Goal: Task Accomplishment & Management: Manage account settings

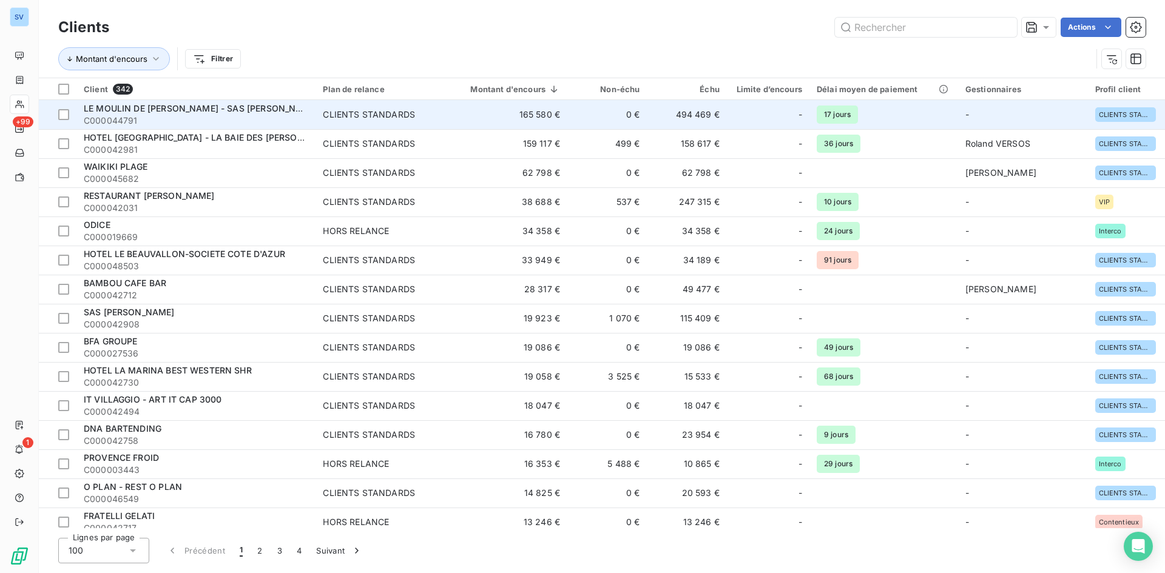
click at [162, 112] on span "LE MOULIN DE [PERSON_NAME] - SAS [PERSON_NAME]" at bounding box center [201, 108] width 234 height 10
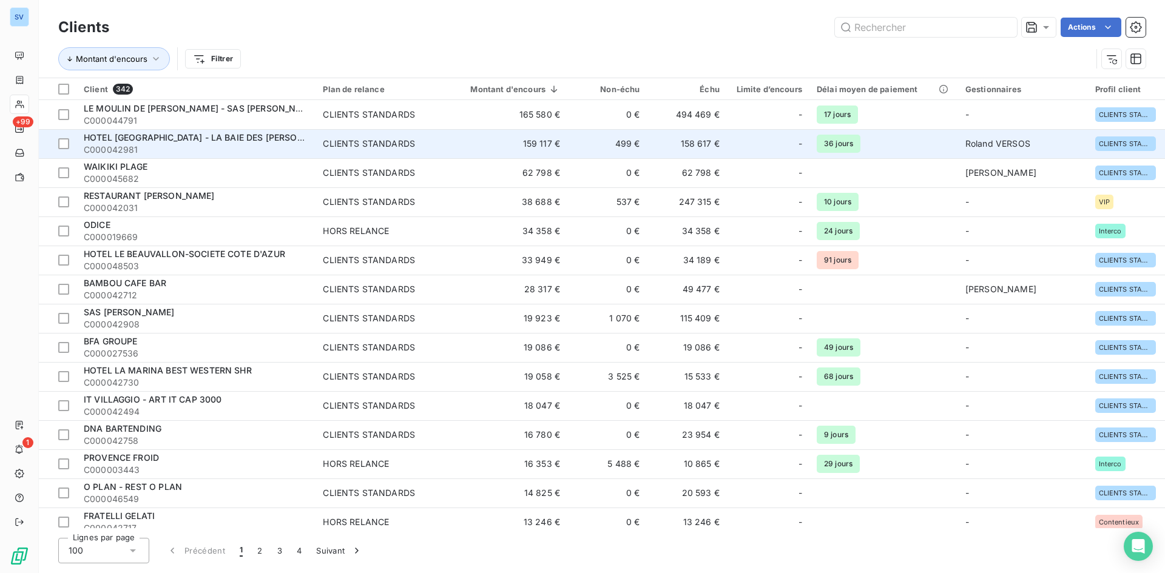
click at [169, 138] on span "HOTEL [GEOGRAPHIC_DATA] - LA BAIE DES [PERSON_NAME]" at bounding box center [210, 137] width 253 height 10
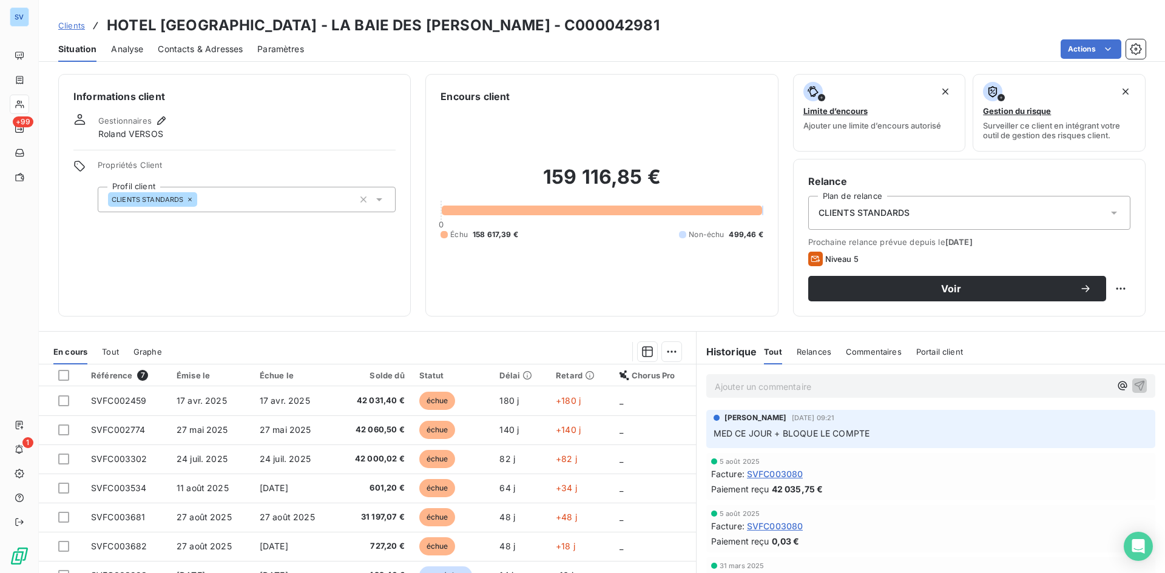
click at [200, 53] on span "Contacts & Adresses" at bounding box center [200, 49] width 85 height 12
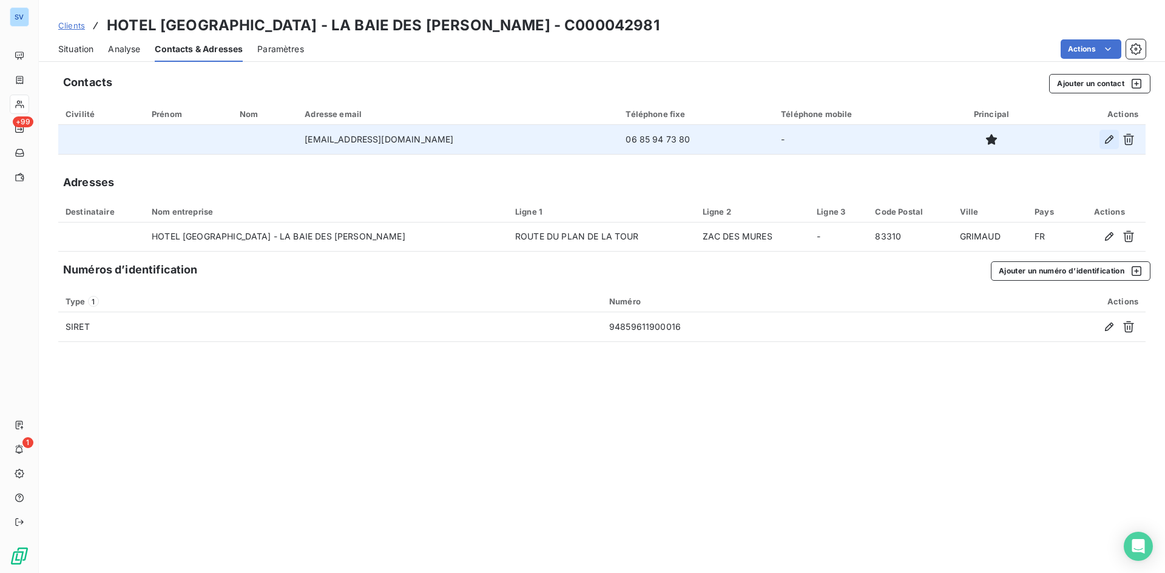
click at [1110, 142] on icon "button" at bounding box center [1109, 139] width 12 height 12
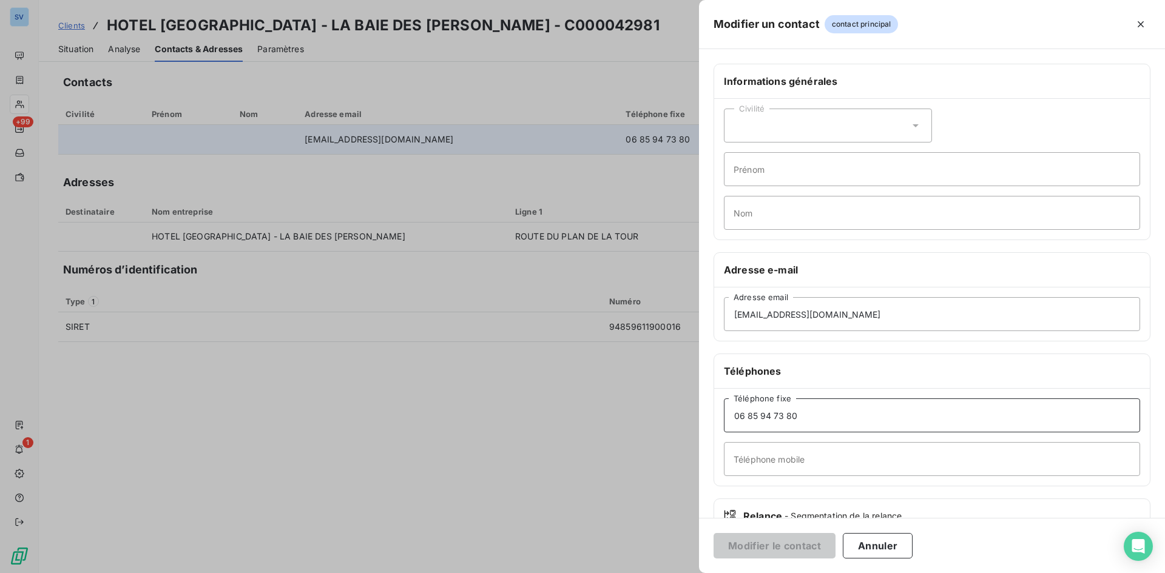
click at [768, 416] on input "06 85 94 73 80" at bounding box center [932, 416] width 416 height 34
click at [775, 462] on input "Téléphone mobile" at bounding box center [932, 459] width 416 height 34
paste input "06 85 94 73 80"
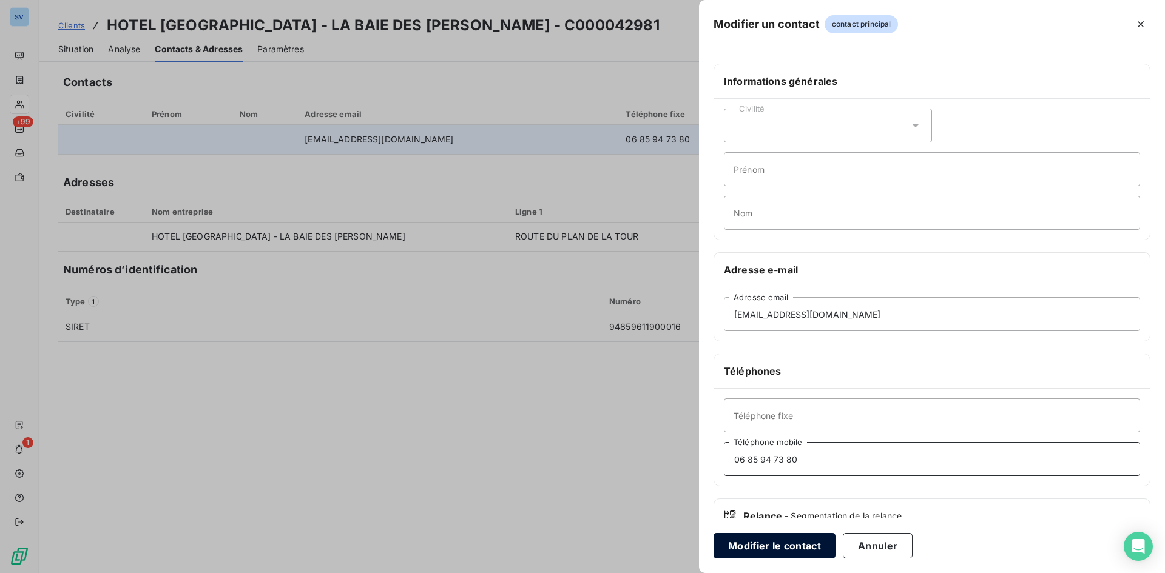
type input "06 85 94 73 80"
click at [792, 552] on button "Modifier le contact" at bounding box center [775, 545] width 122 height 25
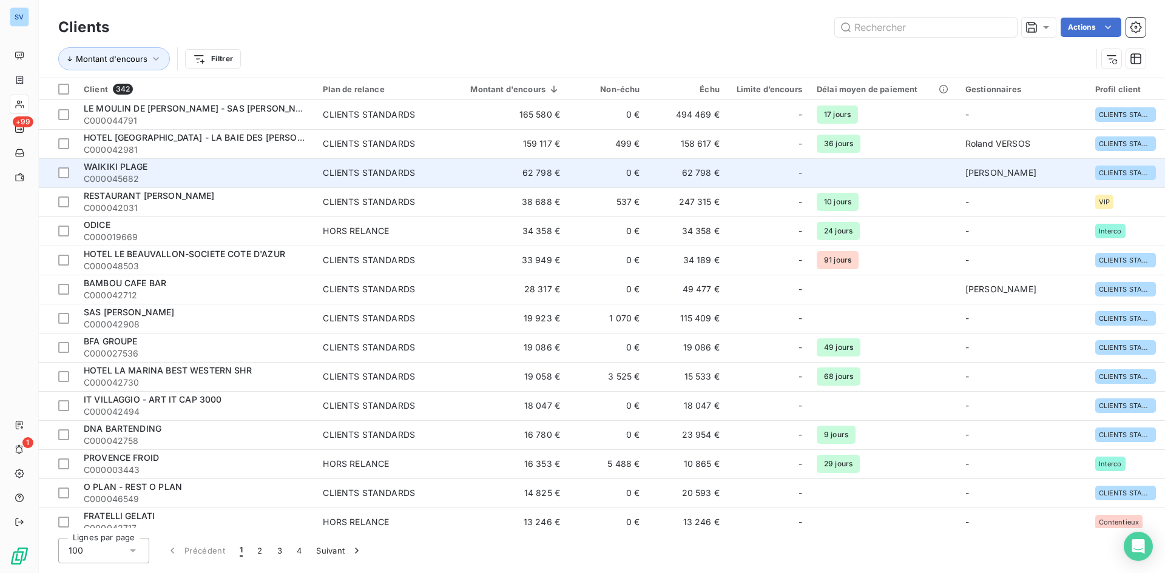
click at [177, 168] on div "WAIKIKI PLAGE" at bounding box center [196, 167] width 225 height 12
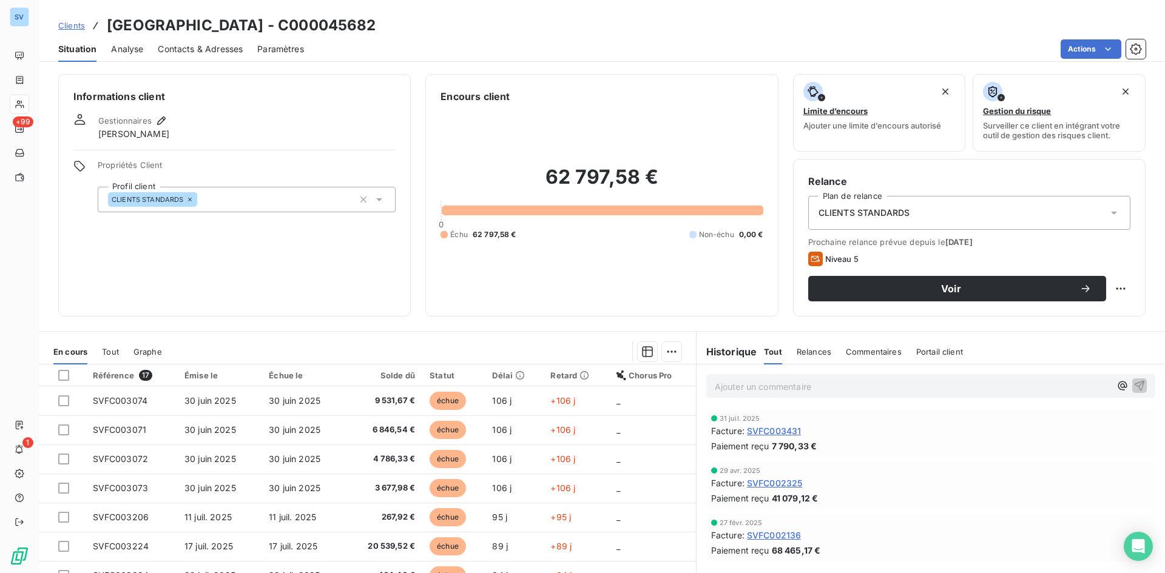
click at [207, 50] on span "Contacts & Adresses" at bounding box center [200, 49] width 85 height 12
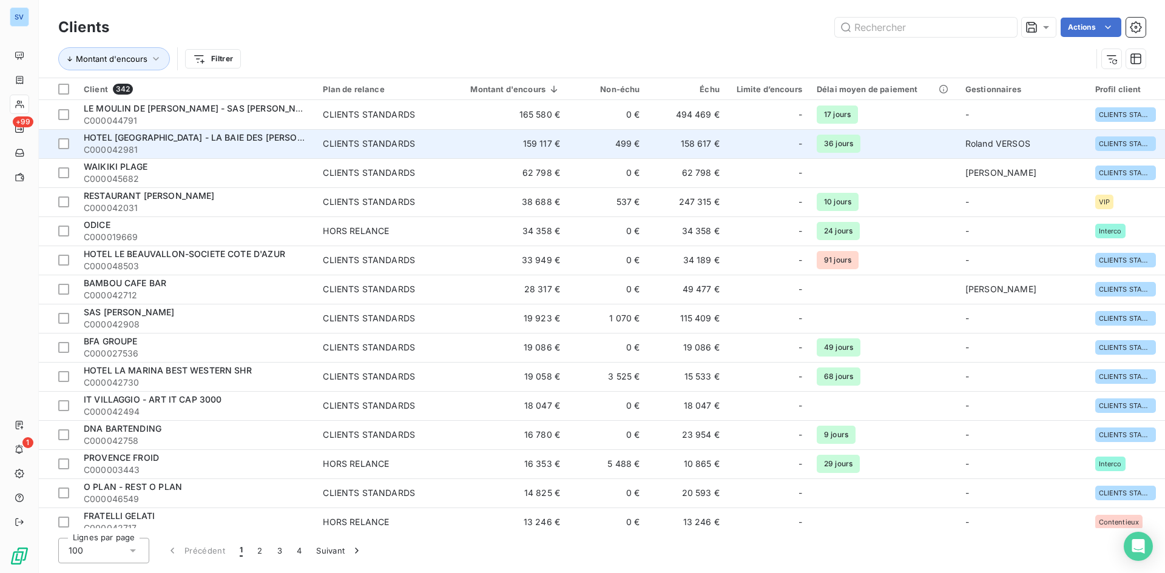
click at [167, 137] on span "HOTEL [GEOGRAPHIC_DATA] - LA BAIE DES [PERSON_NAME]" at bounding box center [210, 137] width 253 height 10
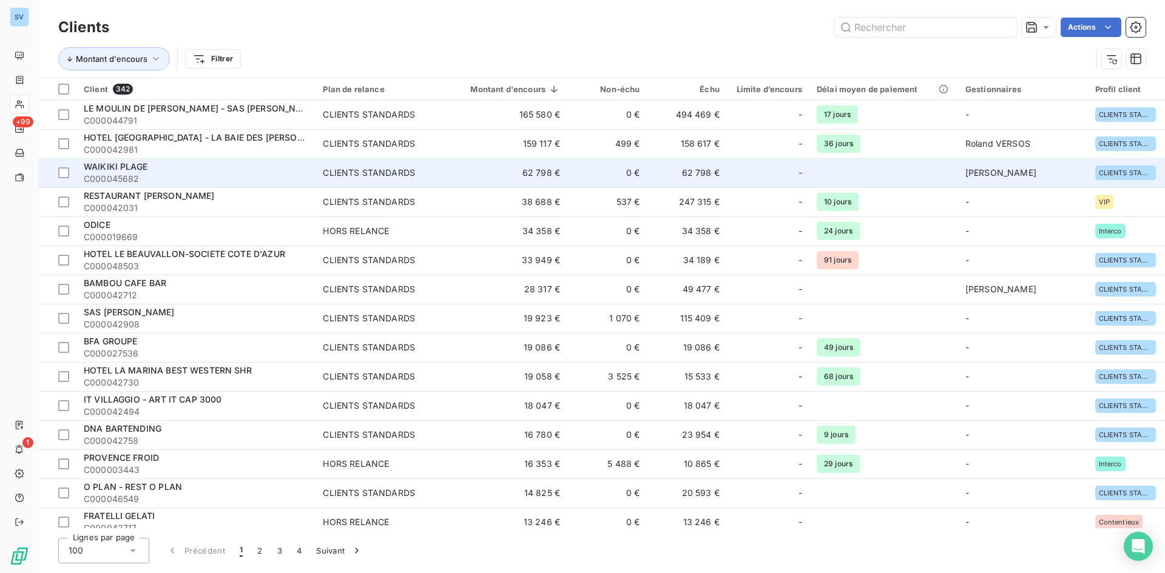
click at [169, 171] on div "WAIKIKI PLAGE" at bounding box center [196, 167] width 225 height 12
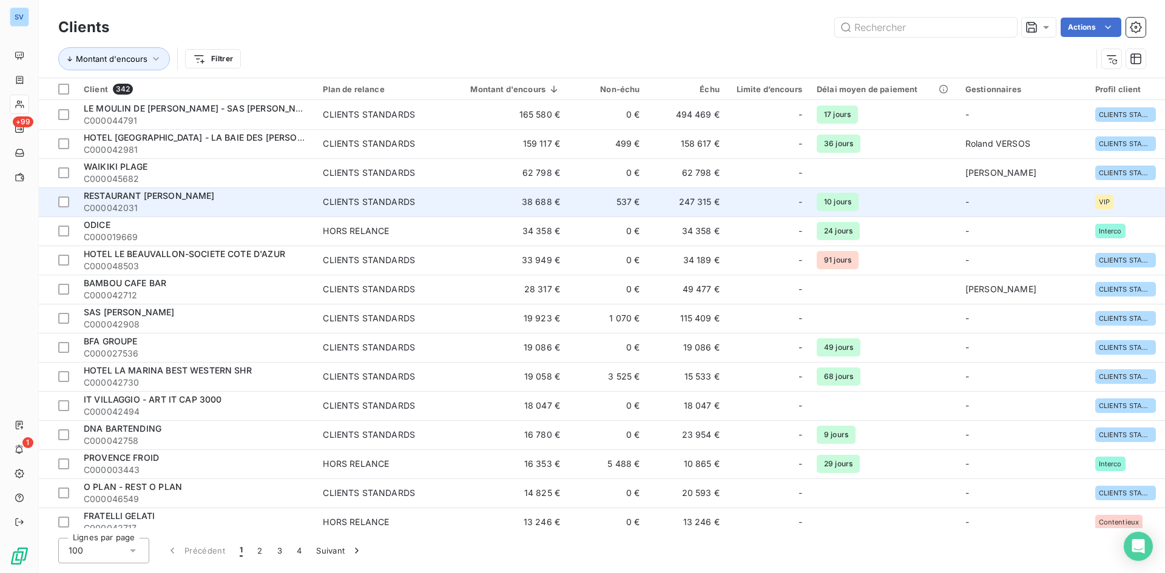
click at [130, 194] on span "RESTAURANT [PERSON_NAME]" at bounding box center [149, 196] width 131 height 10
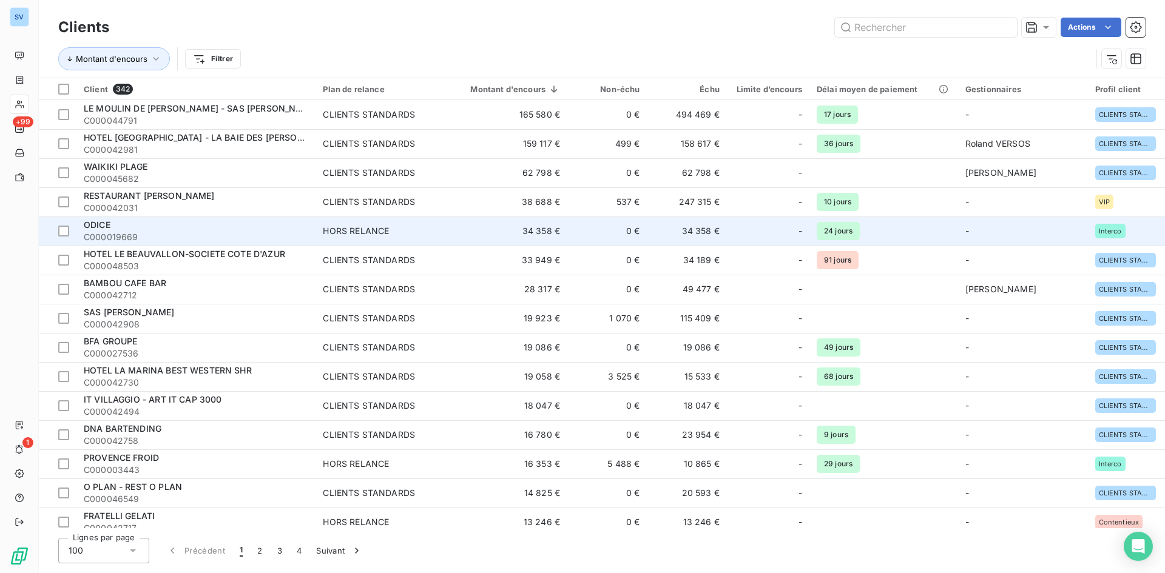
click at [183, 232] on span "C000019669" at bounding box center [196, 237] width 225 height 12
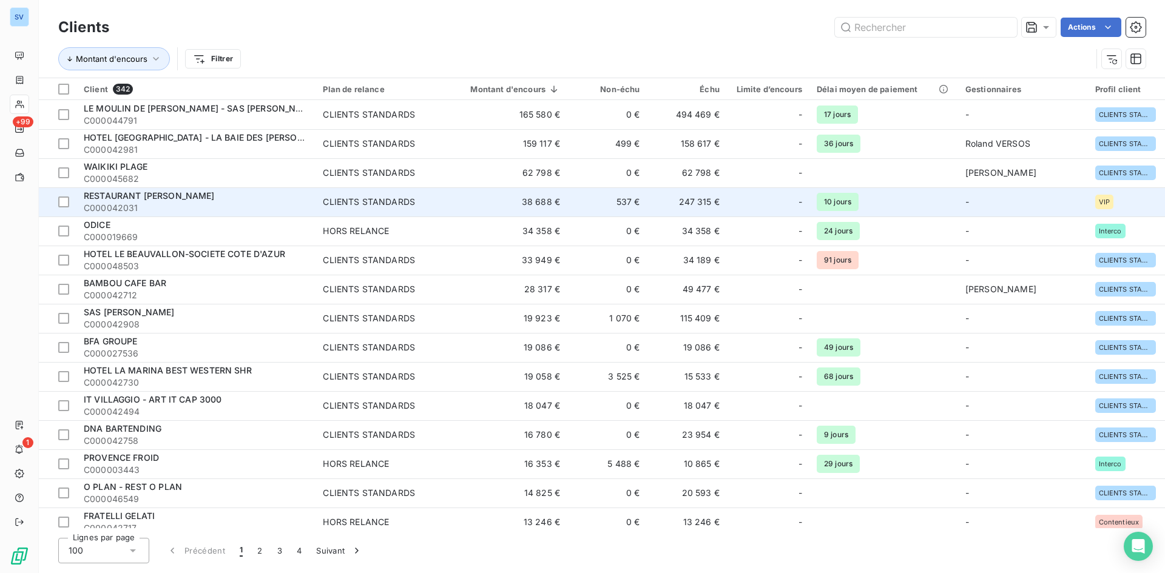
click at [211, 194] on span "RESTAURANT [PERSON_NAME]" at bounding box center [149, 196] width 131 height 10
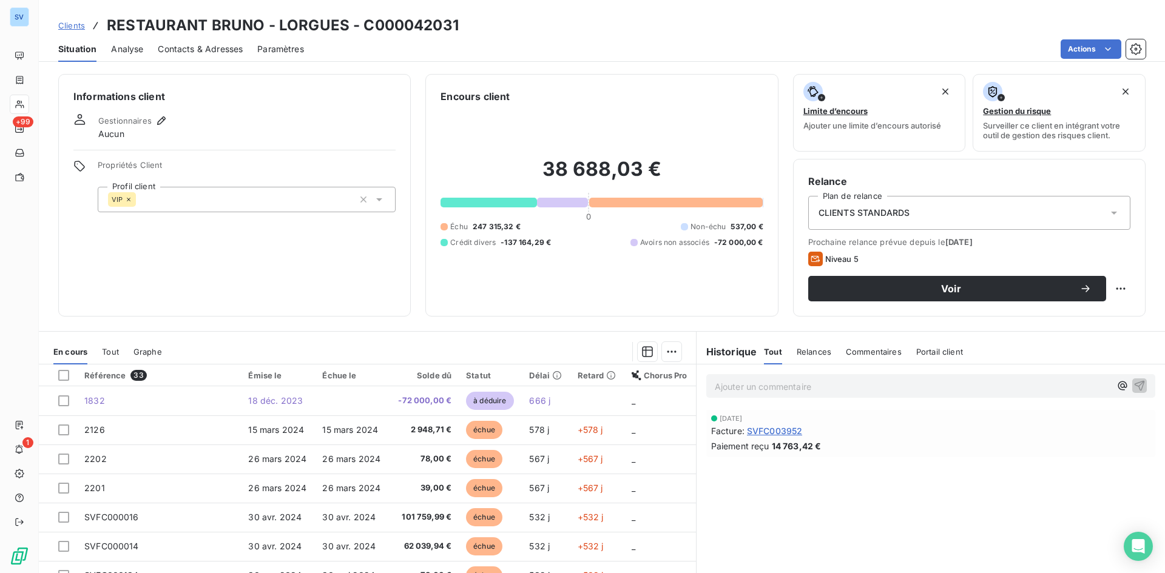
click at [191, 53] on span "Contacts & Adresses" at bounding box center [200, 49] width 85 height 12
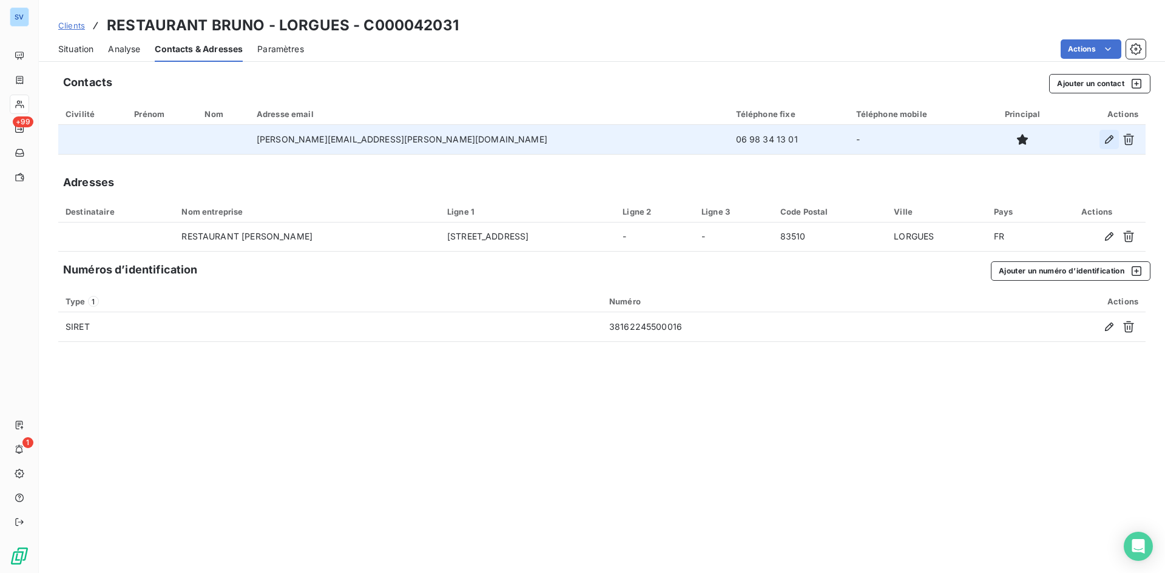
click at [1106, 143] on icon "button" at bounding box center [1109, 139] width 8 height 8
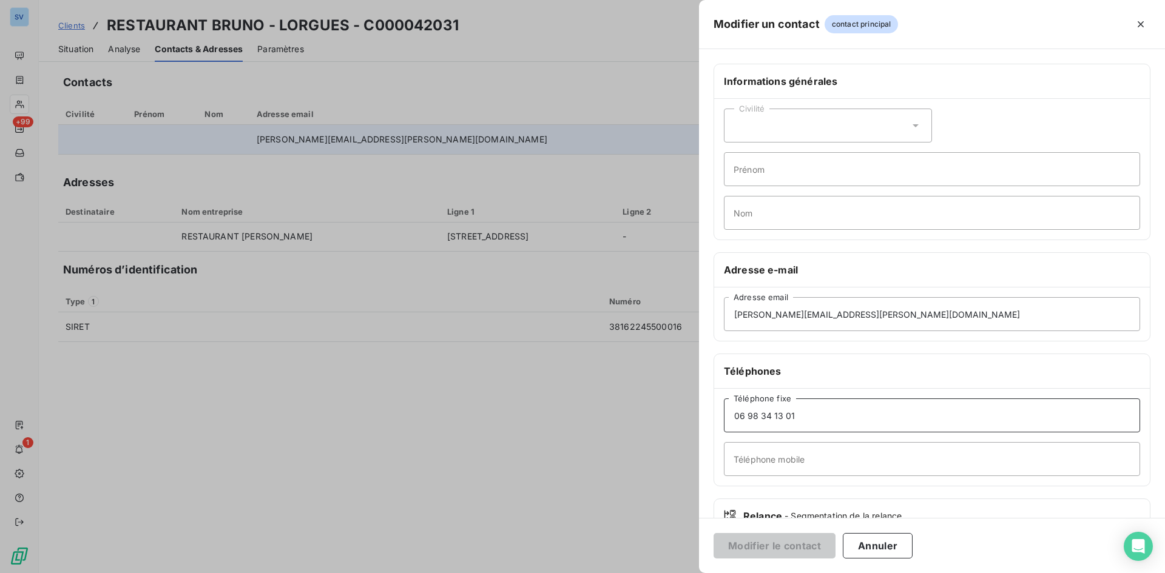
click at [784, 414] on input "06 98 34 13 01" at bounding box center [932, 416] width 416 height 34
click at [785, 461] on input "Téléphone mobile" at bounding box center [932, 459] width 416 height 34
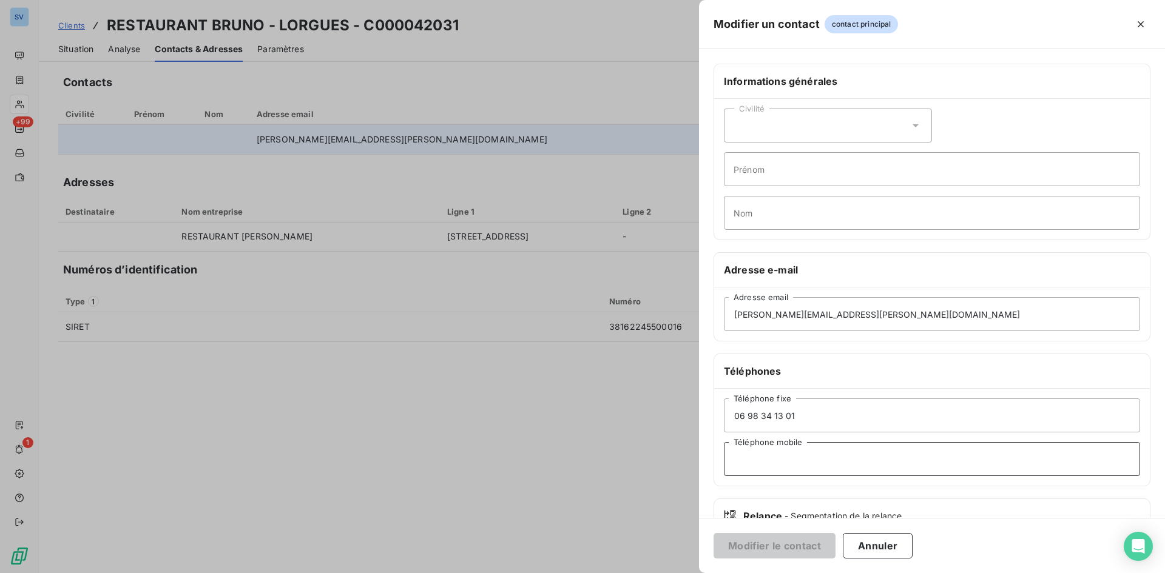
paste input "06 98 34 13 01"
type input "06 98 34 13 01"
click at [773, 415] on input "06 98 34 13 01" at bounding box center [932, 416] width 416 height 34
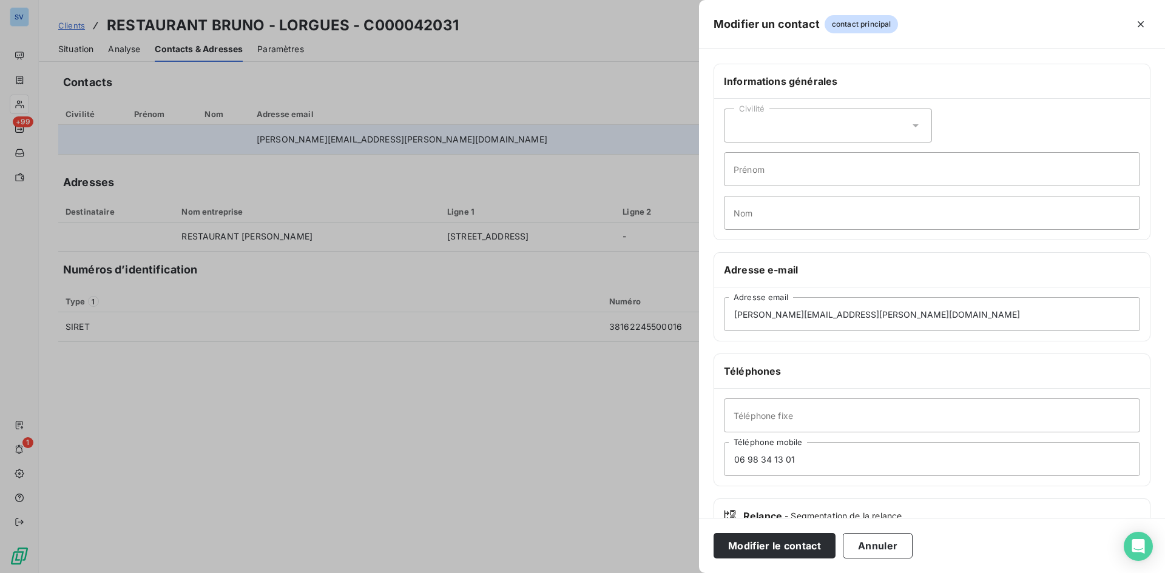
click at [769, 122] on div "Civilité" at bounding box center [828, 126] width 208 height 34
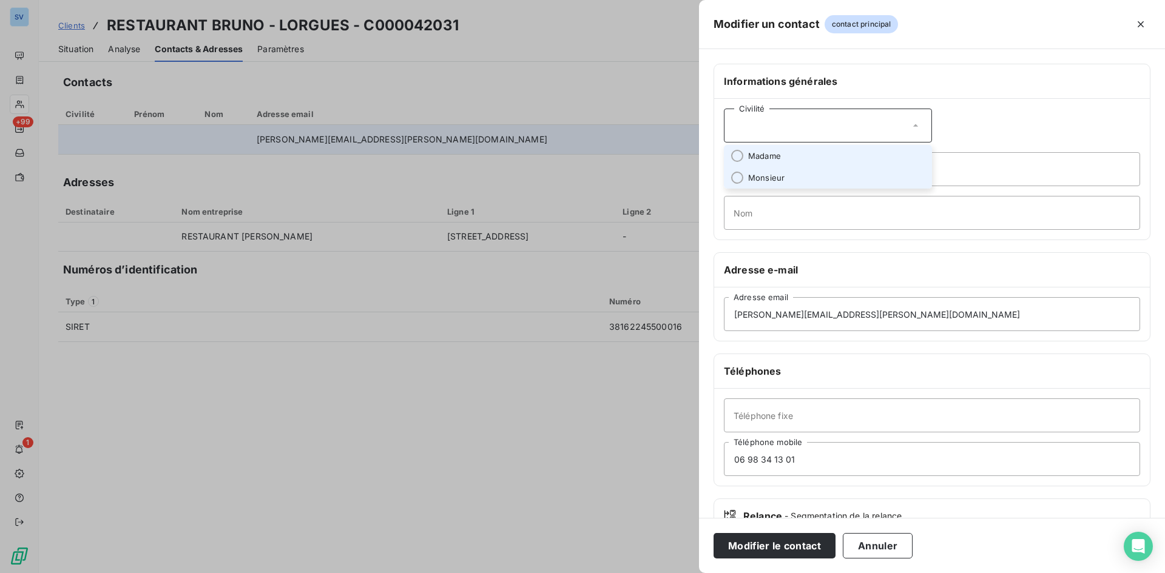
click at [769, 178] on span "Monsieur" at bounding box center [766, 178] width 36 height 12
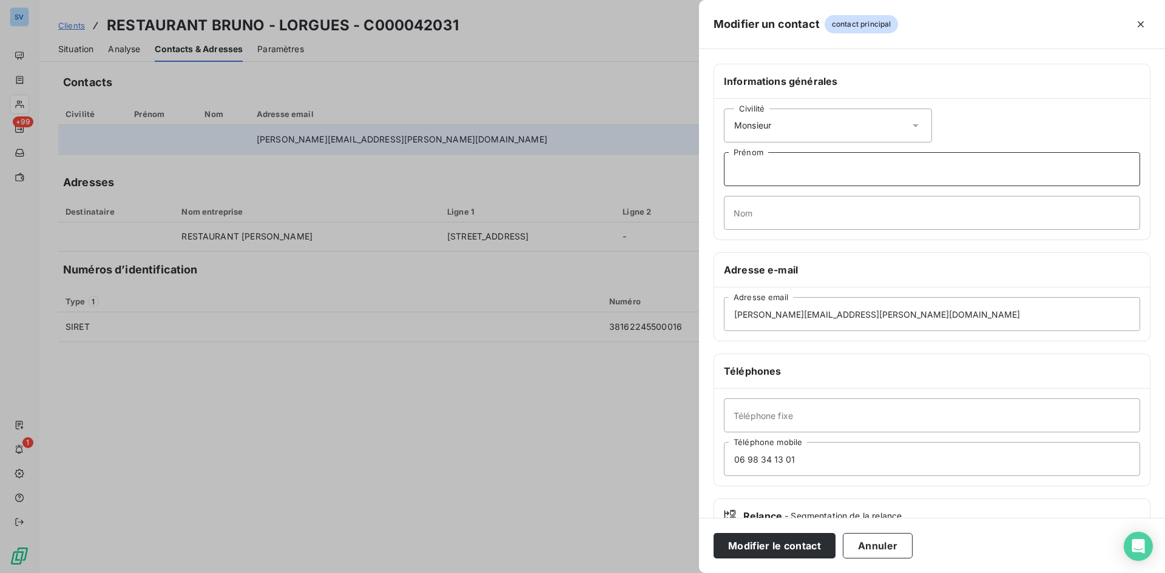
click at [769, 178] on input "Prénom" at bounding box center [932, 169] width 416 height 34
type input "[PERSON_NAME]"
click at [772, 189] on div "Civilité Monsieur [PERSON_NAME] Nom" at bounding box center [932, 169] width 436 height 141
click at [771, 207] on input "Nom" at bounding box center [932, 213] width 416 height 34
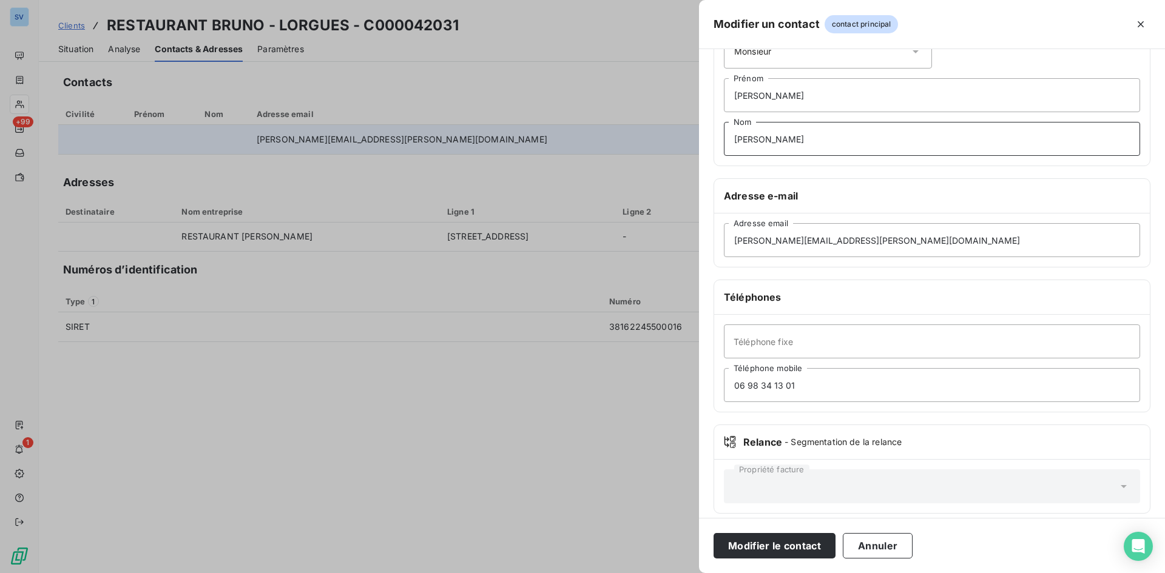
scroll to position [84, 0]
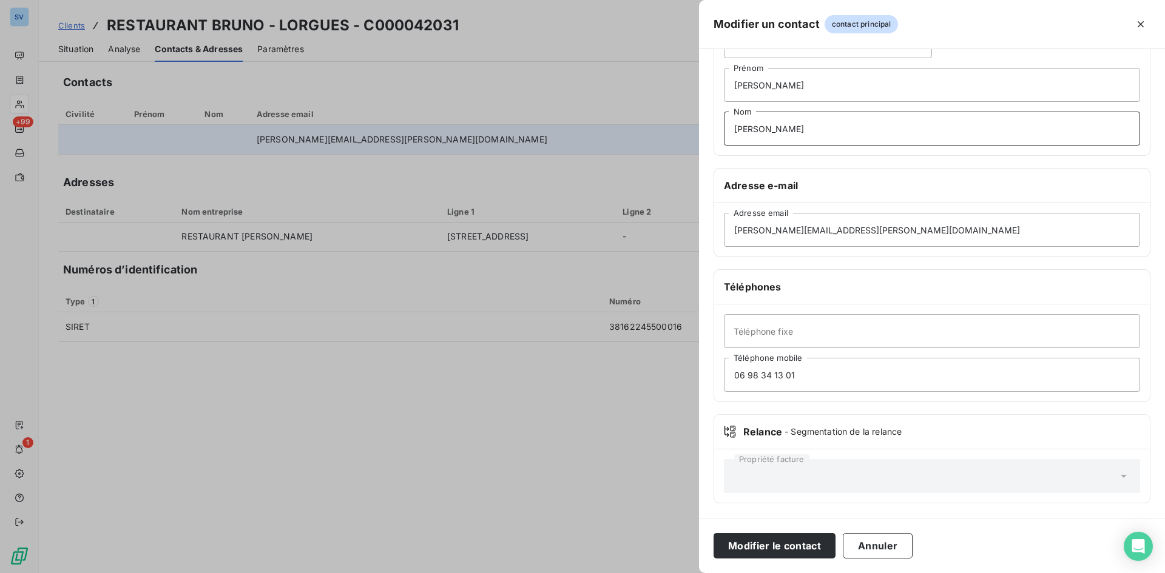
type input "[PERSON_NAME]"
drag, startPoint x: 1000, startPoint y: 487, endPoint x: 1091, endPoint y: 485, distance: 91.0
click at [1002, 487] on div "Propriété facture" at bounding box center [932, 476] width 416 height 34
click at [1120, 478] on icon at bounding box center [1124, 476] width 12 height 12
click at [785, 546] on button "Modifier le contact" at bounding box center [775, 545] width 122 height 25
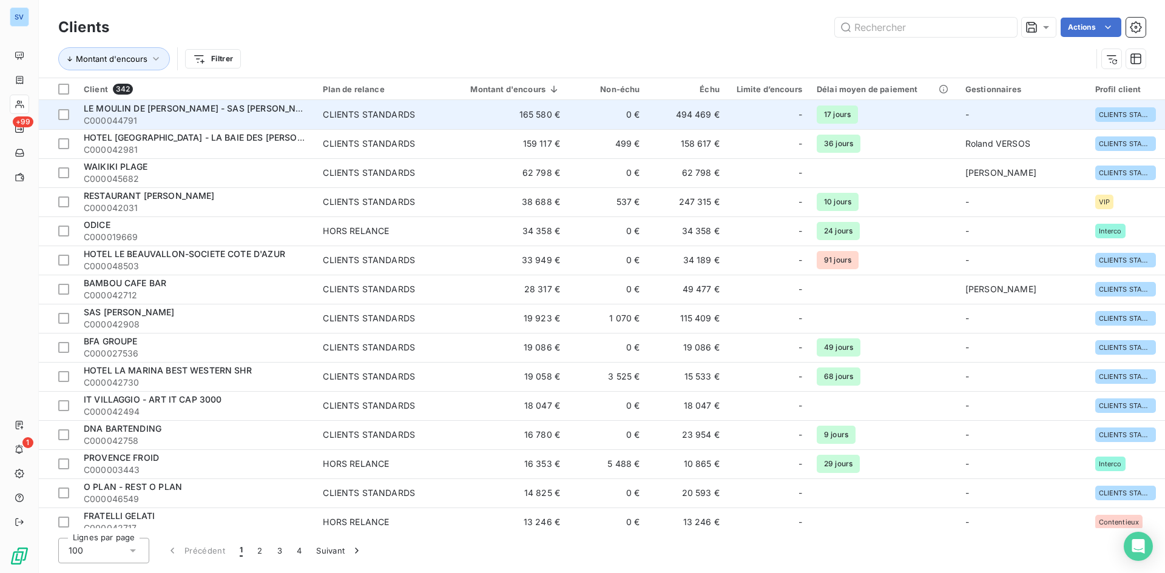
click at [140, 112] on span "LE MOULIN DE [PERSON_NAME] - SAS [PERSON_NAME]" at bounding box center [201, 108] width 234 height 10
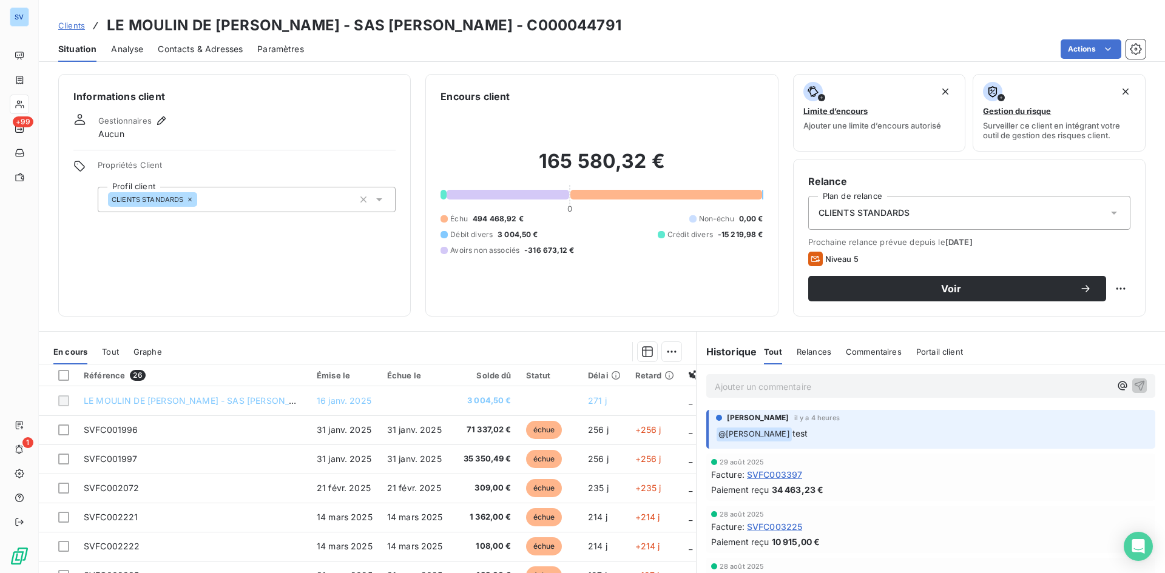
click at [207, 54] on span "Contacts & Adresses" at bounding box center [200, 49] width 85 height 12
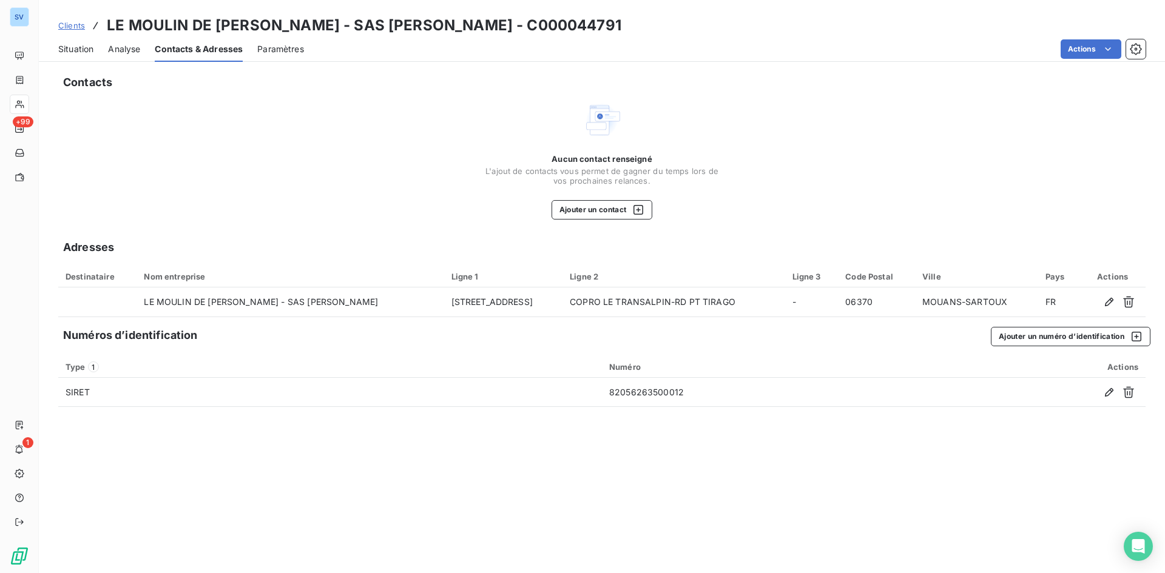
click at [120, 43] on span "Analyse" at bounding box center [124, 49] width 32 height 12
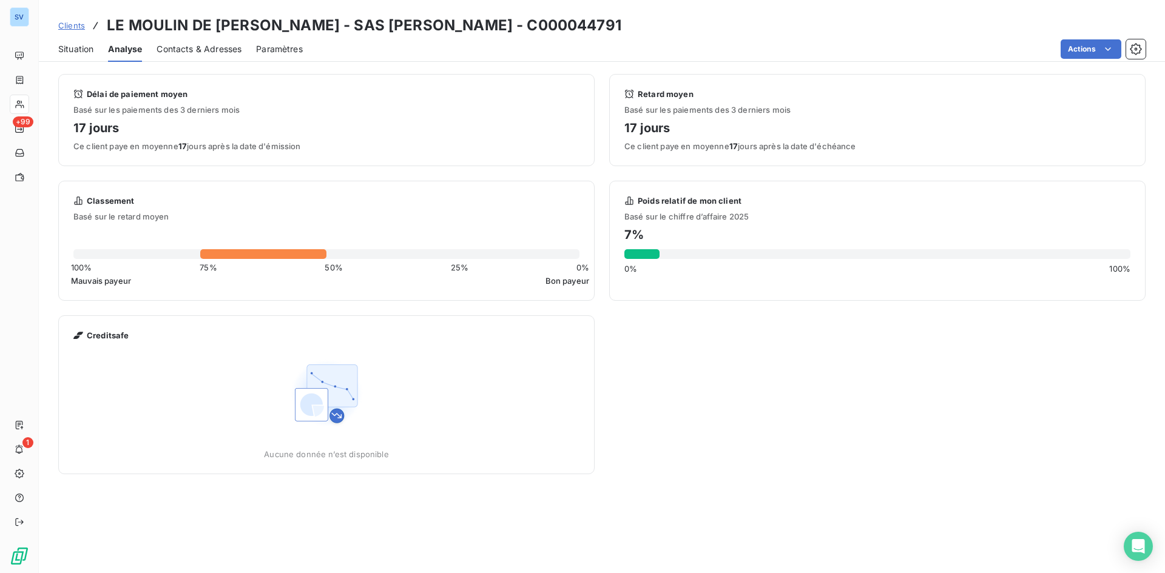
click at [88, 53] on span "Situation" at bounding box center [75, 49] width 35 height 12
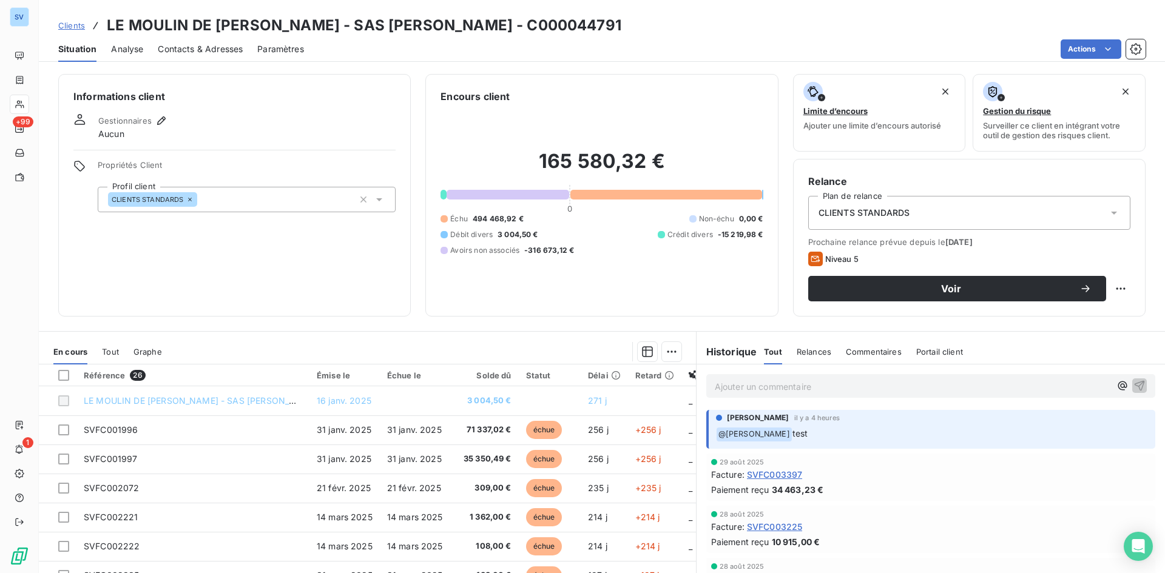
click at [187, 50] on span "Contacts & Adresses" at bounding box center [200, 49] width 85 height 12
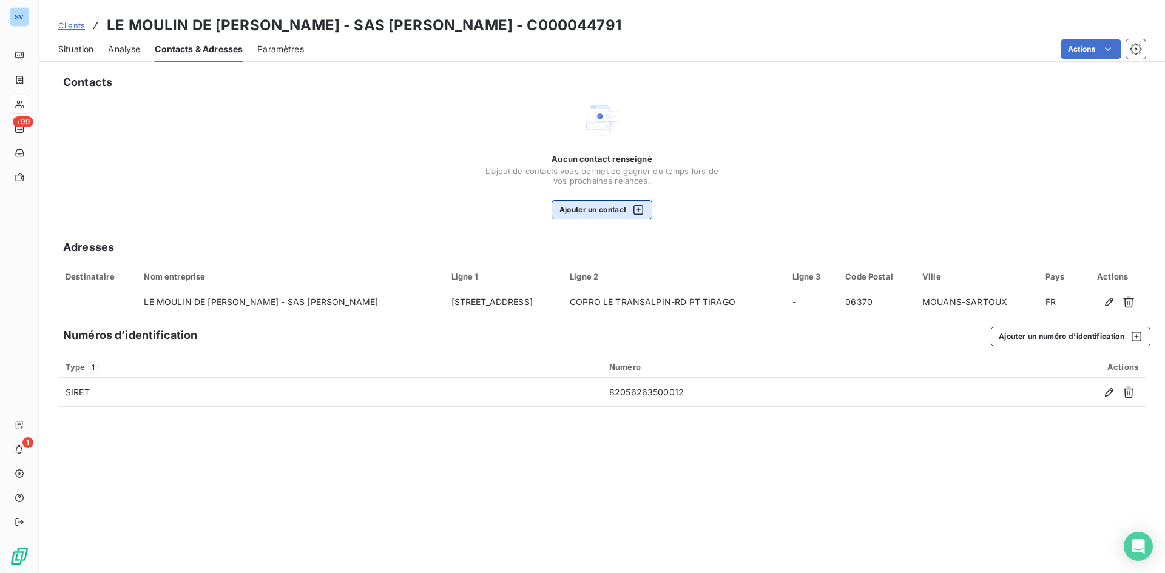
click at [647, 218] on button "Ajouter un contact" at bounding box center [602, 209] width 101 height 19
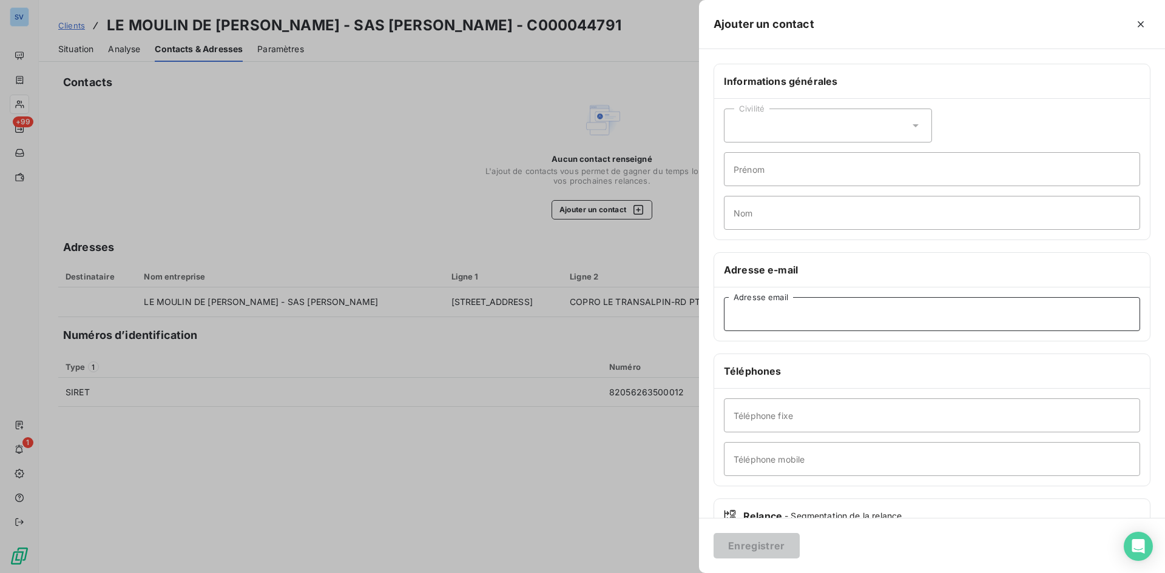
click at [777, 329] on input "Adresse email" at bounding box center [932, 314] width 416 height 34
paste input "[EMAIL_ADDRESS][DOMAIN_NAME]"
type input "[EMAIL_ADDRESS][DOMAIN_NAME]"
click at [810, 465] on input "Téléphone mobile" at bounding box center [932, 459] width 416 height 34
paste input "06 68 68 15 00"
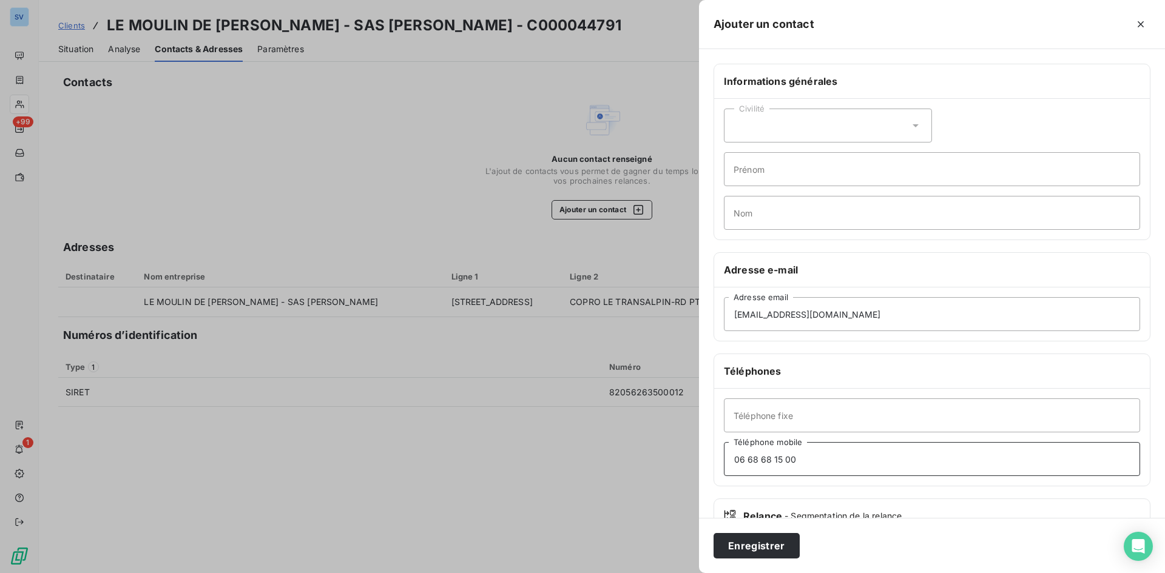
type input "06 68 68 15 00"
click at [826, 413] on input "Téléphone fixe" at bounding box center [932, 416] width 416 height 34
paste input "04 92 98 95 67"
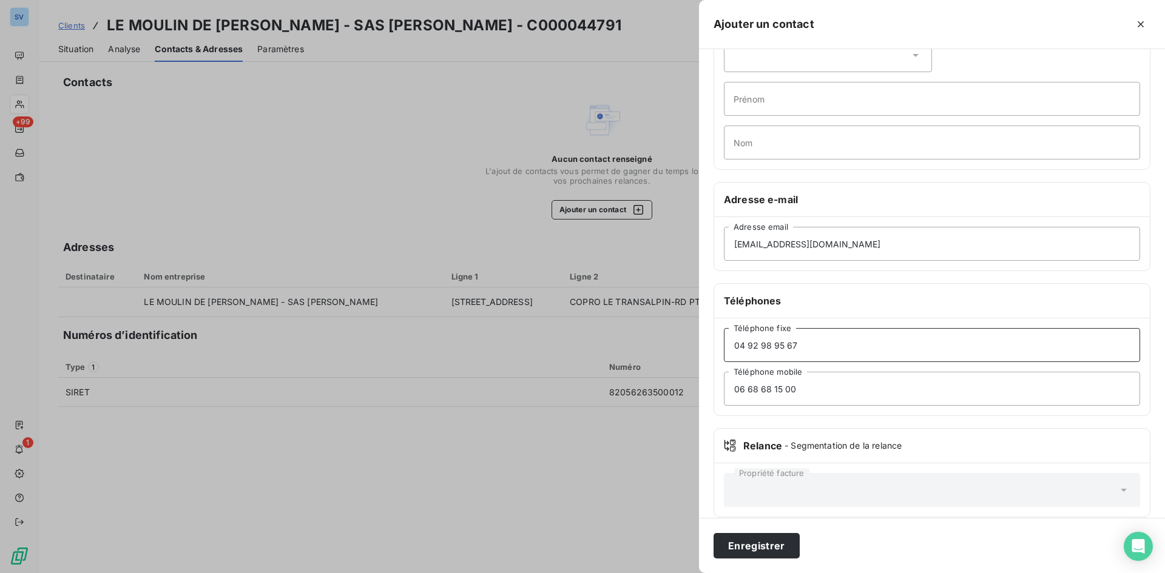
scroll to position [84, 0]
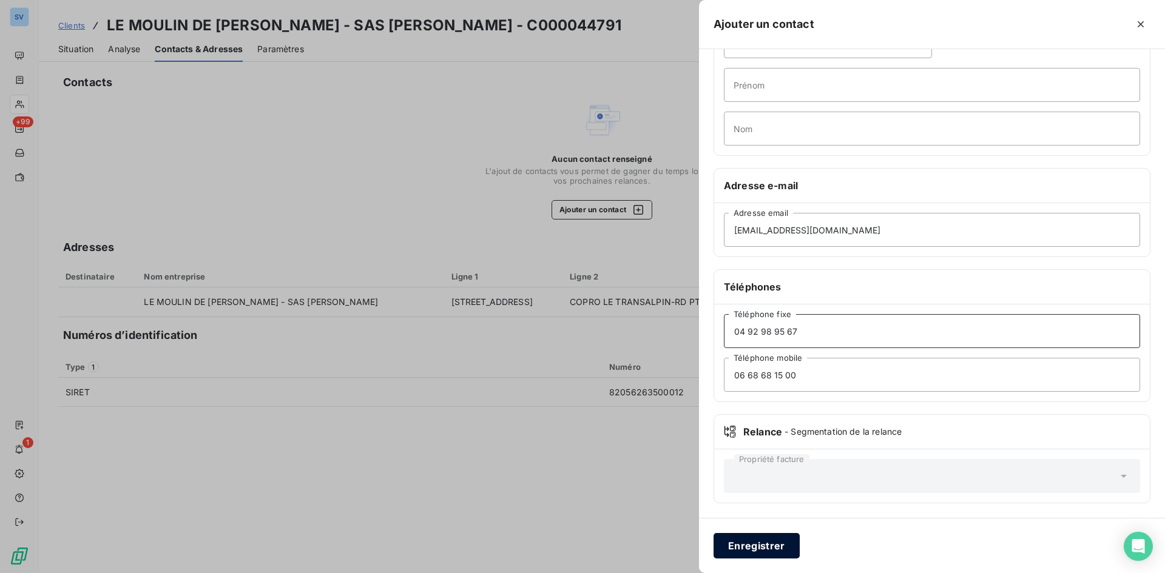
type input "04 92 98 95 67"
click at [772, 547] on button "Enregistrer" at bounding box center [757, 545] width 86 height 25
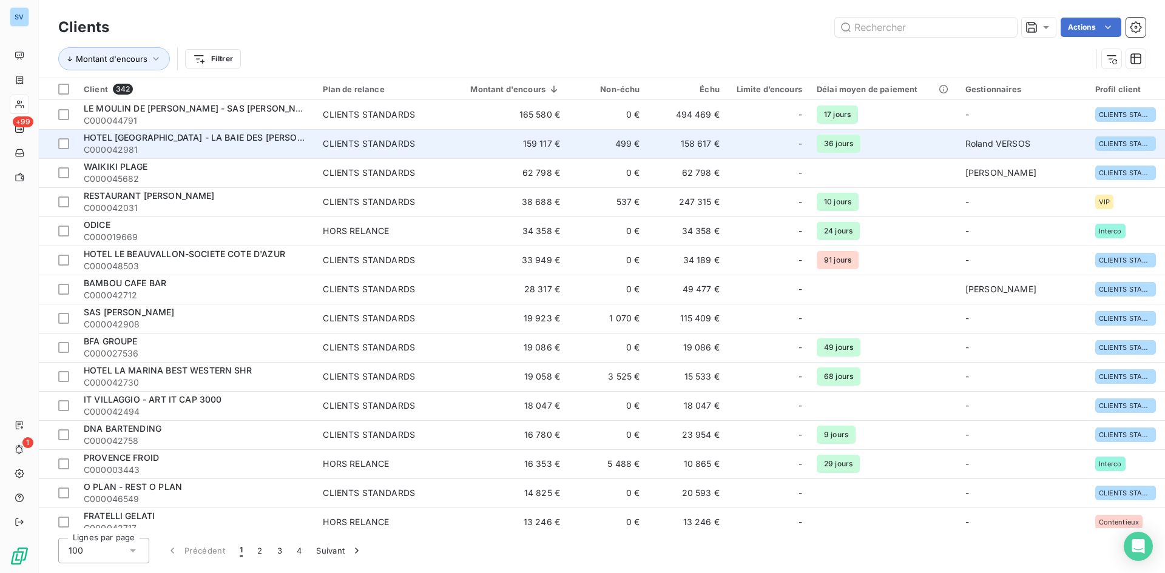
click at [246, 147] on span "C000042981" at bounding box center [196, 150] width 225 height 12
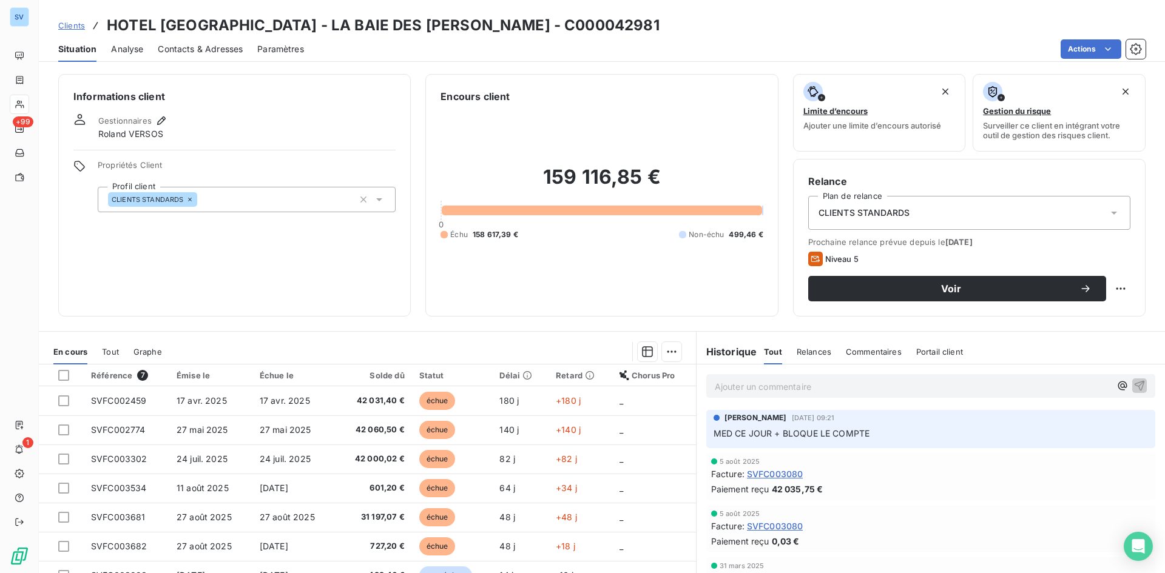
click at [181, 52] on span "Contacts & Adresses" at bounding box center [200, 49] width 85 height 12
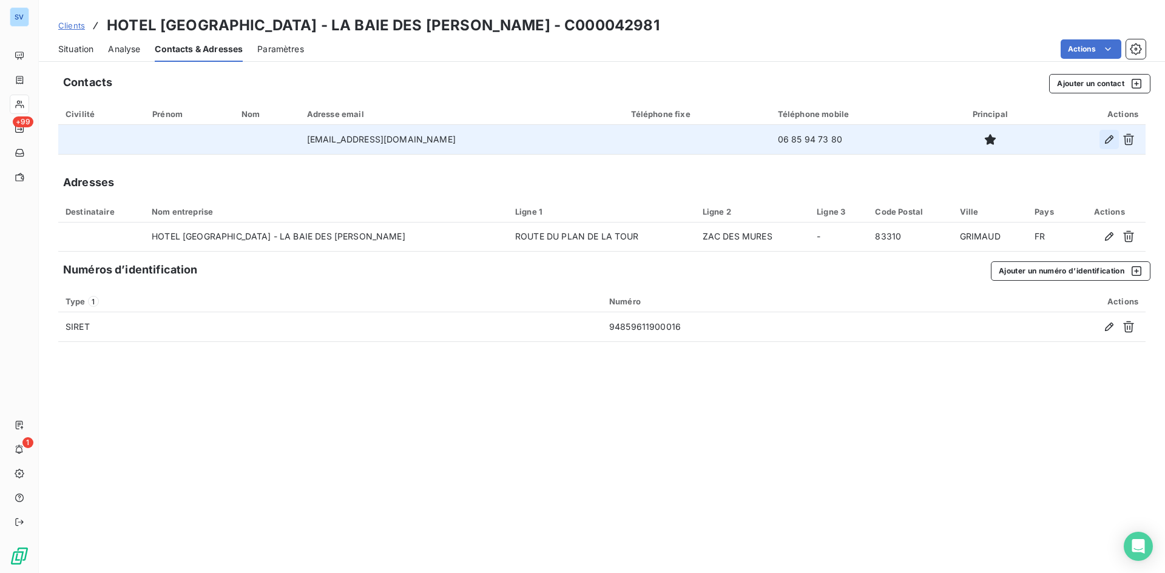
click at [1106, 135] on icon "button" at bounding box center [1109, 139] width 12 height 12
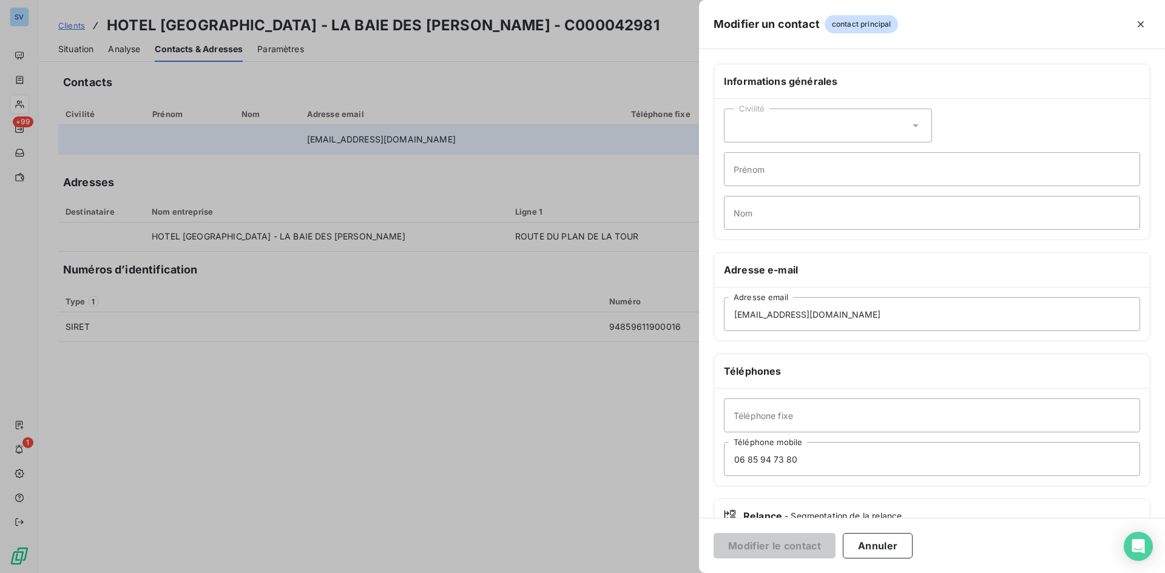
click at [789, 135] on div "Civilité" at bounding box center [828, 126] width 208 height 34
click at [787, 174] on li "Monsieur" at bounding box center [828, 178] width 208 height 22
click at [781, 173] on input "Prénom" at bounding box center [932, 169] width 416 height 34
type input "p"
type input "[PERSON_NAME]"
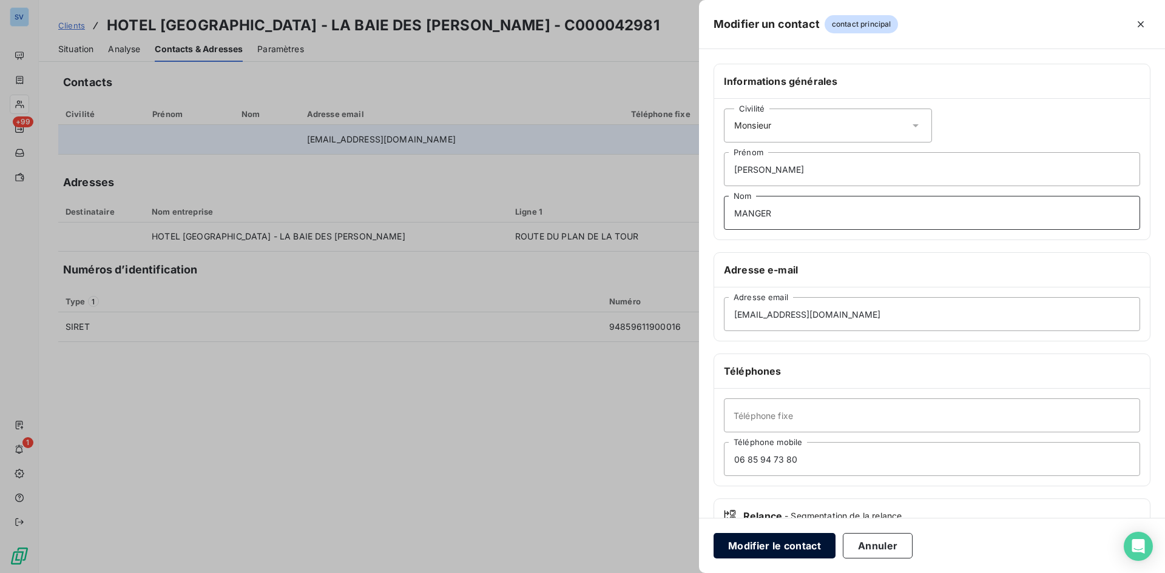
type input "MANGER"
click at [794, 550] on button "Modifier le contact" at bounding box center [775, 545] width 122 height 25
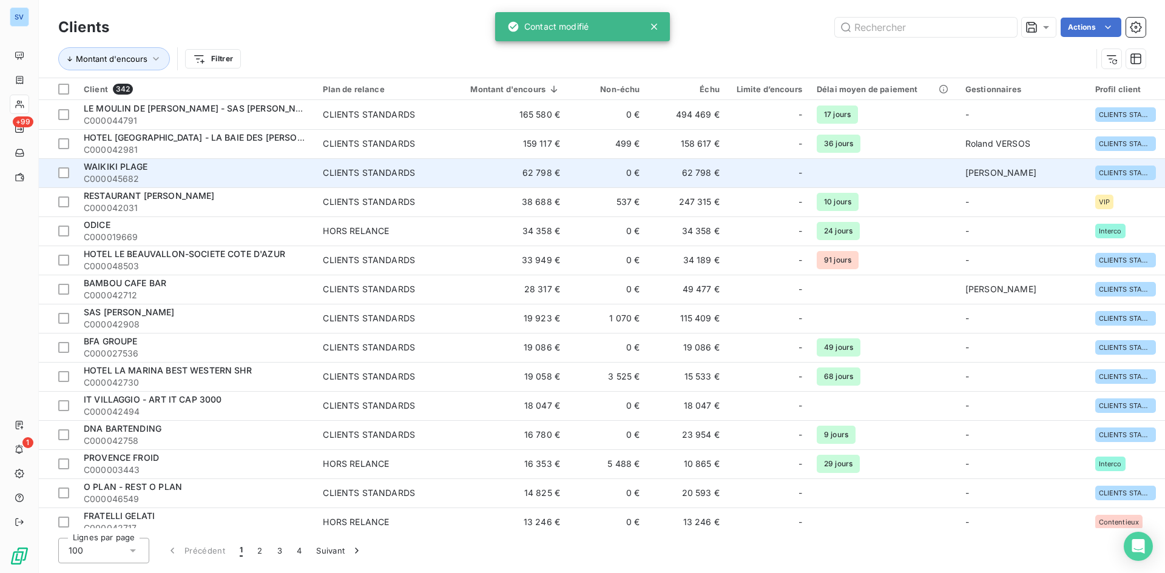
click at [149, 176] on span "C000045682" at bounding box center [196, 179] width 225 height 12
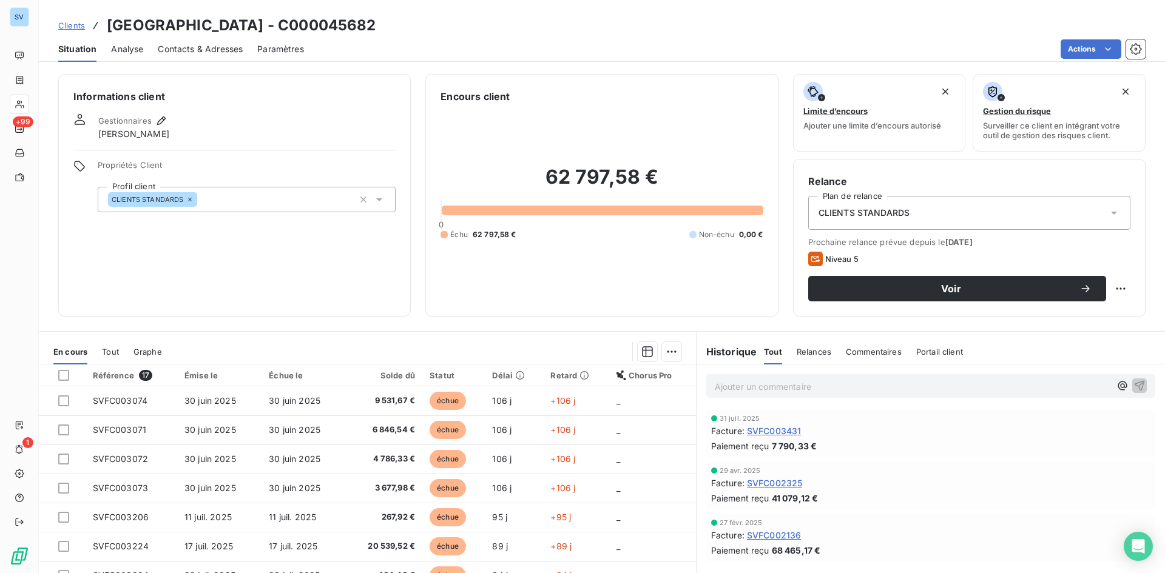
click at [180, 54] on span "Contacts & Adresses" at bounding box center [200, 49] width 85 height 12
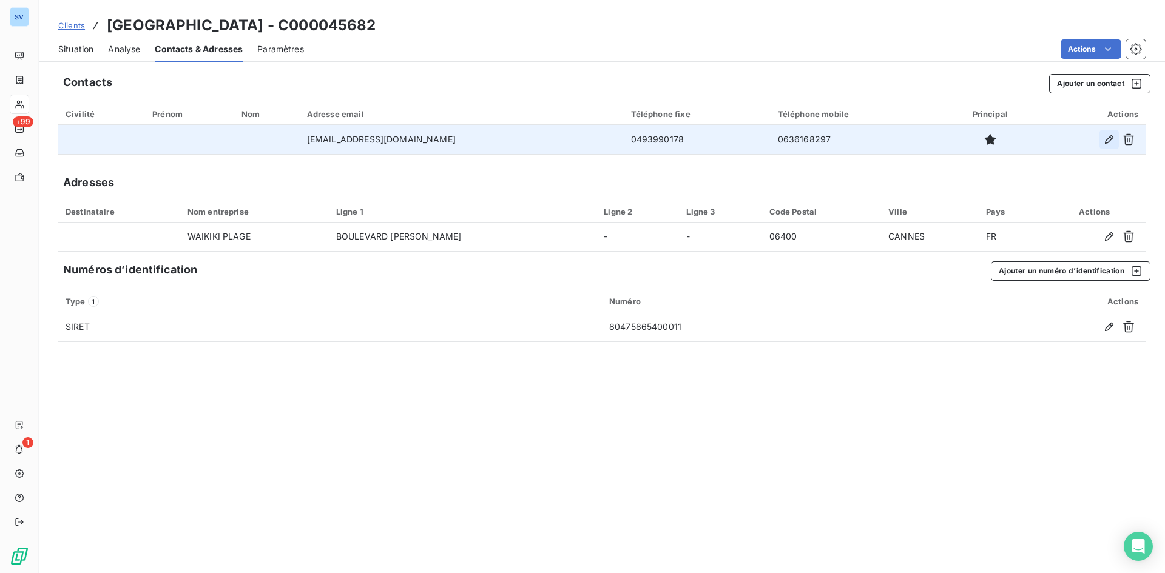
click at [1107, 137] on icon "button" at bounding box center [1109, 139] width 12 height 12
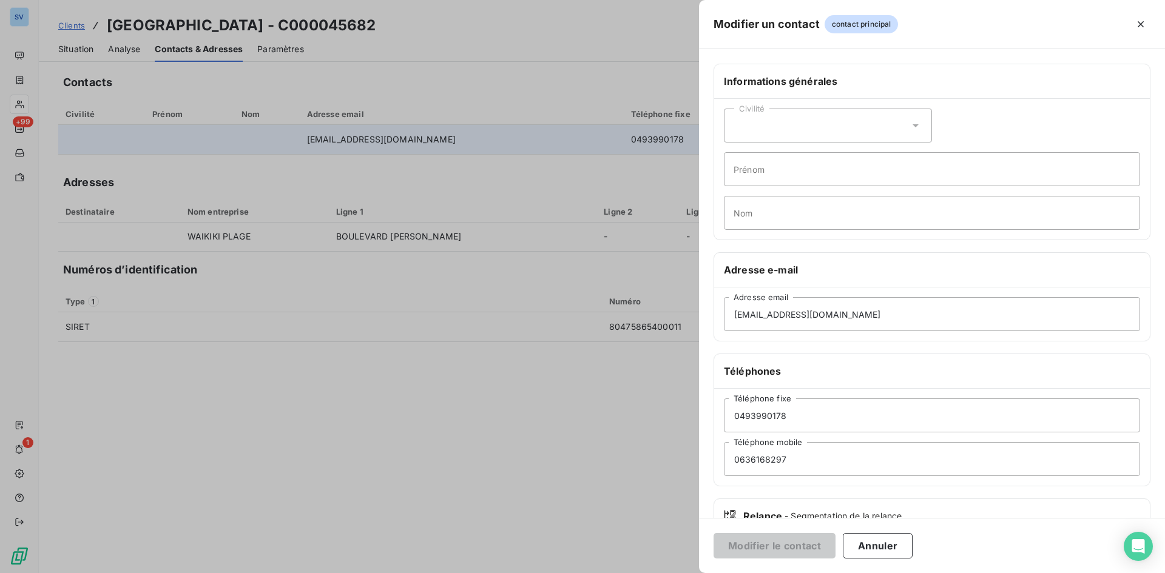
click at [755, 122] on div "Civilité" at bounding box center [828, 126] width 208 height 34
click at [757, 176] on span "Monsieur" at bounding box center [766, 178] width 36 height 12
click at [757, 174] on input "Prénom" at bounding box center [932, 169] width 416 height 34
type input "[PERSON_NAME]"
type input "M"
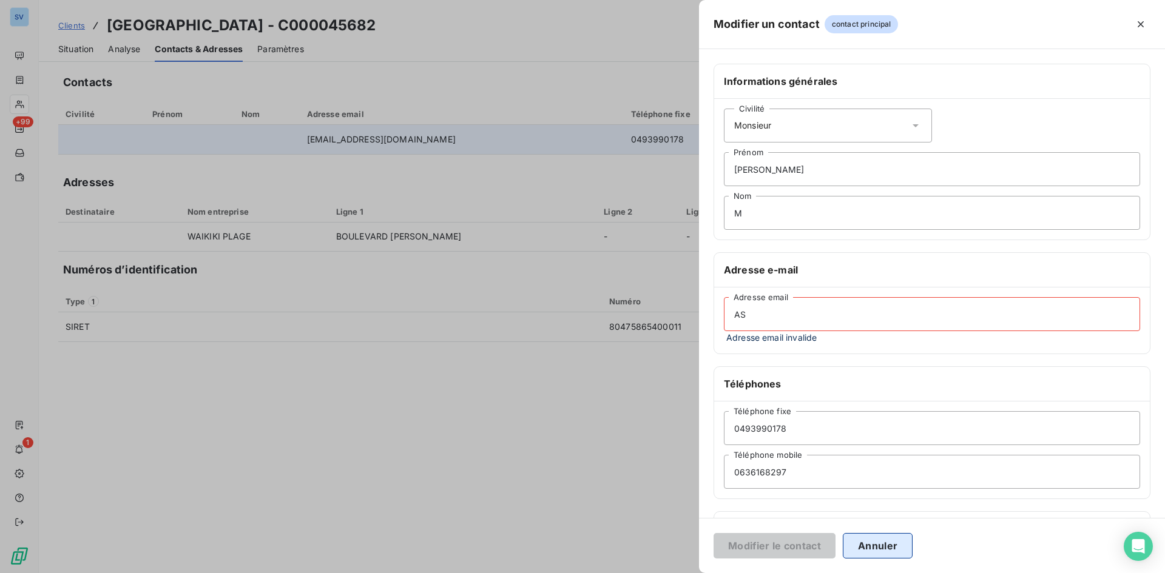
type input "AS"
click at [875, 549] on button "Annuler" at bounding box center [878, 545] width 70 height 25
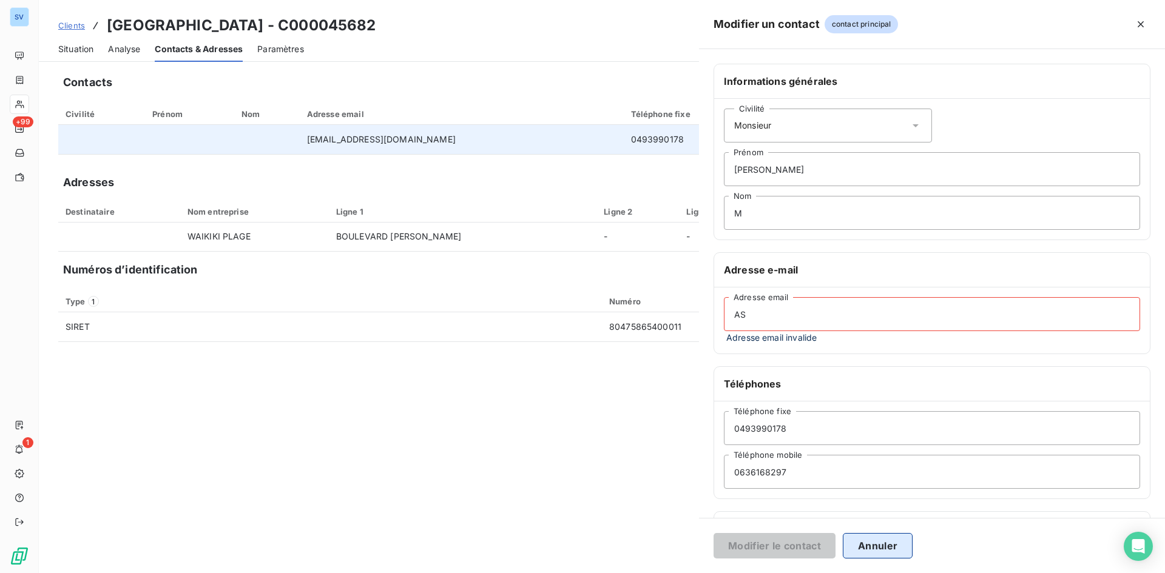
type input "[EMAIL_ADDRESS][DOMAIN_NAME]"
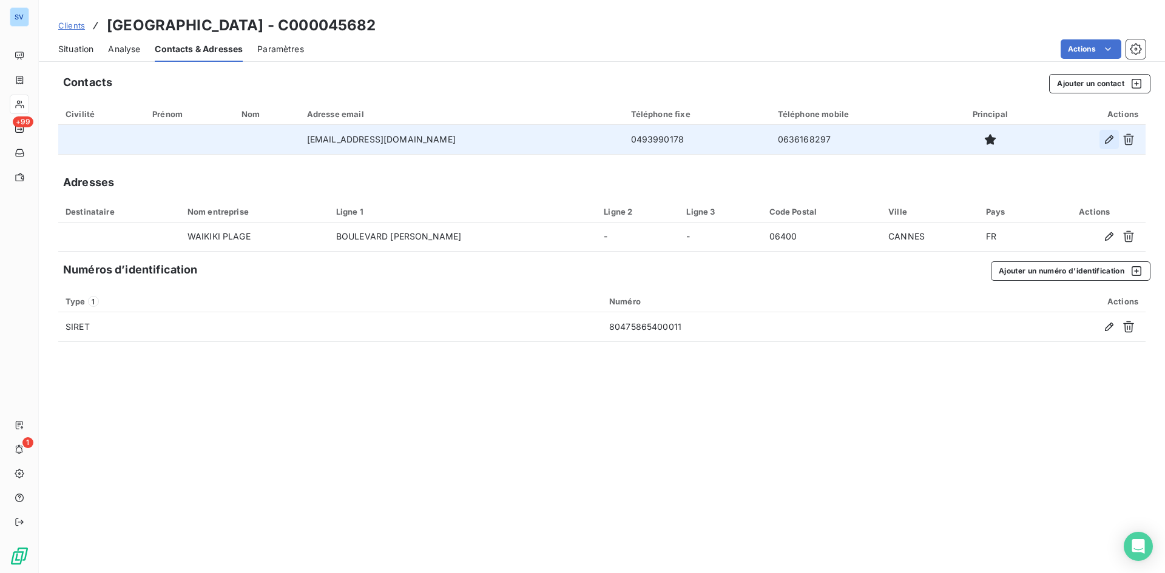
click at [1105, 144] on icon "button" at bounding box center [1109, 139] width 12 height 12
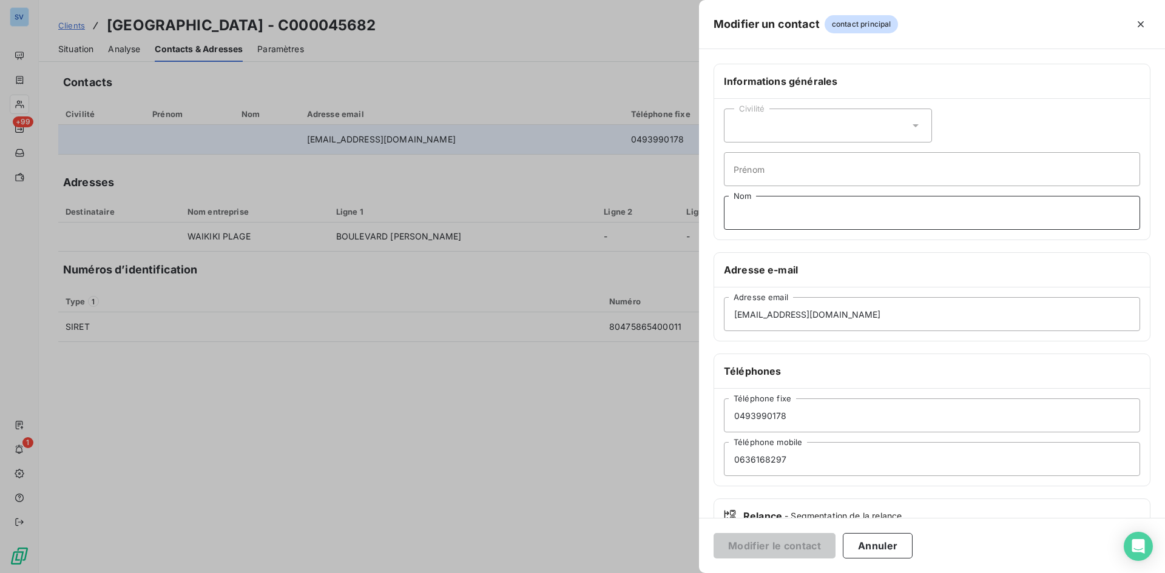
click at [778, 214] on input "Nom" at bounding box center [932, 213] width 416 height 34
type input "MASSENA"
click at [775, 175] on input "Prénom" at bounding box center [932, 169] width 416 height 34
type input "[PERSON_NAME]"
click at [776, 133] on div "Civilité" at bounding box center [828, 126] width 208 height 34
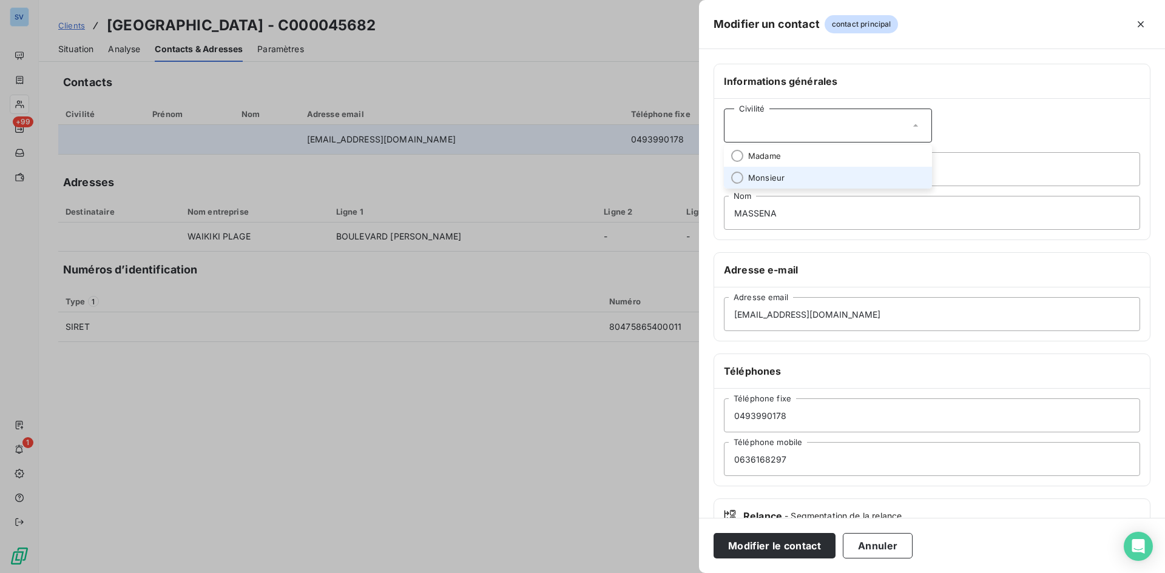
click at [794, 174] on li "Monsieur" at bounding box center [828, 178] width 208 height 22
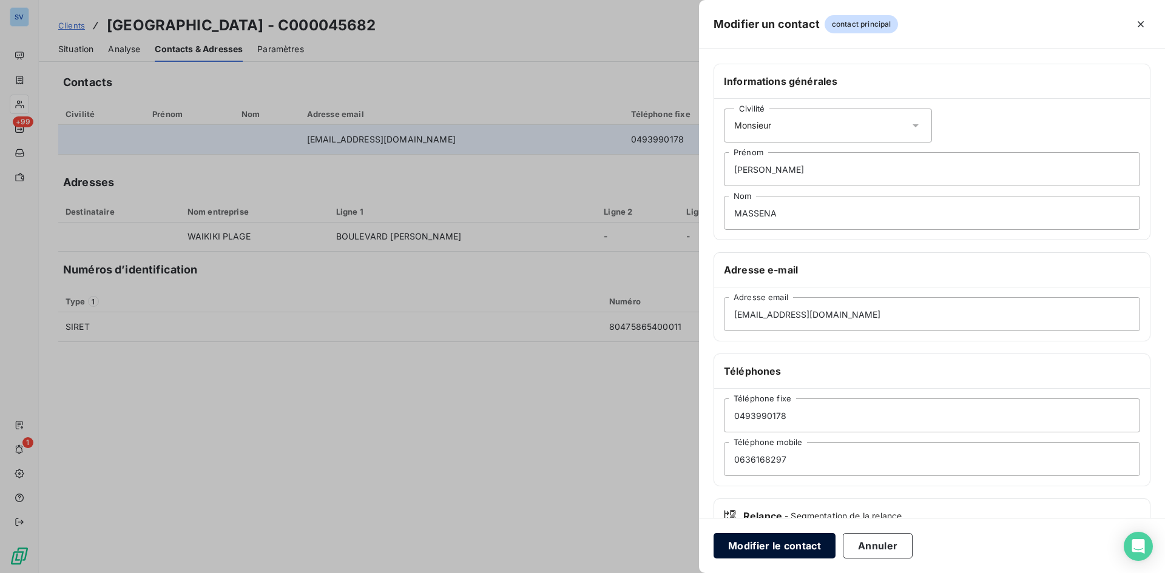
click at [761, 545] on button "Modifier le contact" at bounding box center [775, 545] width 122 height 25
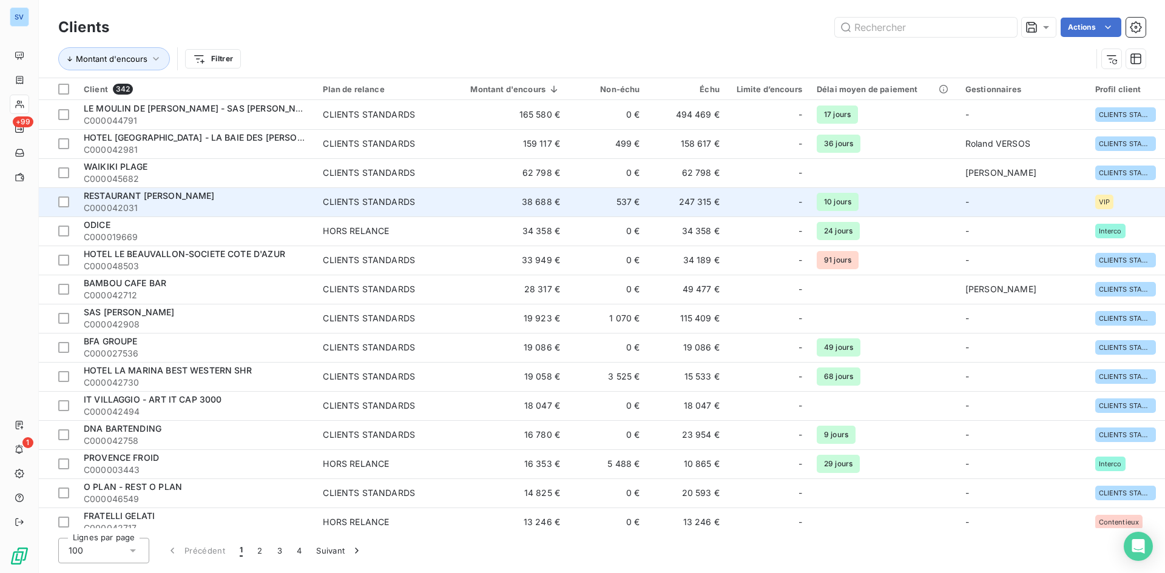
click at [161, 203] on span "C000042031" at bounding box center [196, 208] width 225 height 12
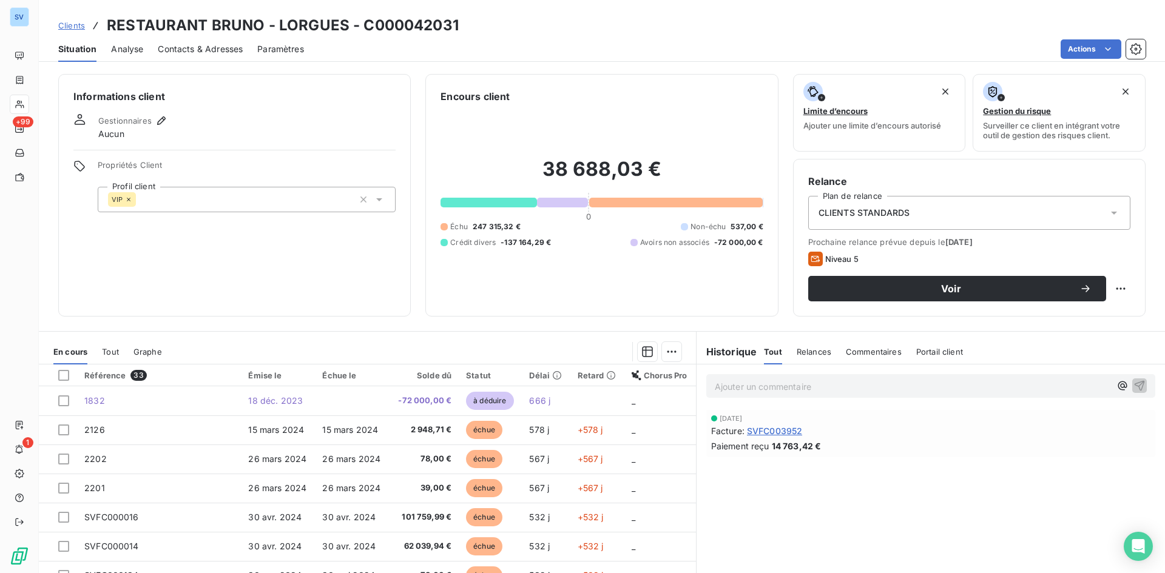
click at [224, 48] on span "Contacts & Adresses" at bounding box center [200, 49] width 85 height 12
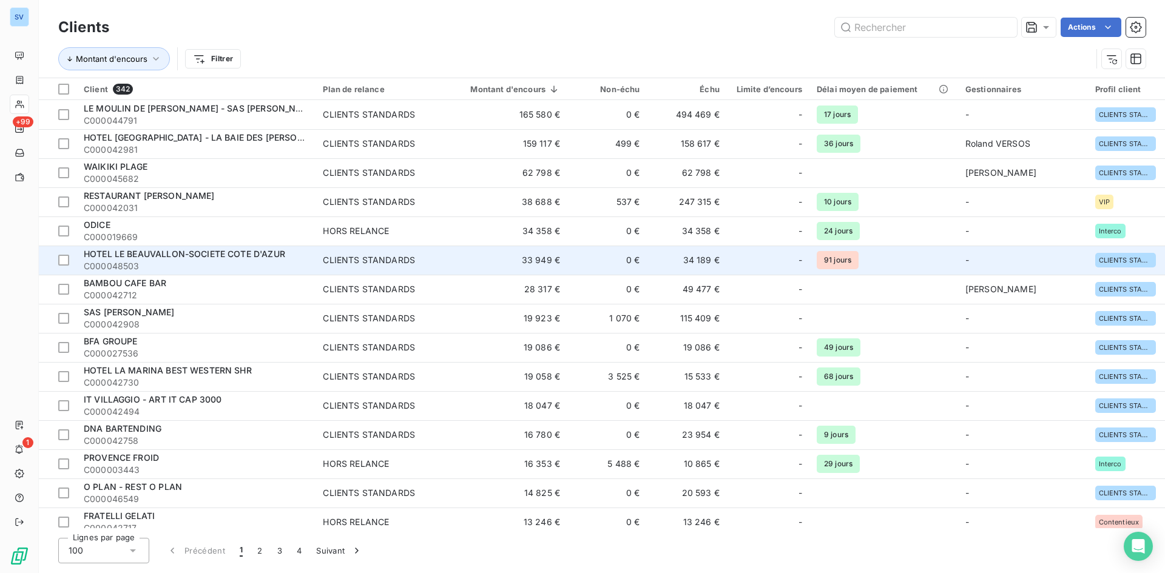
click at [174, 258] on span "HOTEL LE BEAUVALLON-SOCIETE COTE D'AZUR" at bounding box center [184, 254] width 201 height 10
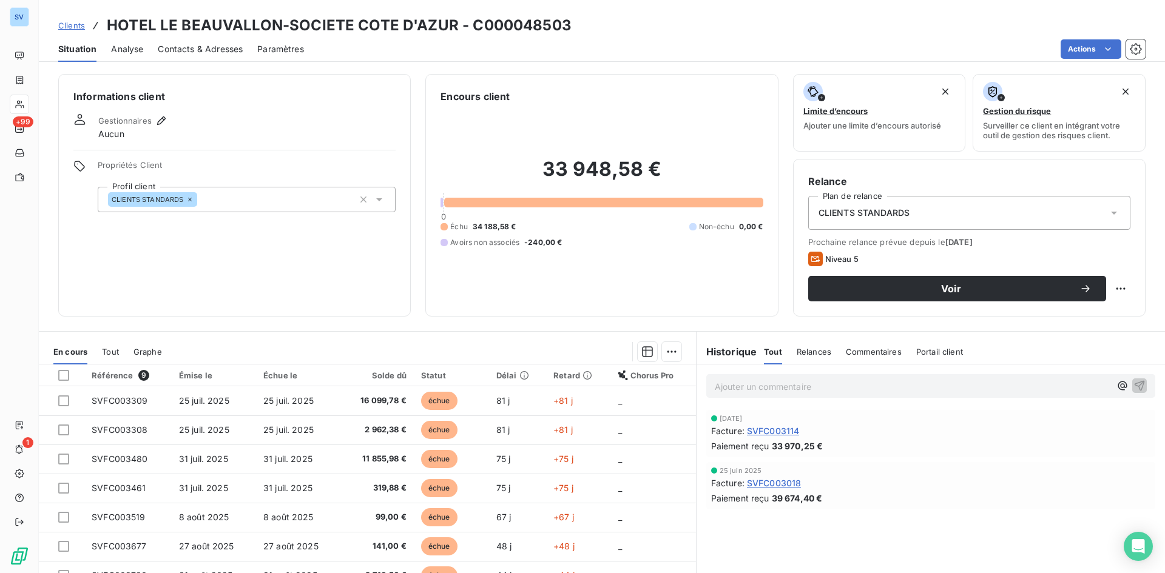
click at [200, 50] on span "Contacts & Adresses" at bounding box center [200, 49] width 85 height 12
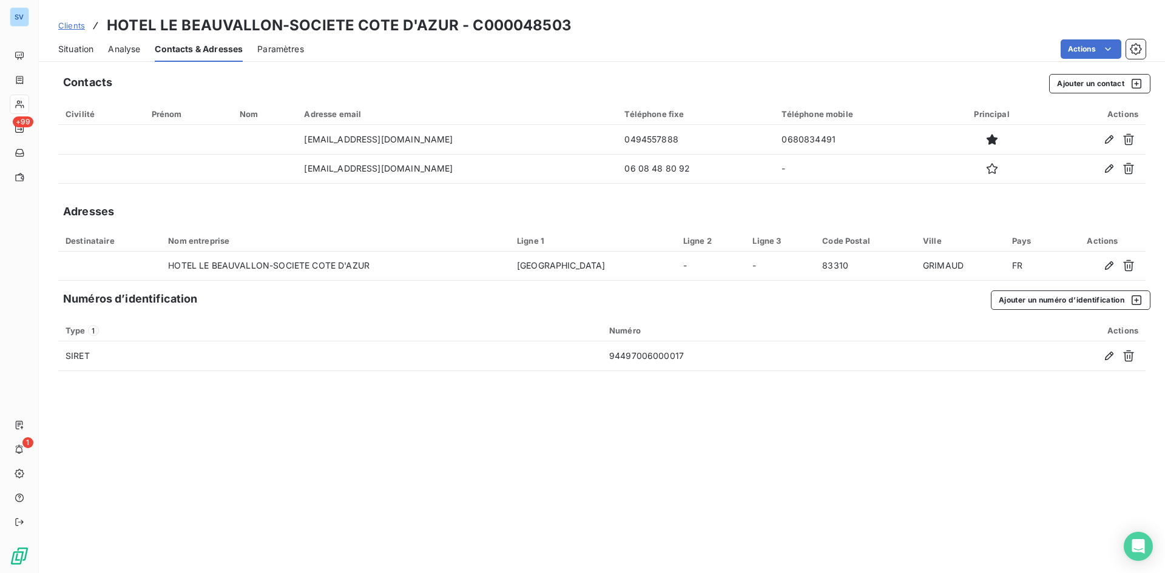
click at [1110, 139] on icon "button" at bounding box center [1109, 139] width 12 height 12
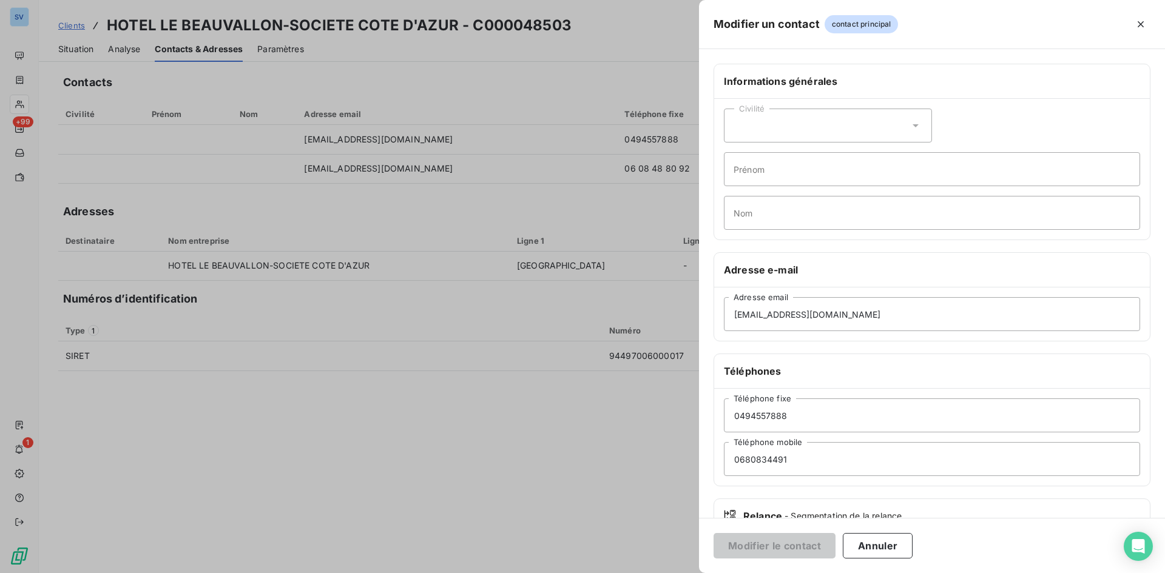
click at [780, 127] on div "Civilité" at bounding box center [828, 126] width 208 height 34
click at [945, 111] on div "Civilité Madame Monsieur [PERSON_NAME] Nom" at bounding box center [932, 169] width 436 height 141
click at [1140, 23] on icon "button" at bounding box center [1141, 24] width 6 height 6
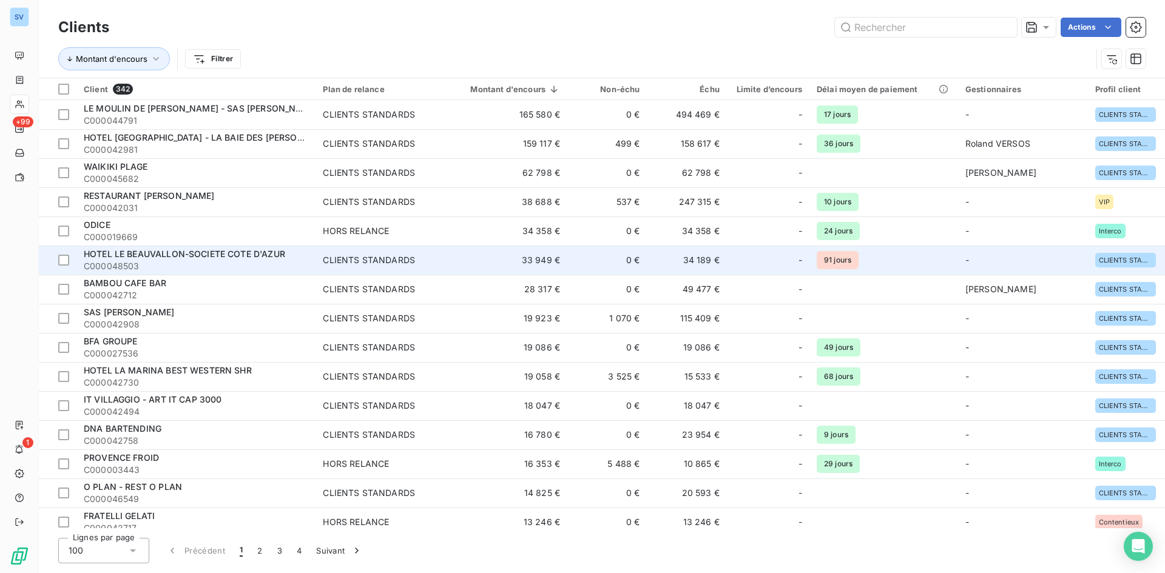
click at [195, 252] on span "HOTEL LE BEAUVALLON-SOCIETE COTE D'AZUR" at bounding box center [184, 254] width 201 height 10
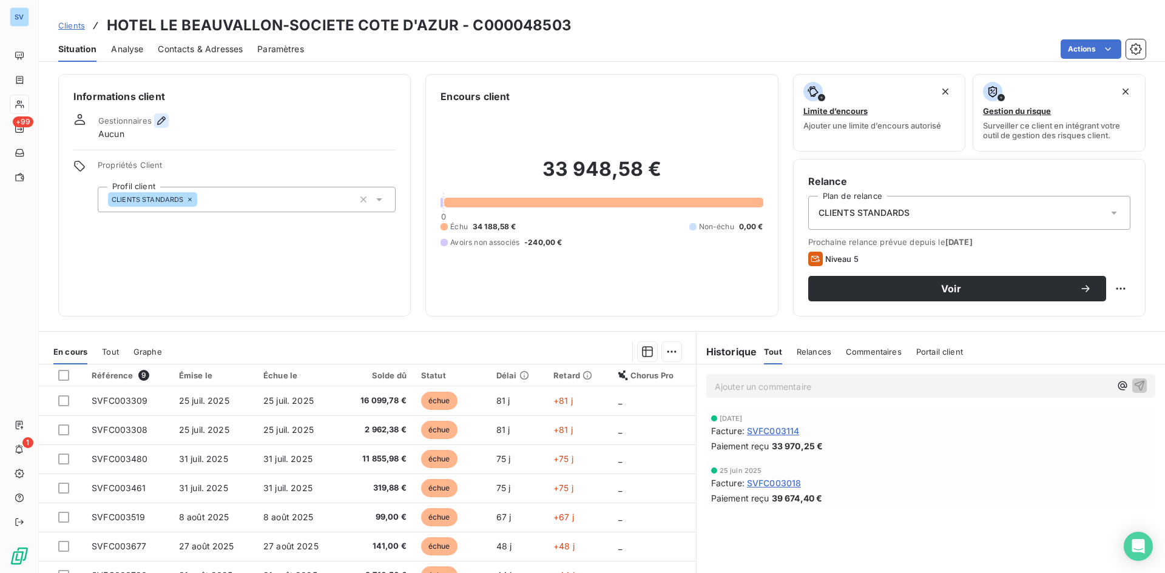
click at [163, 119] on icon "button" at bounding box center [161, 121] width 12 height 12
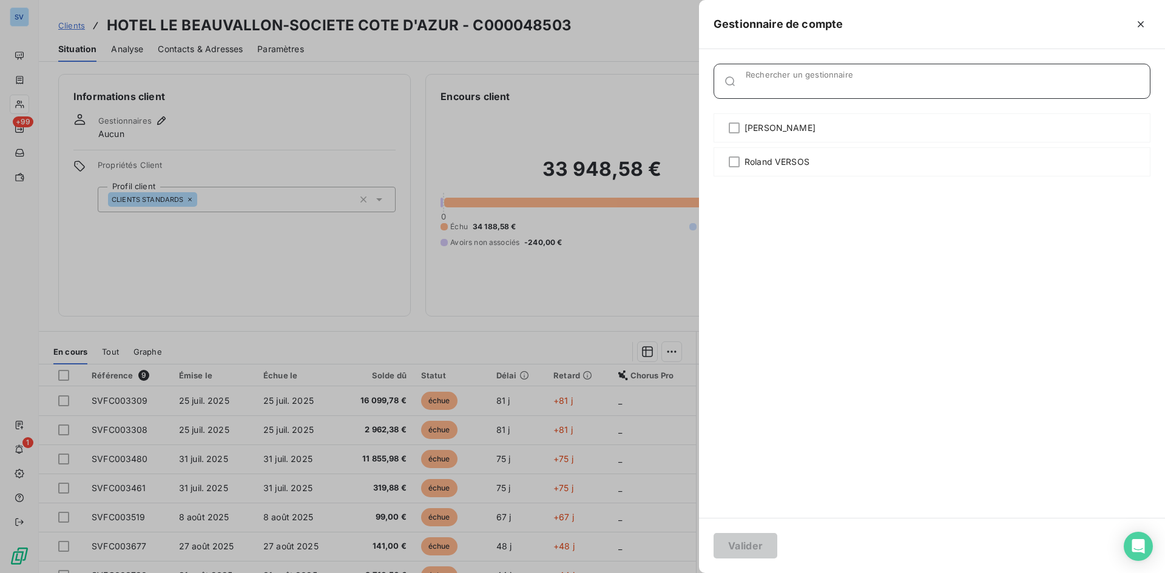
click at [776, 79] on div "Rechercher un gestionnaire" at bounding box center [948, 81] width 404 height 12
click at [684, 44] on div at bounding box center [582, 286] width 1165 height 573
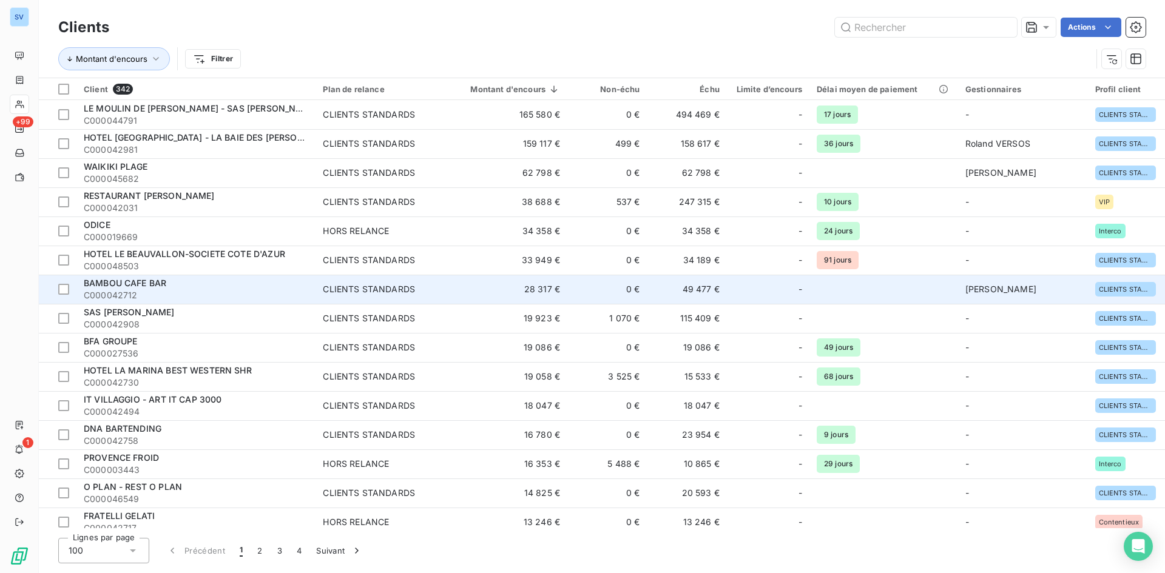
click at [186, 297] on span "C000042712" at bounding box center [196, 295] width 225 height 12
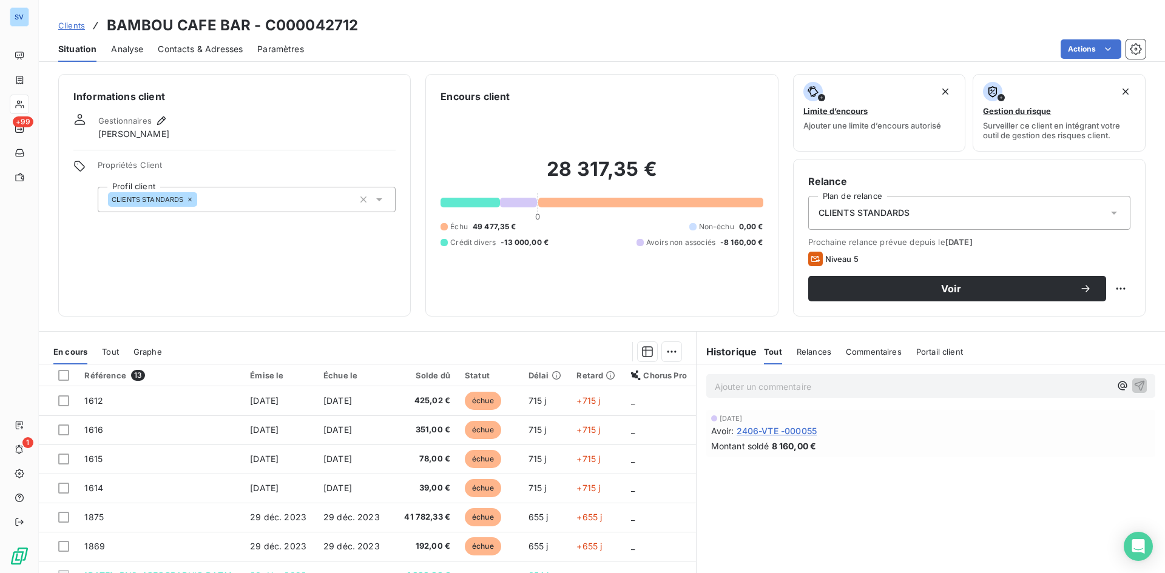
click at [196, 54] on span "Contacts & Adresses" at bounding box center [200, 49] width 85 height 12
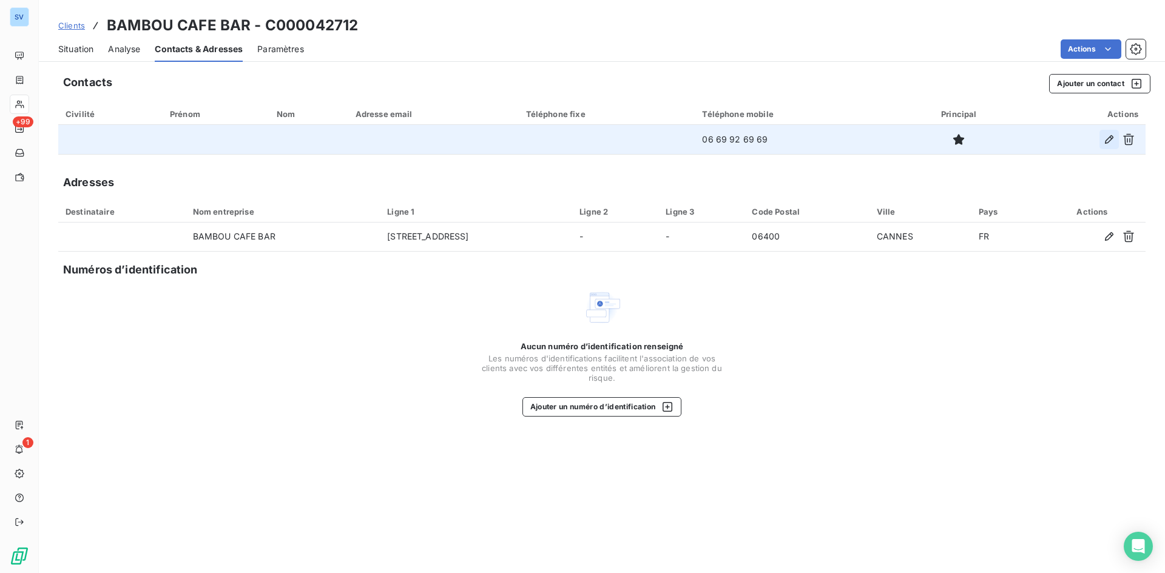
click at [1107, 141] on icon "button" at bounding box center [1109, 139] width 12 height 12
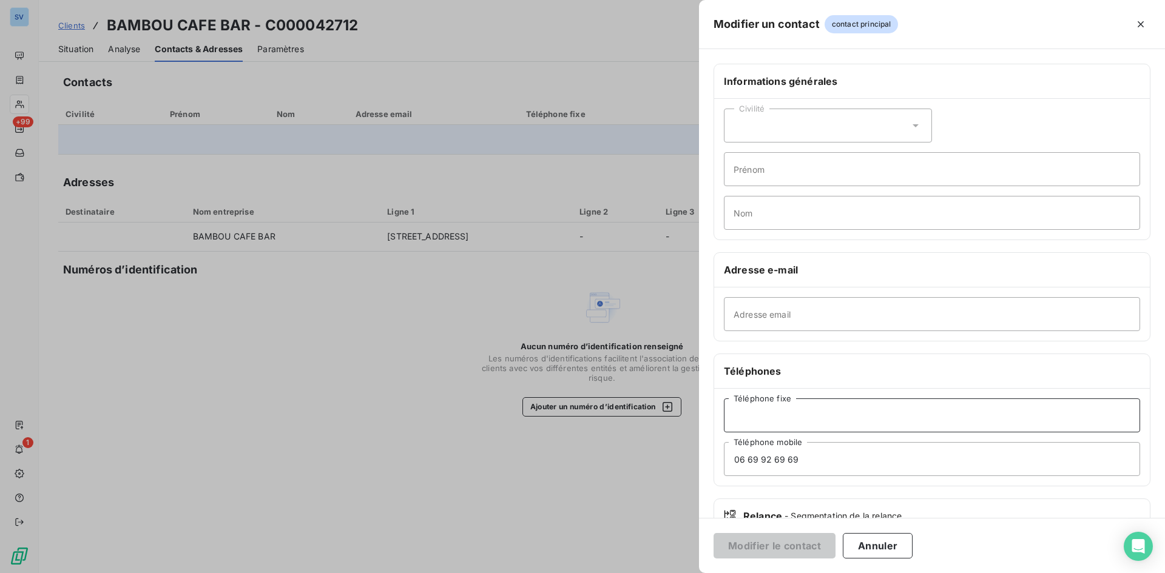
click at [786, 413] on input "Téléphone fixe" at bounding box center [932, 416] width 416 height 34
paste input "04 93 94 22 25"
click at [737, 414] on input "04 93 94 22 25" at bounding box center [932, 416] width 416 height 34
type input "04 93 94 22 25"
click at [836, 306] on input "Adresse email" at bounding box center [932, 314] width 416 height 34
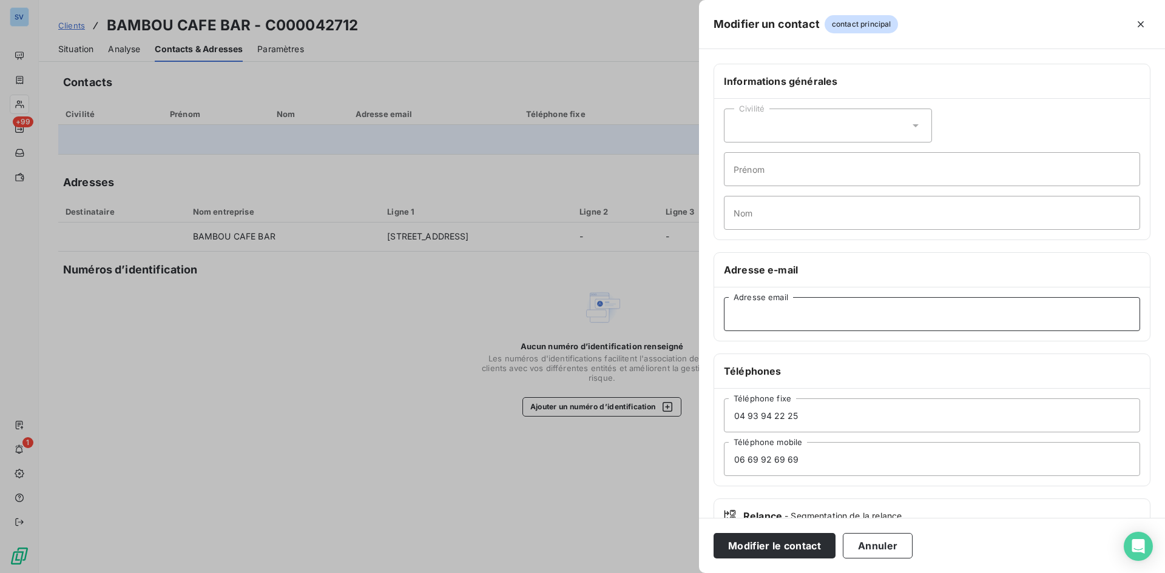
paste input "[EMAIL_ADDRESS][DOMAIN_NAME]"
type input "[EMAIL_ADDRESS][DOMAIN_NAME]"
click at [771, 134] on div "Civilité" at bounding box center [828, 126] width 208 height 34
click at [774, 170] on li "Monsieur" at bounding box center [828, 178] width 208 height 22
click at [833, 204] on input "Nom" at bounding box center [932, 213] width 416 height 34
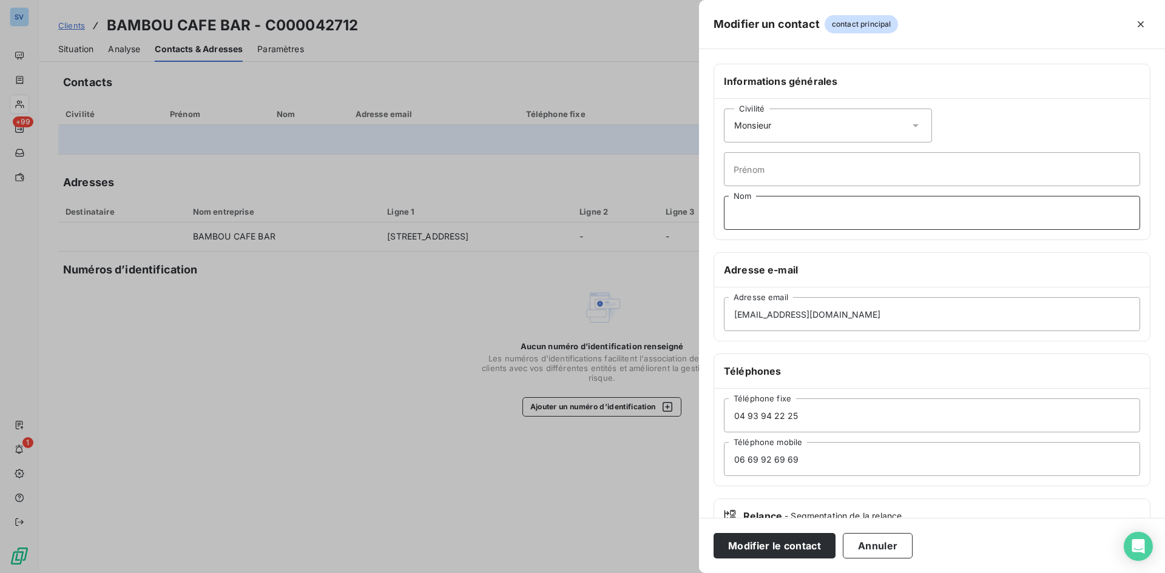
paste input "ELBAZ"
type input "ELBAZ"
click at [905, 171] on input "Prénom" at bounding box center [932, 169] width 416 height 34
paste input "[PERSON_NAME]"
type input "[PERSON_NAME]"
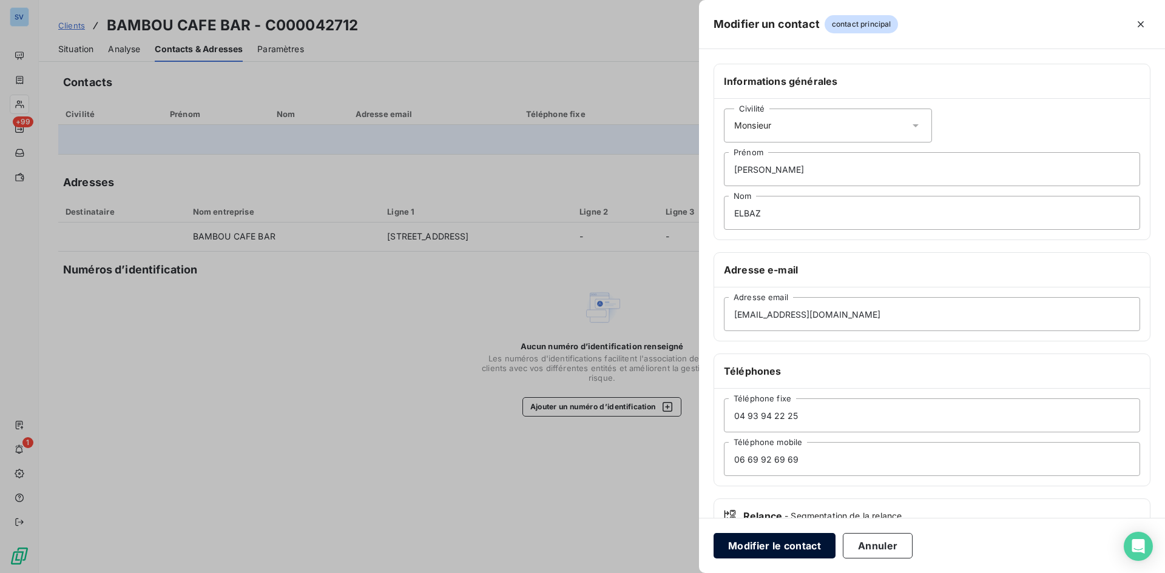
click at [781, 545] on button "Modifier le contact" at bounding box center [775, 545] width 122 height 25
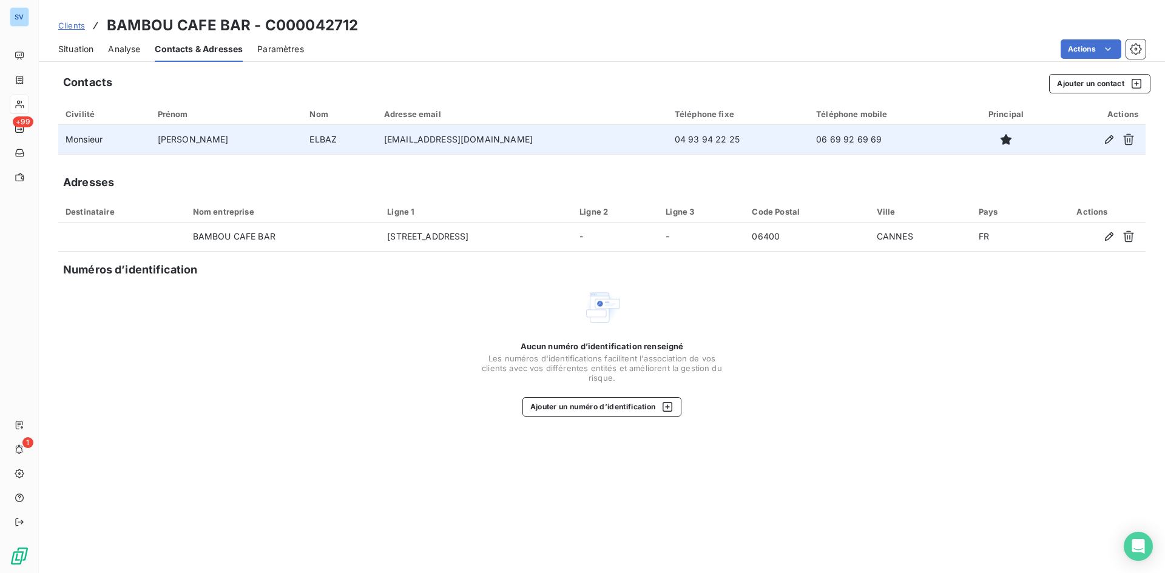
click at [93, 50] on span "Situation" at bounding box center [75, 49] width 35 height 12
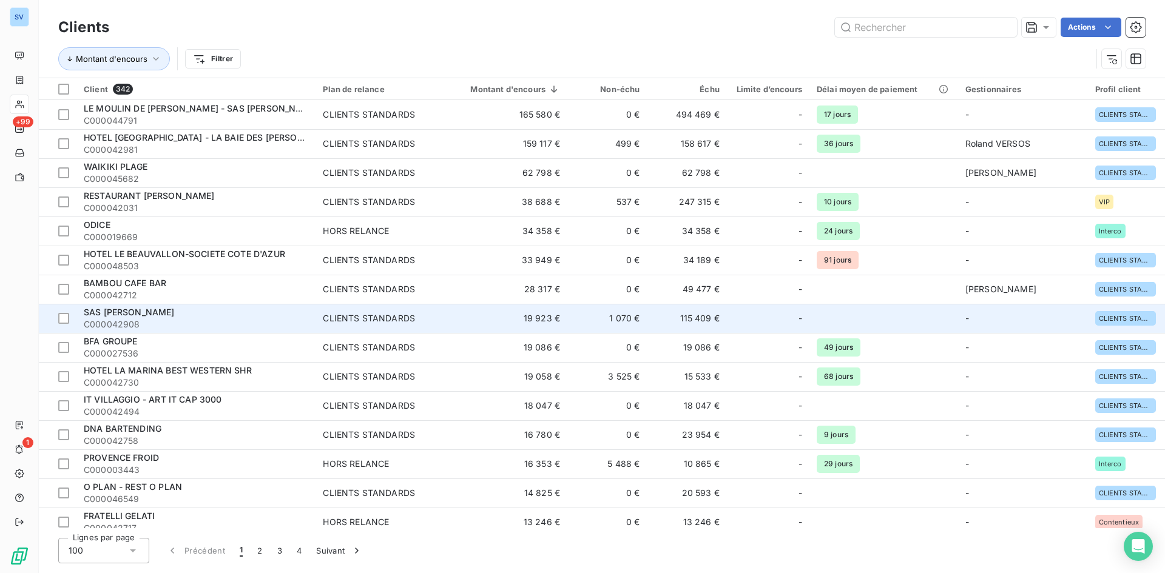
click at [169, 309] on div "SAS [PERSON_NAME]" at bounding box center [196, 312] width 225 height 12
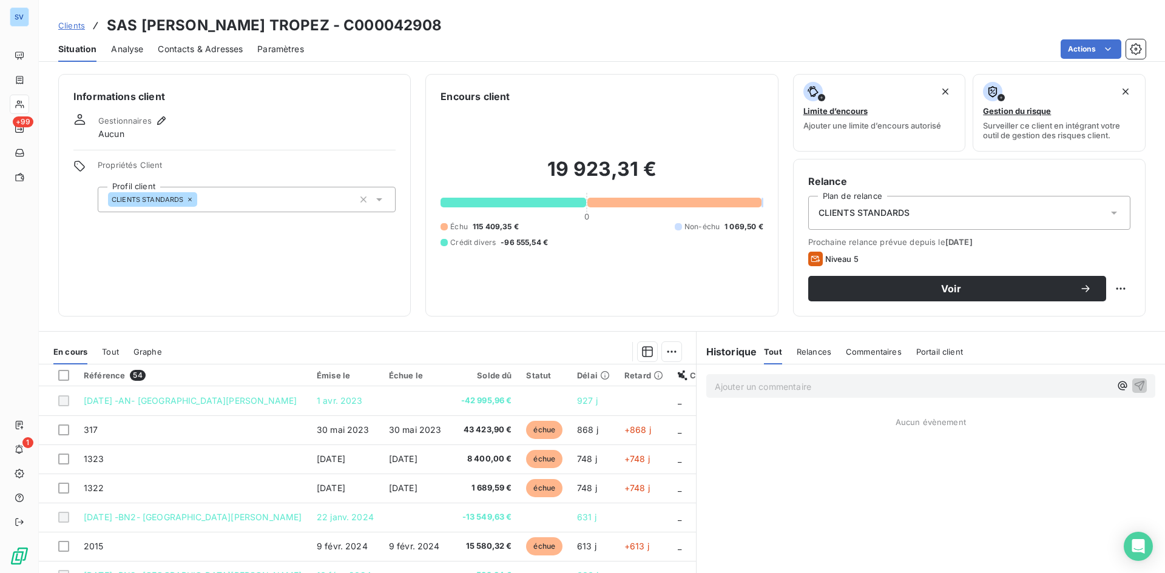
click at [138, 143] on div "Informations client Gestionnaires Aucun Propriétés Client Profil client CLIENTS…" at bounding box center [234, 195] width 353 height 243
click at [132, 127] on div "Gestionnaires" at bounding box center [133, 120] width 70 height 15
click at [155, 120] on icon "button" at bounding box center [161, 121] width 12 height 12
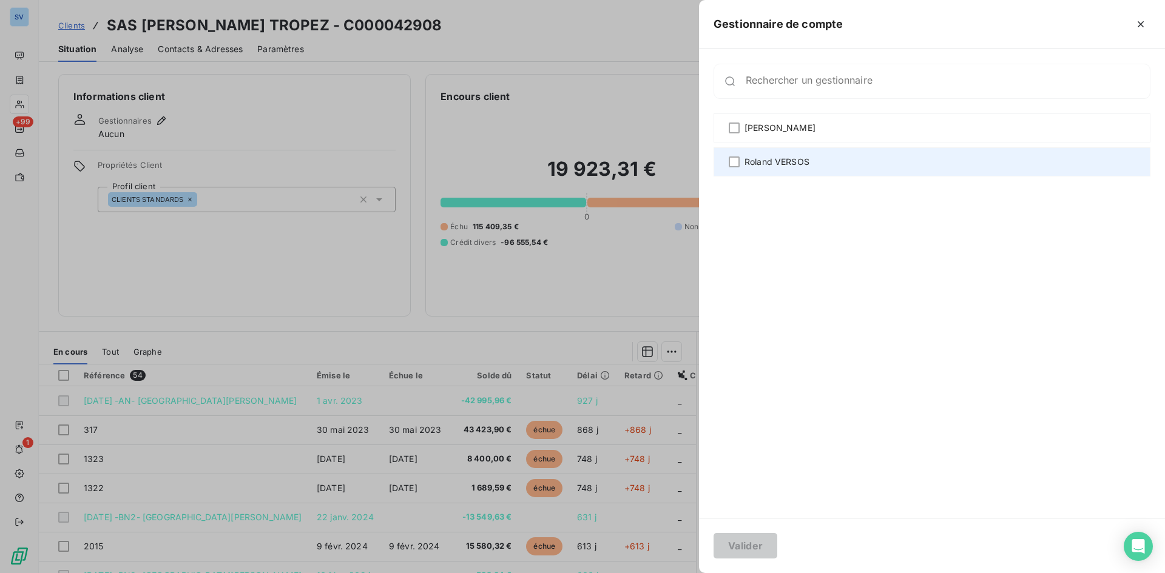
click at [785, 161] on span "Roland VERSOS" at bounding box center [777, 162] width 65 height 12
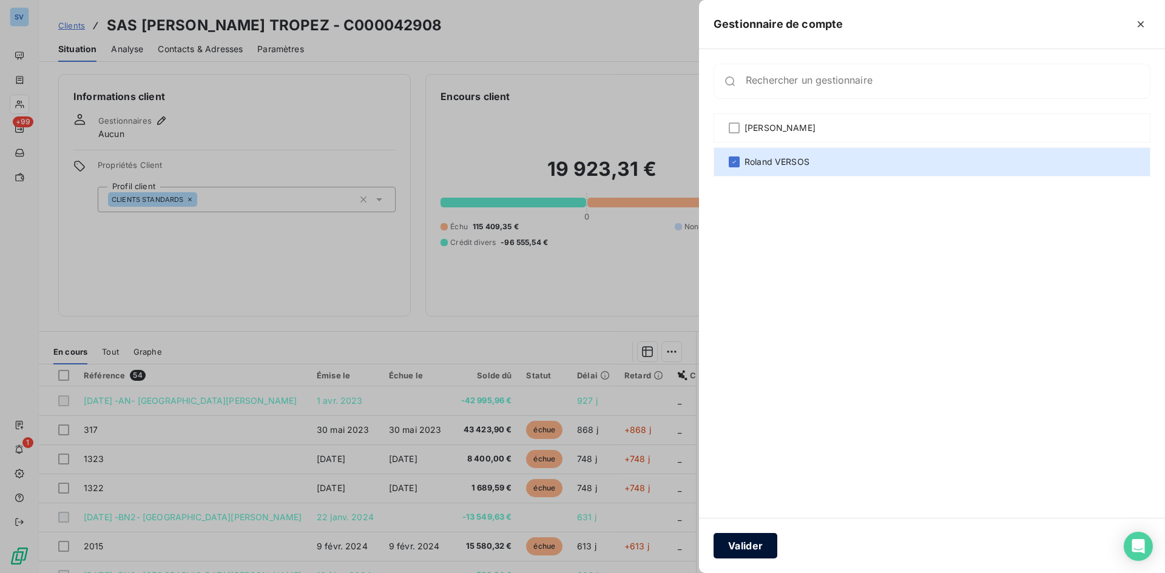
click at [736, 546] on button "Valider" at bounding box center [746, 545] width 64 height 25
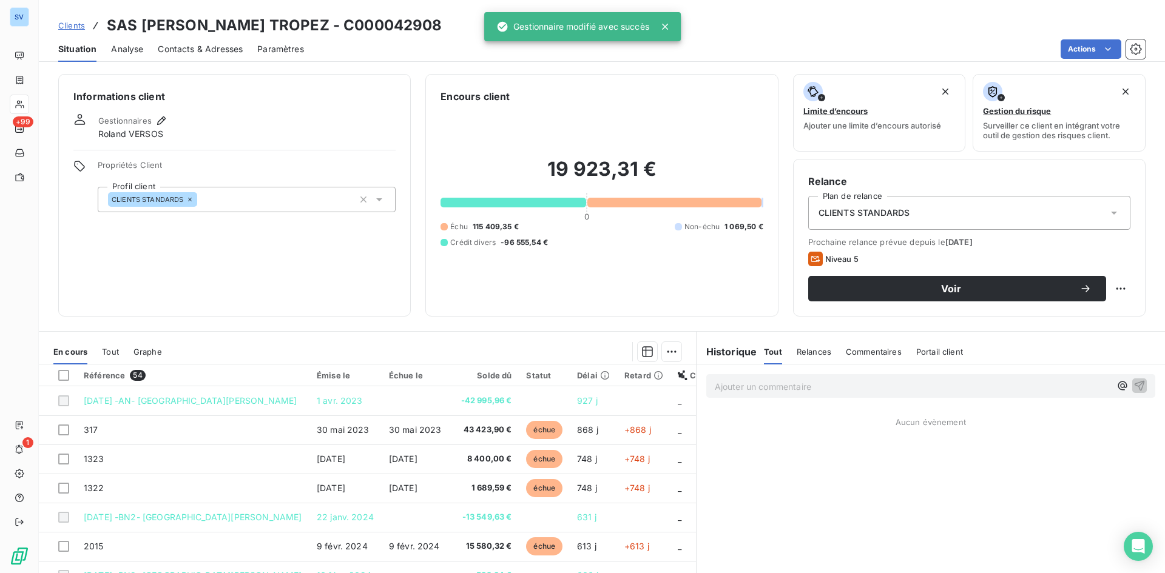
click at [180, 38] on div "Contacts & Adresses" at bounding box center [200, 48] width 85 height 25
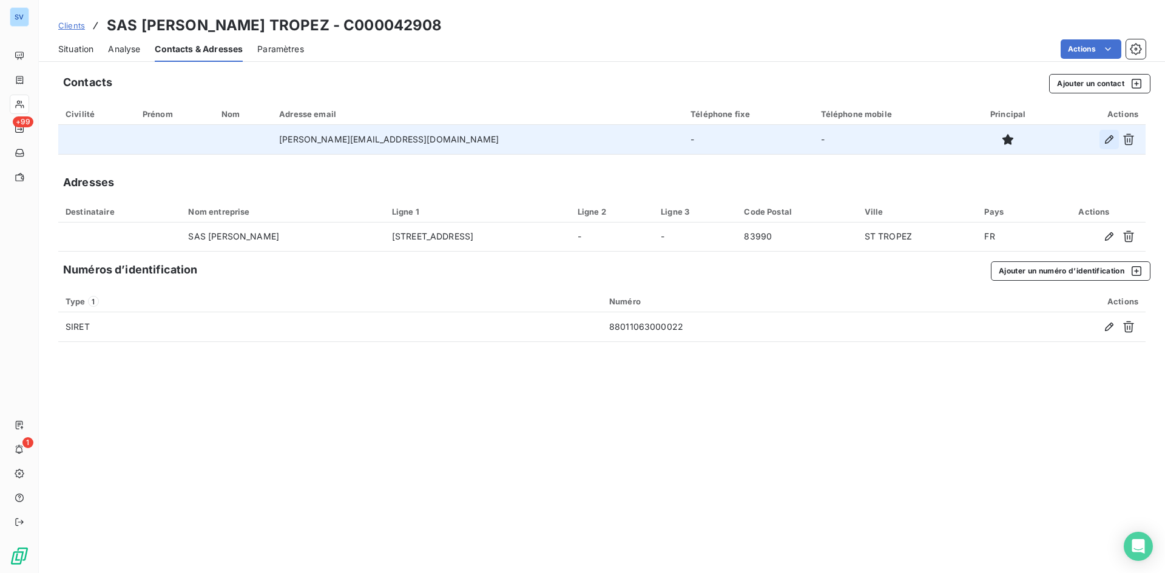
click at [1111, 141] on icon "button" at bounding box center [1109, 139] width 12 height 12
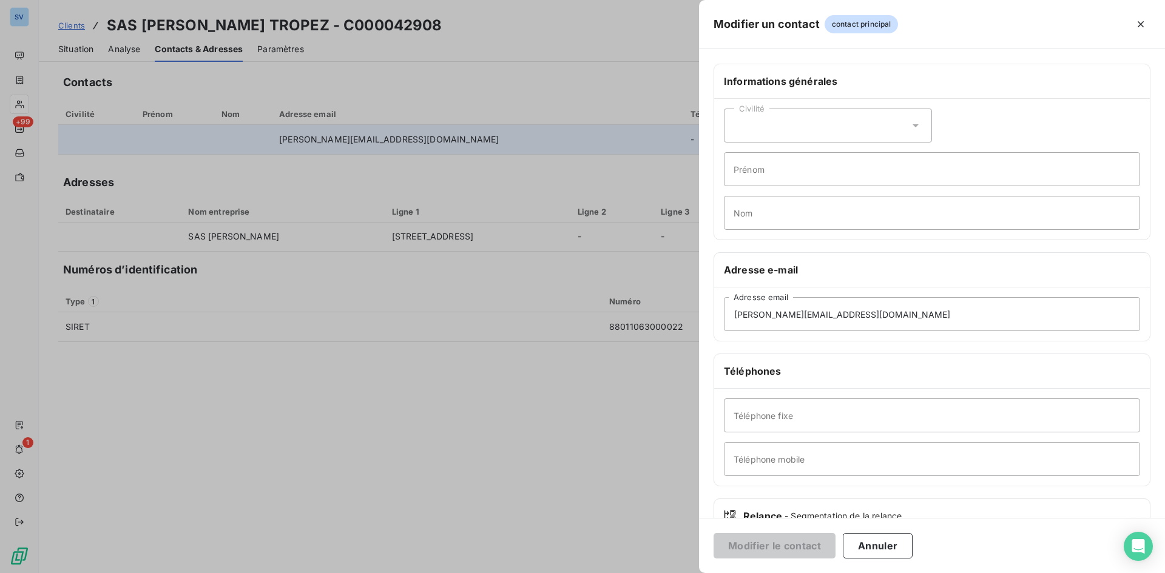
click at [794, 187] on div "Civilité Prénom Nom" at bounding box center [932, 169] width 436 height 141
click at [792, 169] on input "Prénom" at bounding box center [932, 169] width 416 height 34
type input "[PERSON_NAME]"
click at [775, 132] on div "Civilité" at bounding box center [828, 126] width 208 height 34
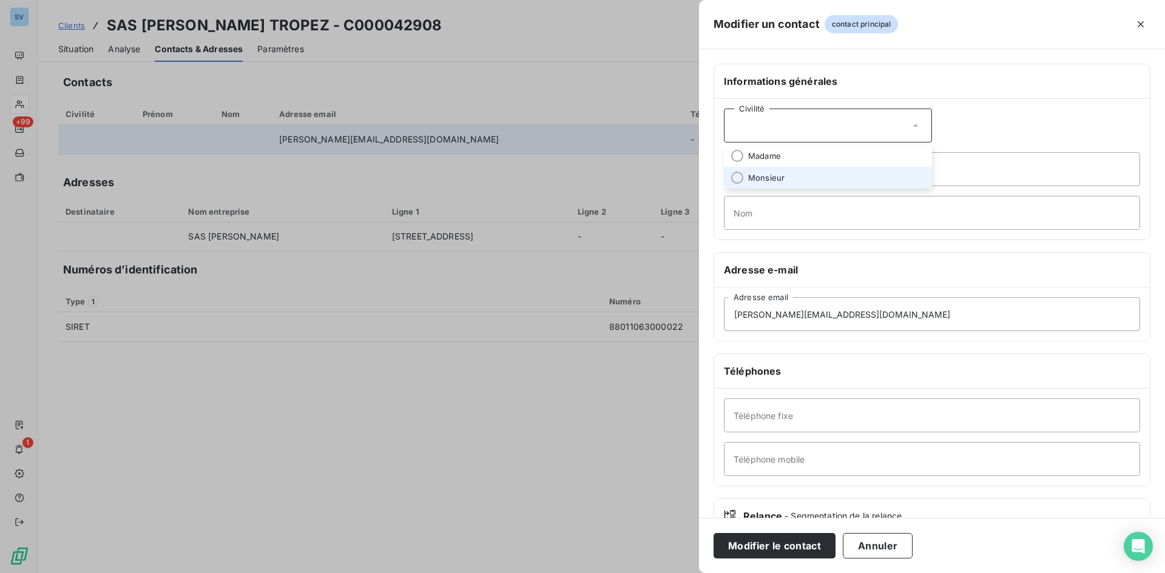
click at [768, 177] on span "Monsieur" at bounding box center [766, 178] width 36 height 12
click at [801, 454] on input "Téléphone mobile" at bounding box center [932, 459] width 416 height 34
paste input "07 85 78 11 35"
type input "07 85 78 11 35"
click at [757, 427] on input "Téléphone fixe" at bounding box center [932, 416] width 416 height 34
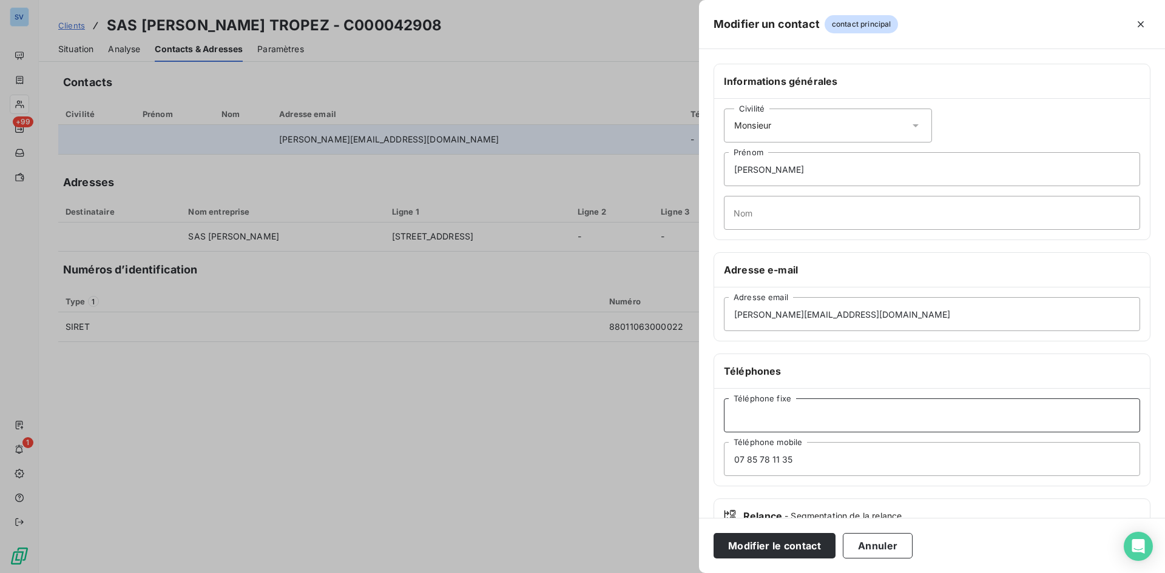
paste input "04 94 97 04 37"
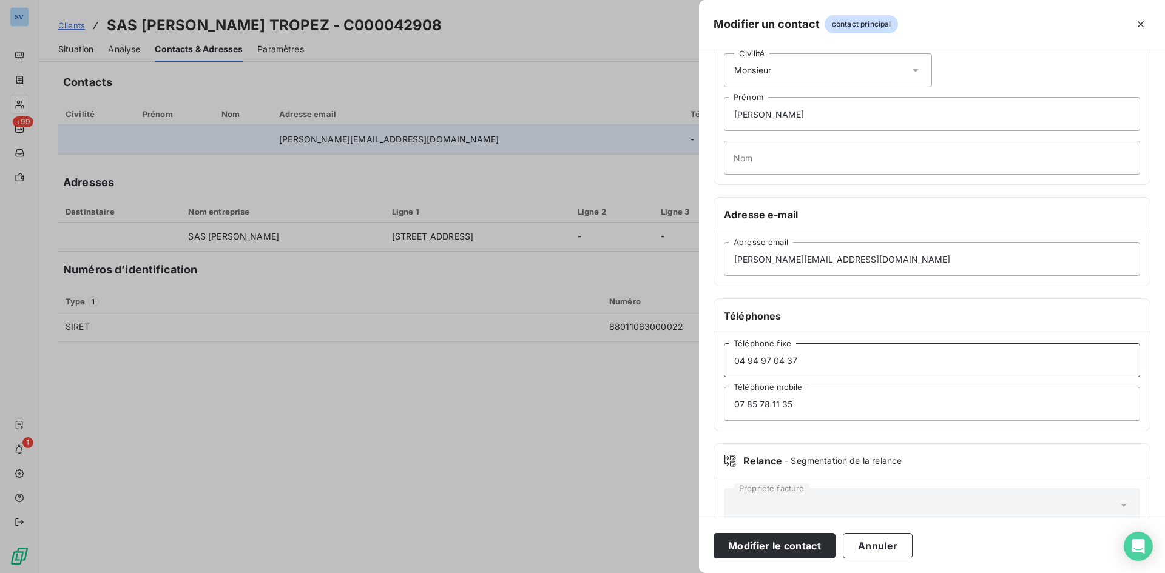
scroll to position [84, 0]
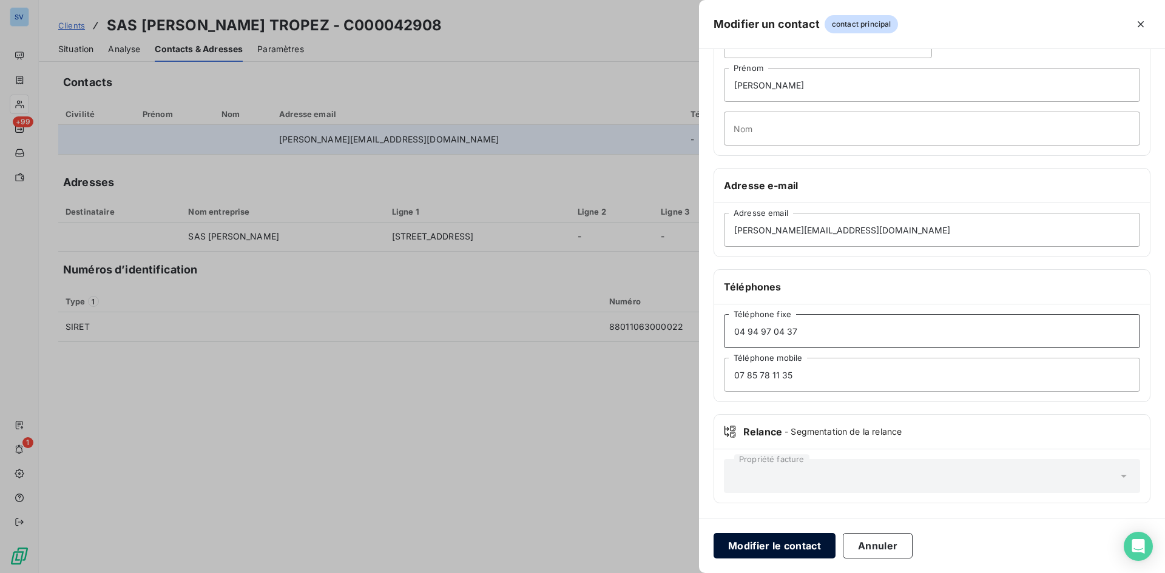
type input "04 94 97 04 37"
click at [797, 544] on button "Modifier le contact" at bounding box center [775, 545] width 122 height 25
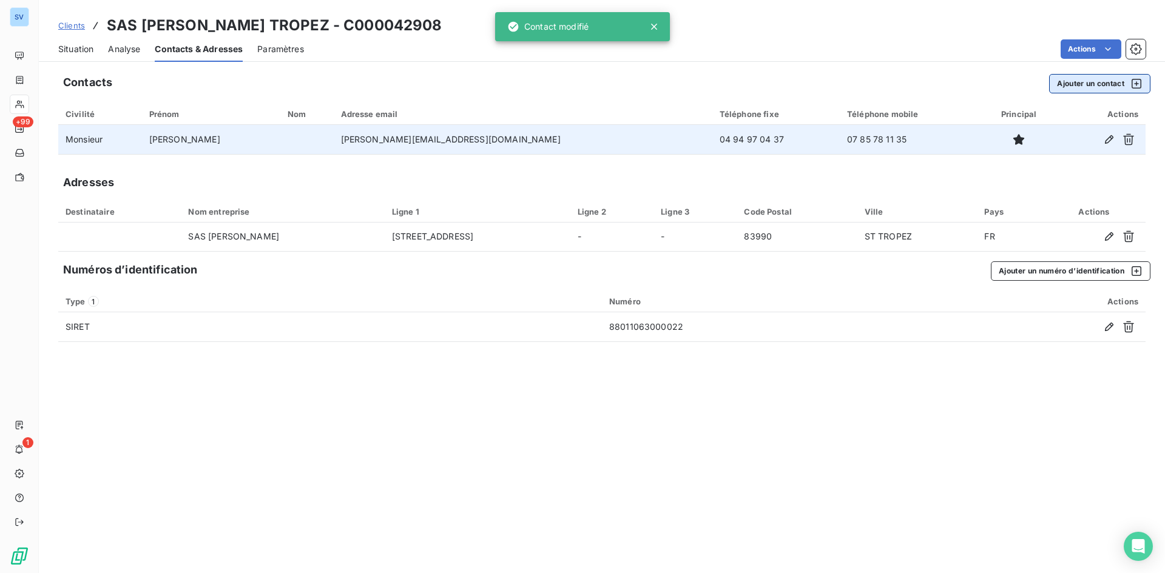
click at [1092, 86] on button "Ajouter un contact" at bounding box center [1099, 83] width 101 height 19
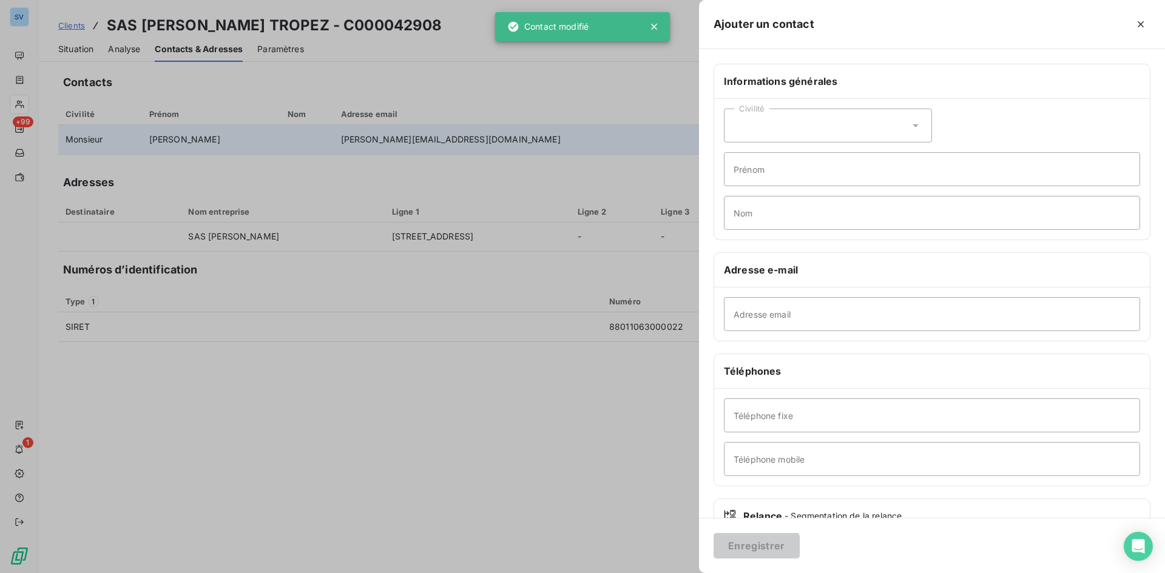
click at [833, 125] on div "Civilité" at bounding box center [828, 126] width 208 height 34
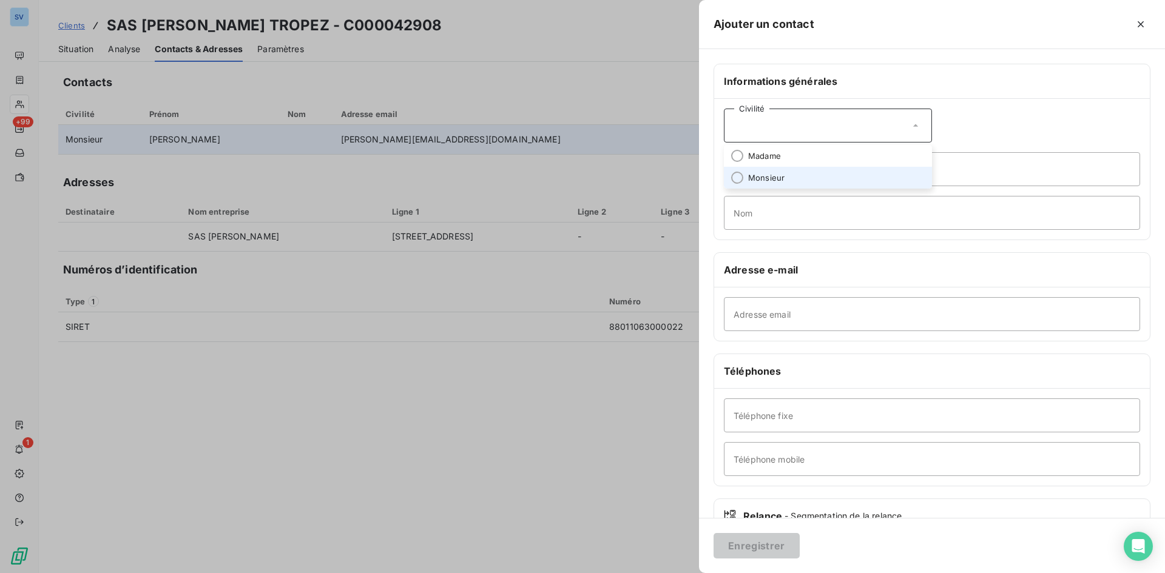
click at [772, 178] on span "Monsieur" at bounding box center [766, 178] width 36 height 12
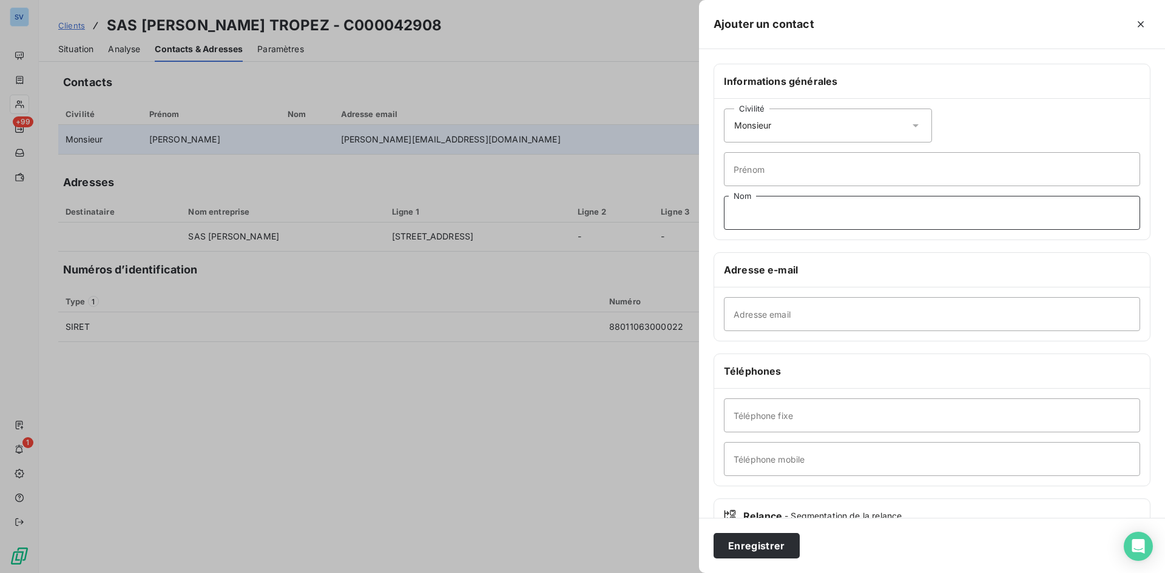
drag, startPoint x: 815, startPoint y: 226, endPoint x: 810, endPoint y: 221, distance: 6.9
click at [813, 224] on input "Nom" at bounding box center [932, 213] width 416 height 34
paste input "[PERSON_NAME]"
type input "[PERSON_NAME]"
click at [757, 172] on input "Prénom" at bounding box center [932, 169] width 416 height 34
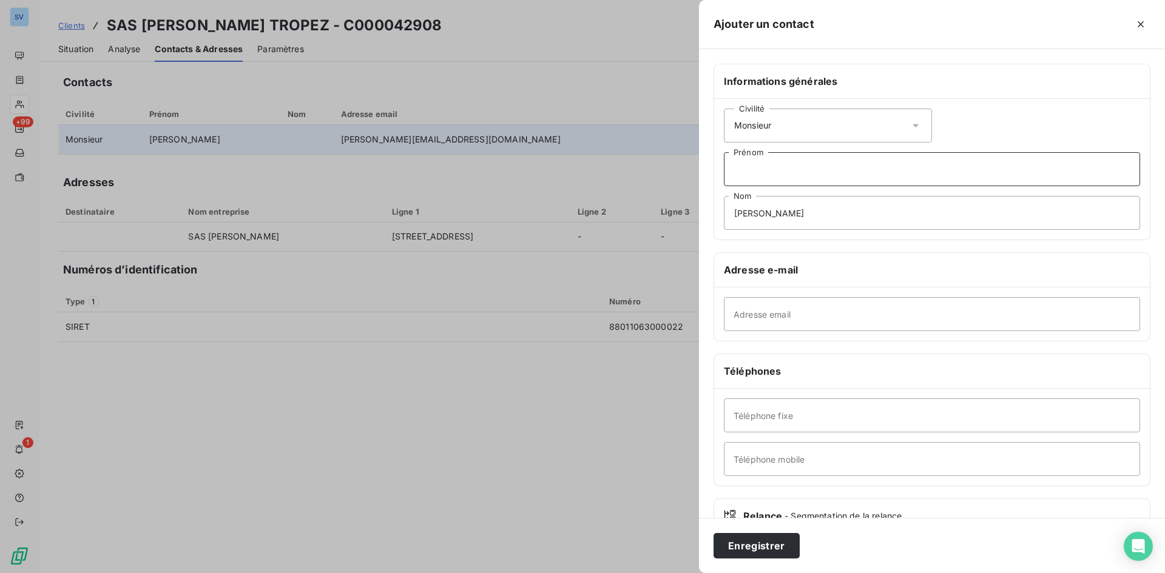
paste input "[PERSON_NAME]"
type input "[PERSON_NAME]"
click at [804, 314] on input "Adresse email" at bounding box center [932, 314] width 416 height 34
paste input "[EMAIL_ADDRESS][DOMAIN_NAME]"
type input "[EMAIL_ADDRESS][DOMAIN_NAME]"
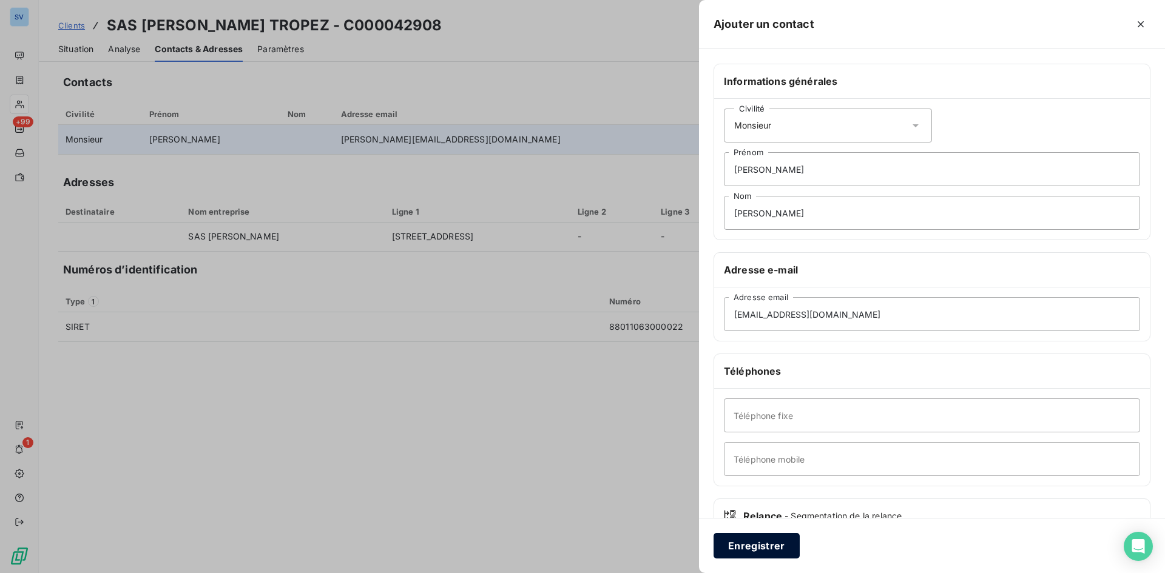
click at [776, 539] on button "Enregistrer" at bounding box center [757, 545] width 86 height 25
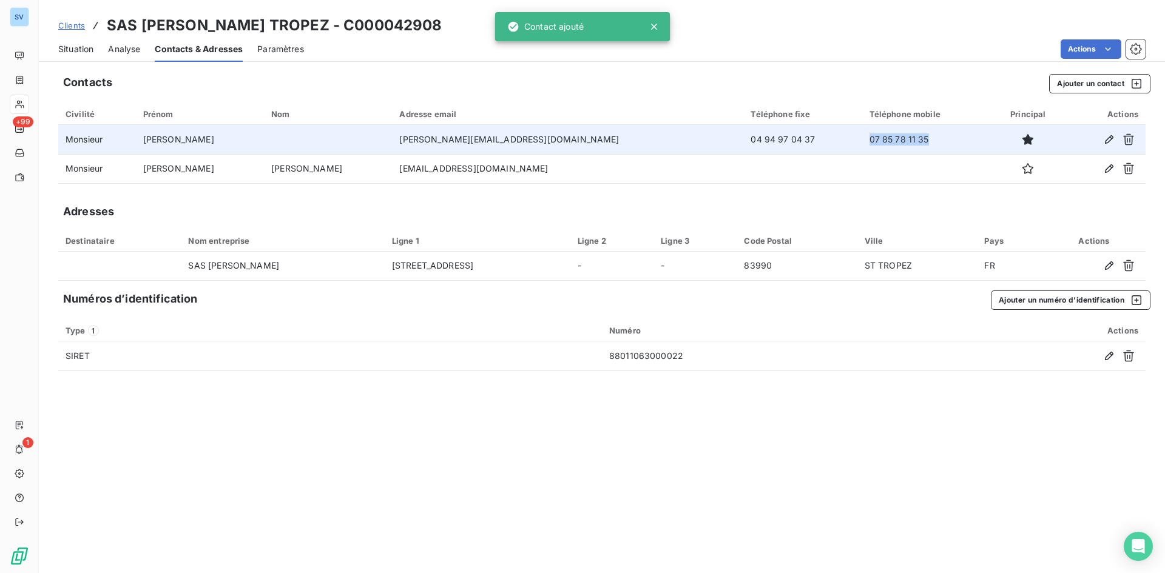
drag, startPoint x: 843, startPoint y: 141, endPoint x: 792, endPoint y: 142, distance: 50.4
click at [792, 142] on tr "Monsieur Mathieu [EMAIL_ADDRESS][DOMAIN_NAME] 04 94 97 04 37 07 85 78 11 35" at bounding box center [601, 139] width 1087 height 29
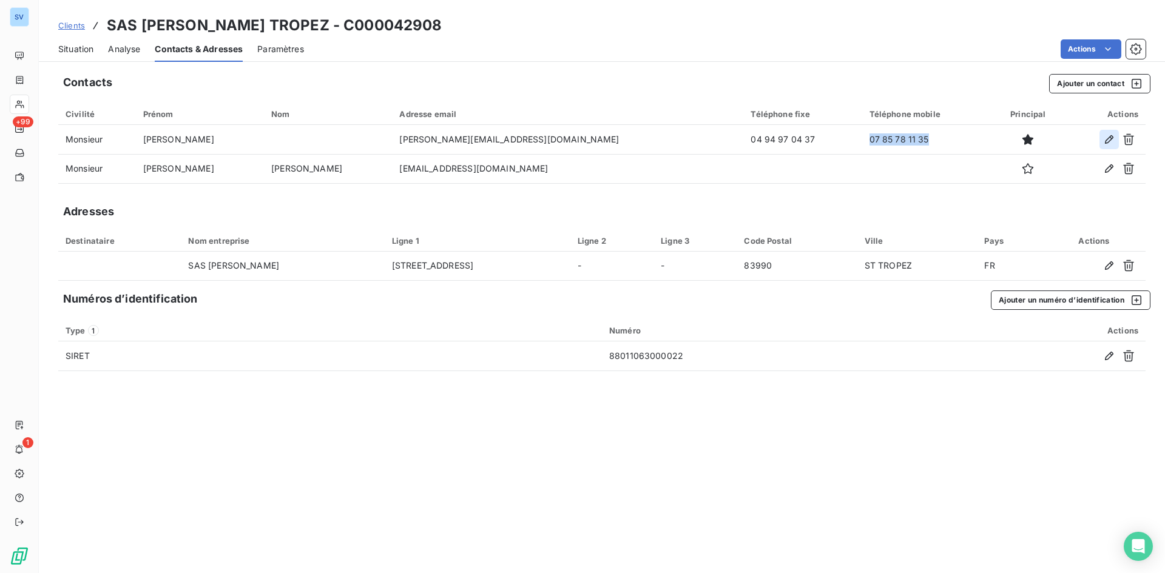
click at [1108, 135] on icon "button" at bounding box center [1109, 139] width 12 height 12
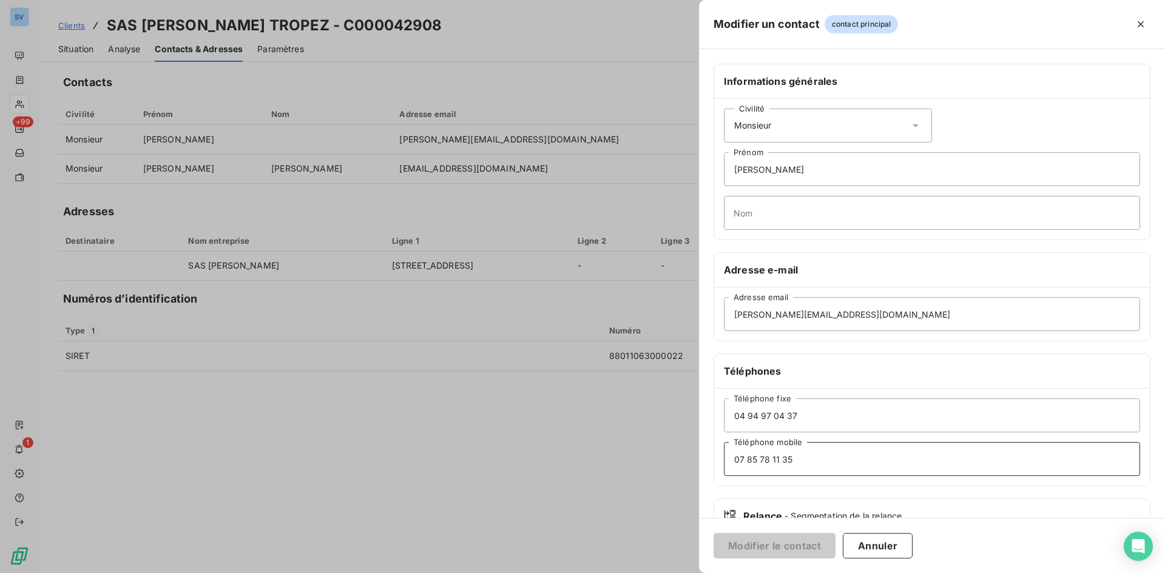
click at [785, 464] on input "07 85 78 11 35" at bounding box center [932, 459] width 416 height 34
click at [784, 464] on input "07 85 78 11 35" at bounding box center [932, 459] width 416 height 34
click at [799, 542] on button "Modifier le contact" at bounding box center [775, 545] width 122 height 25
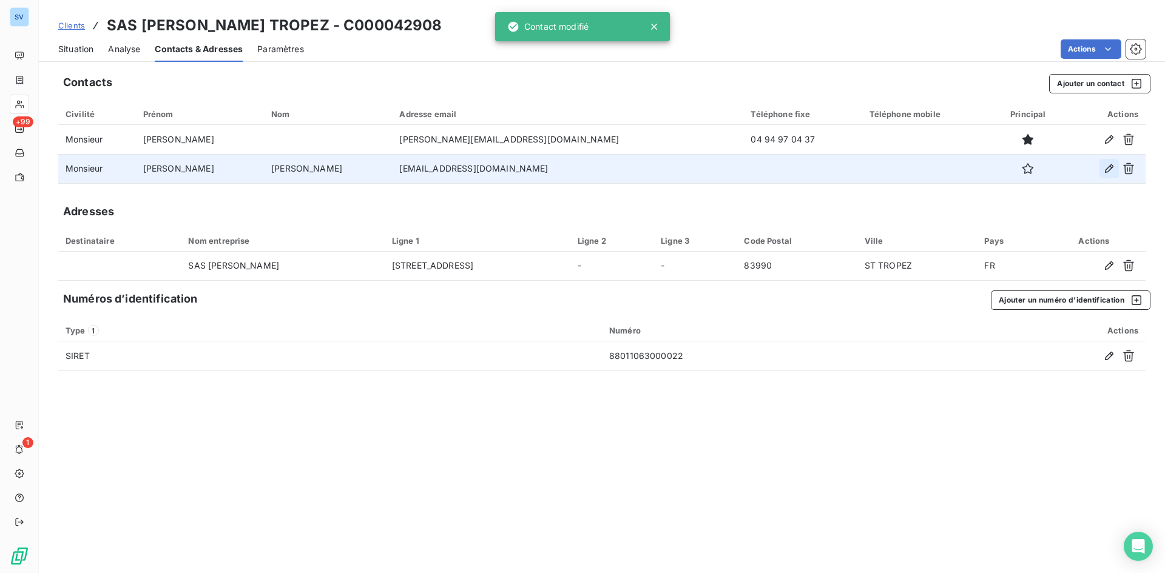
click at [1104, 168] on icon "button" at bounding box center [1109, 169] width 12 height 12
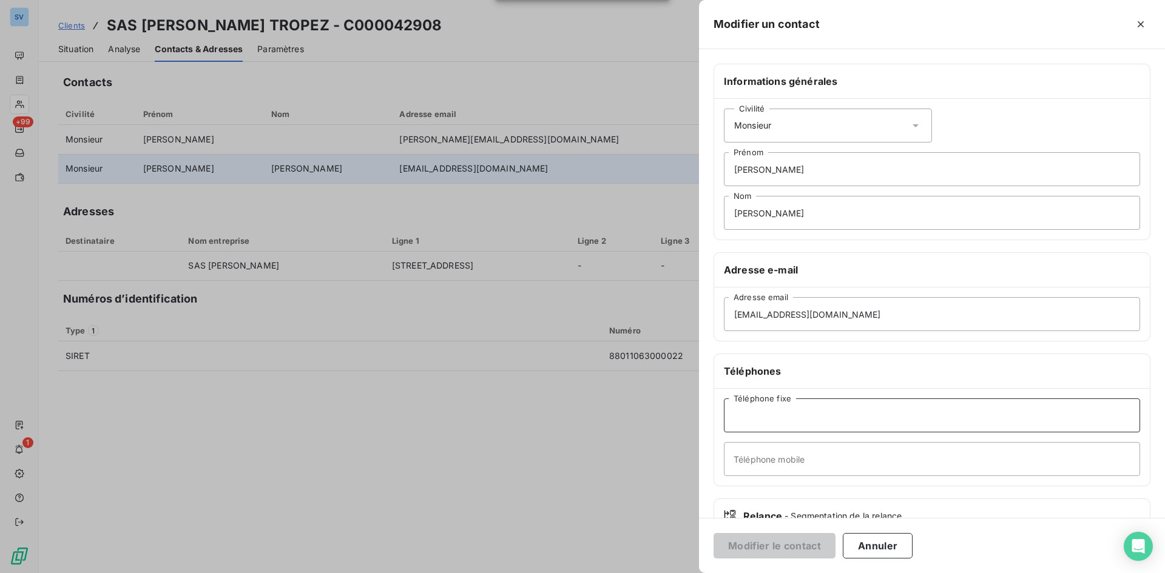
click at [772, 413] on input "Téléphone fixe" at bounding box center [932, 416] width 416 height 34
click at [780, 462] on input "Téléphone mobile" at bounding box center [932, 459] width 416 height 34
paste input "07 85 78 11 35"
type input "07 85 78 11 35"
click at [791, 546] on button "Modifier le contact" at bounding box center [775, 545] width 122 height 25
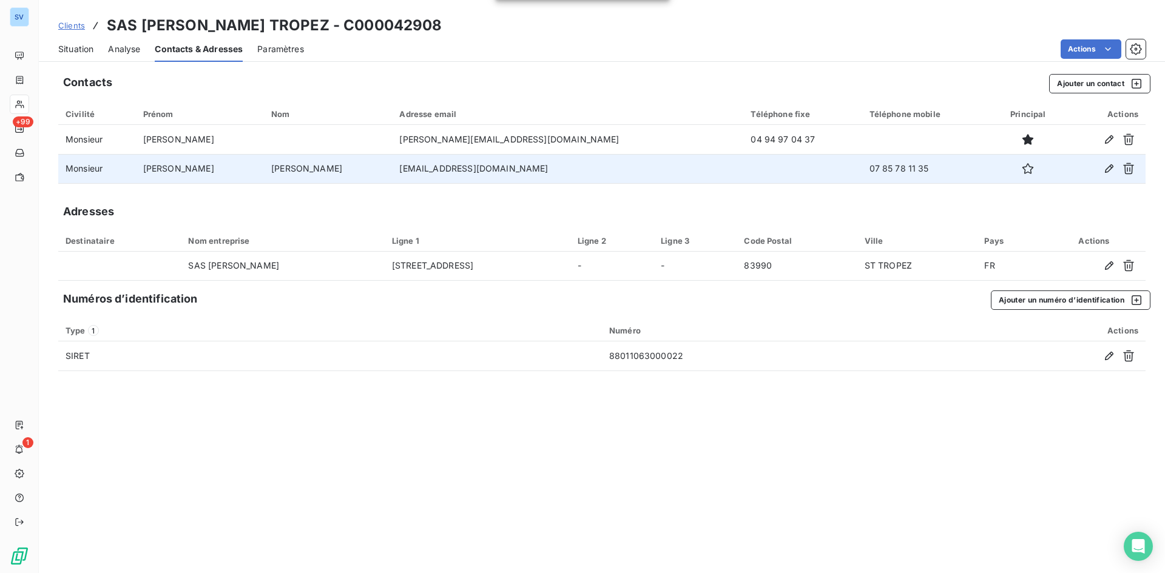
click at [92, 52] on span "Situation" at bounding box center [75, 49] width 35 height 12
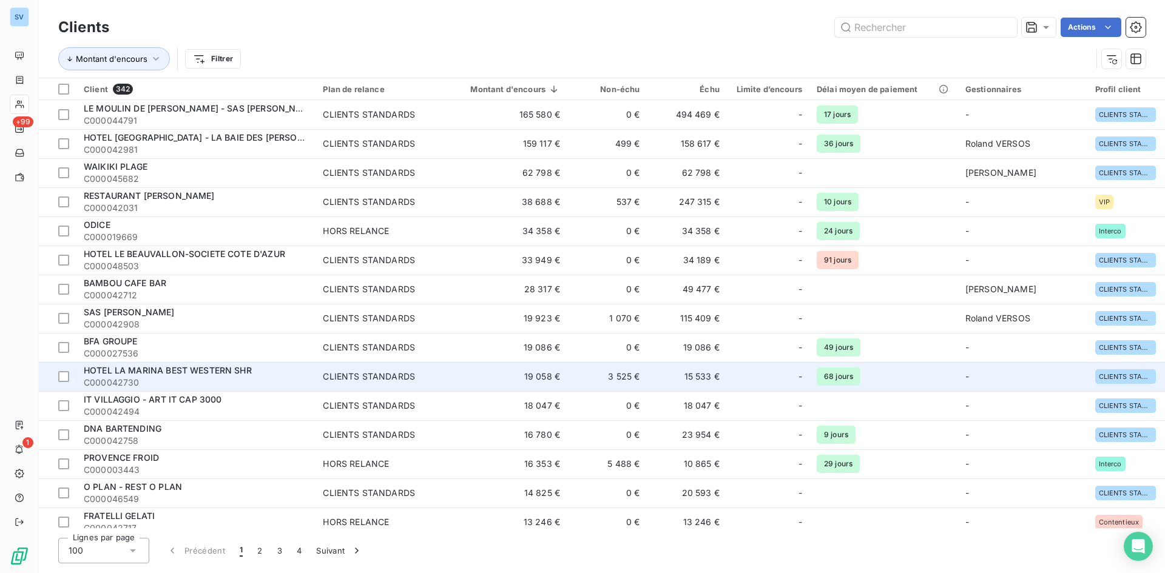
click at [314, 374] on td "HOTEL LA MARINA BEST WESTERN SHR C000042730" at bounding box center [195, 376] width 239 height 29
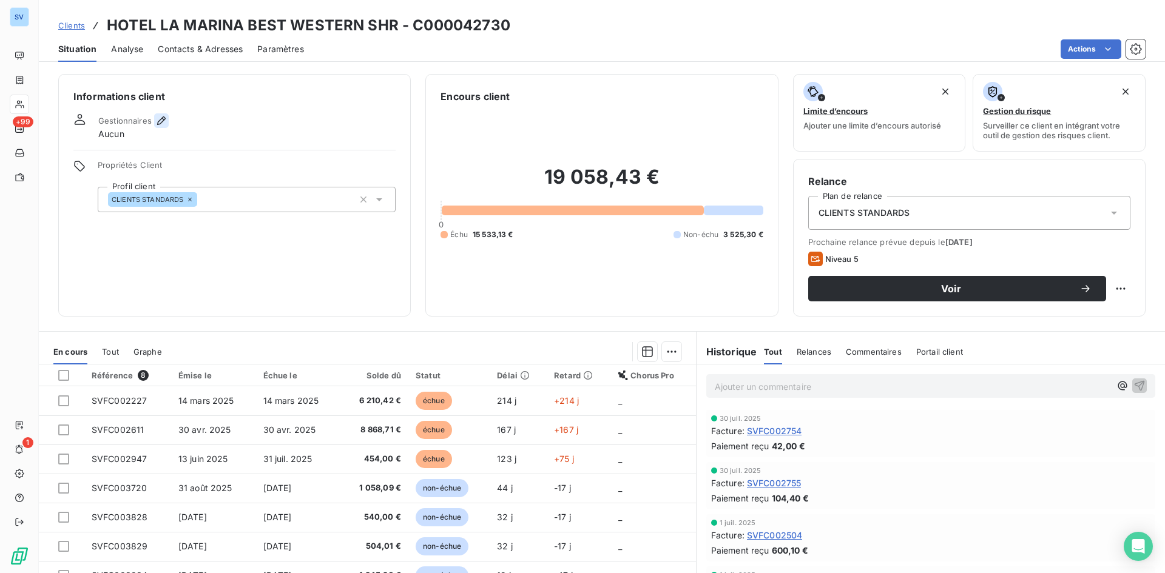
click at [154, 118] on button "button" at bounding box center [161, 120] width 15 height 15
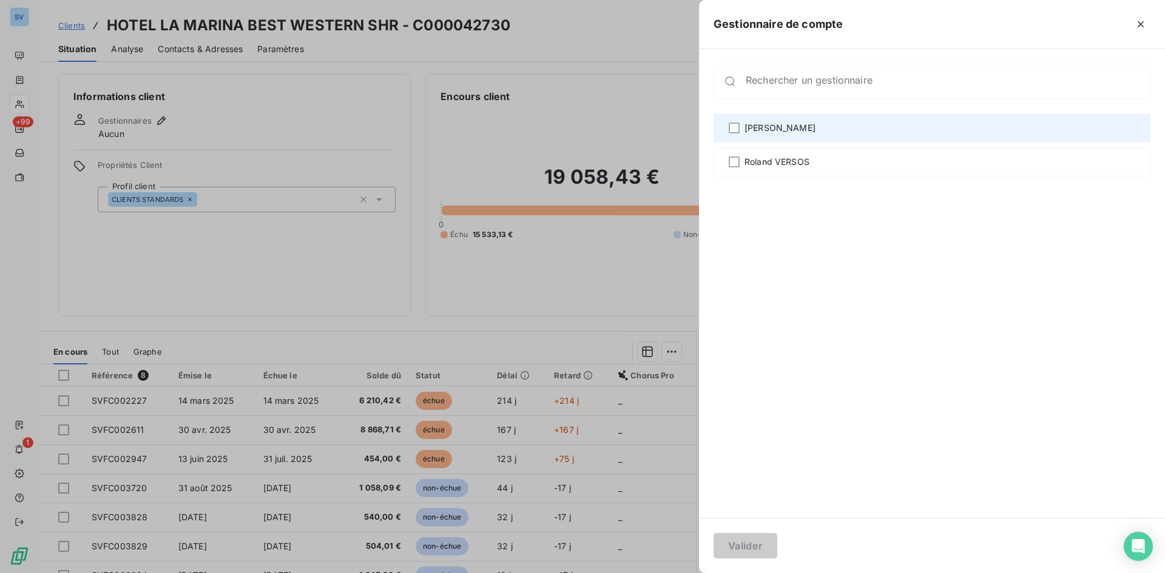
click at [763, 133] on span "[PERSON_NAME]" at bounding box center [780, 128] width 71 height 12
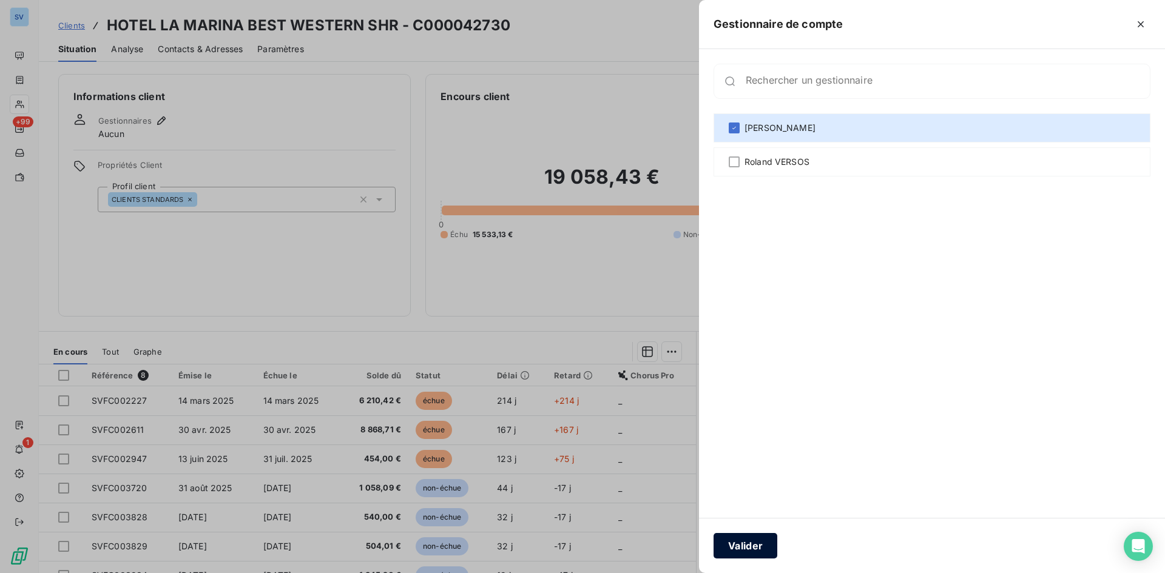
click at [749, 542] on button "Valider" at bounding box center [746, 545] width 64 height 25
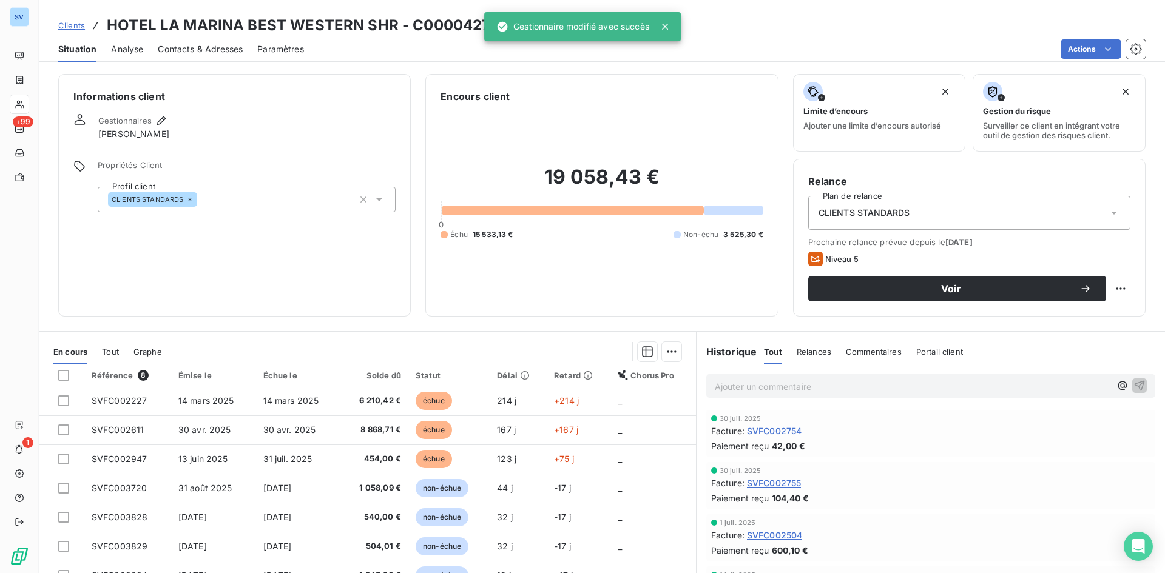
click at [208, 49] on span "Contacts & Adresses" at bounding box center [200, 49] width 85 height 12
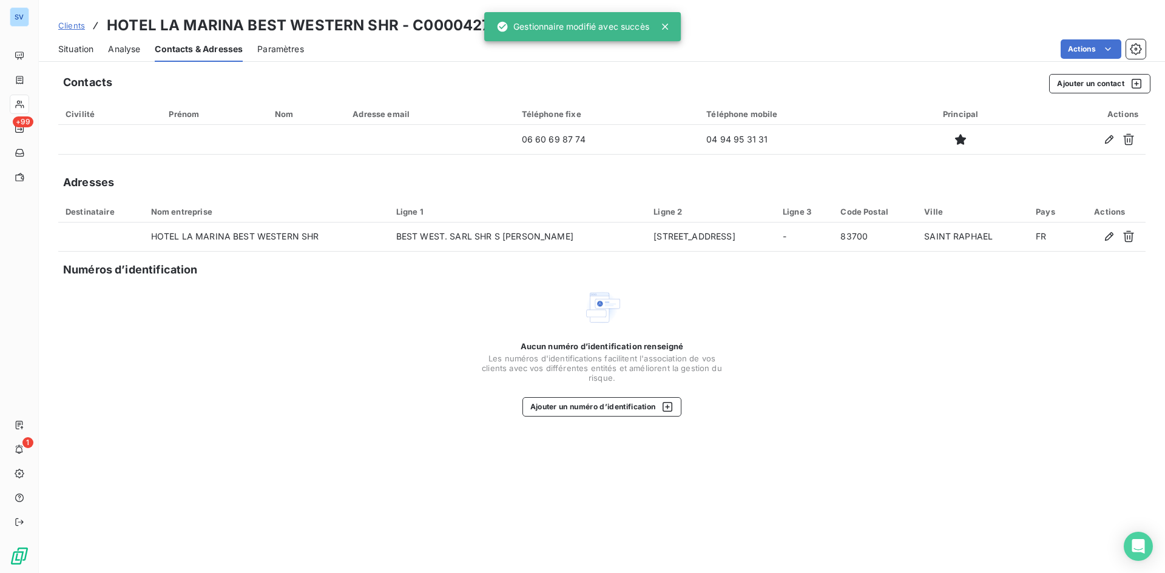
click at [69, 50] on span "Situation" at bounding box center [75, 49] width 35 height 12
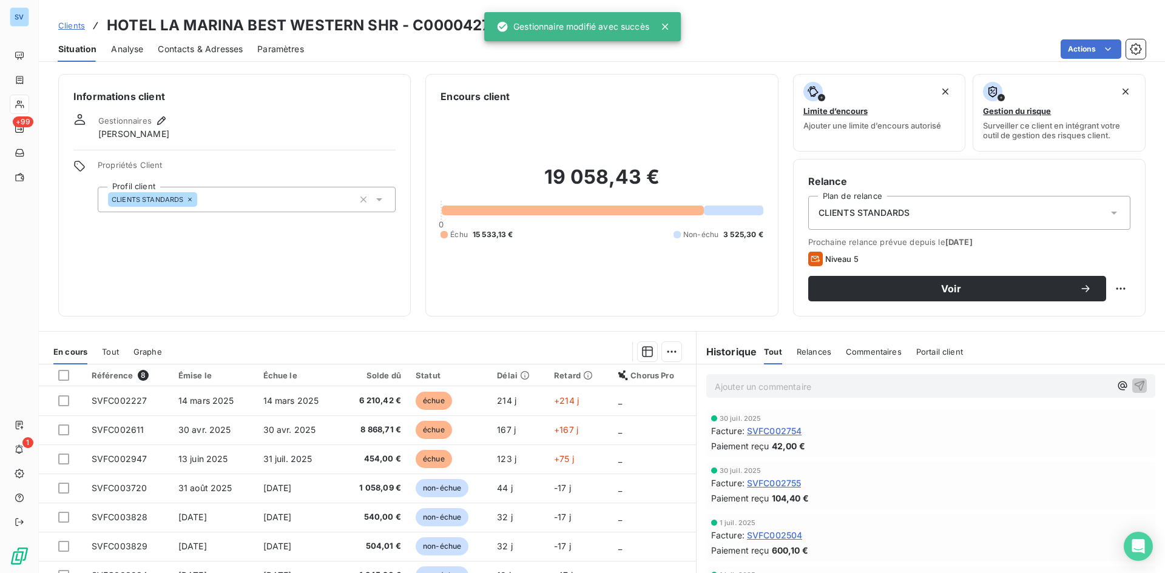
click at [172, 46] on span "Contacts & Adresses" at bounding box center [200, 49] width 85 height 12
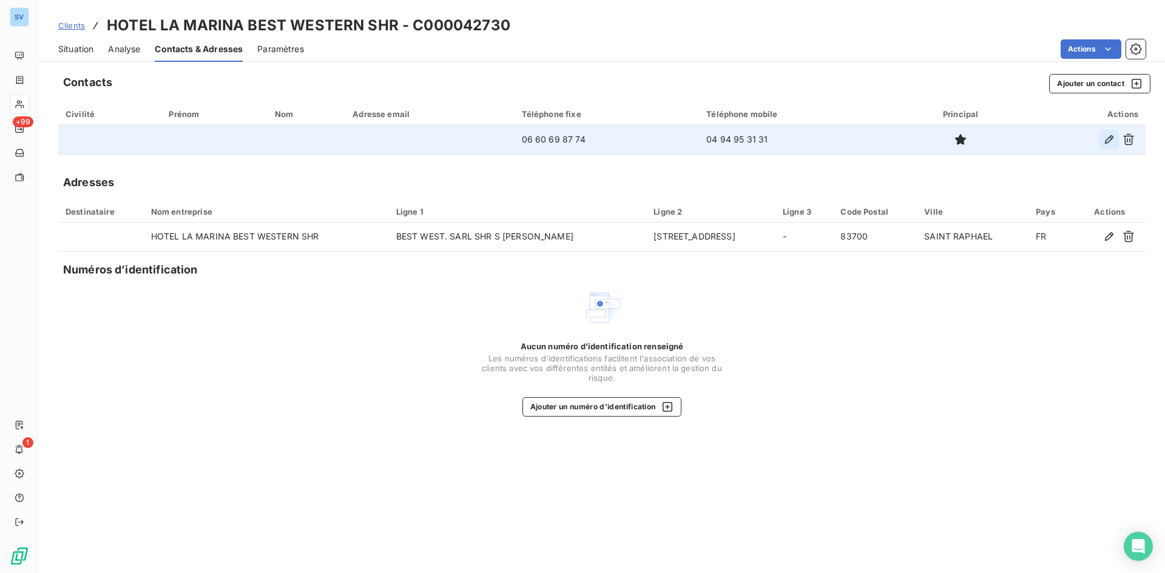
click at [1109, 143] on icon "button" at bounding box center [1109, 139] width 12 height 12
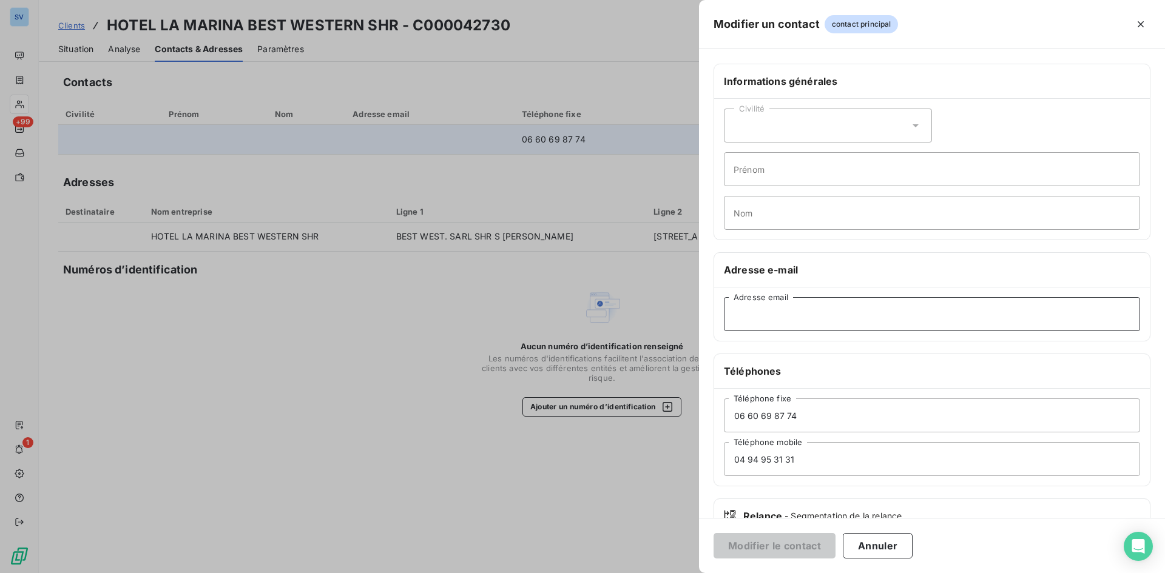
click at [794, 314] on input "Adresse email" at bounding box center [932, 314] width 416 height 34
paste input "[EMAIL_ADDRESS][DOMAIN_NAME]"
type input "[EMAIL_ADDRESS][DOMAIN_NAME]"
click at [762, 214] on input "Nom" at bounding box center [932, 213] width 416 height 34
type input "LEPRINCE"
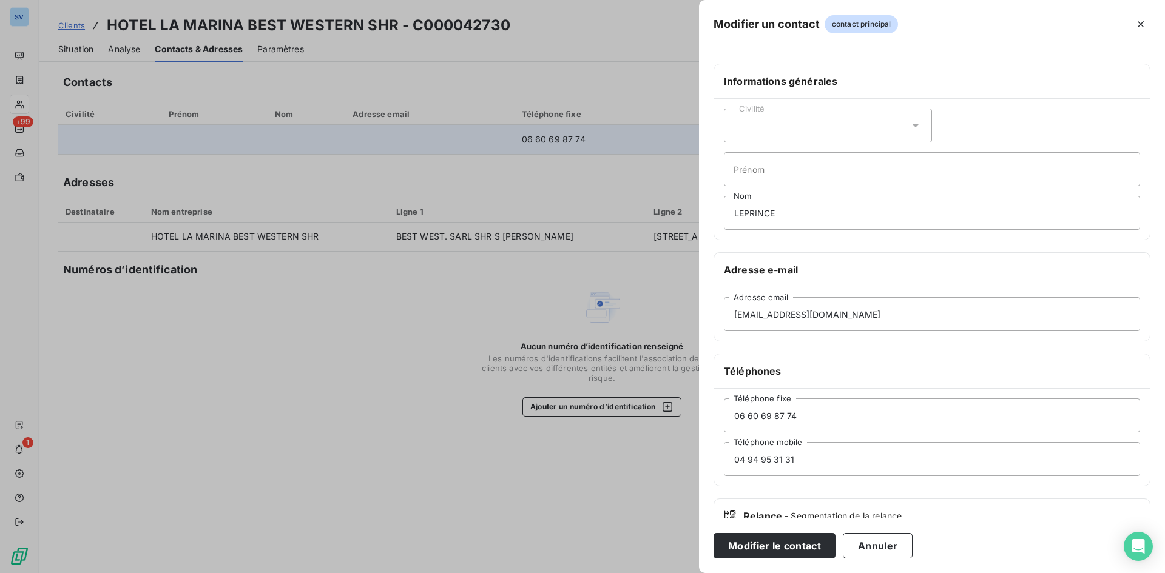
click at [814, 126] on div "Civilité" at bounding box center [828, 126] width 208 height 34
click at [794, 180] on li "Monsieur" at bounding box center [828, 178] width 208 height 22
click at [781, 548] on button "Modifier le contact" at bounding box center [775, 545] width 122 height 25
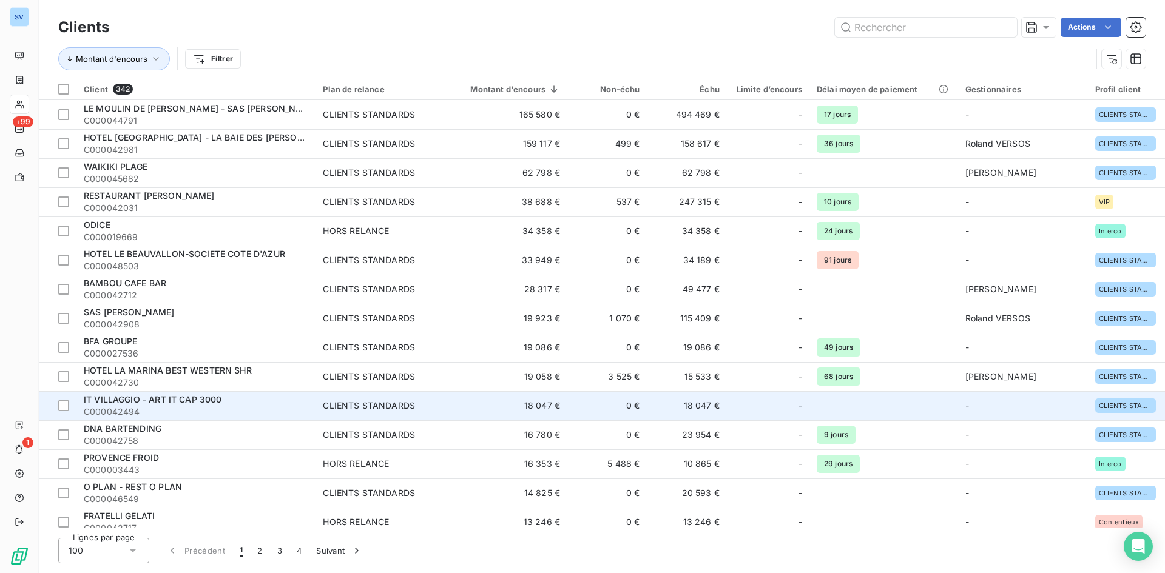
click at [194, 413] on span "C000042494" at bounding box center [196, 412] width 225 height 12
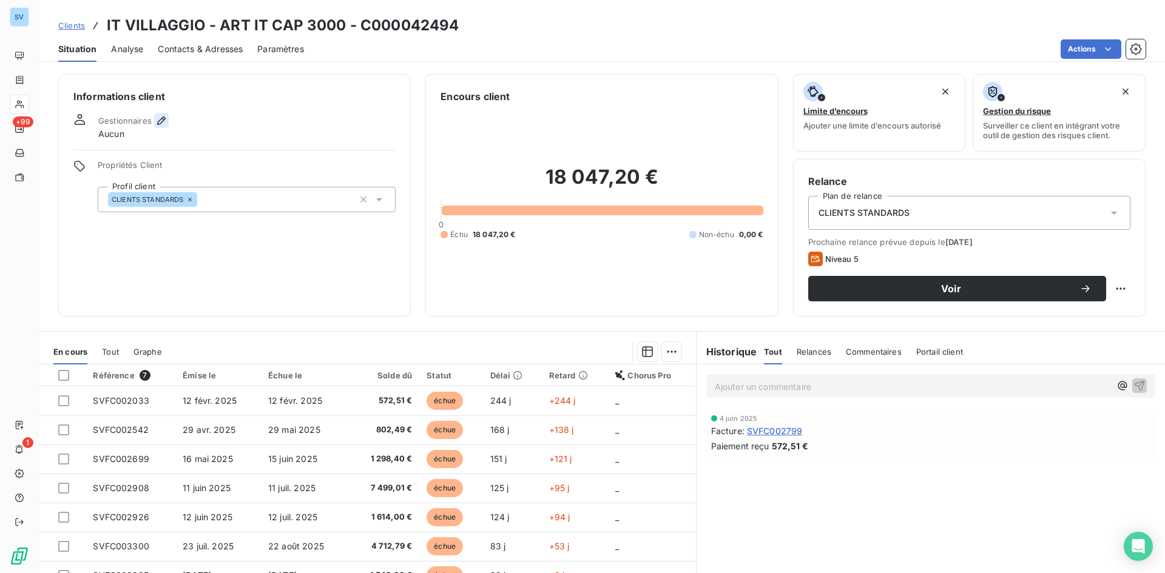
click at [160, 116] on icon "button" at bounding box center [161, 121] width 12 height 12
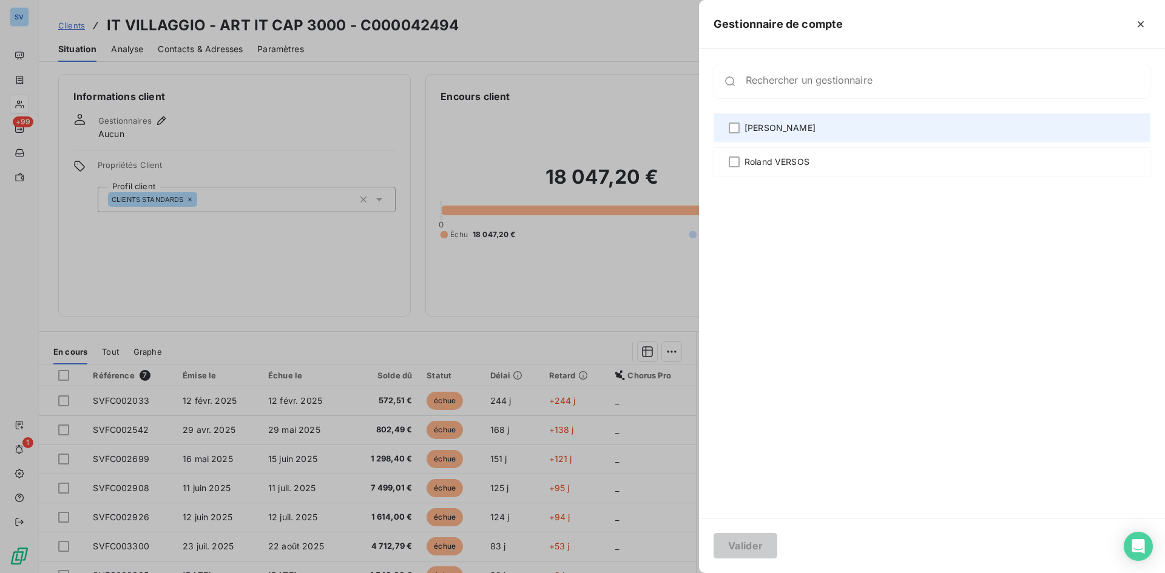
click at [763, 127] on span "[PERSON_NAME]" at bounding box center [780, 128] width 71 height 12
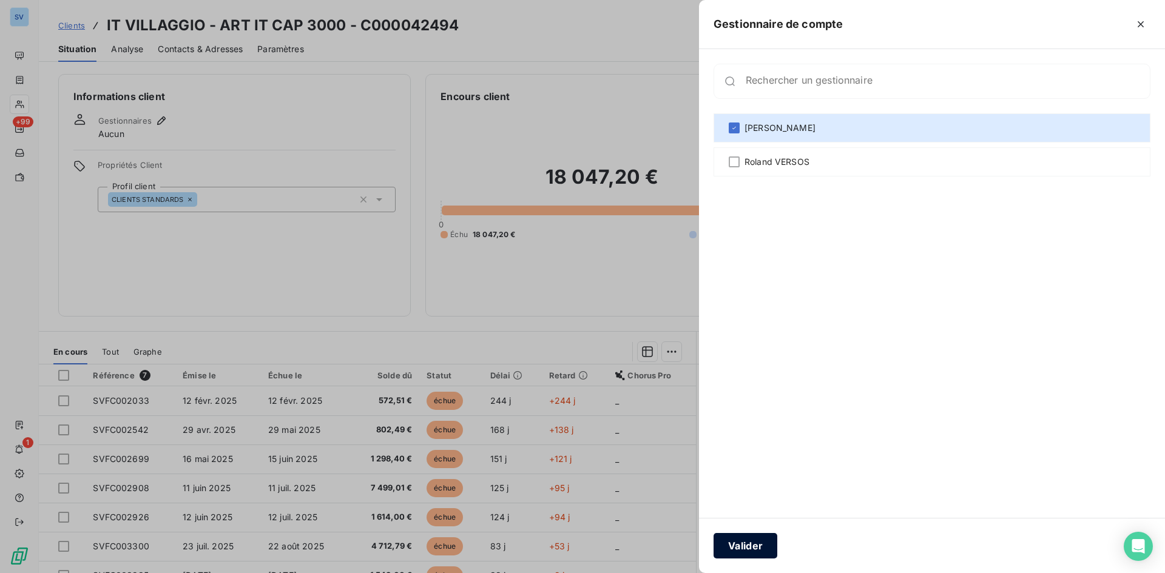
click at [737, 548] on button "Valider" at bounding box center [746, 545] width 64 height 25
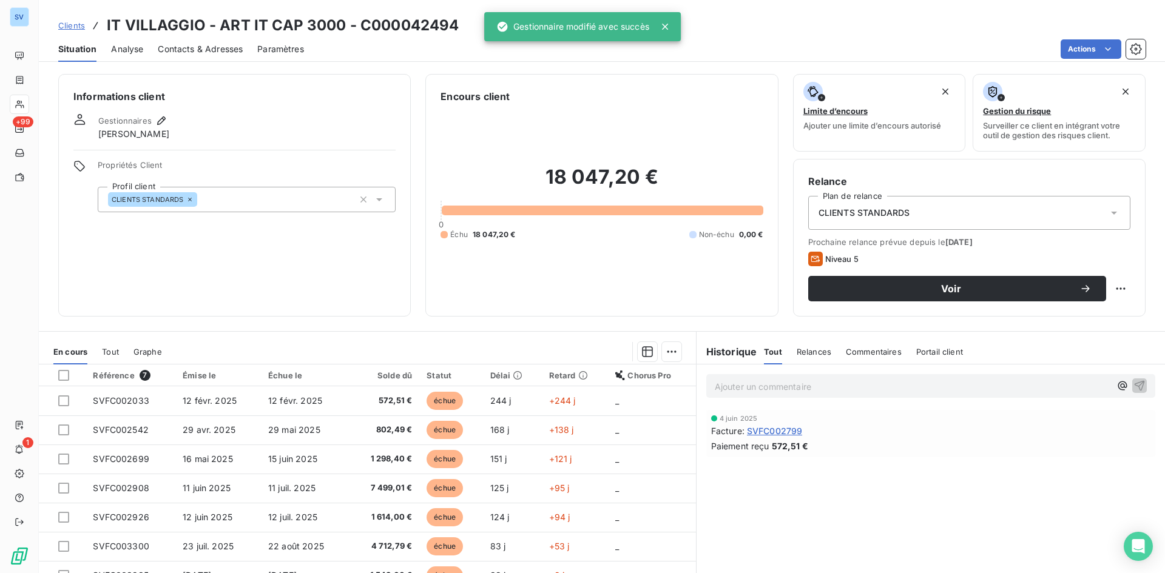
click at [208, 53] on span "Contacts & Adresses" at bounding box center [200, 49] width 85 height 12
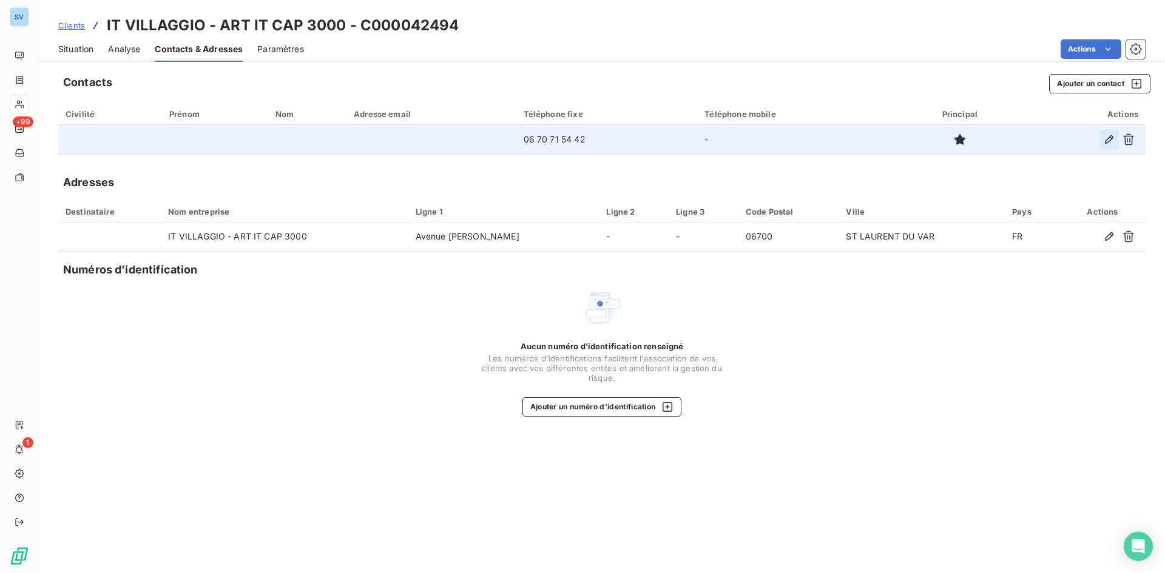
click at [1104, 140] on icon "button" at bounding box center [1109, 139] width 12 height 12
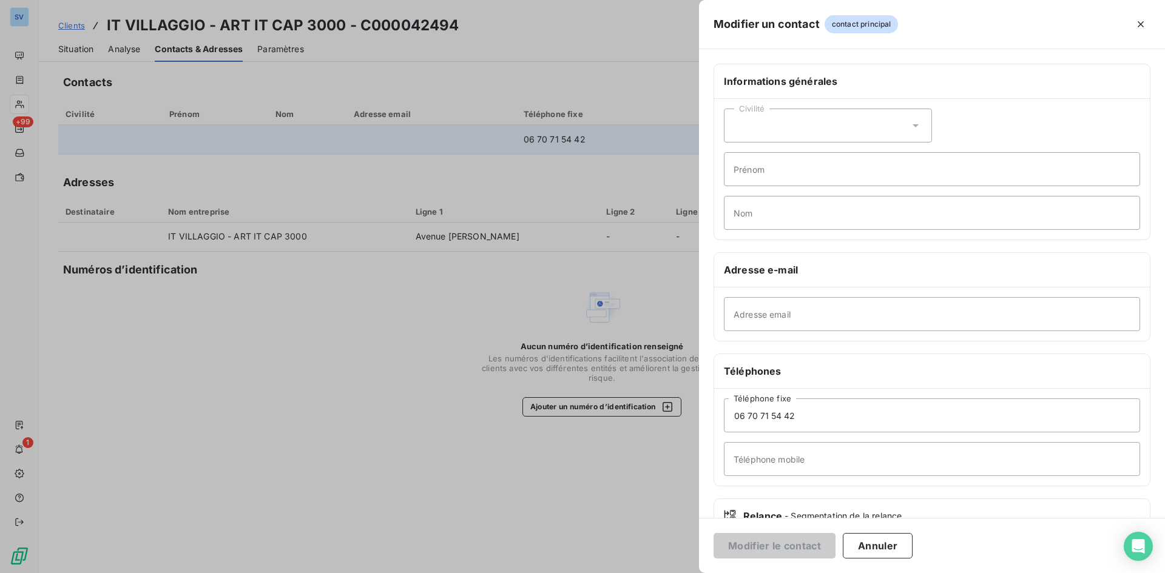
drag, startPoint x: 840, startPoint y: 121, endPoint x: 834, endPoint y: 126, distance: 8.2
click at [839, 121] on div "Civilité" at bounding box center [828, 126] width 208 height 34
click at [785, 176] on li "Monsieur" at bounding box center [828, 178] width 208 height 22
click at [781, 325] on input "Adresse email" at bounding box center [932, 314] width 416 height 34
paste input "[EMAIL_ADDRESS][DOMAIN_NAME]"
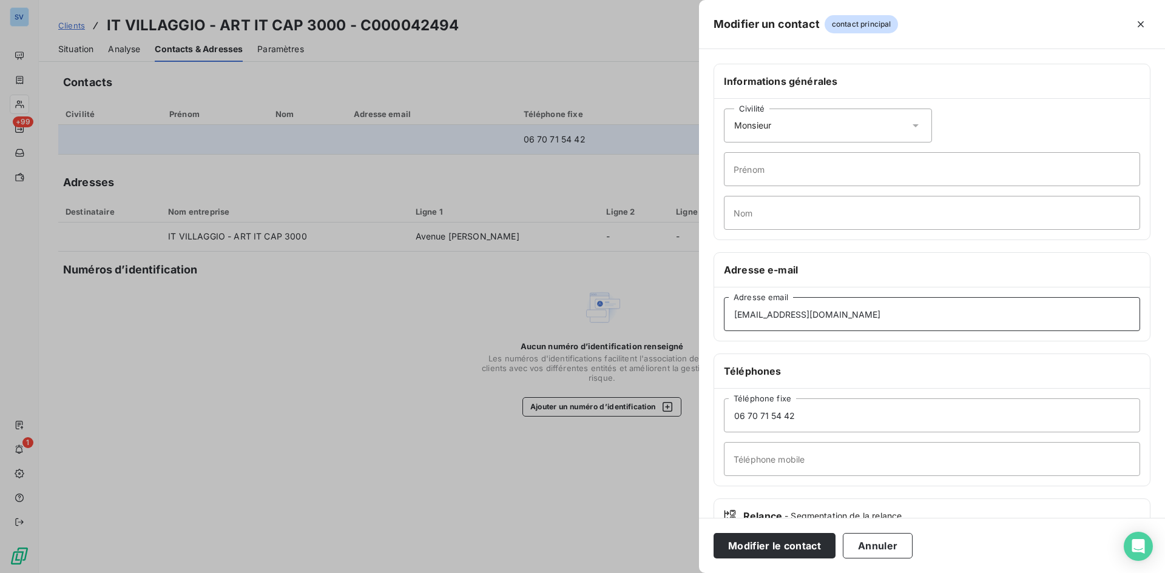
type input "[EMAIL_ADDRESS][DOMAIN_NAME]"
click at [830, 410] on input "06 70 71 54 42" at bounding box center [932, 416] width 416 height 34
paste input "04 84 91 12 35"
drag, startPoint x: 796, startPoint y: 415, endPoint x: 692, endPoint y: 417, distance: 104.4
click at [692, 573] on div "Modifier un contact contact principal Informations générales Civilité Monsieur …" at bounding box center [582, 573] width 1165 height 0
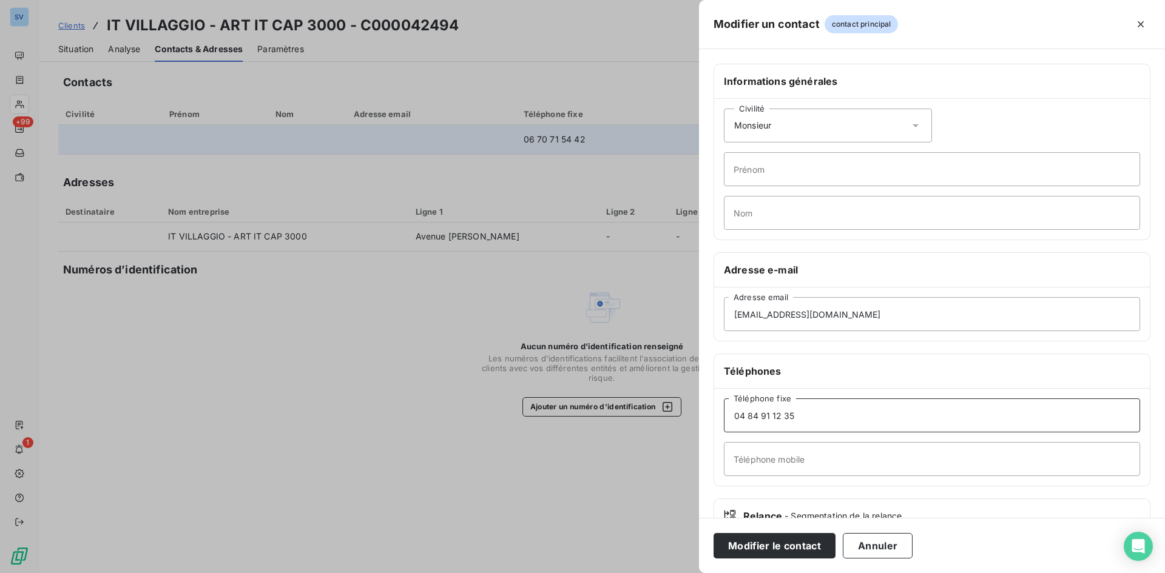
type input "04 84 91 12 35"
click at [763, 448] on input "Téléphone mobile" at bounding box center [932, 459] width 416 height 34
paste input "06 70 71 54 42"
type input "06 70 71 54 42"
click at [714, 533] on button "Modifier le contact" at bounding box center [775, 545] width 122 height 25
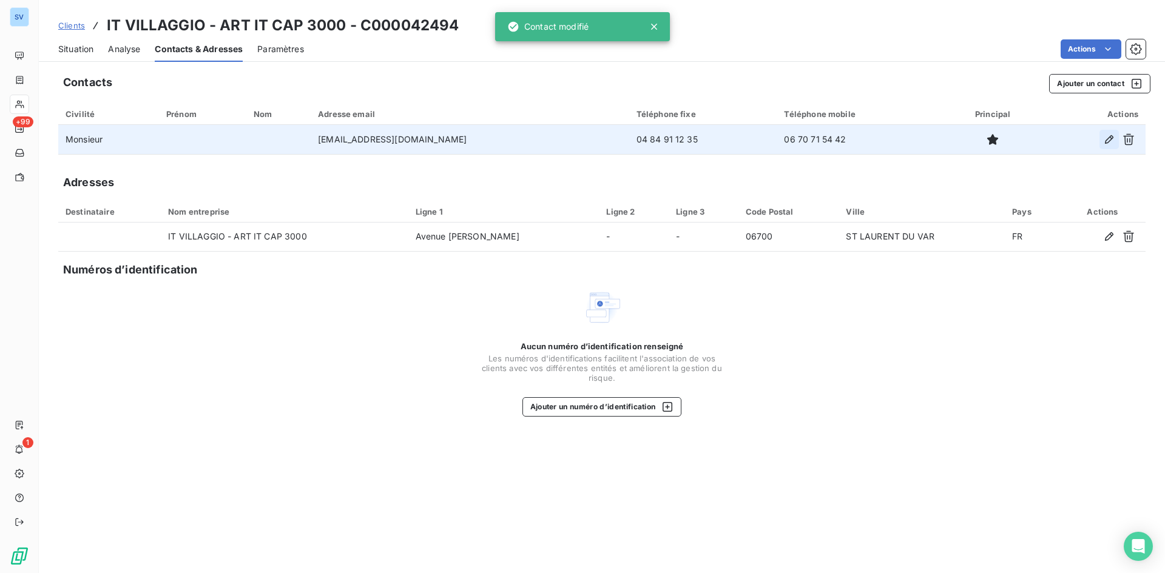
click at [1109, 142] on icon "button" at bounding box center [1109, 139] width 12 height 12
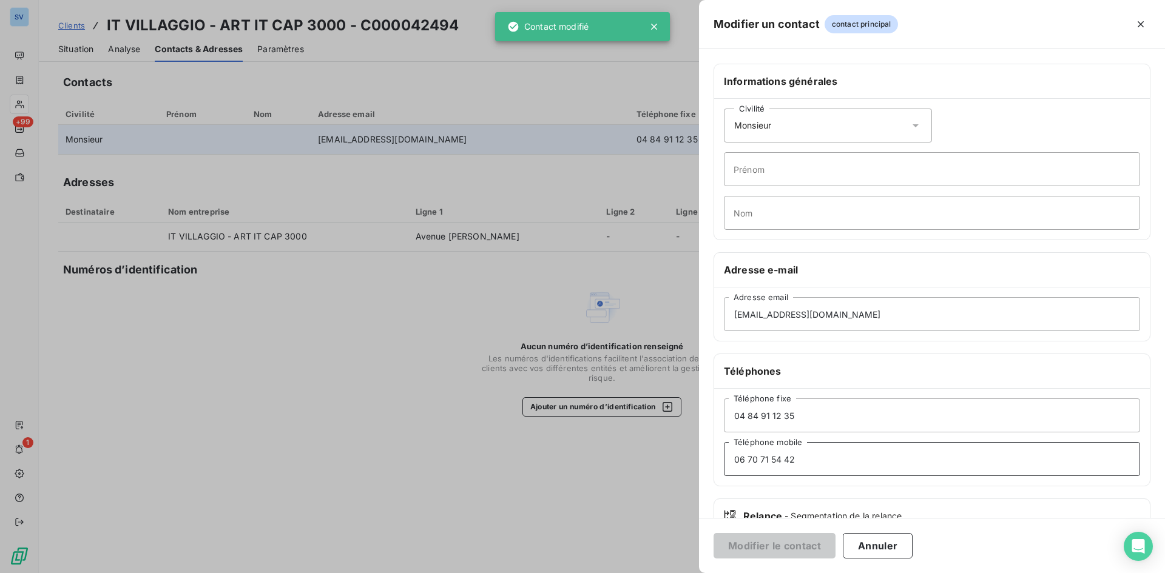
click at [823, 456] on input "06 70 71 54 42" at bounding box center [932, 459] width 416 height 34
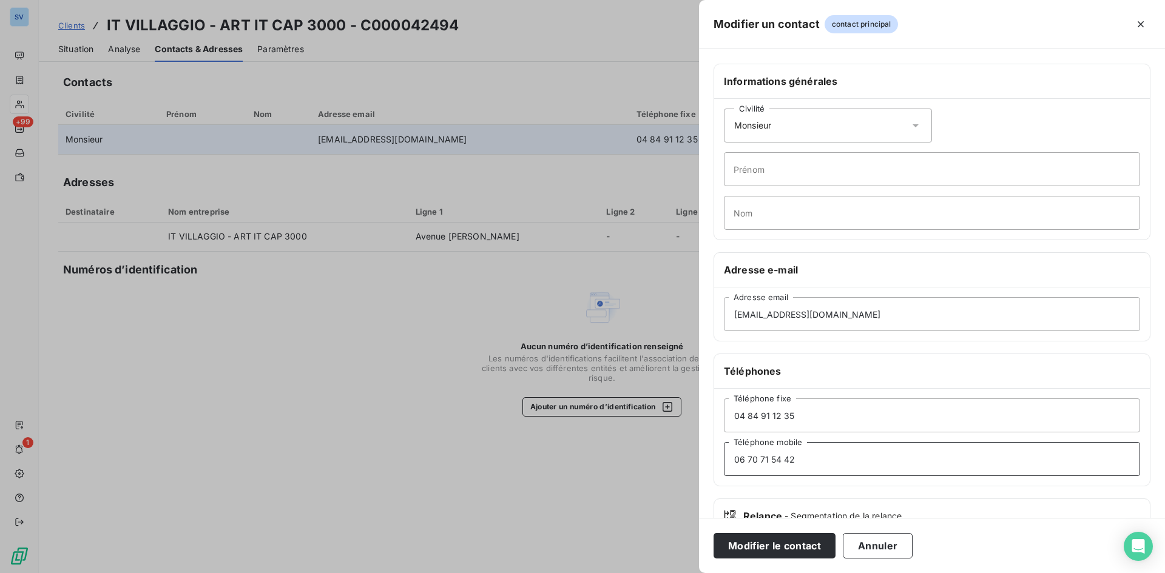
type input "06 70 71 54 42"
click at [796, 172] on input "Prénom" at bounding box center [932, 169] width 416 height 34
paste input "[PERSON_NAME]"
click at [809, 169] on input "[PERSON_NAME]" at bounding box center [932, 169] width 416 height 34
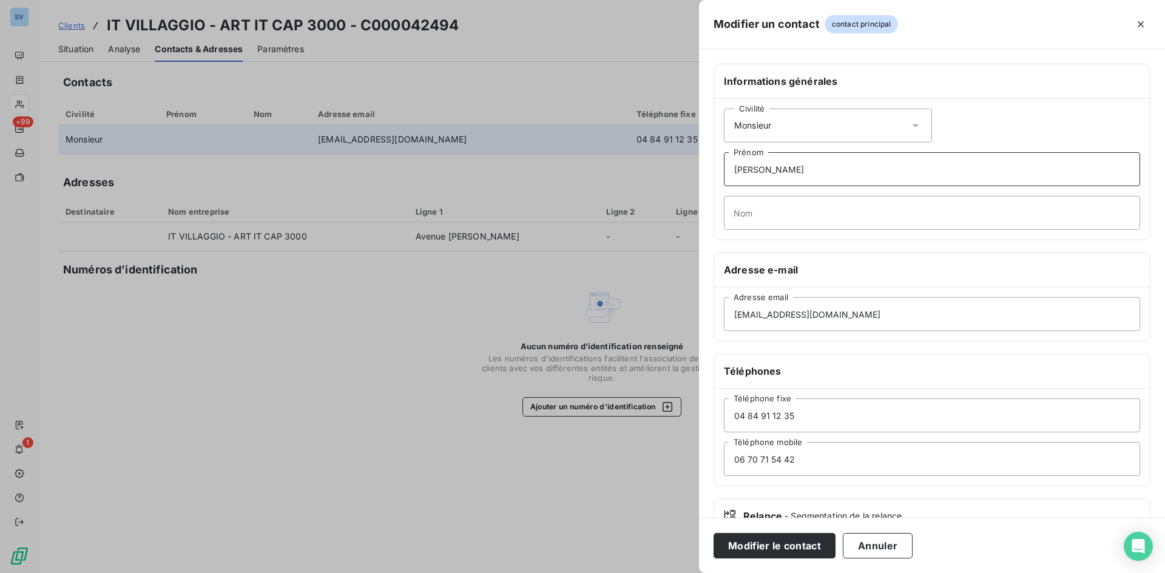
type input "[PERSON_NAME]"
click at [789, 200] on input "Nom" at bounding box center [932, 213] width 416 height 34
paste input "CLOTILDE"
type input "CLOTILDE"
click at [789, 169] on input "[PERSON_NAME]" at bounding box center [932, 169] width 416 height 34
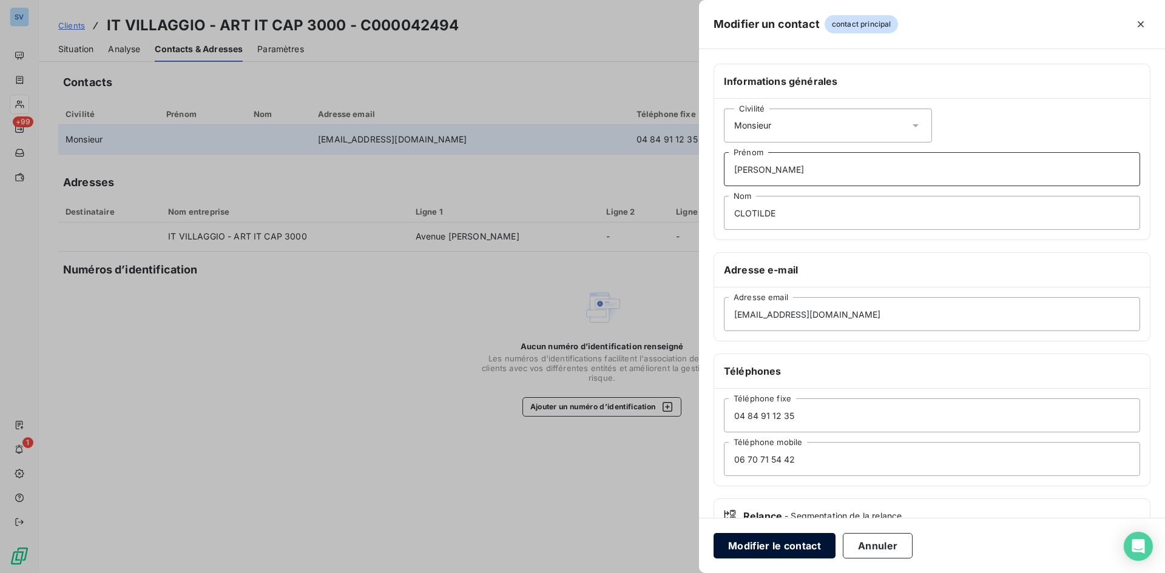
type input "[PERSON_NAME]"
click at [791, 543] on button "Modifier le contact" at bounding box center [775, 545] width 122 height 25
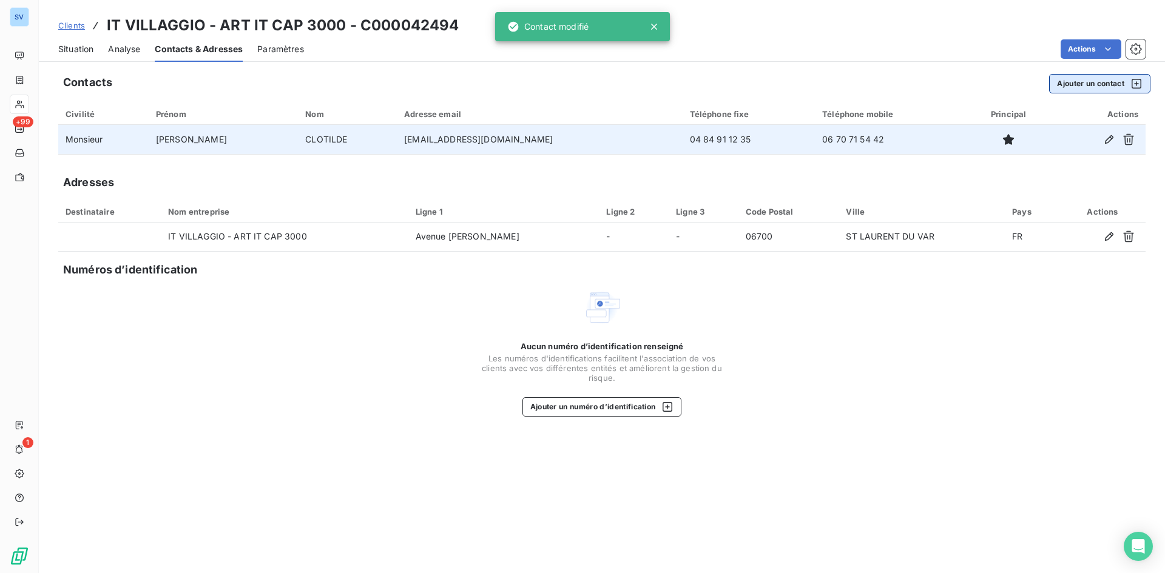
click at [1092, 89] on button "Ajouter un contact" at bounding box center [1099, 83] width 101 height 19
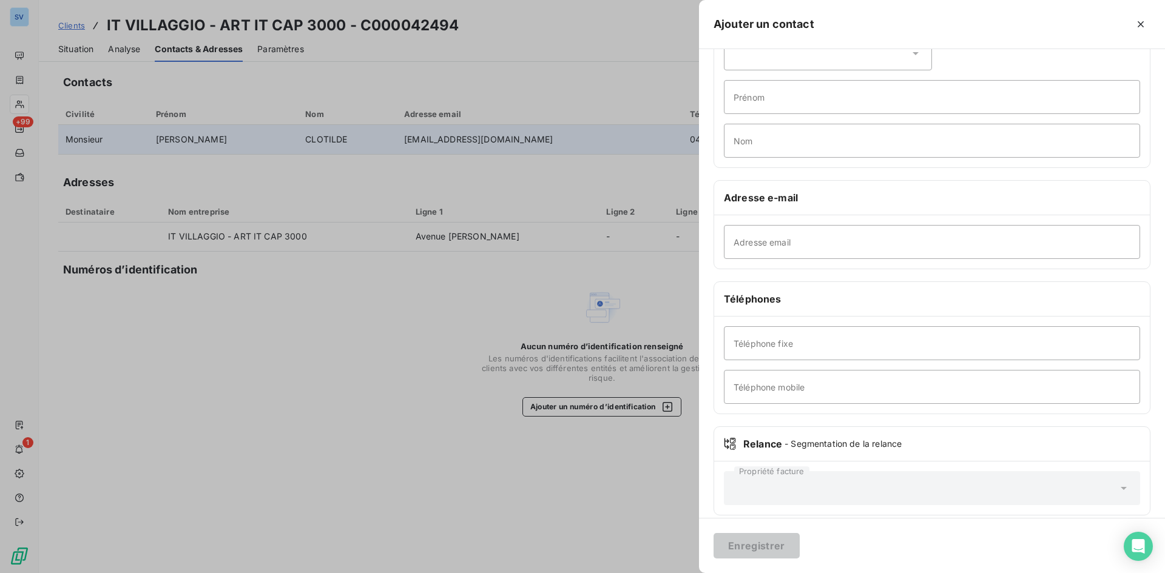
scroll to position [84, 0]
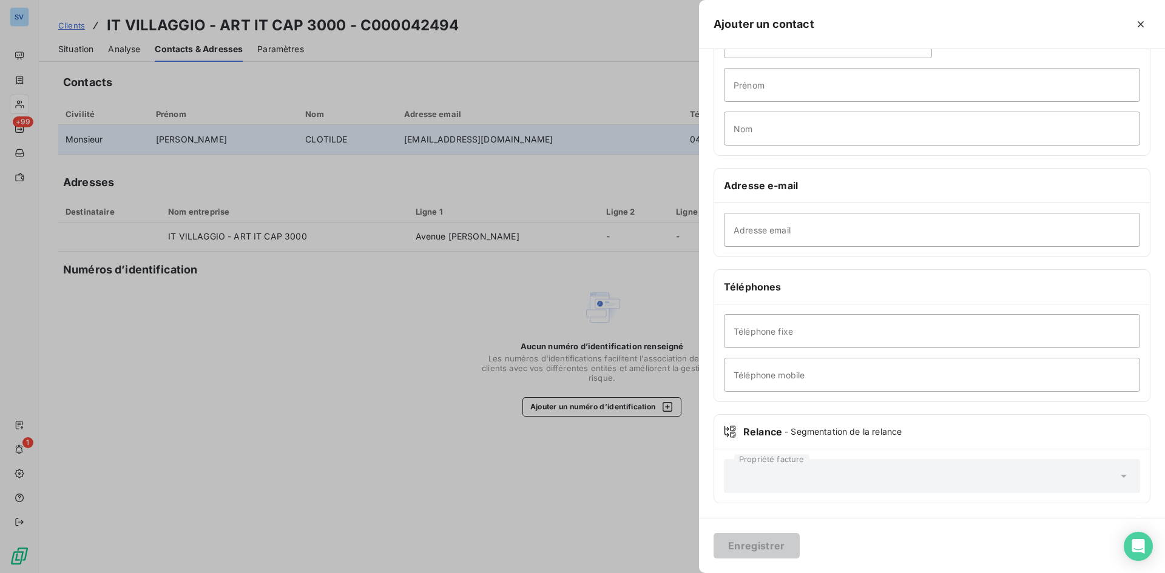
click at [596, 275] on div at bounding box center [582, 286] width 1165 height 573
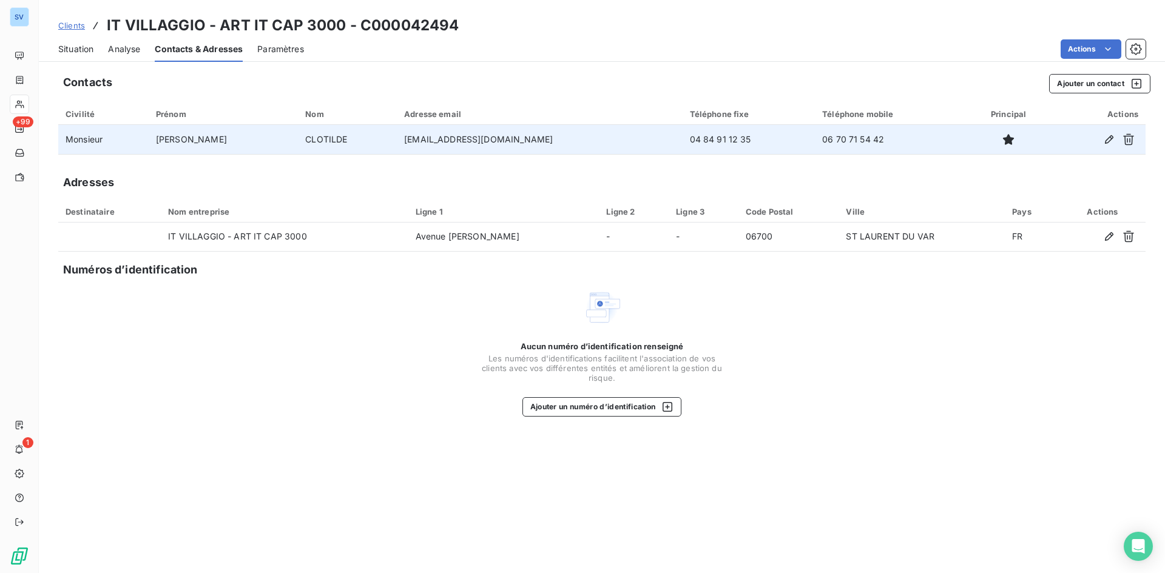
click at [84, 42] on div "Situation" at bounding box center [75, 48] width 35 height 25
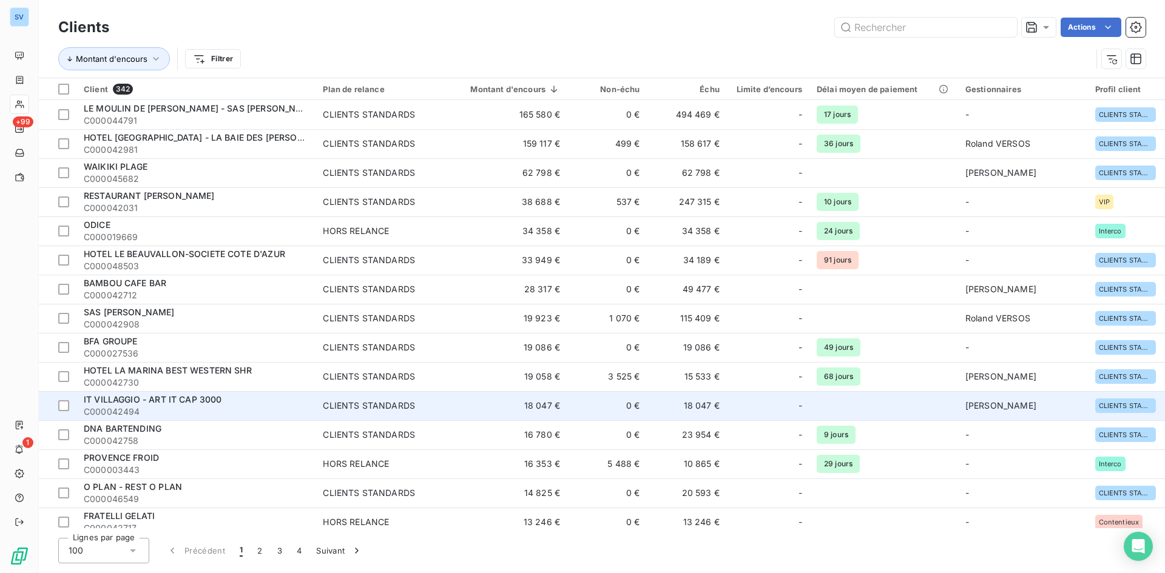
click at [197, 406] on span "C000042494" at bounding box center [196, 412] width 225 height 12
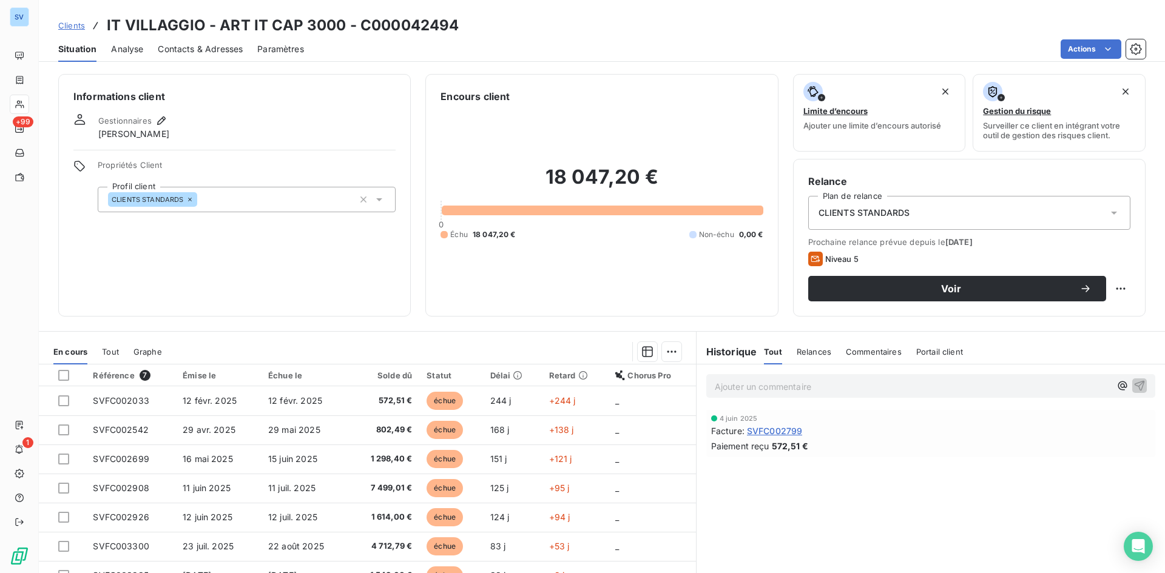
click at [213, 42] on div "Contacts & Adresses" at bounding box center [200, 48] width 85 height 25
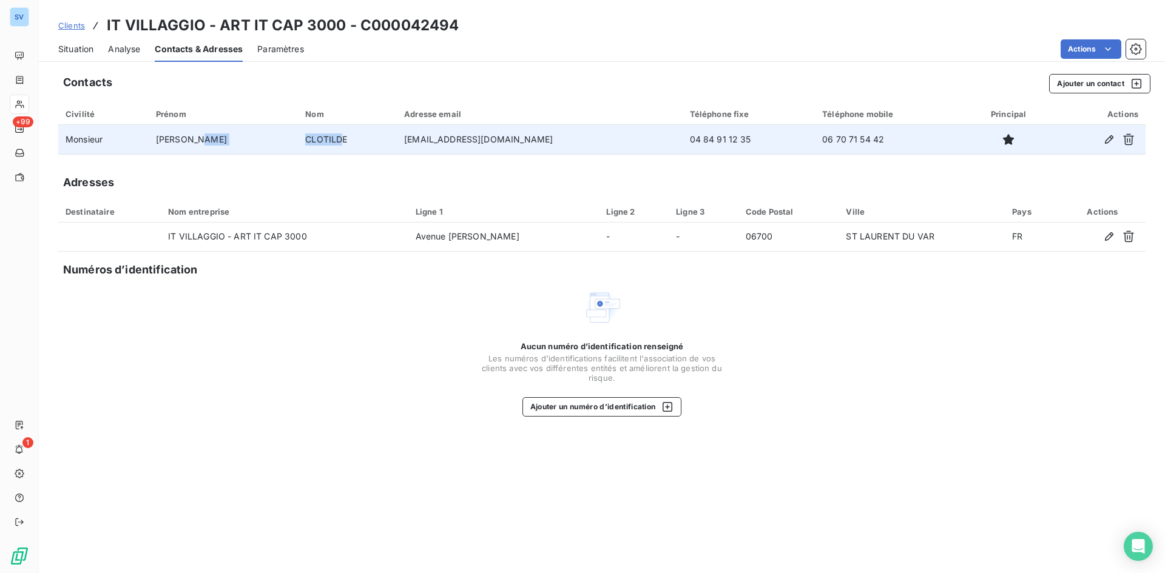
drag, startPoint x: 328, startPoint y: 139, endPoint x: 234, endPoint y: 133, distance: 94.2
click at [234, 133] on tr "Monsieur [PERSON_NAME] [EMAIL_ADDRESS][DOMAIN_NAME] 04 84 91 12 35 06 70 71 54 …" at bounding box center [601, 139] width 1087 height 29
click at [342, 138] on td "CLOTILDE" at bounding box center [347, 139] width 99 height 29
drag, startPoint x: 272, startPoint y: 137, endPoint x: 158, endPoint y: 137, distance: 113.5
click at [158, 137] on tr "Monsieur [PERSON_NAME] [EMAIL_ADDRESS][DOMAIN_NAME] 04 84 91 12 35 06 70 71 54 …" at bounding box center [601, 139] width 1087 height 29
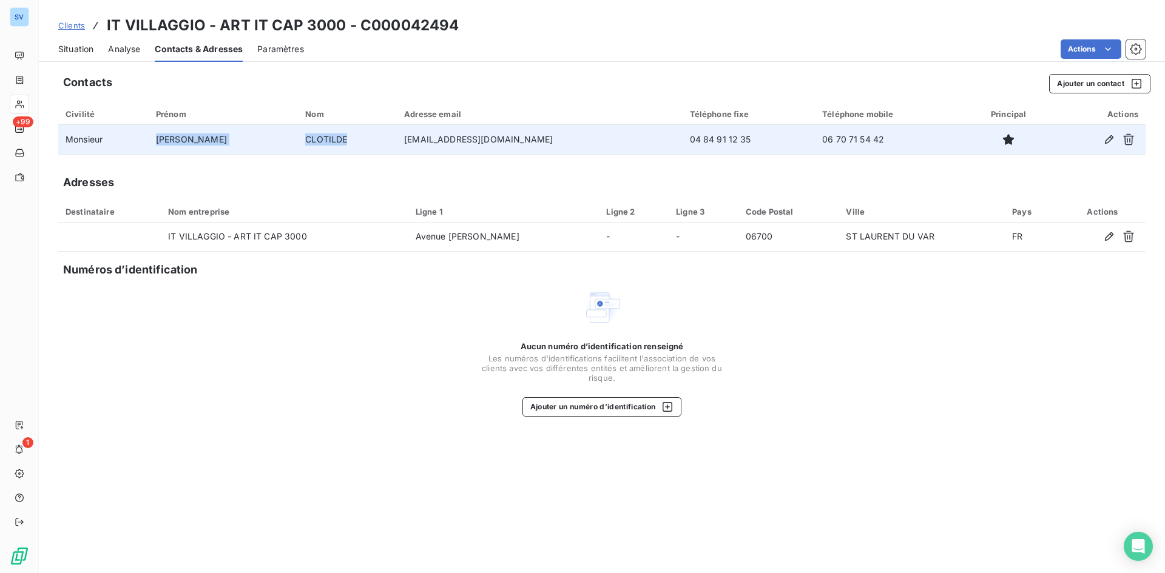
copy tr "[PERSON_NAME]"
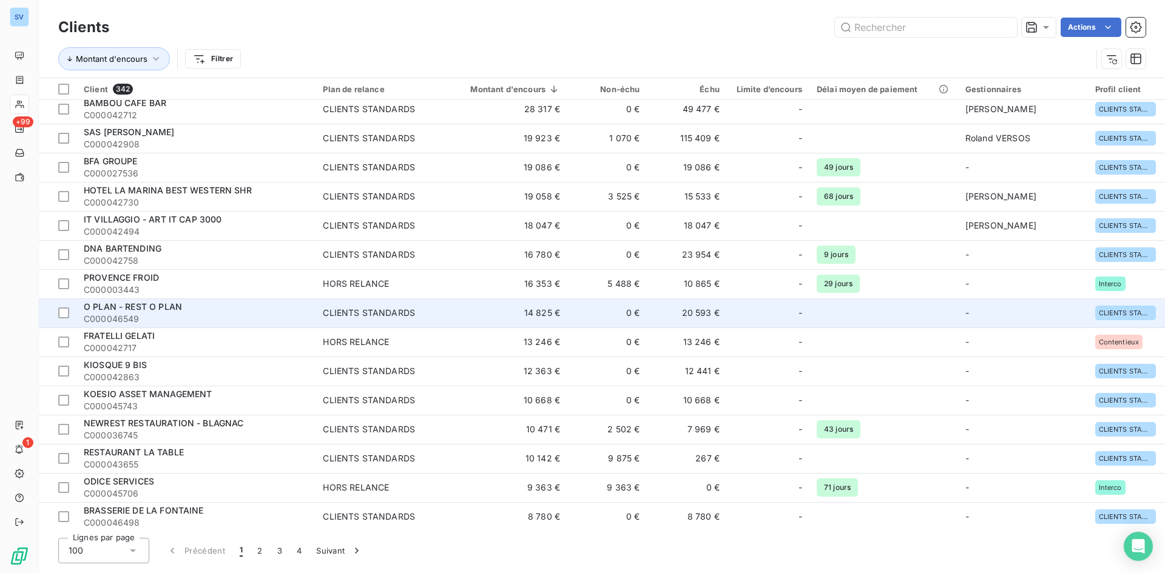
scroll to position [182, 0]
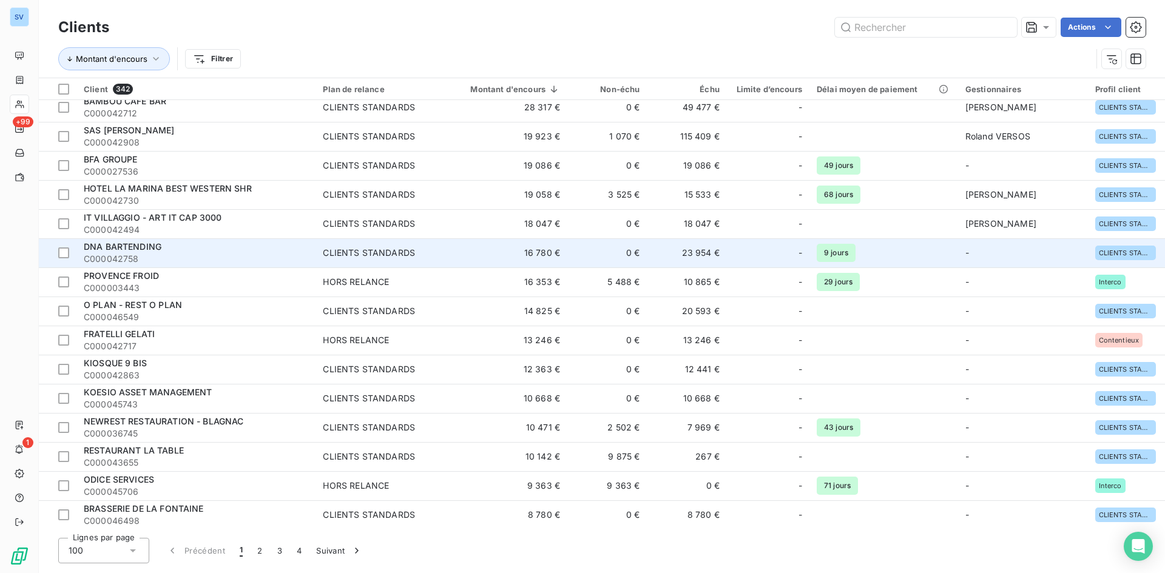
click at [191, 252] on div "DNA BARTENDING" at bounding box center [196, 247] width 225 height 12
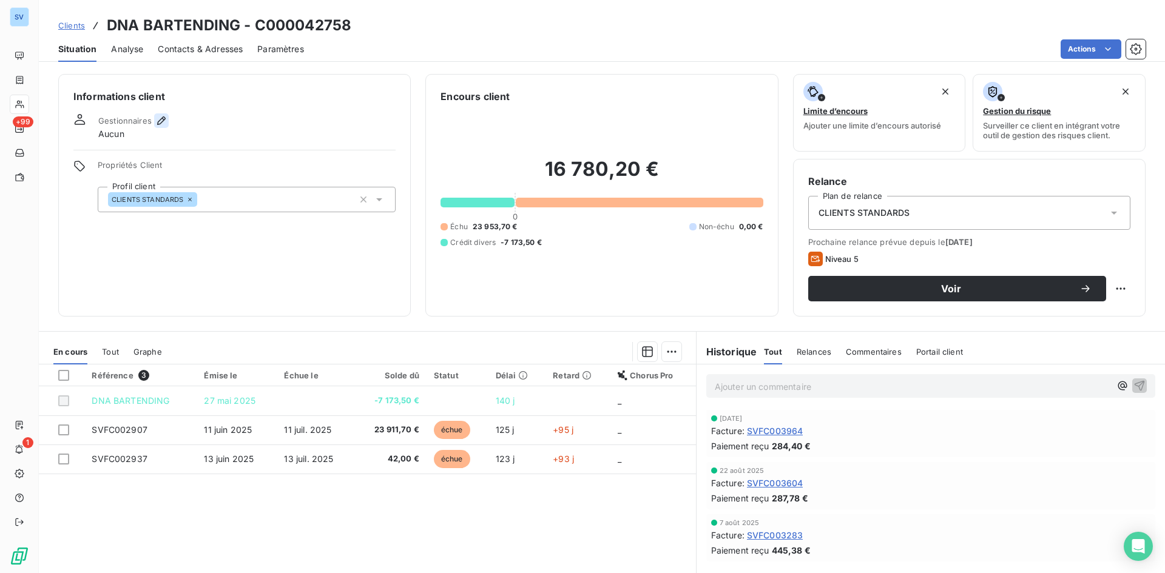
click at [161, 121] on icon "button" at bounding box center [161, 121] width 12 height 12
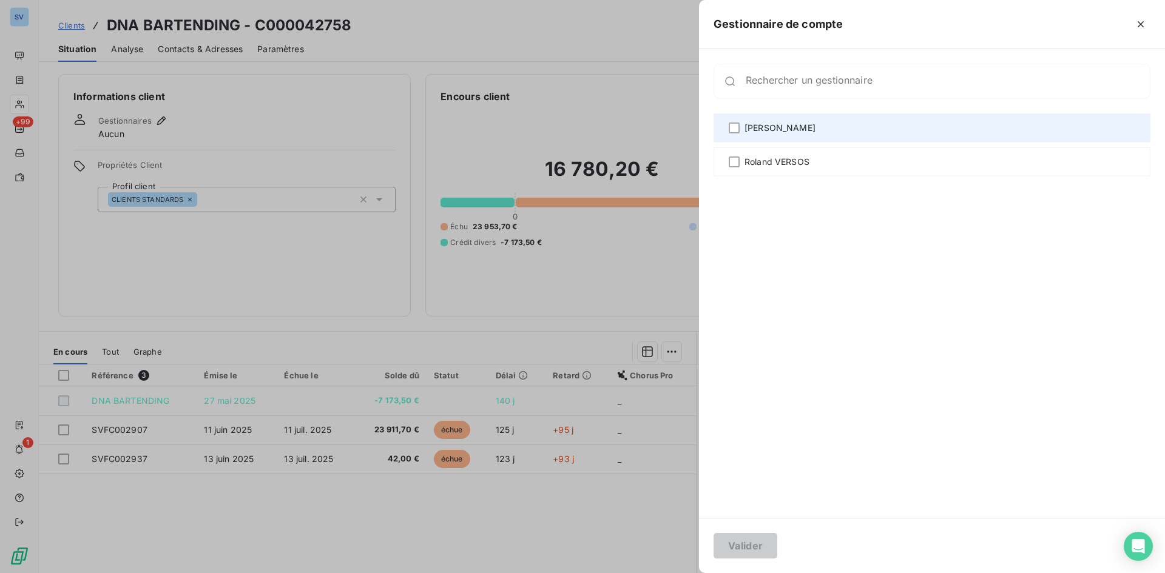
click at [787, 132] on span "[PERSON_NAME]" at bounding box center [780, 128] width 71 height 12
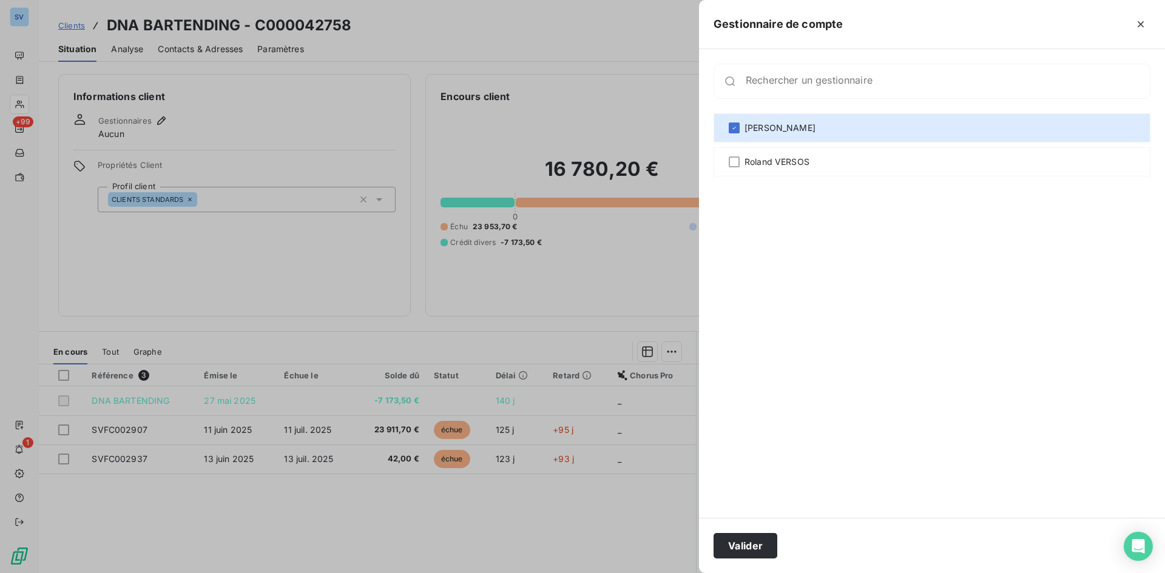
click at [205, 49] on div at bounding box center [582, 286] width 1165 height 573
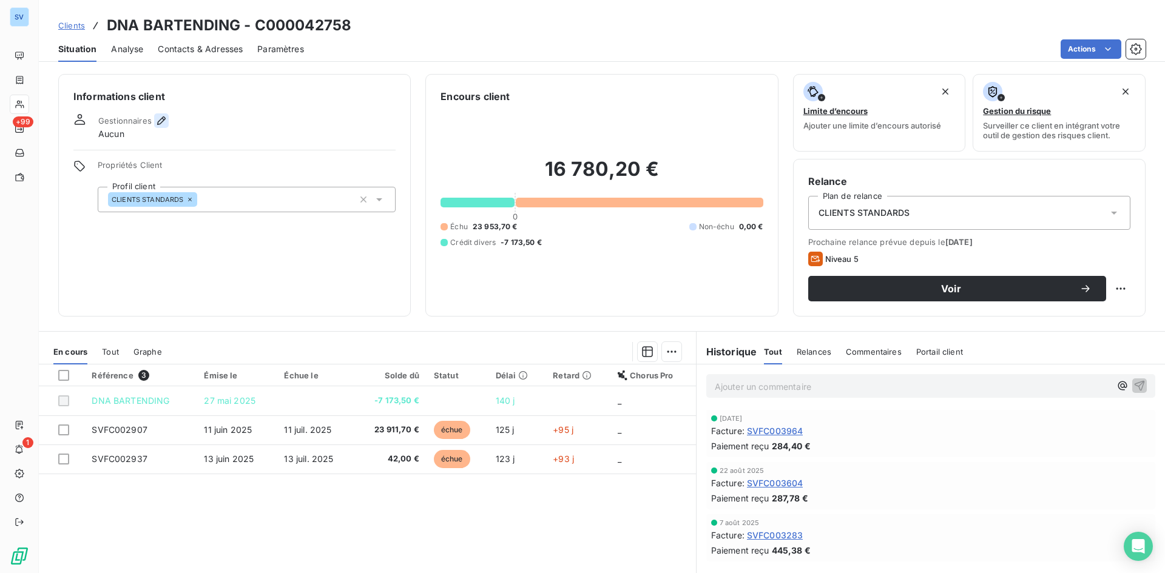
click at [154, 121] on button "button" at bounding box center [161, 120] width 15 height 15
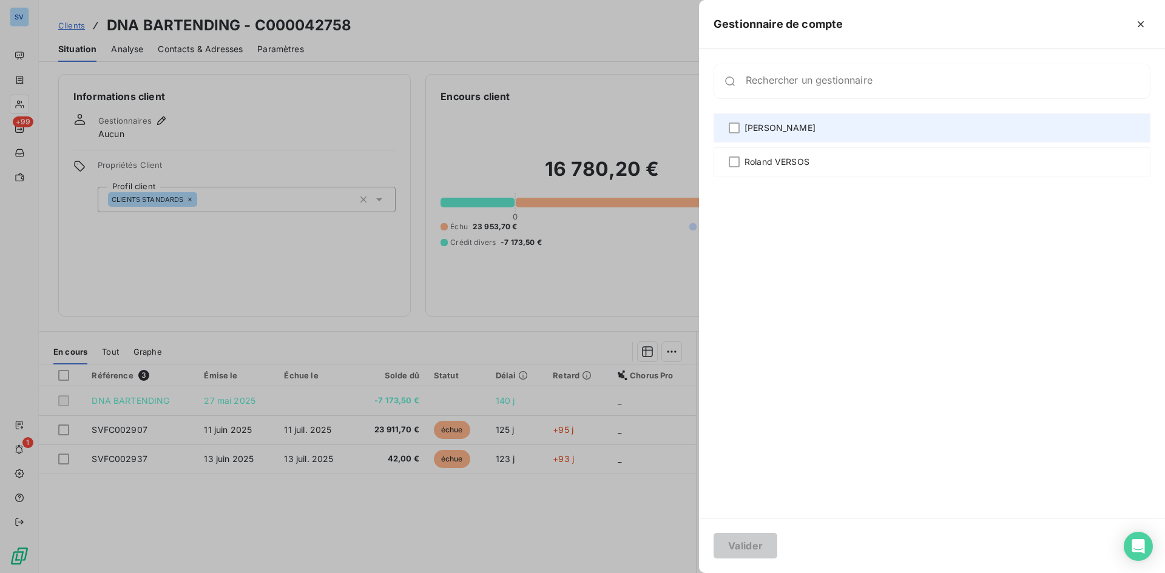
click at [856, 131] on div "[PERSON_NAME]" at bounding box center [932, 127] width 437 height 29
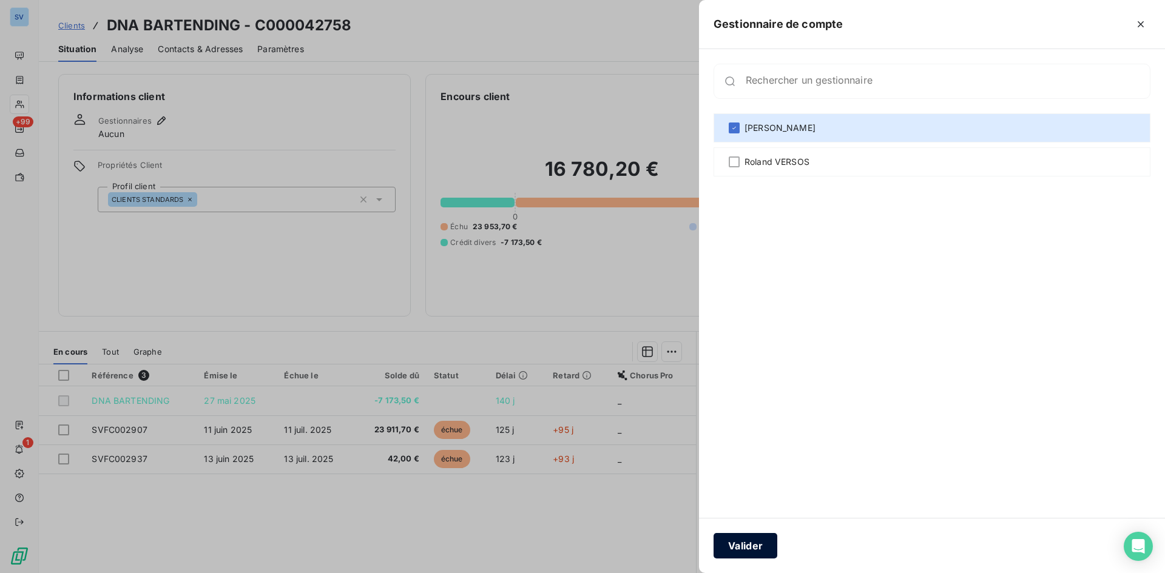
click at [742, 553] on button "Valider" at bounding box center [746, 545] width 64 height 25
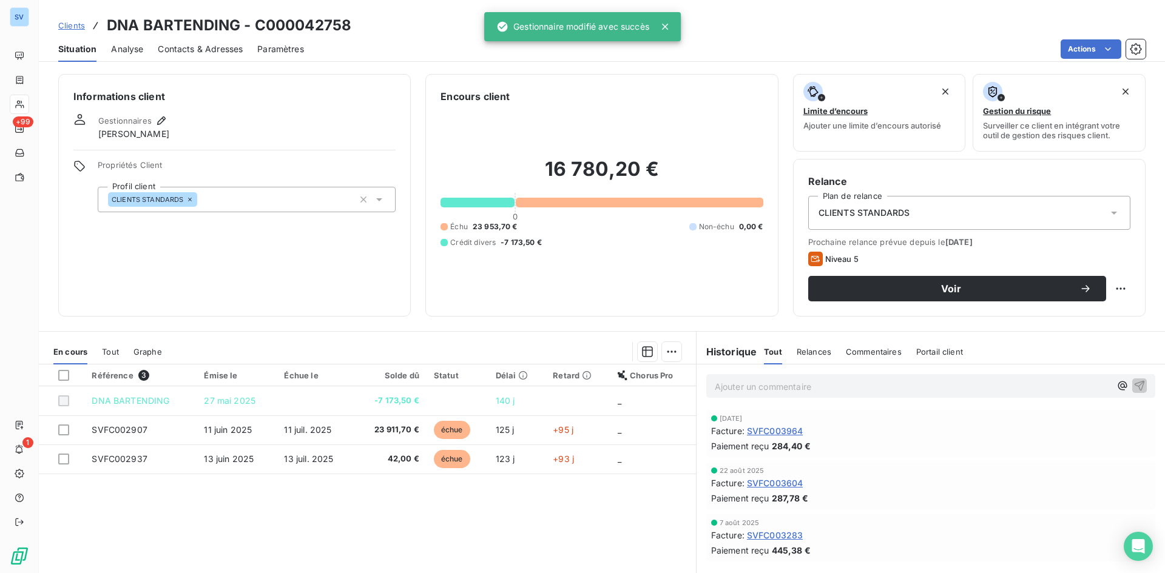
click at [184, 49] on span "Contacts & Adresses" at bounding box center [200, 49] width 85 height 12
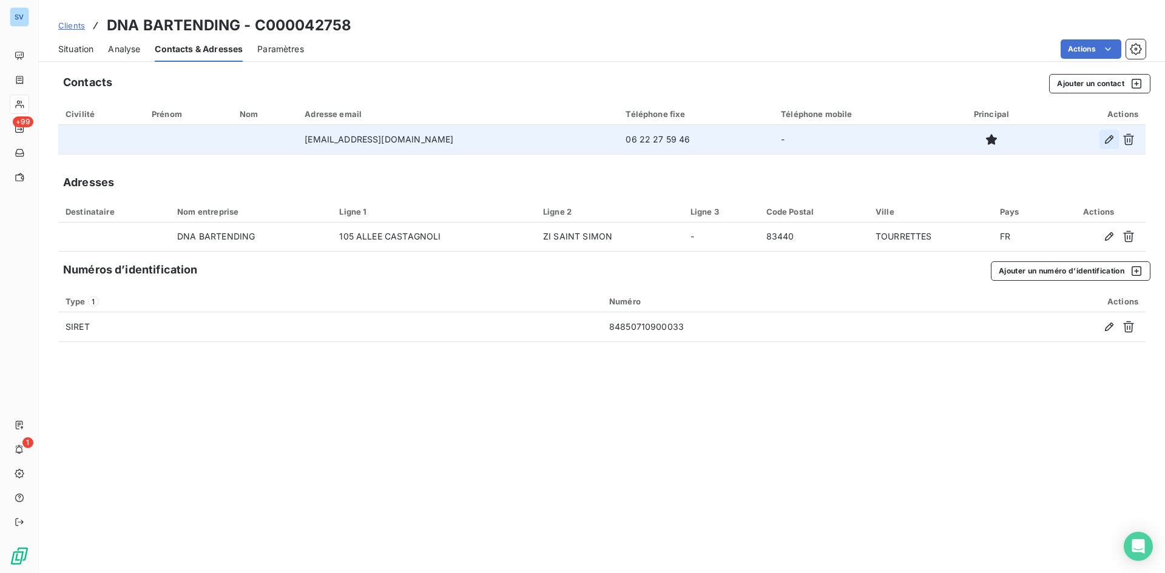
click at [1103, 140] on button "button" at bounding box center [1108, 139] width 19 height 19
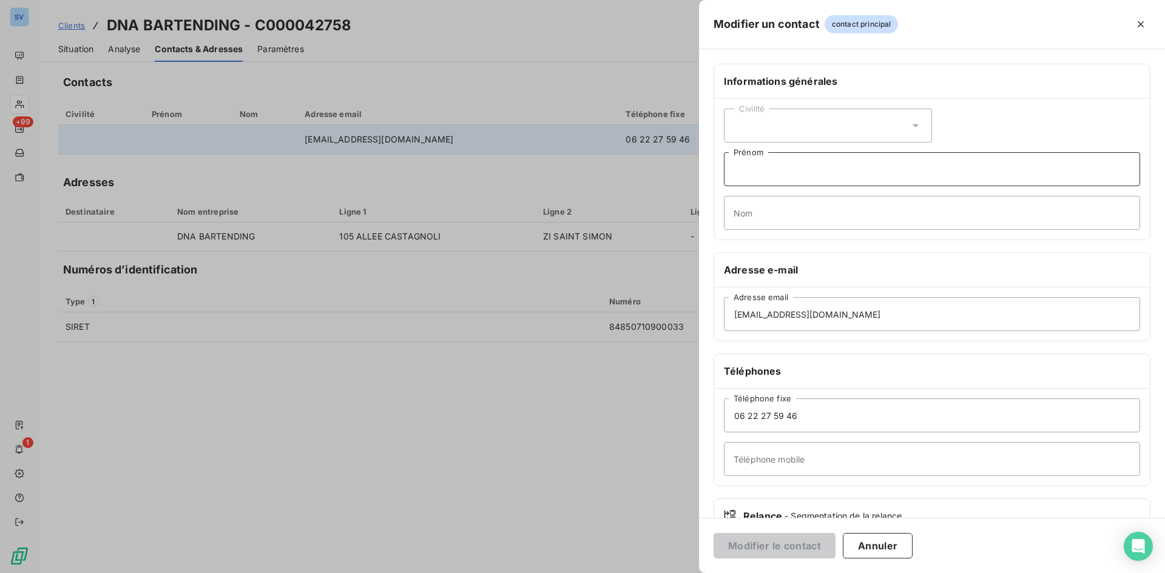
click at [762, 174] on input "Prénom" at bounding box center [932, 169] width 416 height 34
paste input "[PERSON_NAME]"
click at [783, 168] on input "[PERSON_NAME]" at bounding box center [932, 169] width 416 height 34
type input "[PERSON_NAME]"
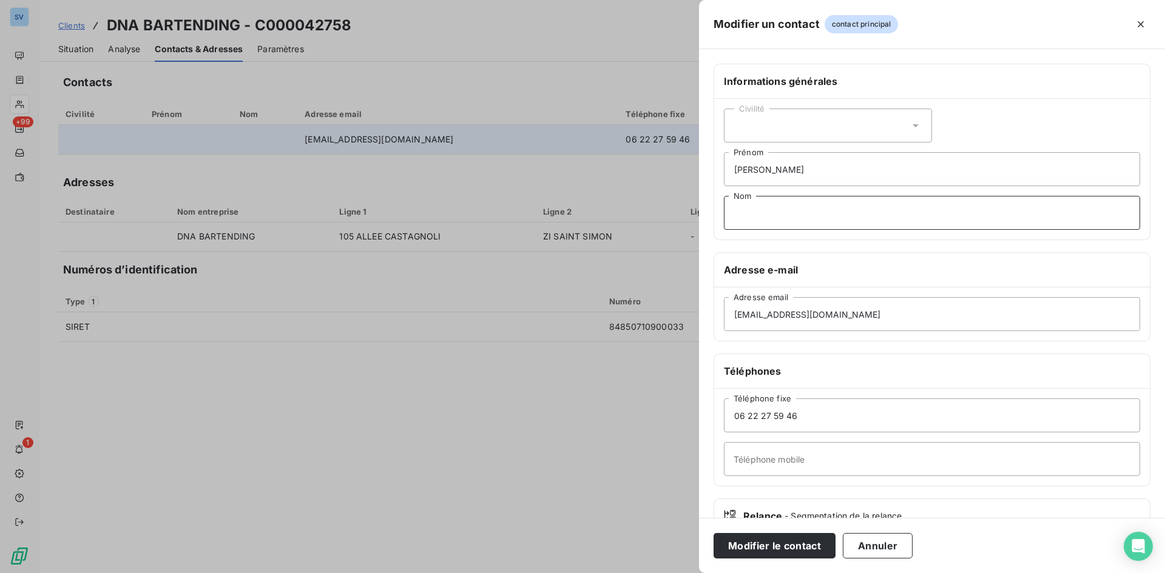
click at [754, 217] on input "Nom" at bounding box center [932, 213] width 416 height 34
type input "MESMER"
click at [779, 172] on input "[PERSON_NAME]" at bounding box center [932, 169] width 416 height 34
type input "[PERSON_NAME]"
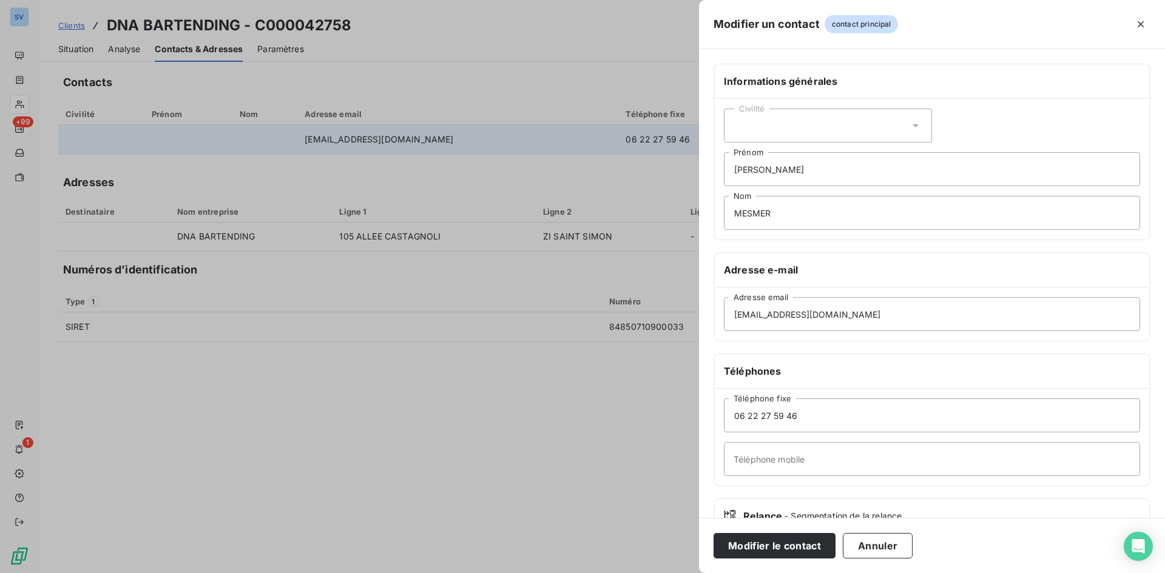
click at [791, 121] on div "Civilité" at bounding box center [828, 126] width 208 height 34
click at [791, 180] on li "Monsieur" at bounding box center [828, 178] width 208 height 22
drag, startPoint x: 821, startPoint y: 416, endPoint x: 691, endPoint y: 416, distance: 130.5
click at [691, 573] on div "Modifier un contact contact principal Informations générales Civilité Monsieur …" at bounding box center [582, 573] width 1165 height 0
click at [768, 466] on input "Téléphone mobile" at bounding box center [932, 459] width 416 height 34
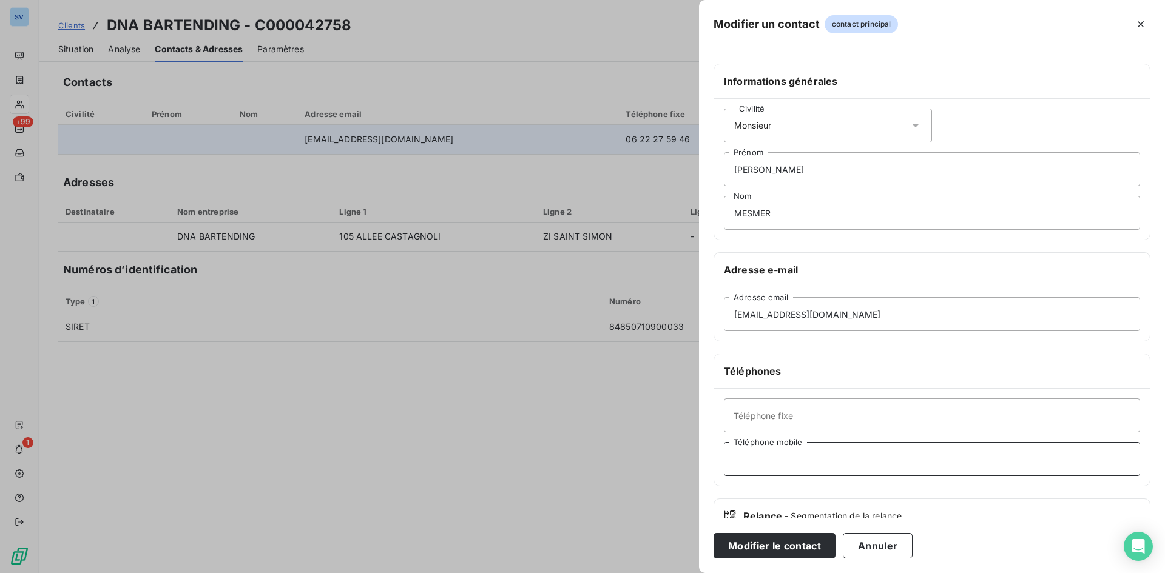
paste input "06 22 27 59 46"
type input "06 22 27 59 46"
click at [803, 543] on button "Modifier le contact" at bounding box center [775, 545] width 122 height 25
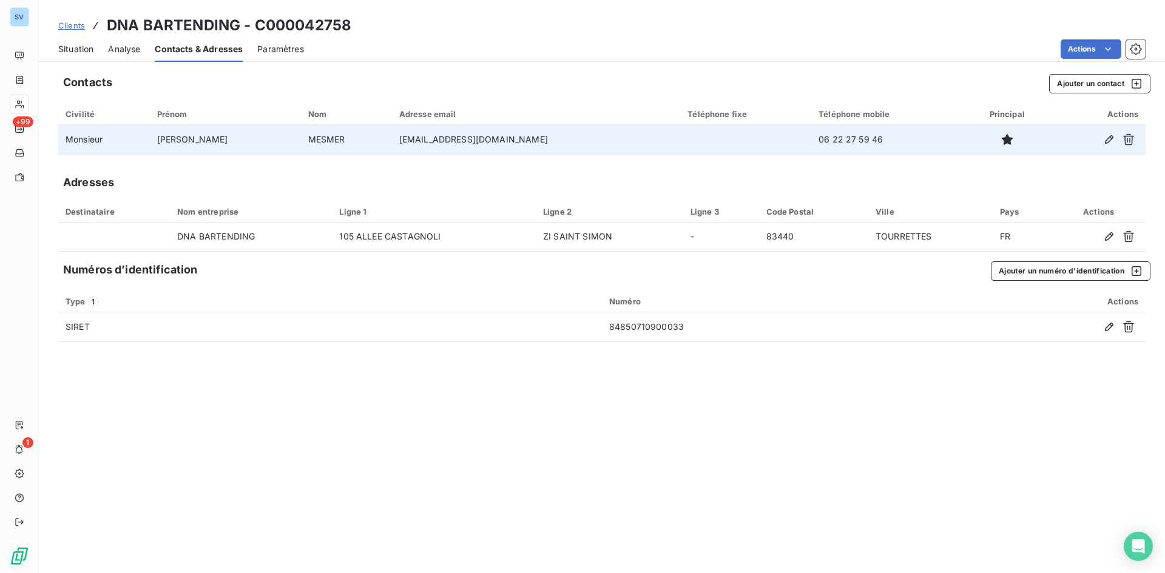
click at [90, 51] on span "Situation" at bounding box center [75, 49] width 35 height 12
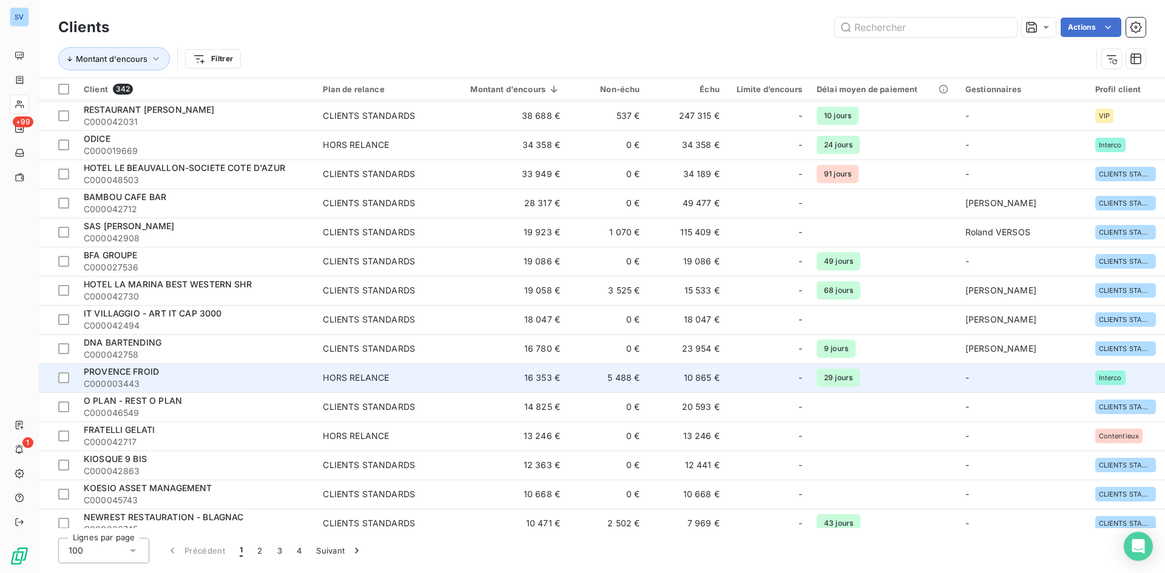
scroll to position [121, 0]
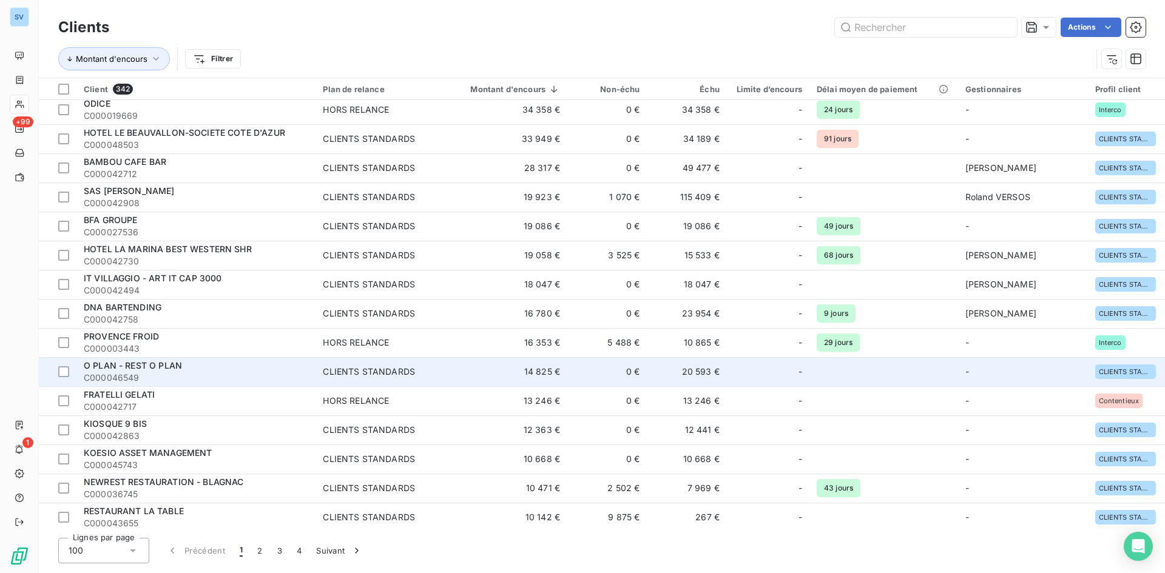
click at [156, 359] on td "O PLAN - REST O PLAN C000046549" at bounding box center [195, 371] width 239 height 29
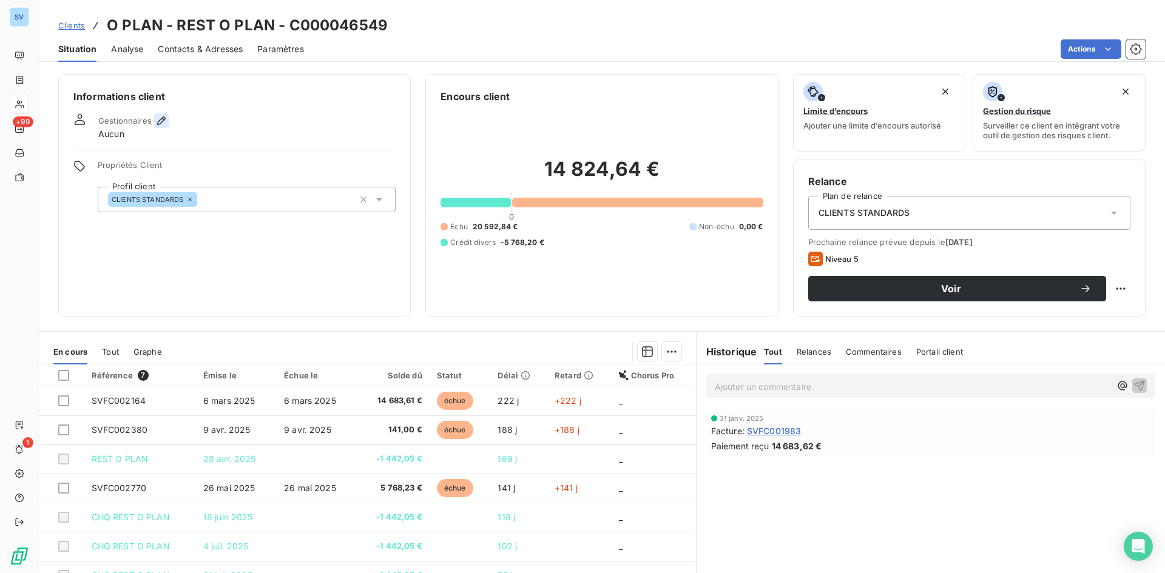
click at [155, 123] on icon "button" at bounding box center [161, 121] width 12 height 12
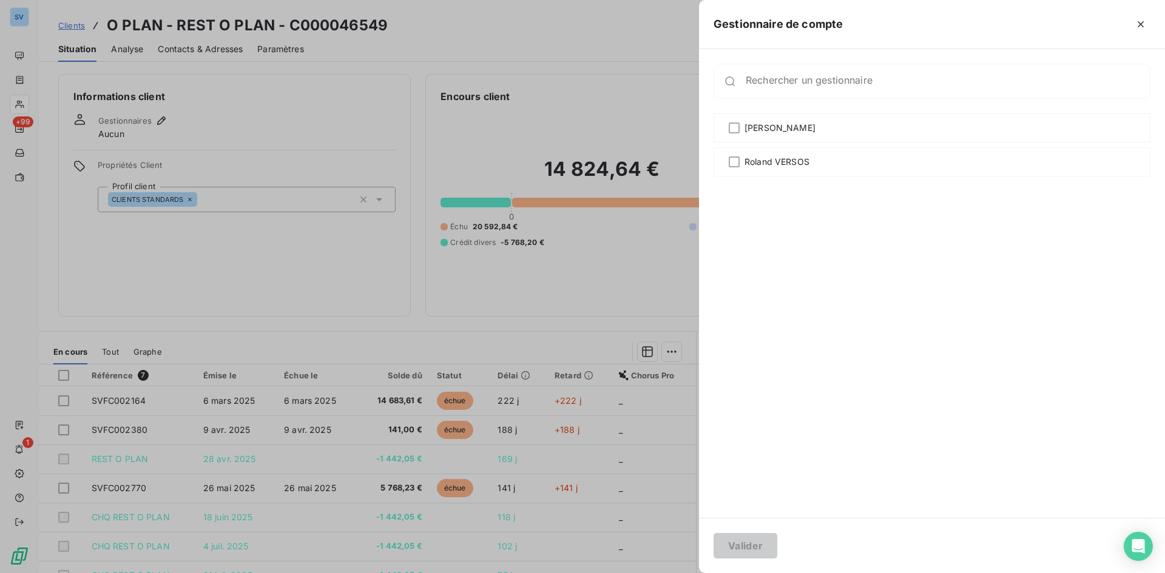
drag, startPoint x: 785, startPoint y: 164, endPoint x: 767, endPoint y: 234, distance: 72.7
click at [785, 164] on span "Roland VERSOS" at bounding box center [777, 162] width 65 height 12
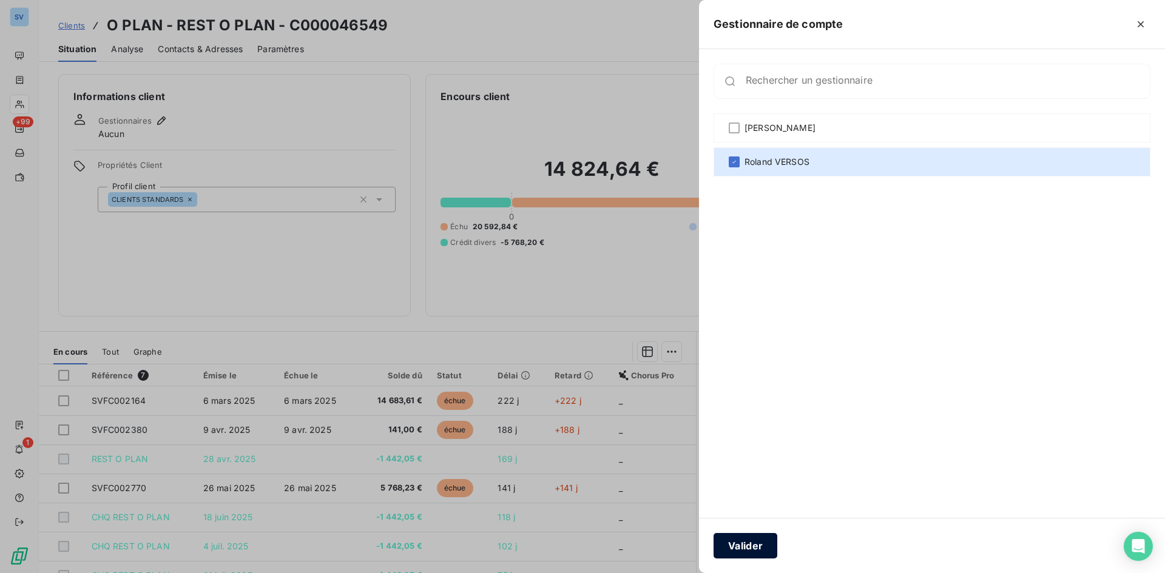
click at [746, 537] on button "Valider" at bounding box center [746, 545] width 64 height 25
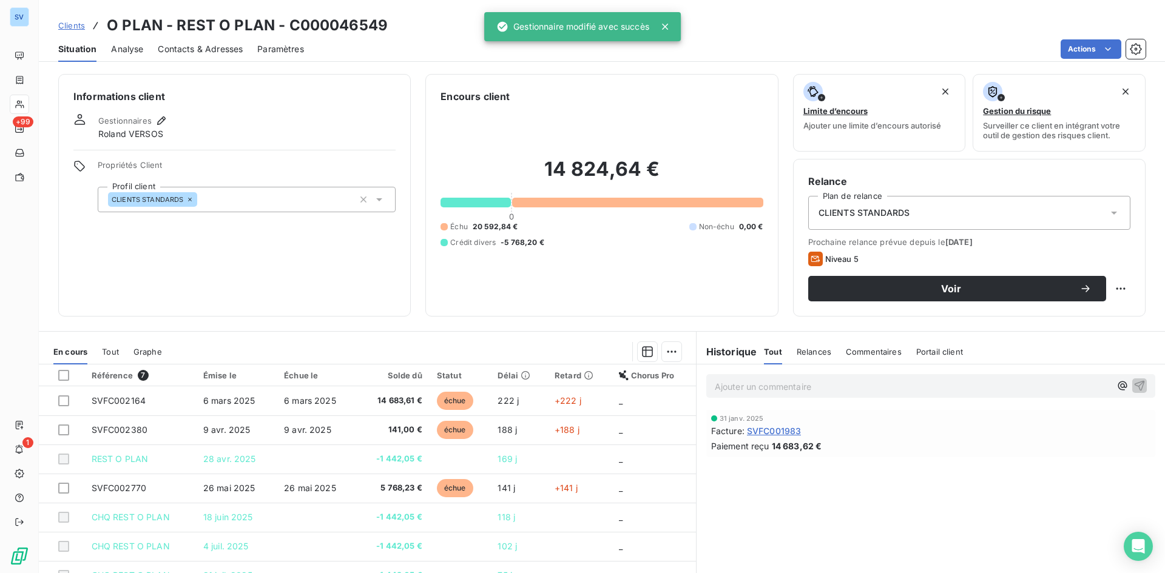
click at [219, 52] on span "Contacts & Adresses" at bounding box center [200, 49] width 85 height 12
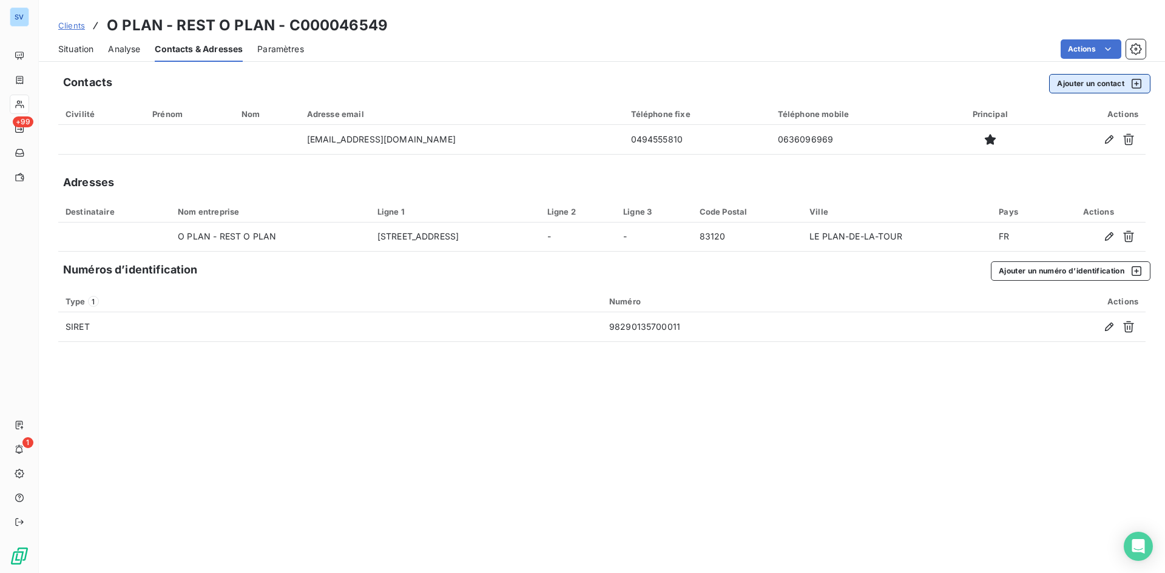
click at [1087, 76] on button "Ajouter un contact" at bounding box center [1099, 83] width 101 height 19
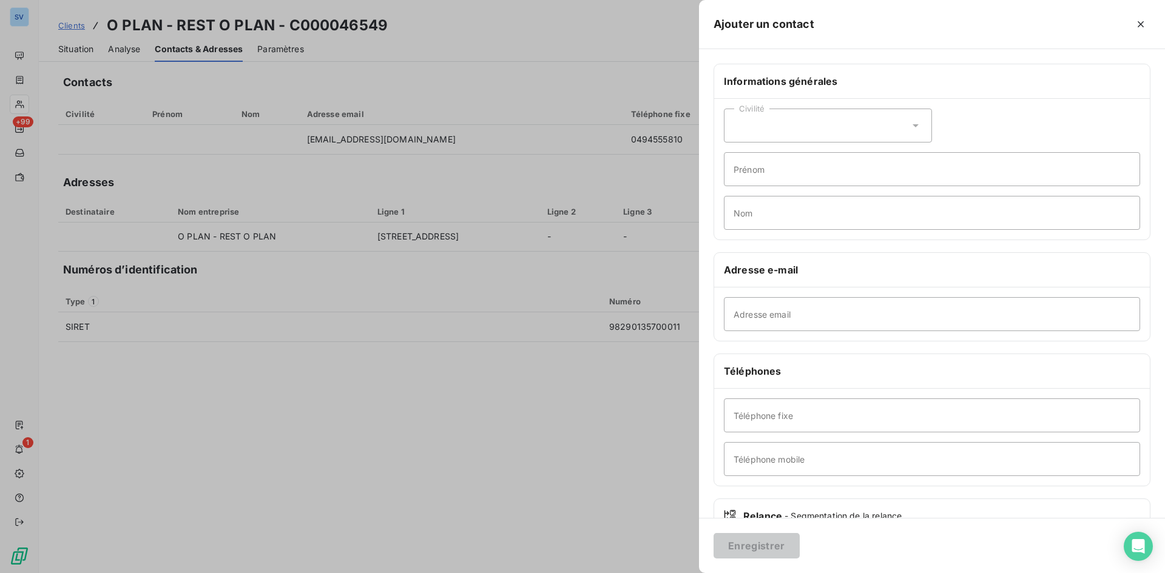
click at [674, 175] on div at bounding box center [582, 286] width 1165 height 573
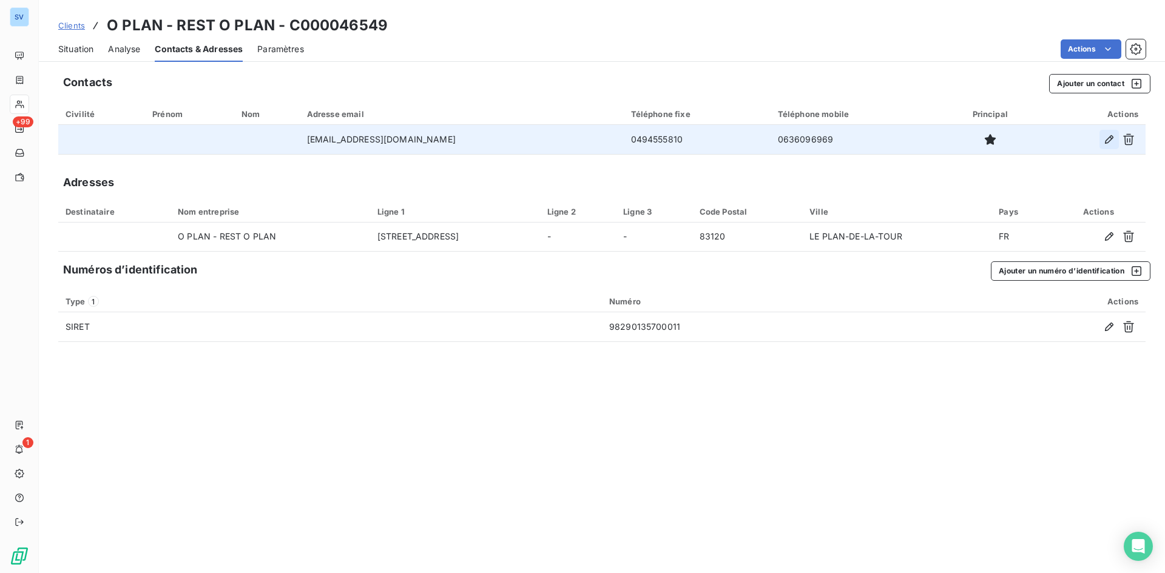
click at [1108, 133] on icon "button" at bounding box center [1109, 139] width 12 height 12
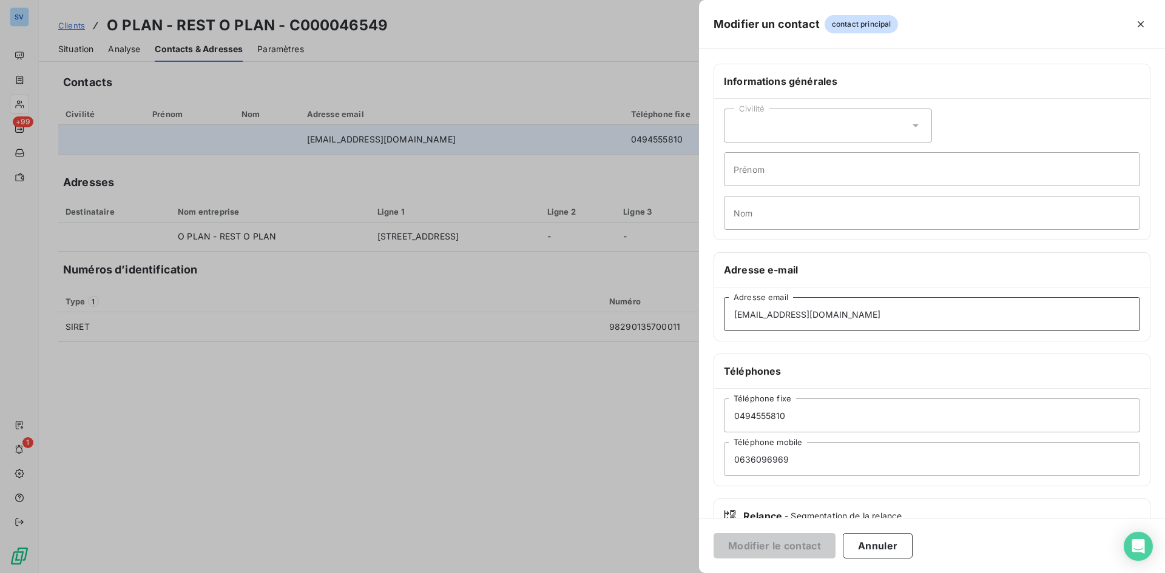
click at [874, 329] on input "[EMAIL_ADDRESS][DOMAIN_NAME]" at bounding box center [932, 314] width 416 height 34
paste input "[EMAIL_ADDRESS][DOMAIN_NAME]"
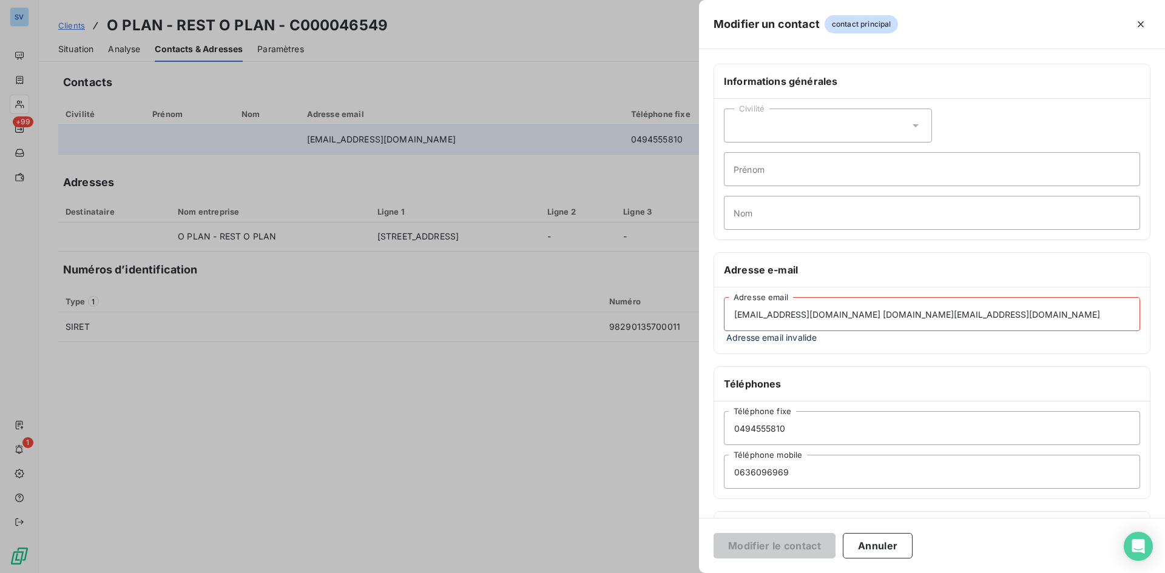
drag, startPoint x: 841, startPoint y: 314, endPoint x: 603, endPoint y: 310, distance: 237.9
click at [603, 573] on div "Modifier un contact contact principal Informations générales Civilité Prénom No…" at bounding box center [582, 573] width 1165 height 0
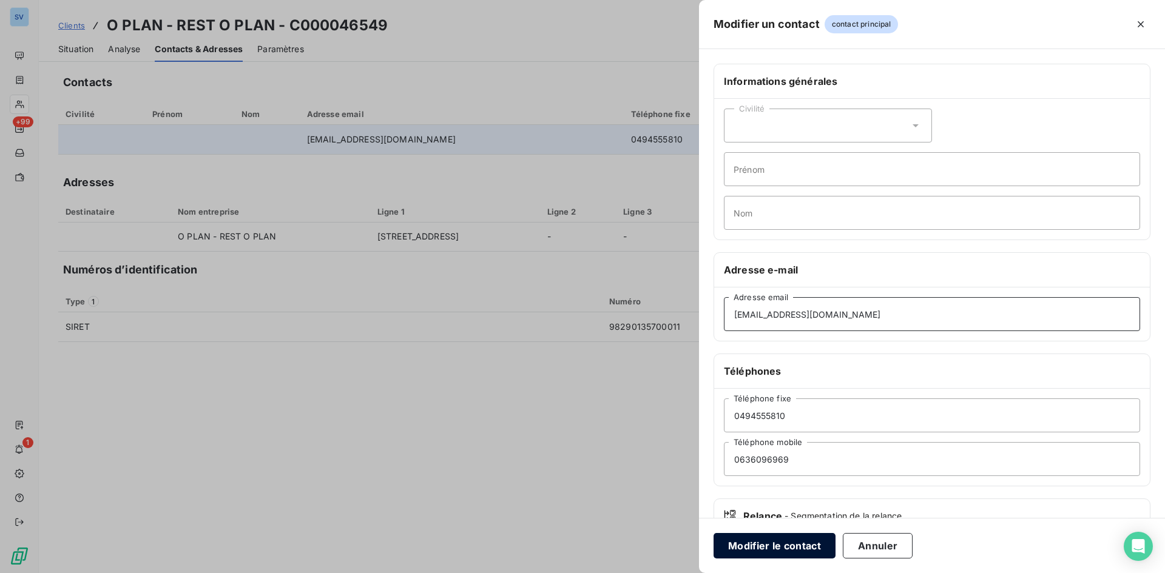
type input "[EMAIL_ADDRESS][DOMAIN_NAME]"
click at [814, 546] on button "Modifier le contact" at bounding box center [775, 545] width 122 height 25
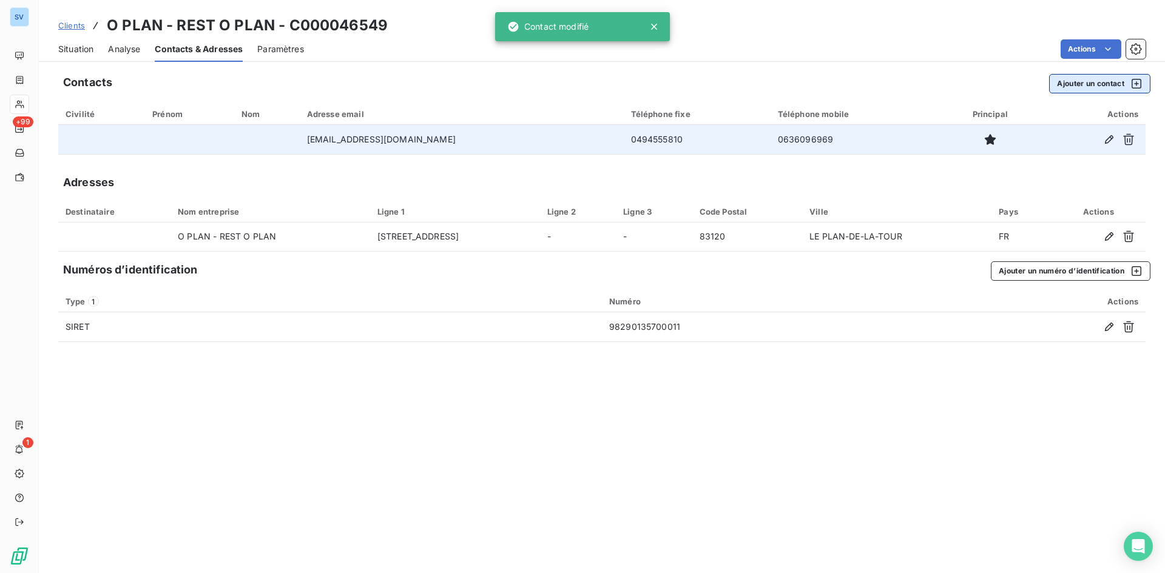
click at [1087, 86] on button "Ajouter un contact" at bounding box center [1099, 83] width 101 height 19
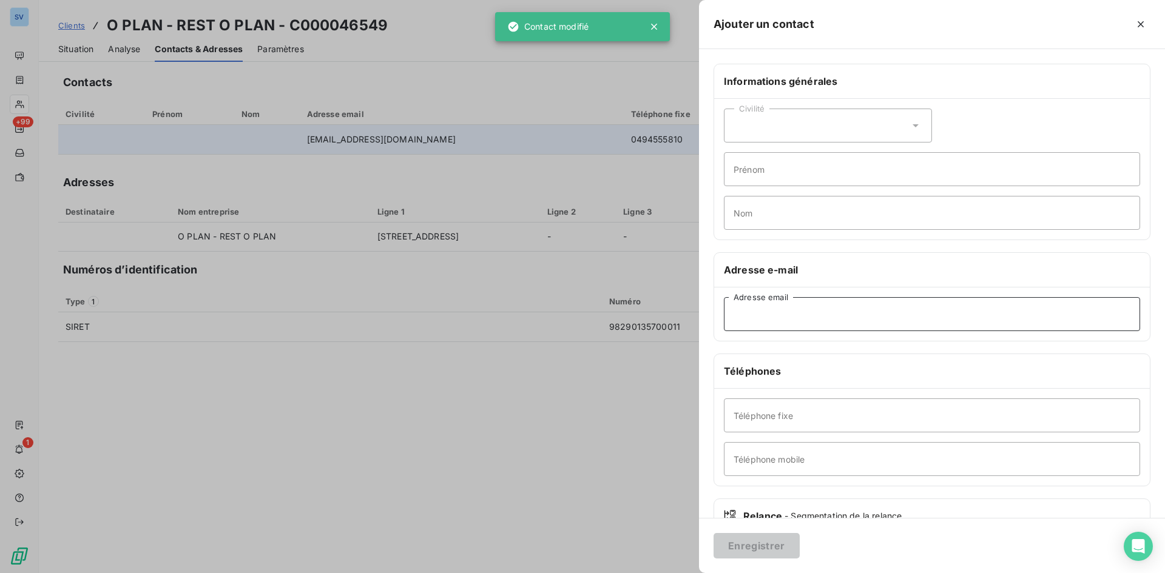
click at [741, 316] on input "Adresse email" at bounding box center [932, 314] width 416 height 34
paste input "[EMAIL_ADDRESS][DOMAIN_NAME]"
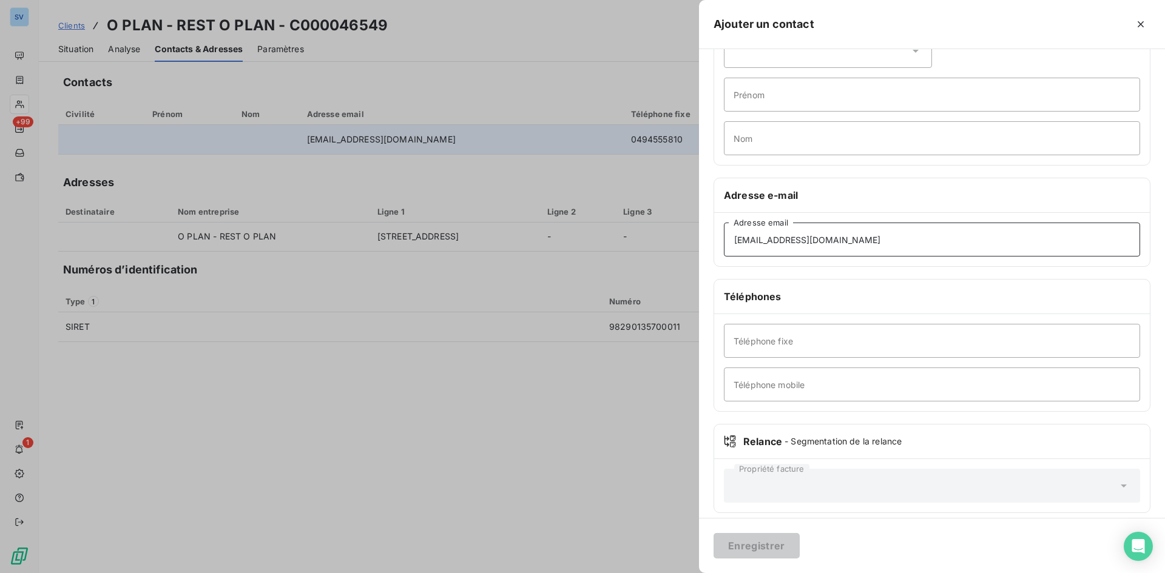
scroll to position [84, 0]
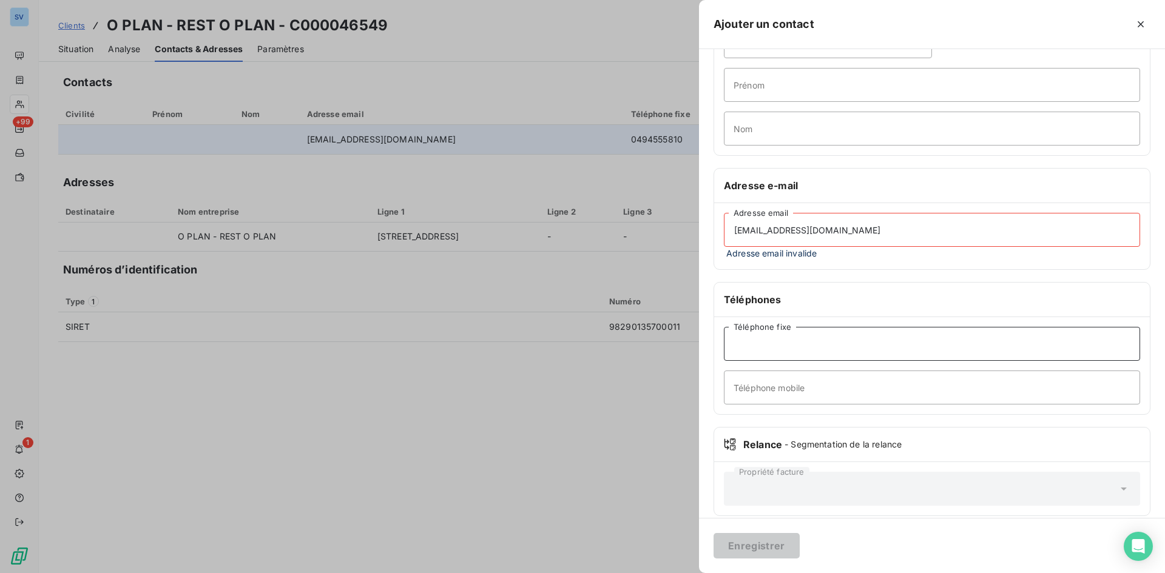
click at [817, 349] on input "Téléphone fixe" at bounding box center [932, 344] width 416 height 34
click at [840, 231] on input "[EMAIL_ADDRESS][DOMAIN_NAME]" at bounding box center [932, 230] width 416 height 34
click at [731, 231] on input "[EMAIL_ADDRESS][DOMAIN_NAME]" at bounding box center [932, 230] width 416 height 34
click at [874, 214] on input "[EMAIL_ADDRESS][DOMAIN_NAME]" at bounding box center [932, 230] width 416 height 34
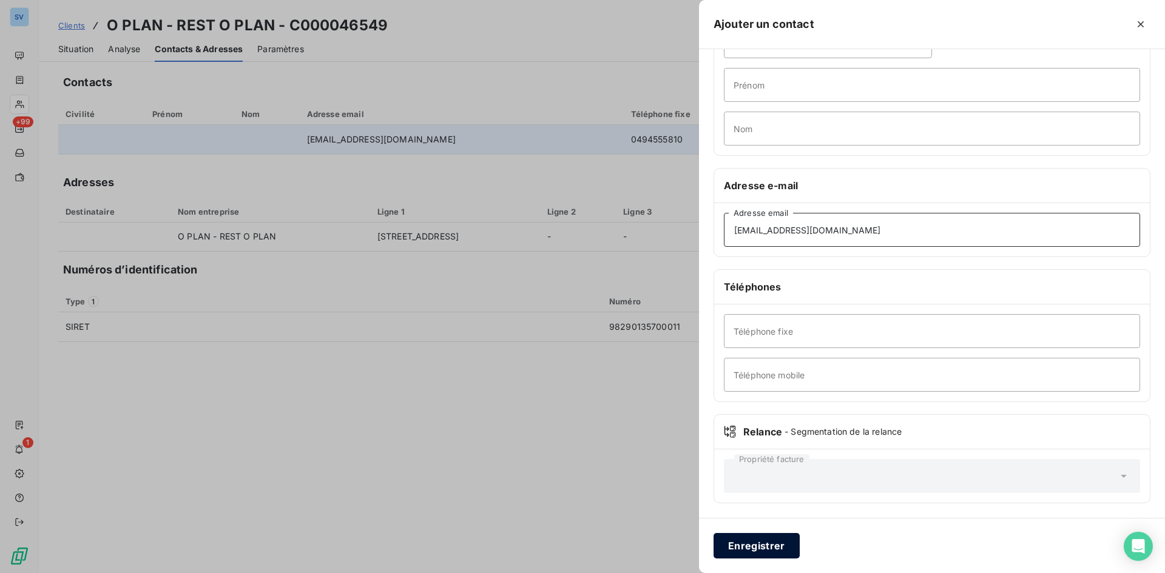
type input "[EMAIL_ADDRESS][DOMAIN_NAME]"
click at [757, 546] on button "Enregistrer" at bounding box center [757, 545] width 86 height 25
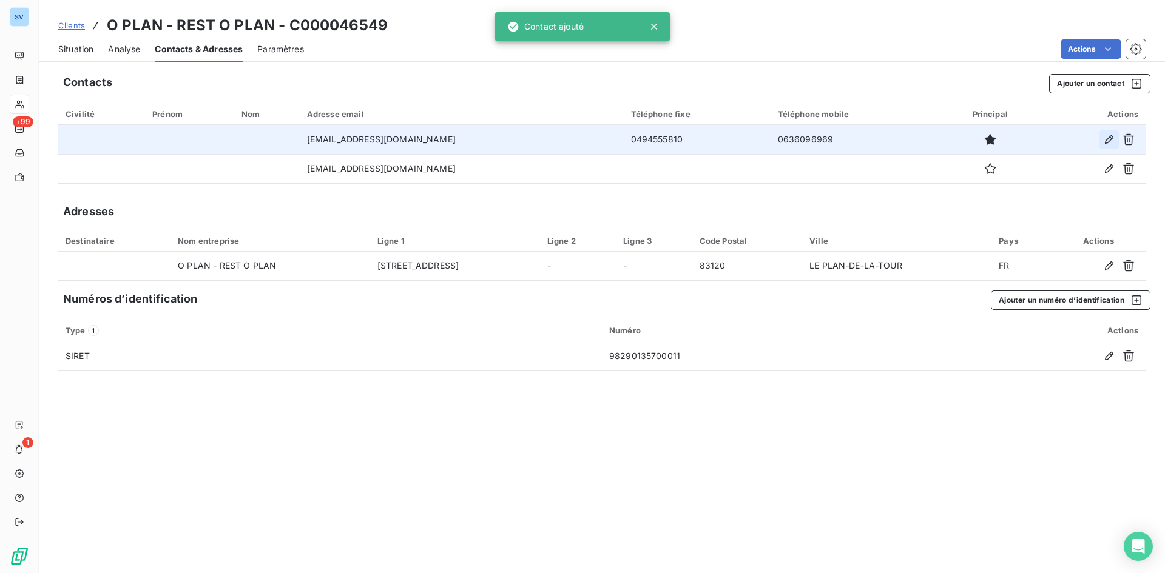
click at [1114, 135] on icon "button" at bounding box center [1109, 139] width 12 height 12
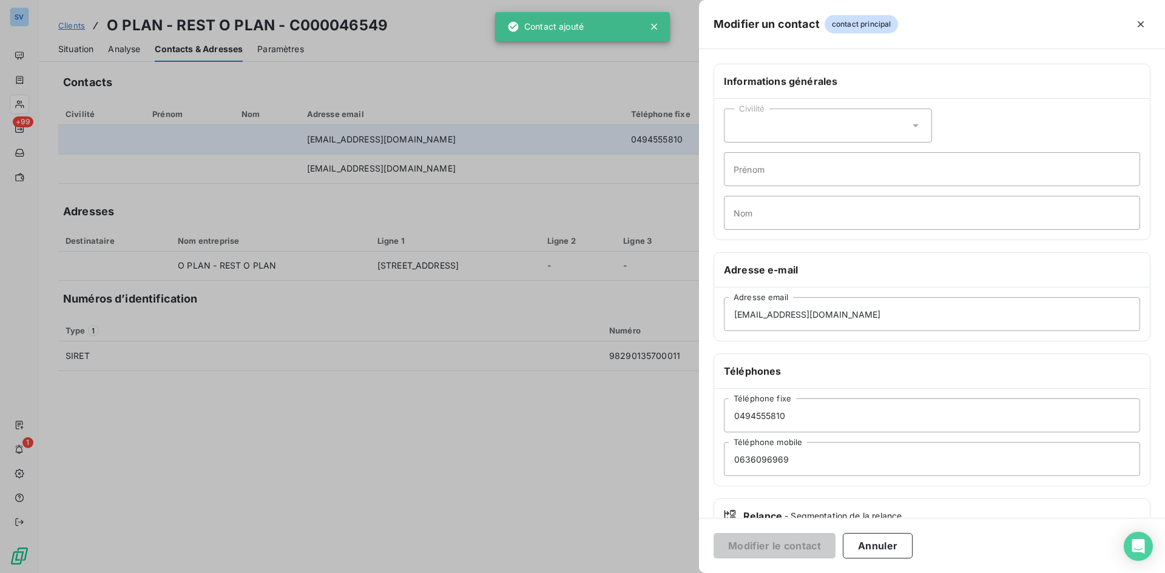
click at [852, 118] on div "Civilité" at bounding box center [828, 126] width 208 height 34
click at [815, 174] on li "Monsieur" at bounding box center [828, 178] width 208 height 22
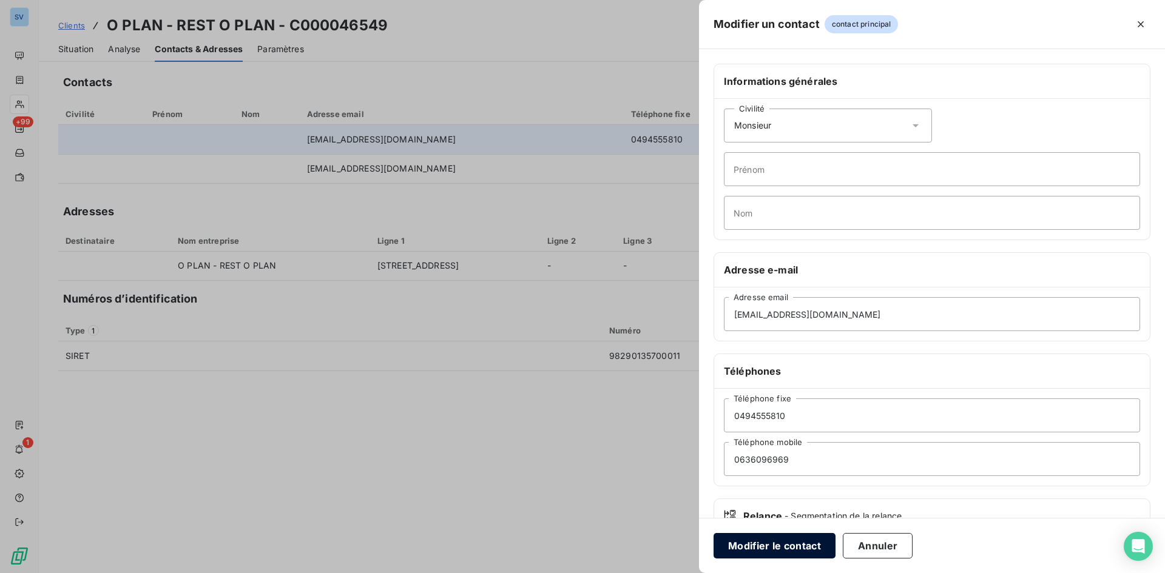
click at [803, 546] on button "Modifier le contact" at bounding box center [775, 545] width 122 height 25
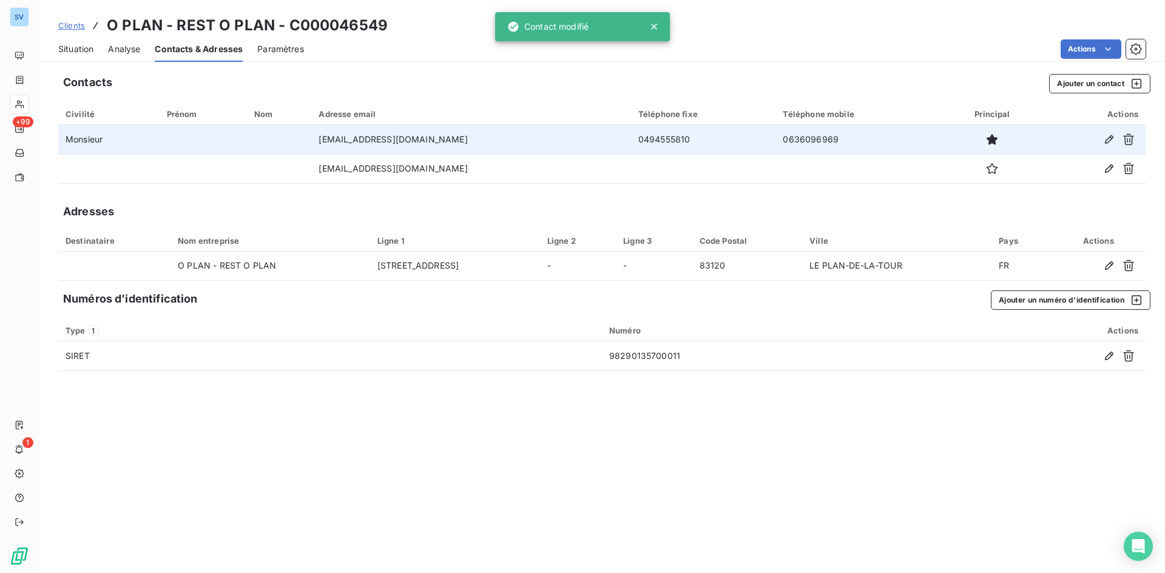
click at [60, 53] on span "Situation" at bounding box center [75, 49] width 35 height 12
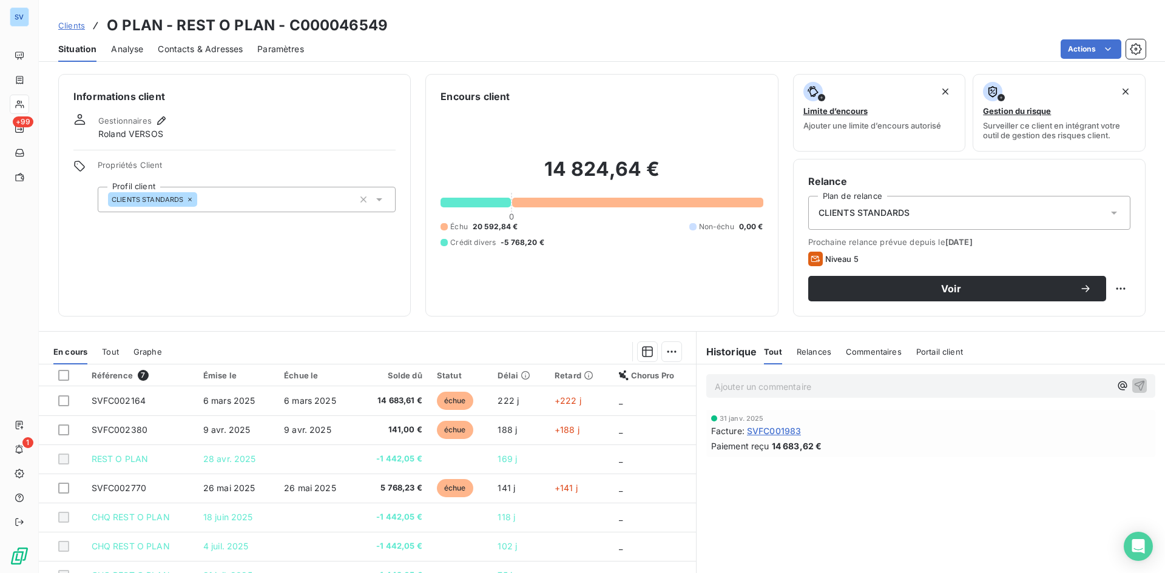
click at [866, 353] on span "Commentaires" at bounding box center [874, 352] width 56 height 10
click at [764, 348] on span "Tout" at bounding box center [772, 352] width 17 height 10
click at [854, 353] on span "Commentaires" at bounding box center [874, 352] width 56 height 10
click at [771, 354] on span "Tout" at bounding box center [772, 352] width 17 height 10
click at [731, 385] on p "Ajouter un commentaire ﻿" at bounding box center [913, 386] width 396 height 15
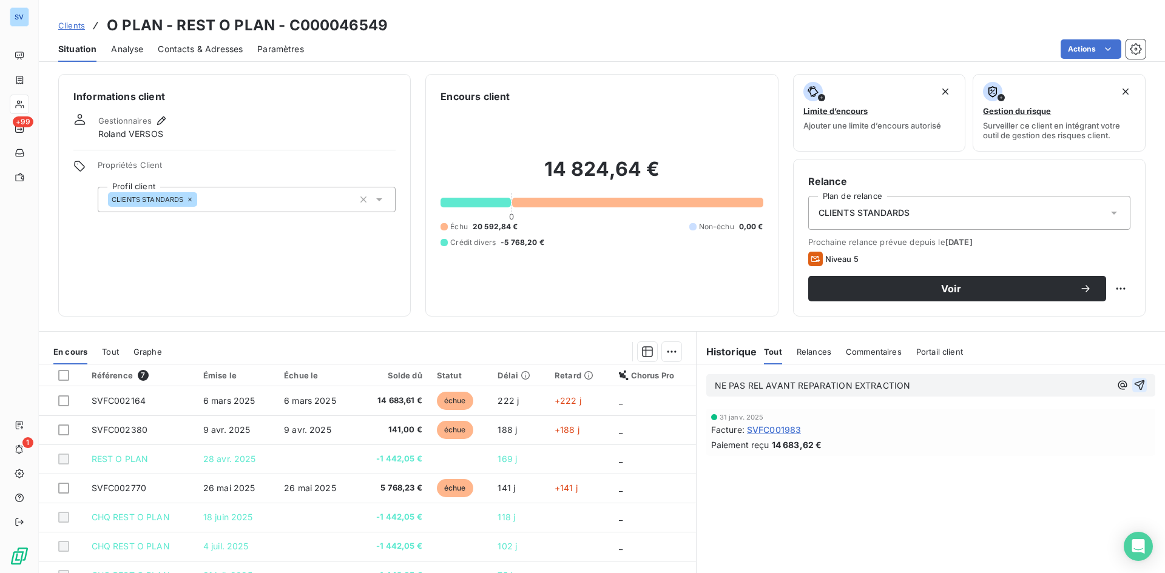
click at [1133, 387] on icon "button" at bounding box center [1139, 385] width 12 height 12
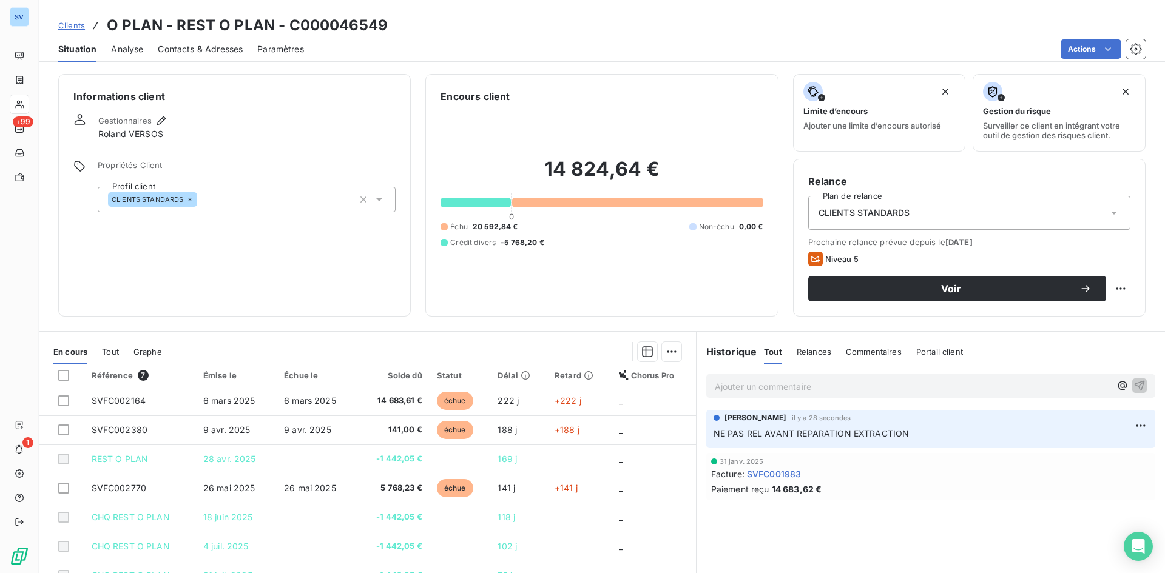
drag, startPoint x: 930, startPoint y: 436, endPoint x: 1113, endPoint y: 434, distance: 183.3
click at [1006, 439] on p "NE PAS REL AVANT REPARATION EXTRACTION" at bounding box center [931, 434] width 434 height 14
click at [1139, 428] on html "SV +99 1 Clients O PLAN - REST O PLAN - C000046549 Situation Analyse Contacts &…" at bounding box center [582, 286] width 1165 height 573
click at [1106, 452] on div "Editer" at bounding box center [1103, 452] width 68 height 19
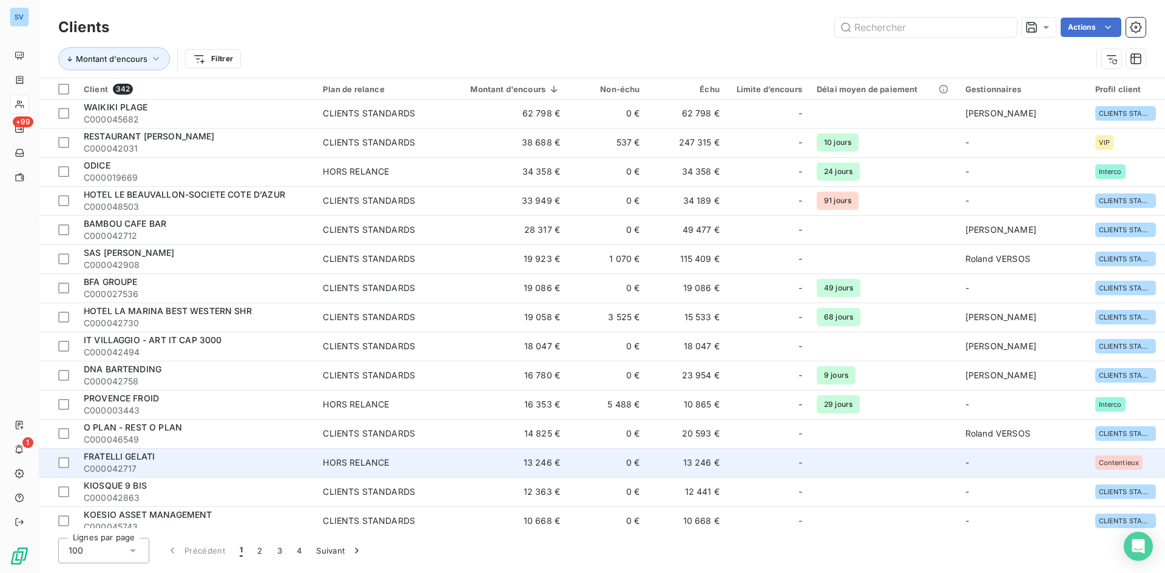
scroll to position [61, 0]
click at [164, 454] on div "FRATELLI GELATI" at bounding box center [196, 456] width 225 height 12
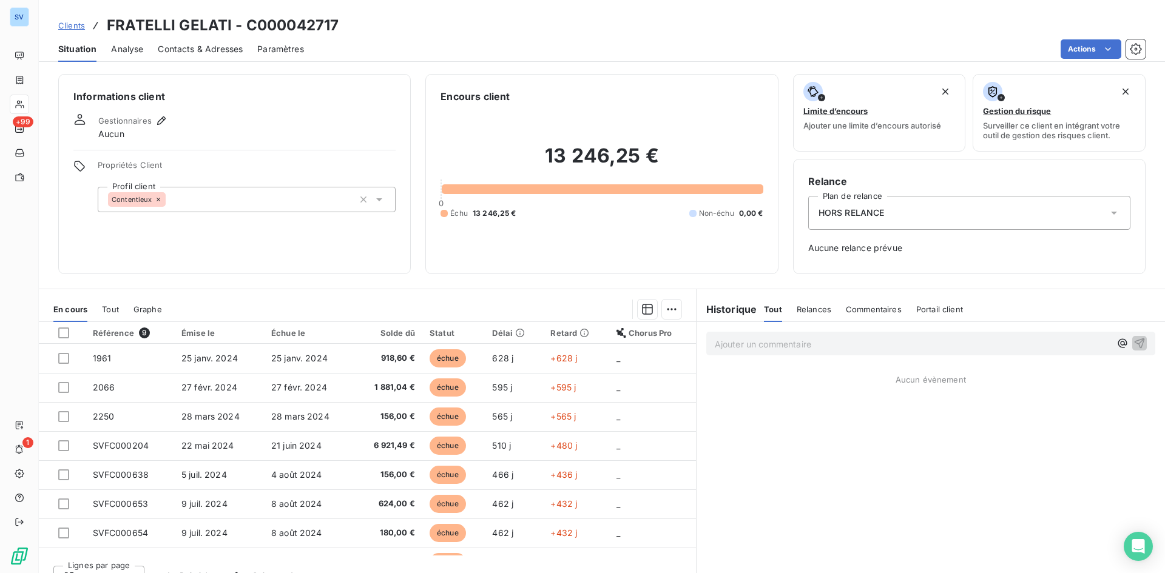
click at [319, 21] on h3 "FRATELLI GELATI - C000042717" at bounding box center [223, 26] width 232 height 22
copy h3 "C000042717"
click at [150, 118] on span "Gestionnaires" at bounding box center [124, 121] width 53 height 10
click at [157, 127] on div "Gestionnaires Aucun" at bounding box center [133, 126] width 70 height 27
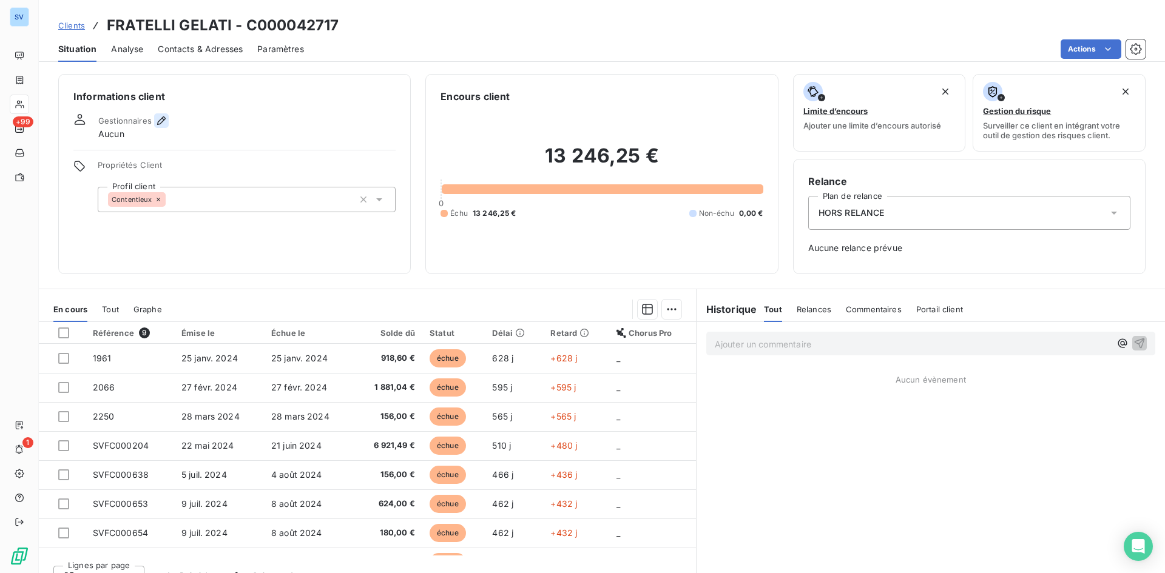
click at [158, 123] on icon "button" at bounding box center [161, 121] width 12 height 12
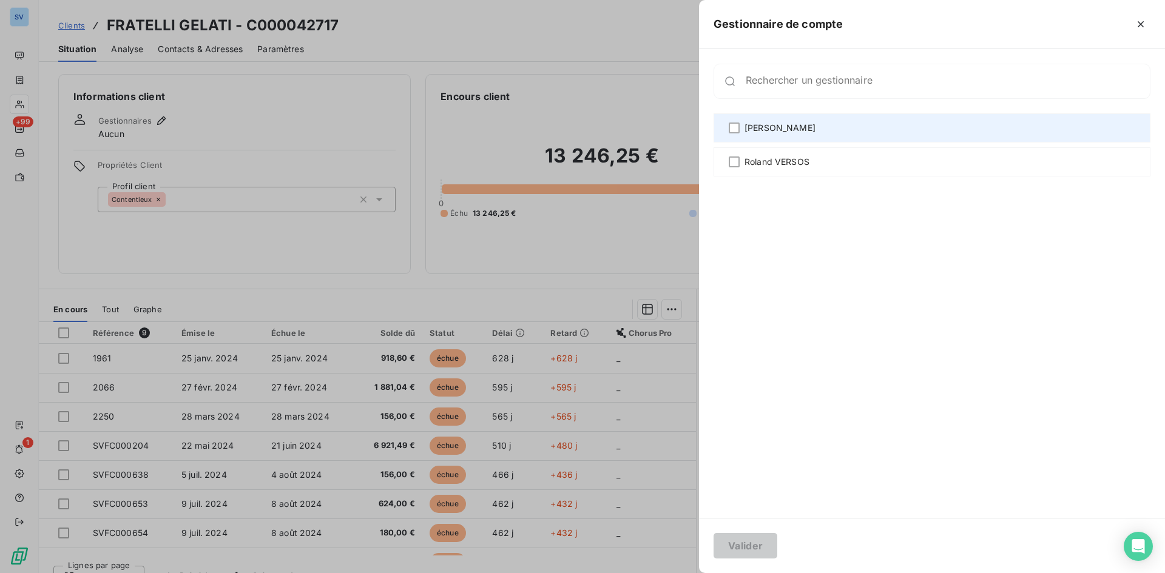
click at [744, 127] on div "[PERSON_NAME]" at bounding box center [932, 127] width 437 height 29
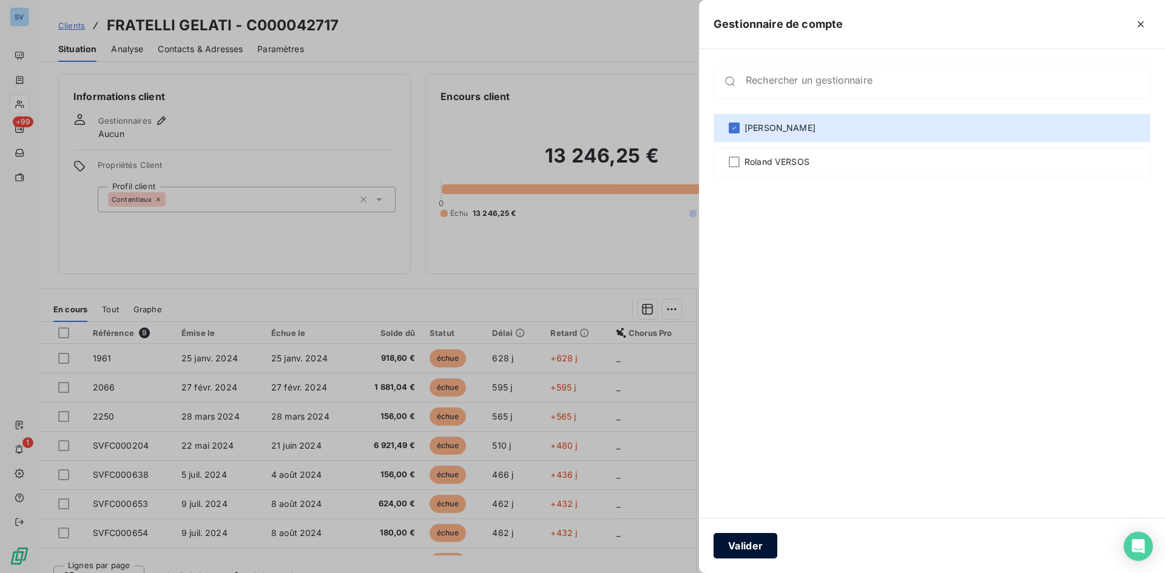
click at [757, 547] on button "Valider" at bounding box center [746, 545] width 64 height 25
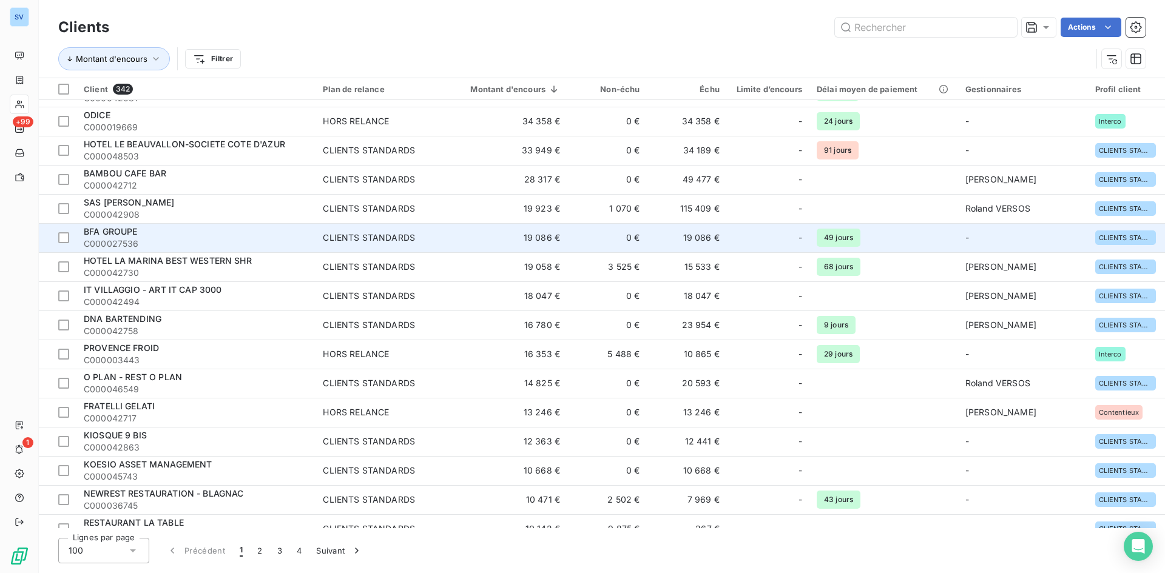
scroll to position [182, 0]
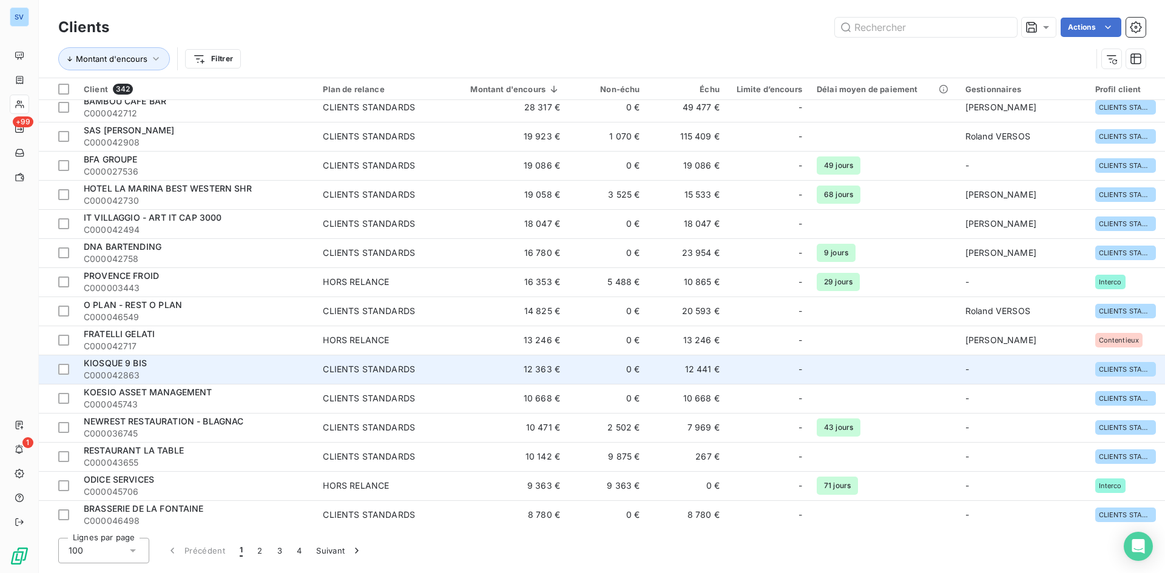
click at [164, 362] on div "KIOSQUE 9 BIS" at bounding box center [196, 363] width 225 height 12
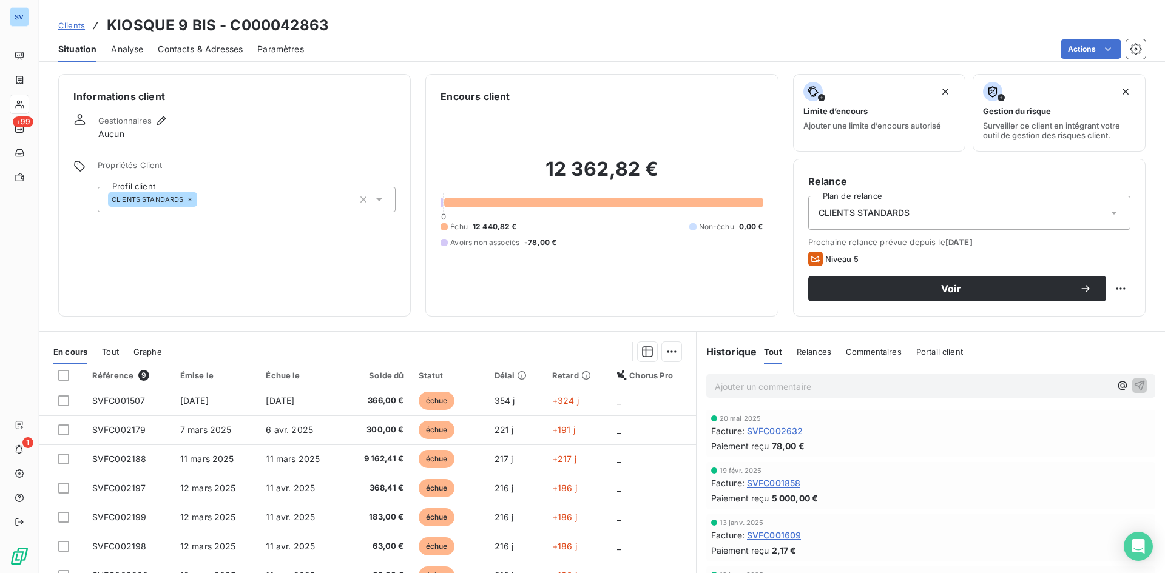
click at [140, 121] on span "Gestionnaires" at bounding box center [124, 121] width 53 height 10
click at [152, 121] on div "Gestionnaires" at bounding box center [133, 120] width 70 height 15
click at [159, 120] on icon "button" at bounding box center [161, 121] width 8 height 8
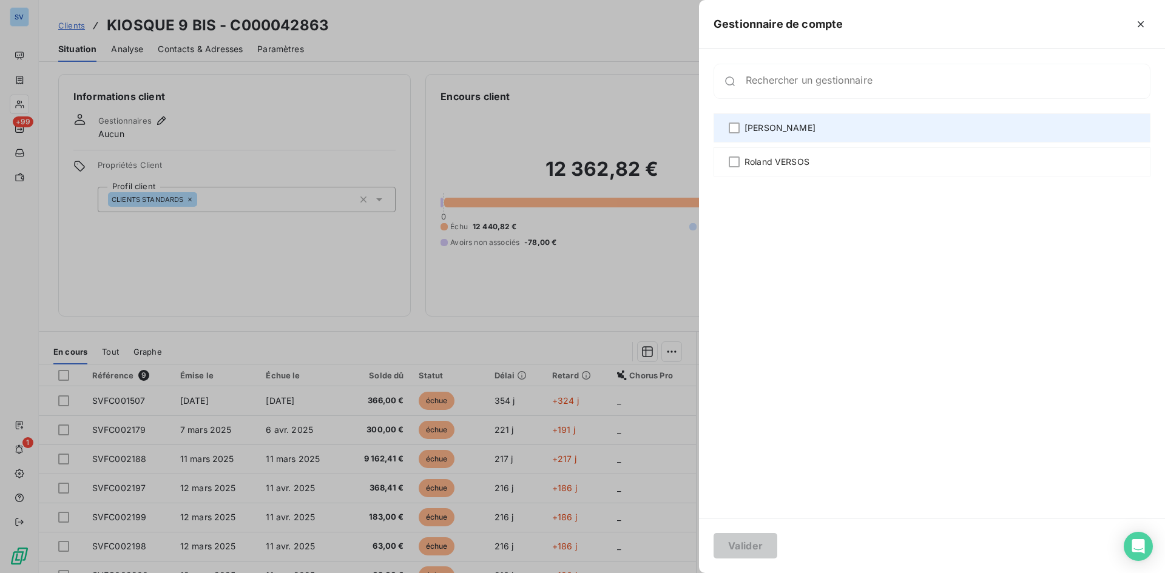
click at [765, 135] on div "[PERSON_NAME]" at bounding box center [932, 127] width 437 height 29
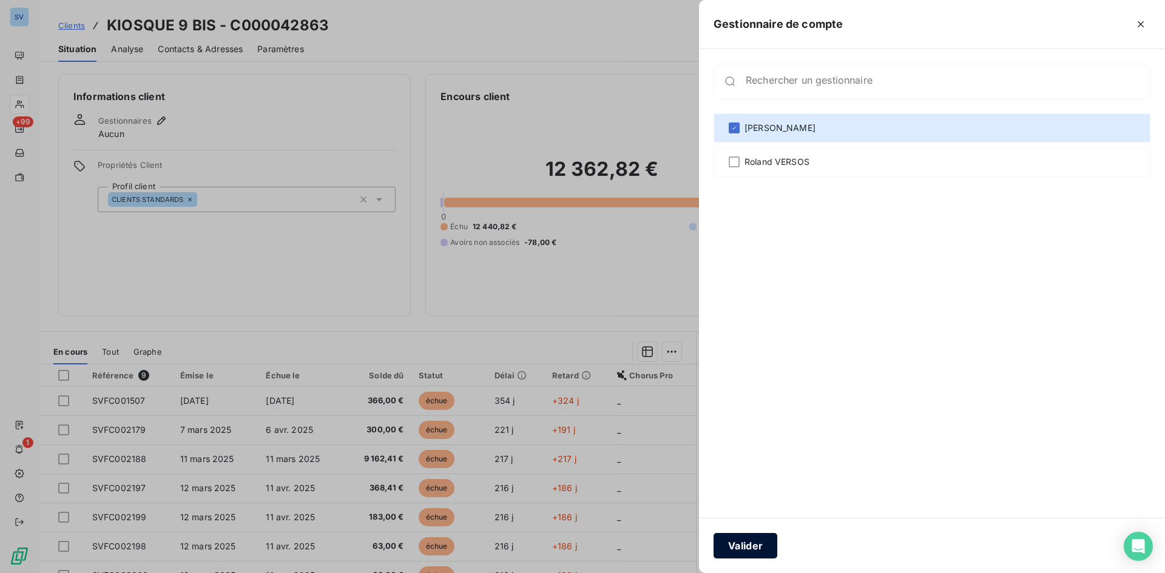
click at [747, 549] on button "Valider" at bounding box center [746, 545] width 64 height 25
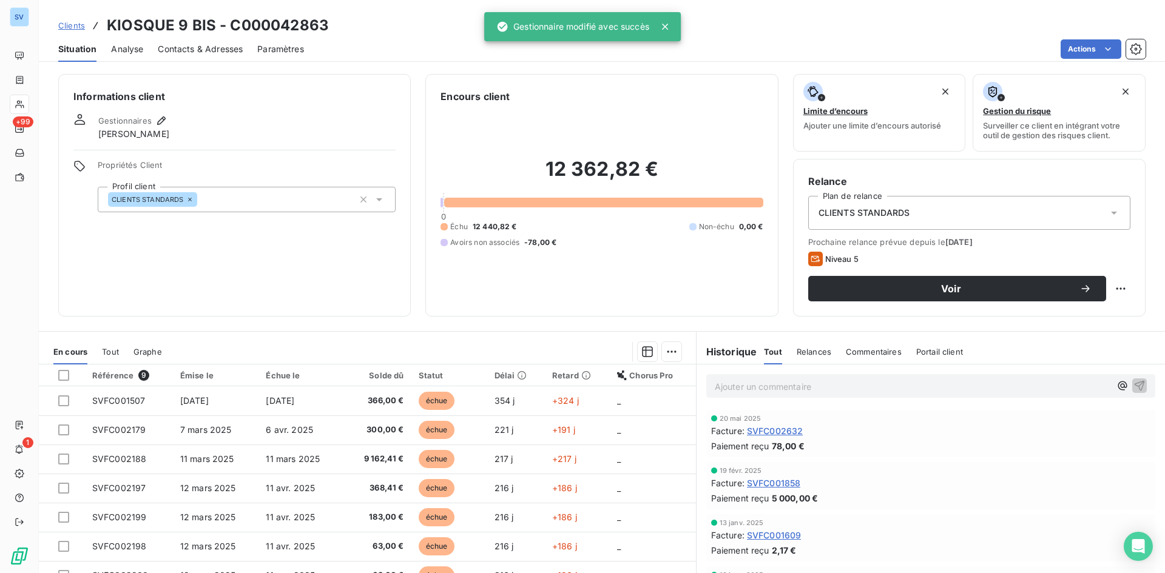
click at [204, 42] on div "Contacts & Adresses" at bounding box center [200, 48] width 85 height 25
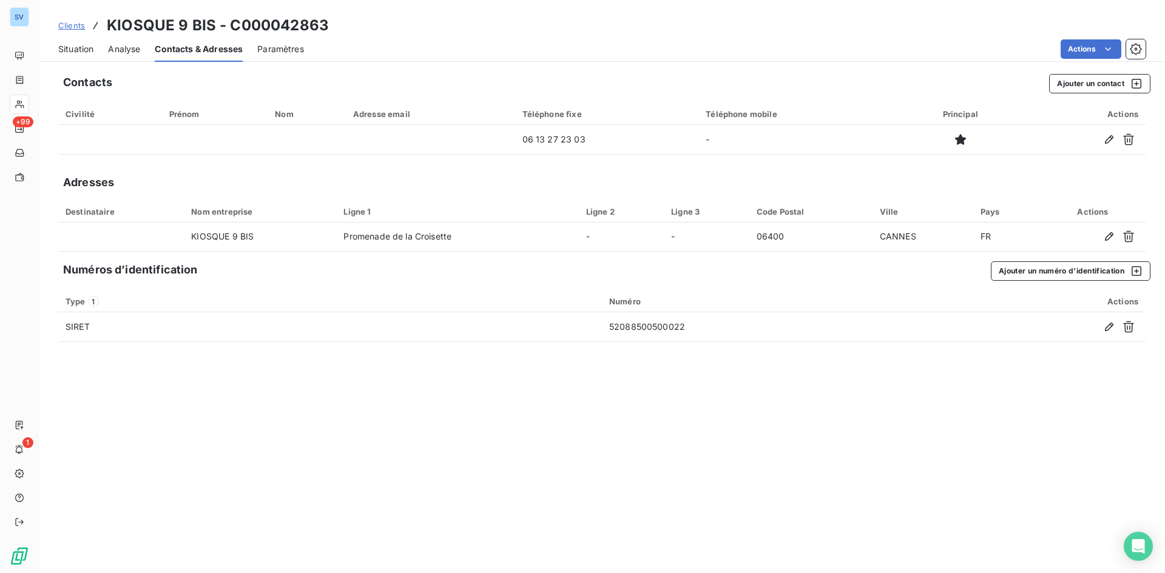
click at [309, 23] on h3 "KIOSQUE 9 BIS - C000042863" at bounding box center [218, 26] width 222 height 22
copy h3 "C000042863"
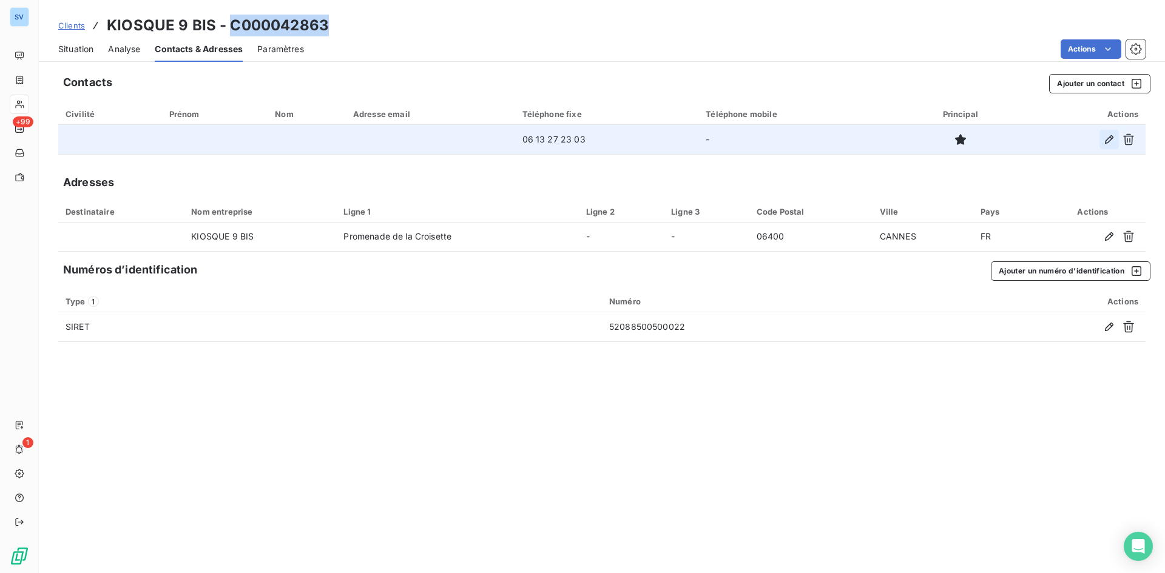
click at [1111, 137] on icon "button" at bounding box center [1109, 139] width 12 height 12
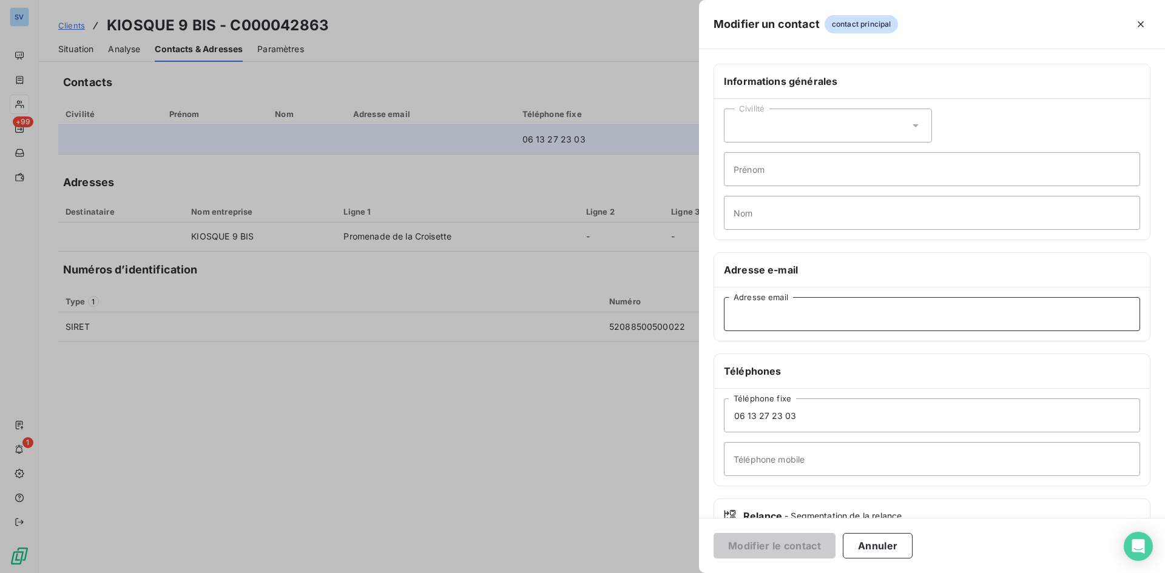
click at [782, 317] on input "Adresse email" at bounding box center [932, 314] width 416 height 34
paste input "[PERSON_NAME][EMAIL_ADDRESS][DOMAIN_NAME]"
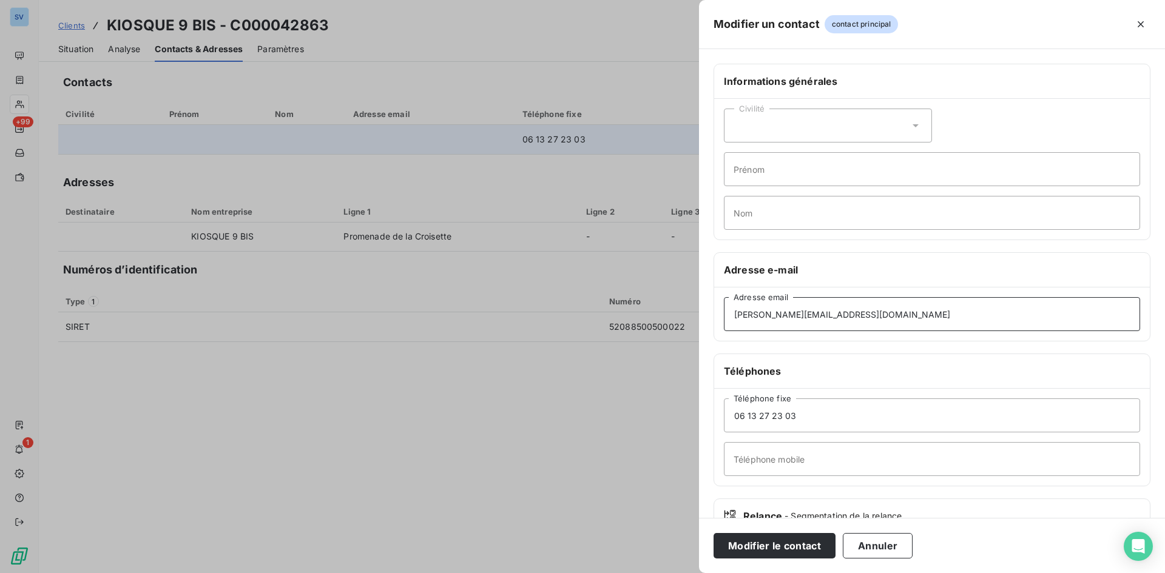
type input "[PERSON_NAME][EMAIL_ADDRESS][DOMAIN_NAME]"
click at [757, 171] on input "Prénom" at bounding box center [932, 169] width 416 height 34
type input "[PERSON_NAME]"
click at [757, 194] on div "Civilité [PERSON_NAME] Nom" at bounding box center [932, 169] width 436 height 141
click at [758, 214] on input "Nom" at bounding box center [932, 213] width 416 height 34
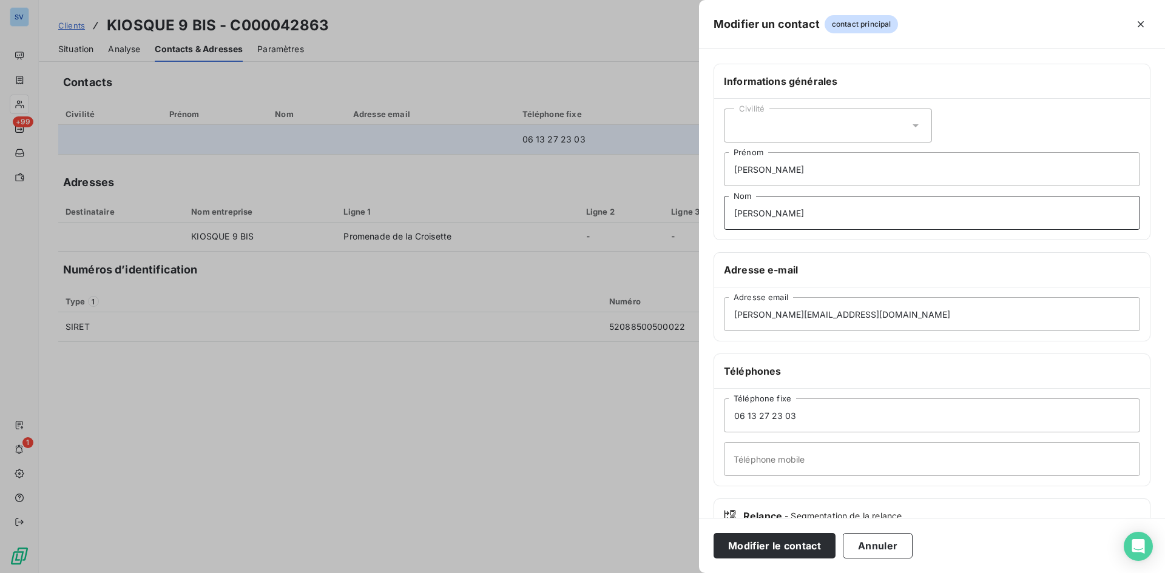
type input "[PERSON_NAME]"
click at [779, 170] on input "[PERSON_NAME]" at bounding box center [932, 169] width 416 height 34
type input "[PERSON_NAME]"
click at [826, 120] on div "Civilité" at bounding box center [828, 126] width 208 height 34
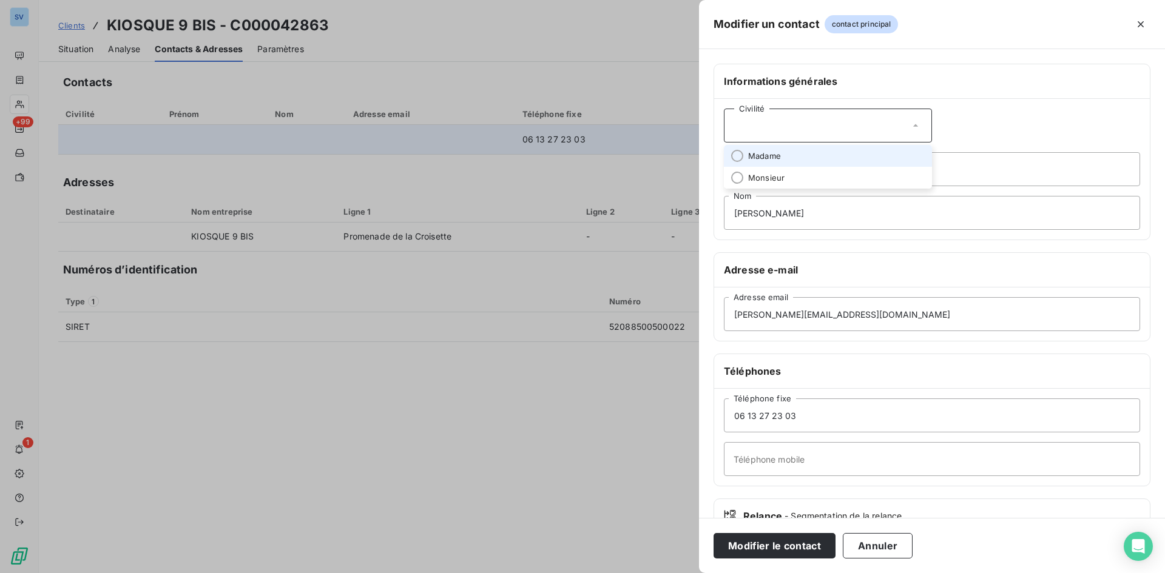
click at [821, 161] on li "Madame" at bounding box center [828, 156] width 208 height 22
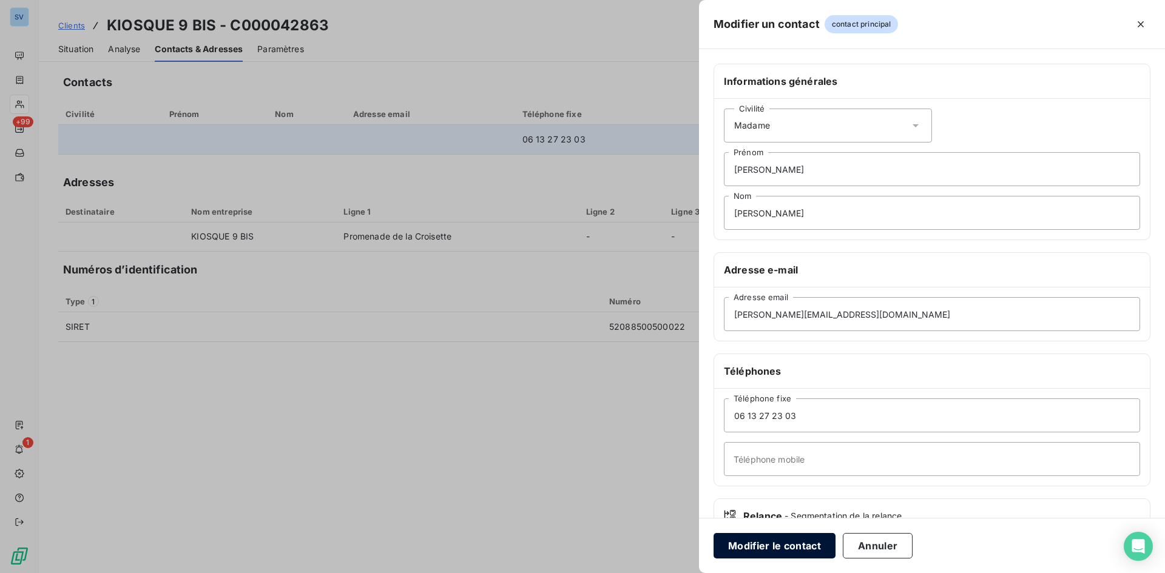
click at [813, 542] on button "Modifier le contact" at bounding box center [775, 545] width 122 height 25
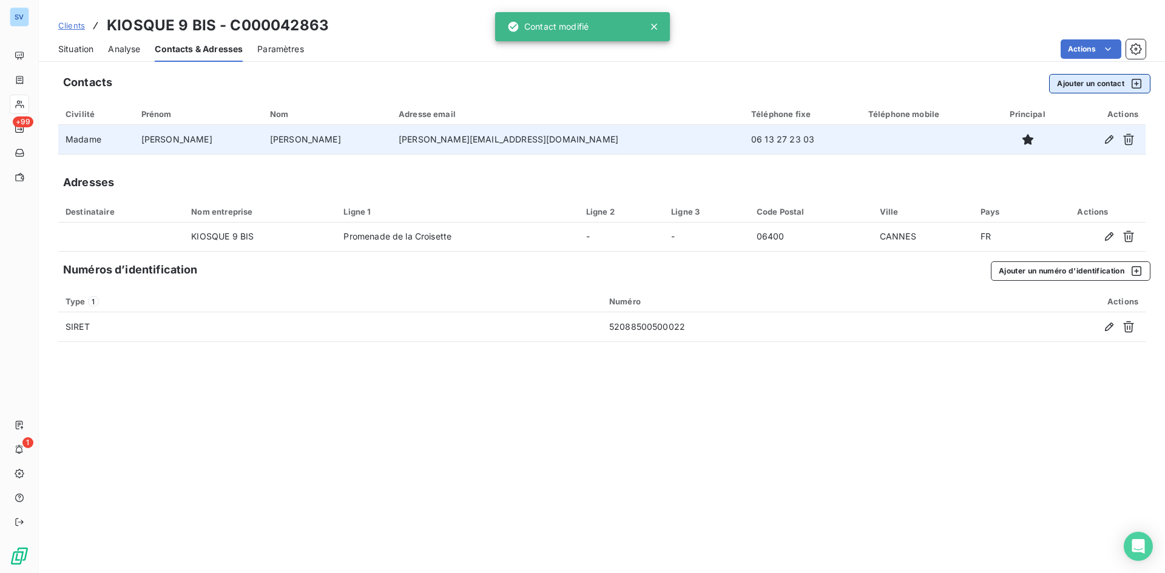
click at [1083, 87] on button "Ajouter un contact" at bounding box center [1099, 83] width 101 height 19
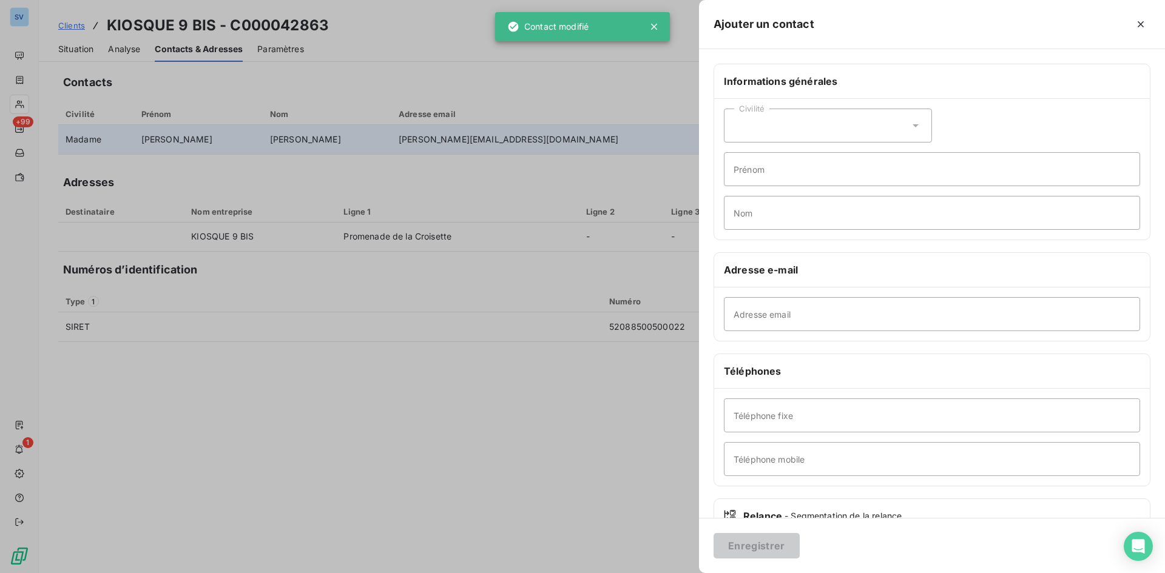
click at [768, 144] on div "Civilité Prénom Nom" at bounding box center [932, 169] width 436 height 141
click at [766, 119] on div "Civilité" at bounding box center [828, 126] width 208 height 34
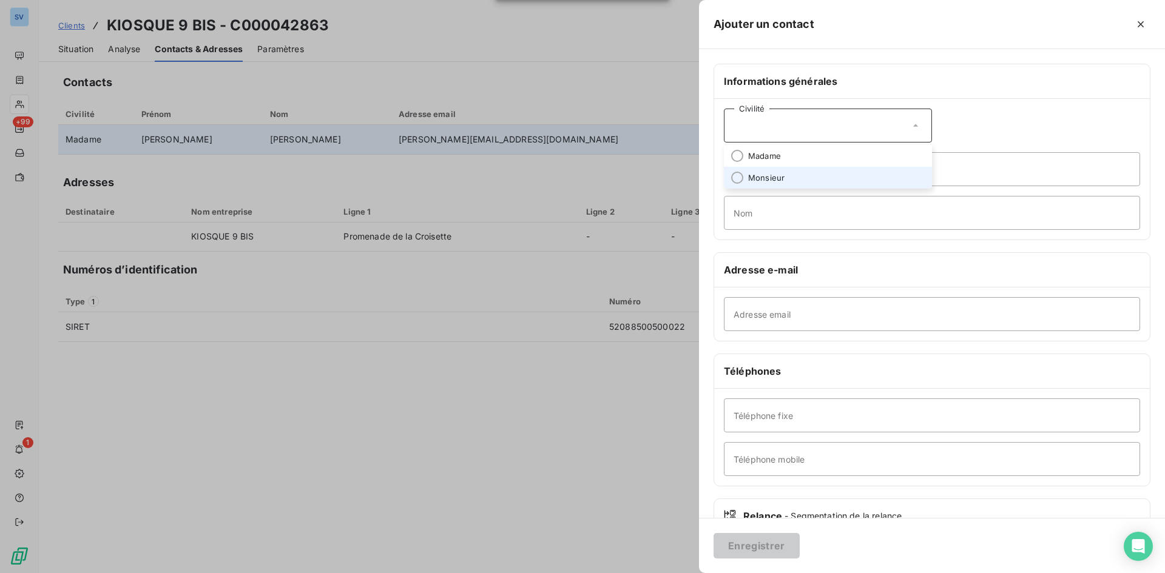
click at [760, 171] on li "Monsieur" at bounding box center [828, 178] width 208 height 22
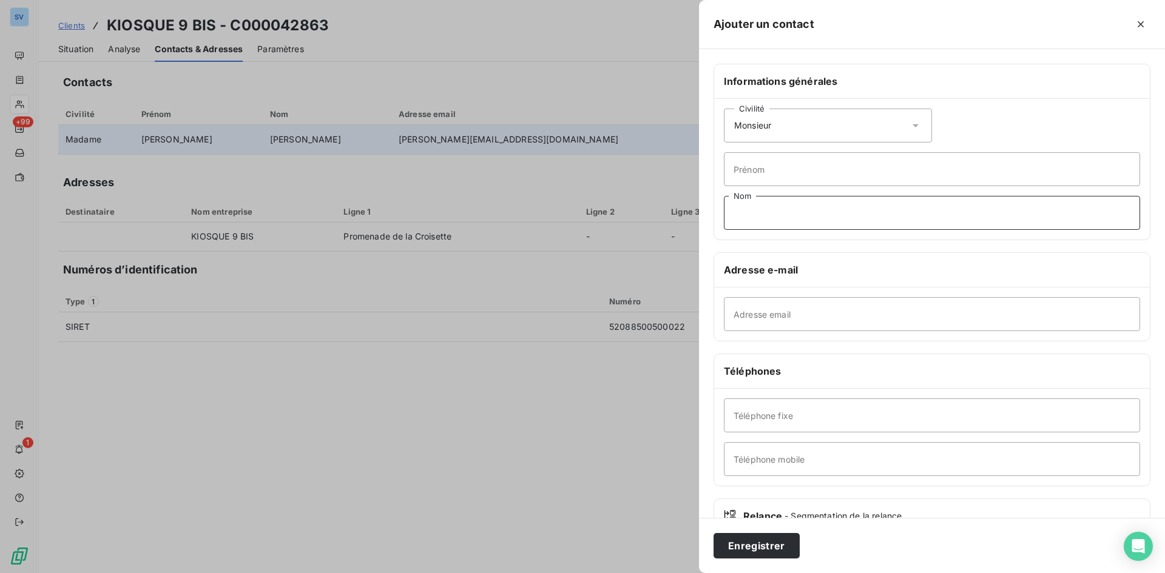
click at [760, 201] on input "Nom" at bounding box center [932, 213] width 416 height 34
paste input "[PERSON_NAME]"
type input "[PERSON_NAME]"
click at [764, 174] on input "Prénom" at bounding box center [932, 169] width 416 height 34
type input "[PERSON_NAME]"
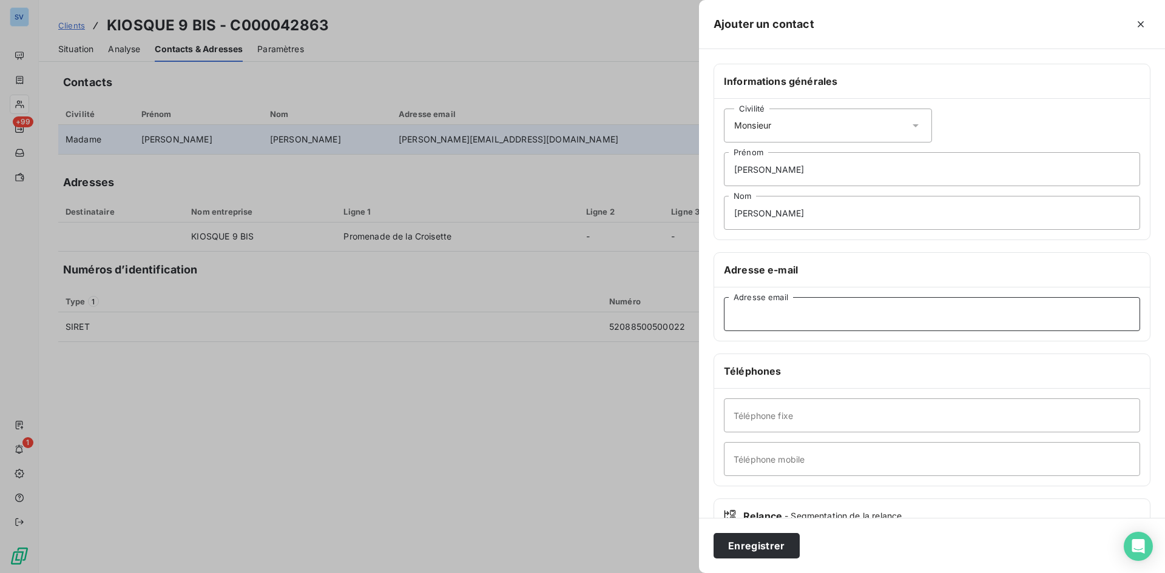
click at [873, 322] on input "Adresse email" at bounding box center [932, 314] width 416 height 34
paste input "[PERSON_NAME][EMAIL_ADDRESS][PERSON_NAME][DOMAIN_NAME]"
type input "[PERSON_NAME][EMAIL_ADDRESS][PERSON_NAME][DOMAIN_NAME]"
click at [789, 454] on input "Téléphone mobile" at bounding box center [932, 459] width 416 height 34
paste input "06 09 09 22 38"
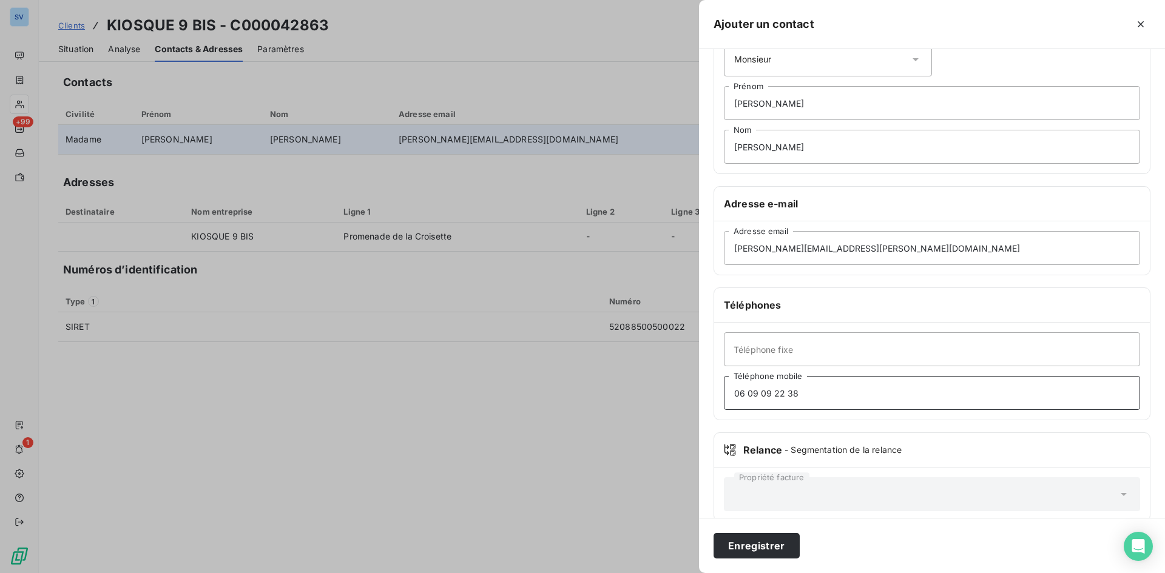
scroll to position [84, 0]
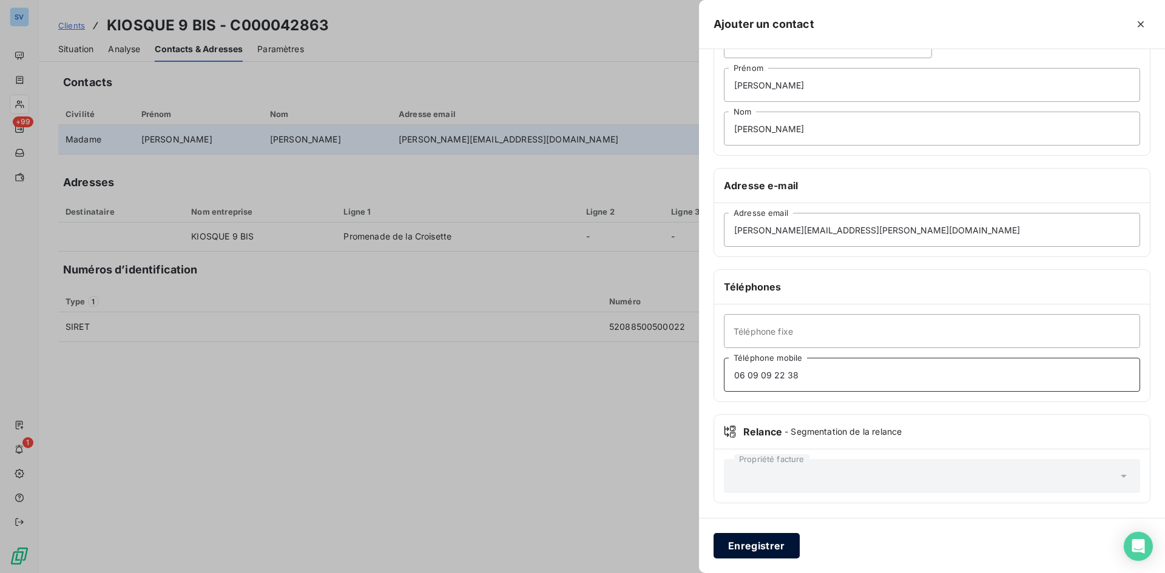
type input "06 09 09 22 38"
click at [785, 549] on button "Enregistrer" at bounding box center [757, 545] width 86 height 25
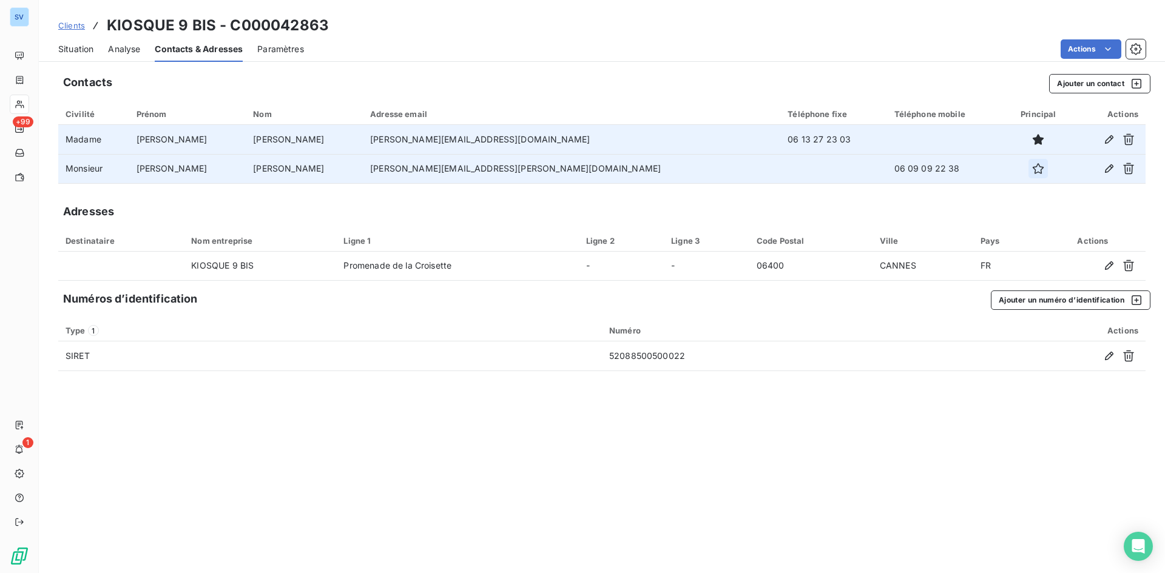
click at [1033, 166] on icon "button" at bounding box center [1038, 168] width 11 height 11
click at [1110, 140] on icon "button" at bounding box center [1109, 139] width 8 height 8
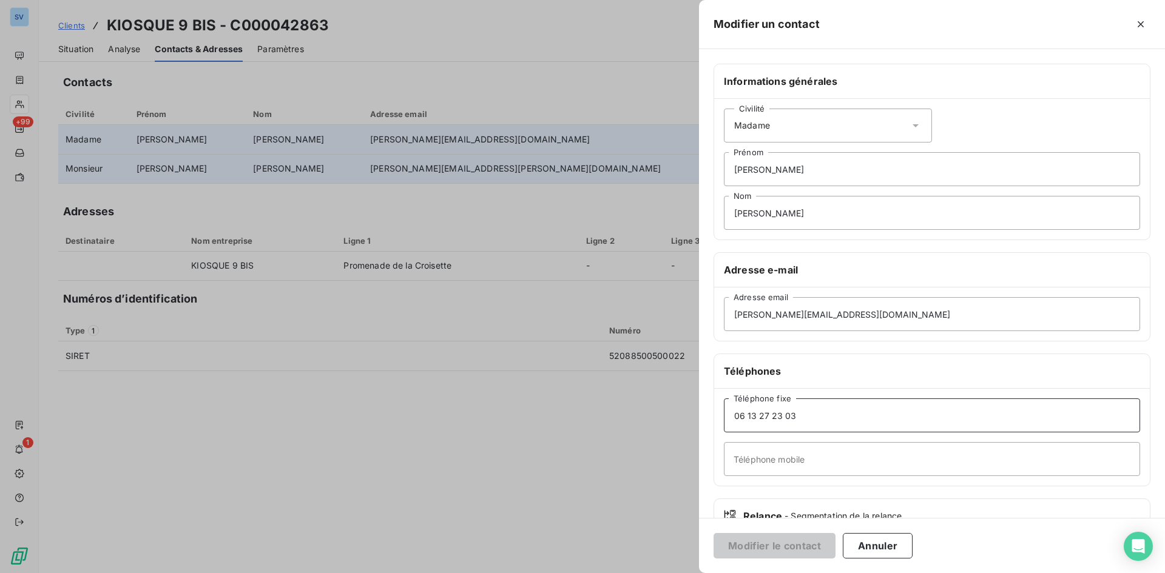
click at [781, 425] on input "06 13 27 23 03" at bounding box center [932, 416] width 416 height 34
click at [780, 425] on input "06 13 27 23 03" at bounding box center [932, 416] width 416 height 34
click at [779, 459] on input "Téléphone mobile" at bounding box center [932, 459] width 416 height 34
paste input "06 13 27 23 03"
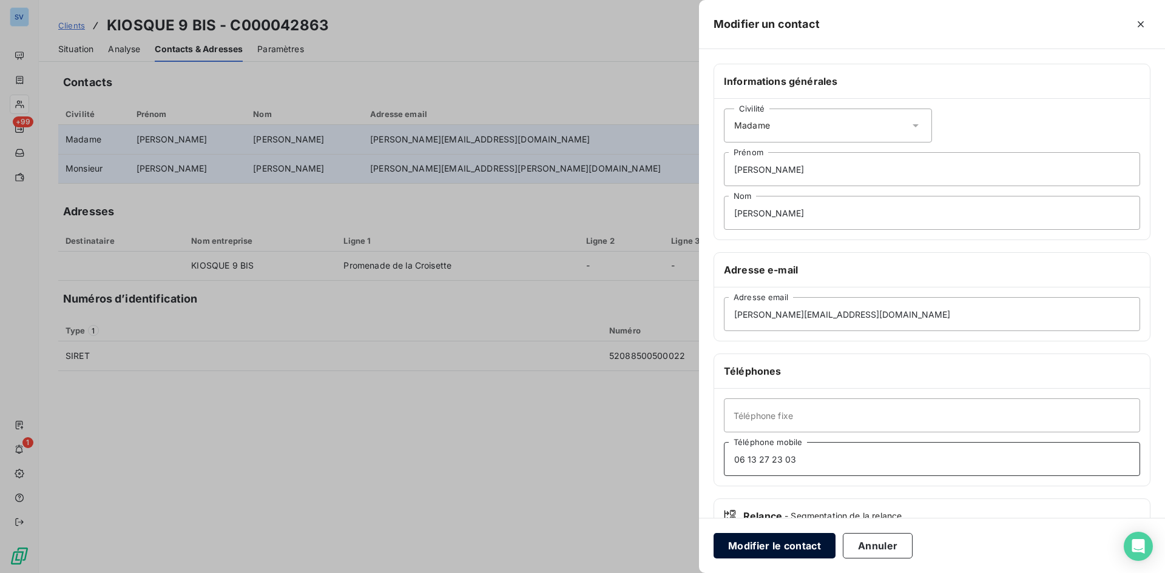
type input "06 13 27 23 03"
click at [779, 542] on button "Modifier le contact" at bounding box center [775, 545] width 122 height 25
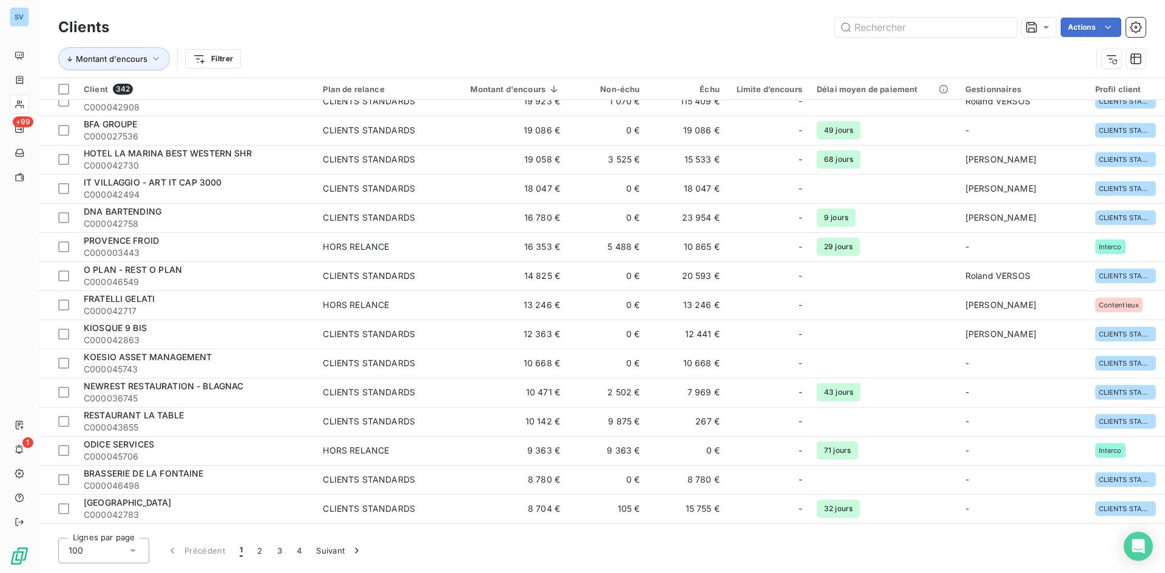
scroll to position [243, 0]
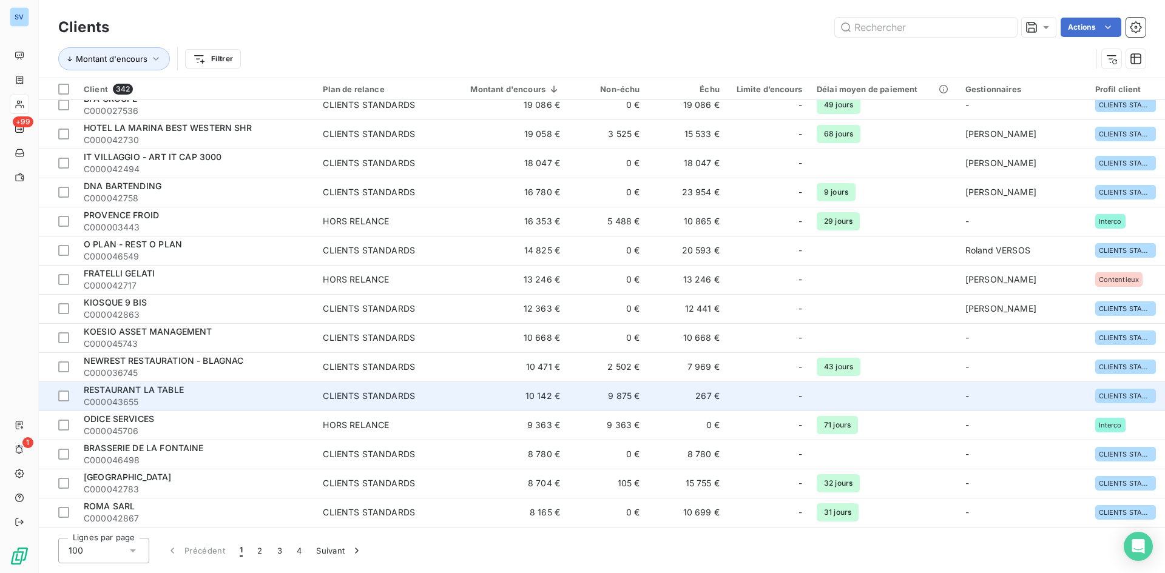
click at [150, 393] on span "RESTAURANT LA TABLE" at bounding box center [134, 390] width 100 height 10
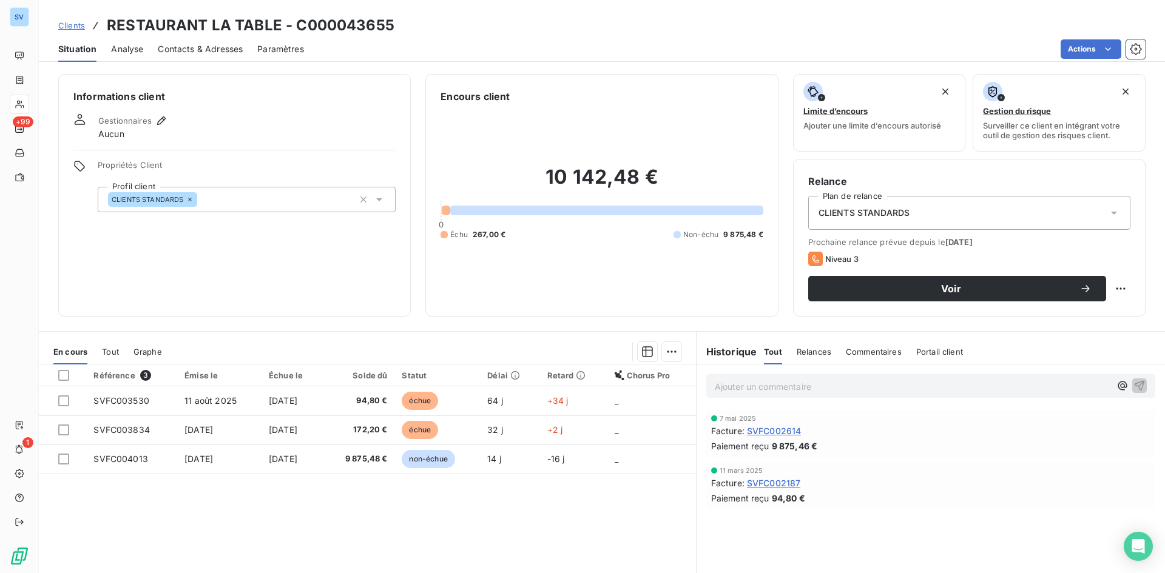
click at [362, 27] on h3 "RESTAURANT LA TABLE - C000043655" at bounding box center [251, 26] width 288 height 22
click at [361, 27] on h3 "RESTAURANT LA TABLE - C000043655" at bounding box center [251, 26] width 288 height 22
copy h3 "C000043655"
click at [158, 119] on icon "button" at bounding box center [161, 121] width 12 height 12
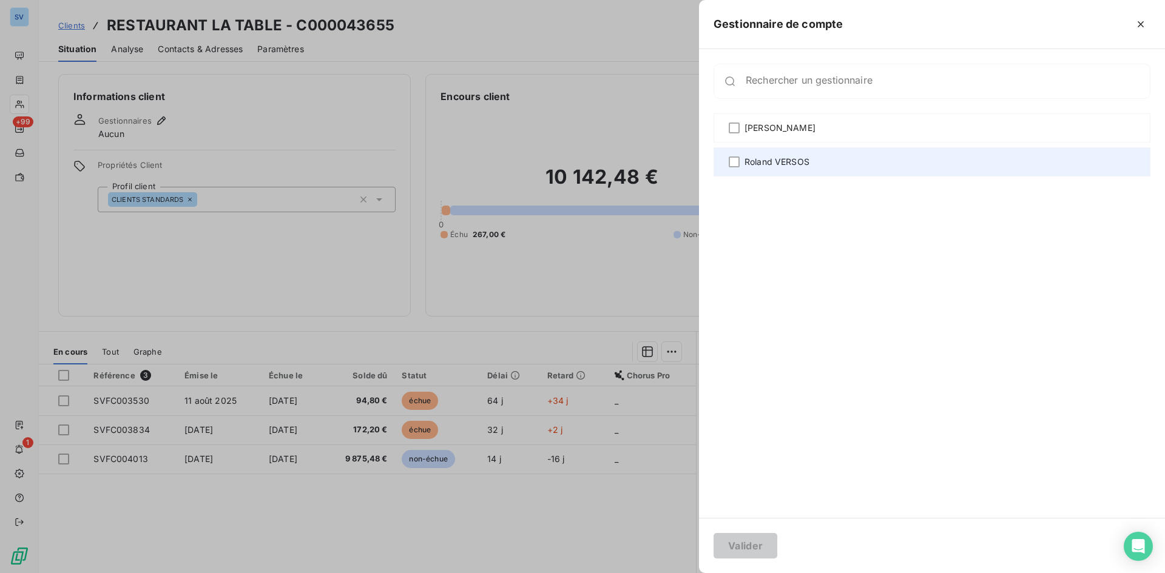
click at [799, 160] on span "Roland VERSOS" at bounding box center [777, 162] width 65 height 12
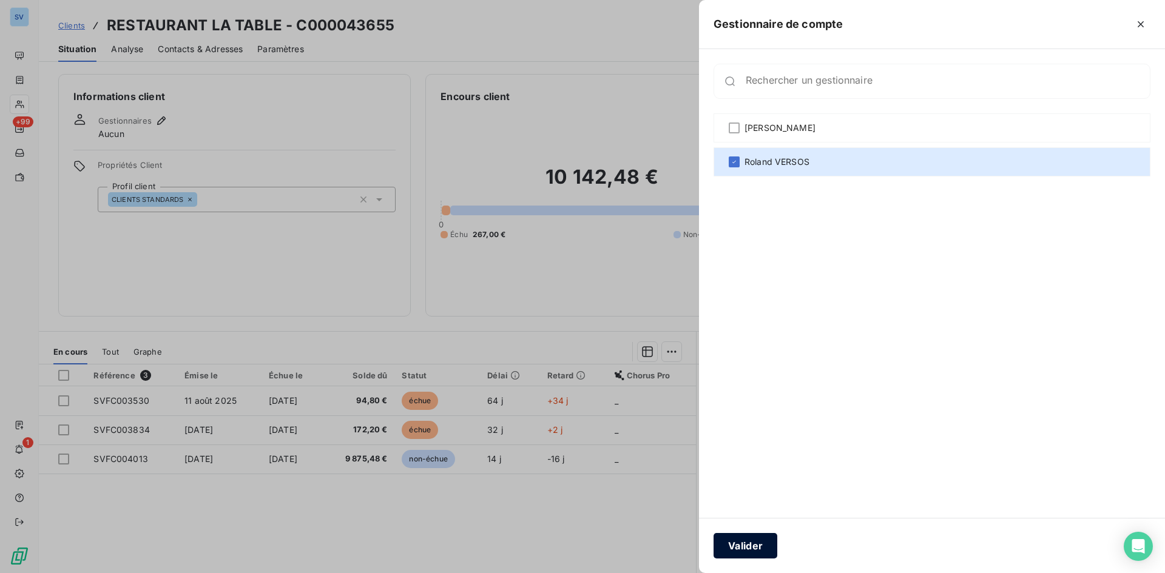
click at [755, 545] on button "Valider" at bounding box center [746, 545] width 64 height 25
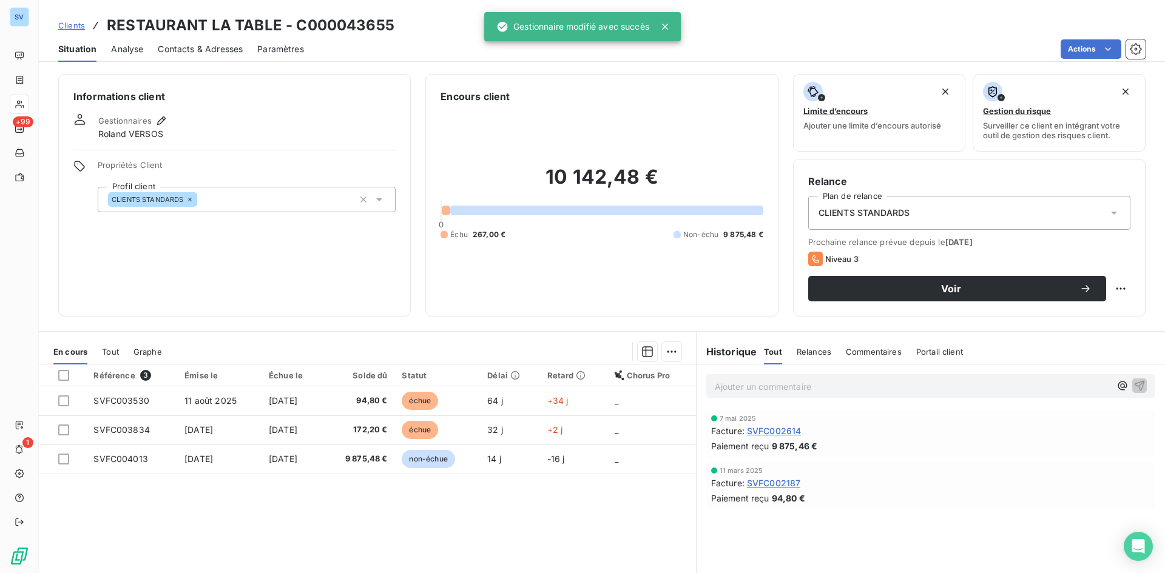
click at [174, 50] on span "Contacts & Adresses" at bounding box center [200, 49] width 85 height 12
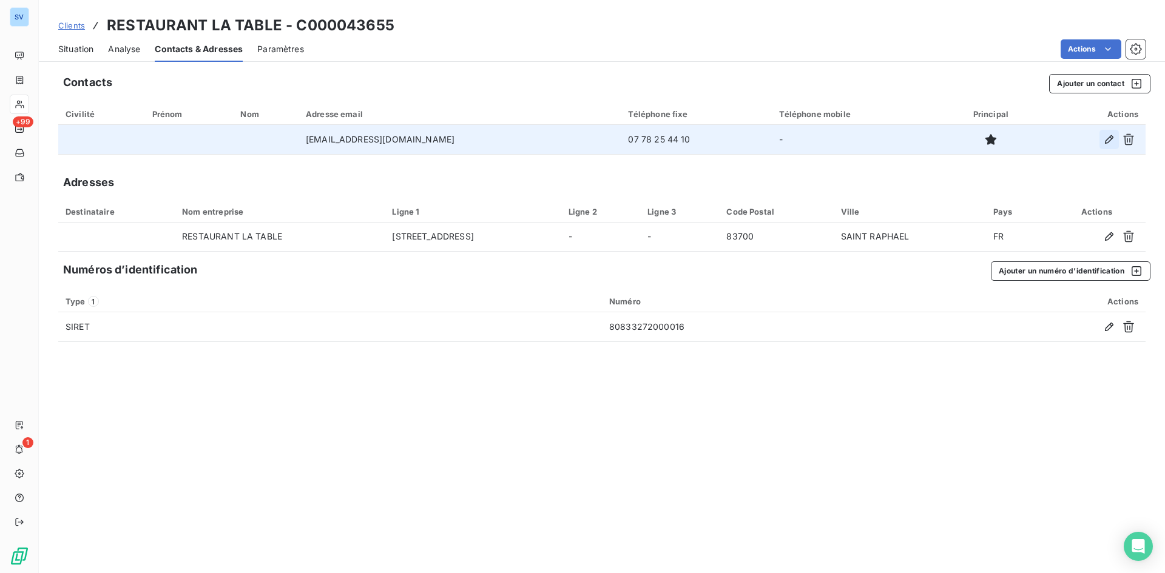
click at [1107, 143] on icon "button" at bounding box center [1109, 139] width 8 height 8
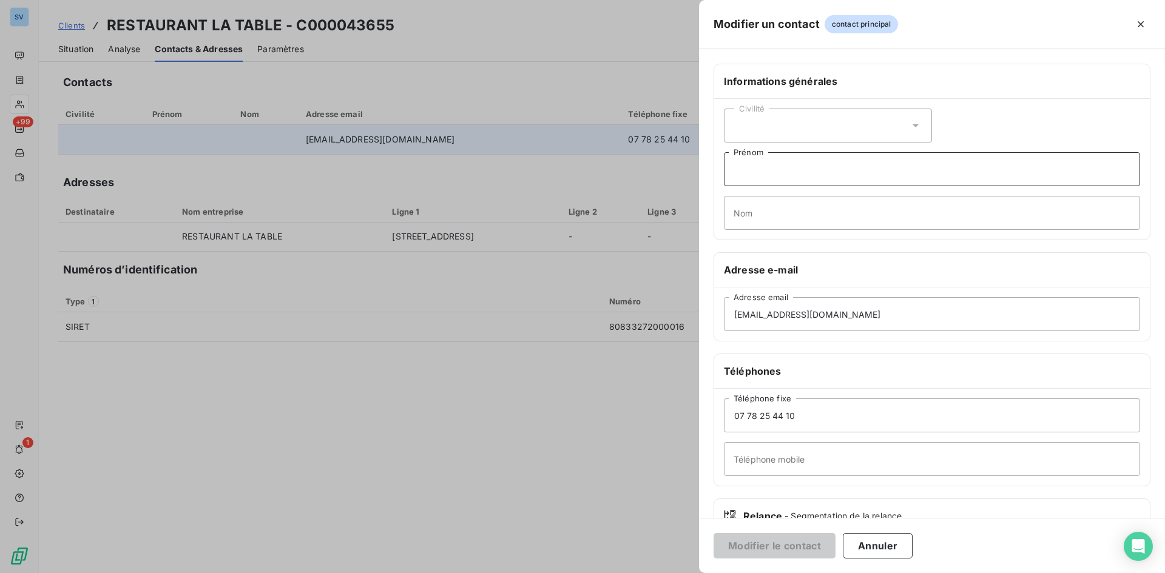
click at [768, 177] on input "Prénom" at bounding box center [932, 169] width 416 height 34
paste input "[PERSON_NAME]"
click at [783, 169] on input "[PERSON_NAME]" at bounding box center [932, 169] width 416 height 34
type input "[PERSON_NAME]"
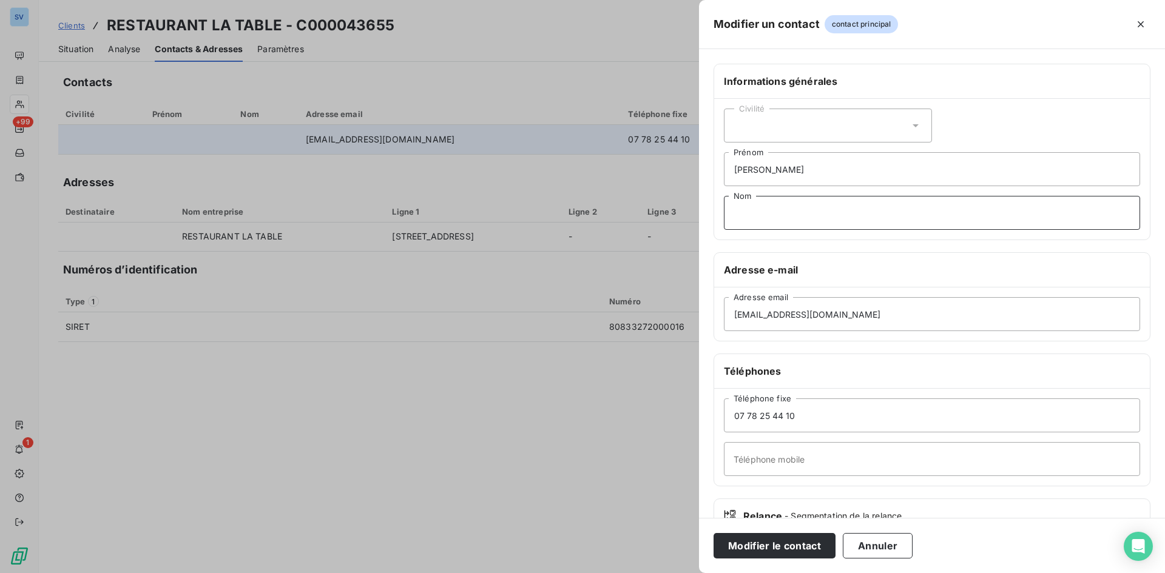
click at [766, 219] on input "Nom" at bounding box center [932, 213] width 416 height 34
paste input "Giuriolo"
type input "Giuriolo"
drag, startPoint x: 809, startPoint y: 416, endPoint x: 681, endPoint y: 417, distance: 128.0
click at [681, 573] on div "Modifier un contact contact principal Informations générales Civilité [PERSON_N…" at bounding box center [582, 573] width 1165 height 0
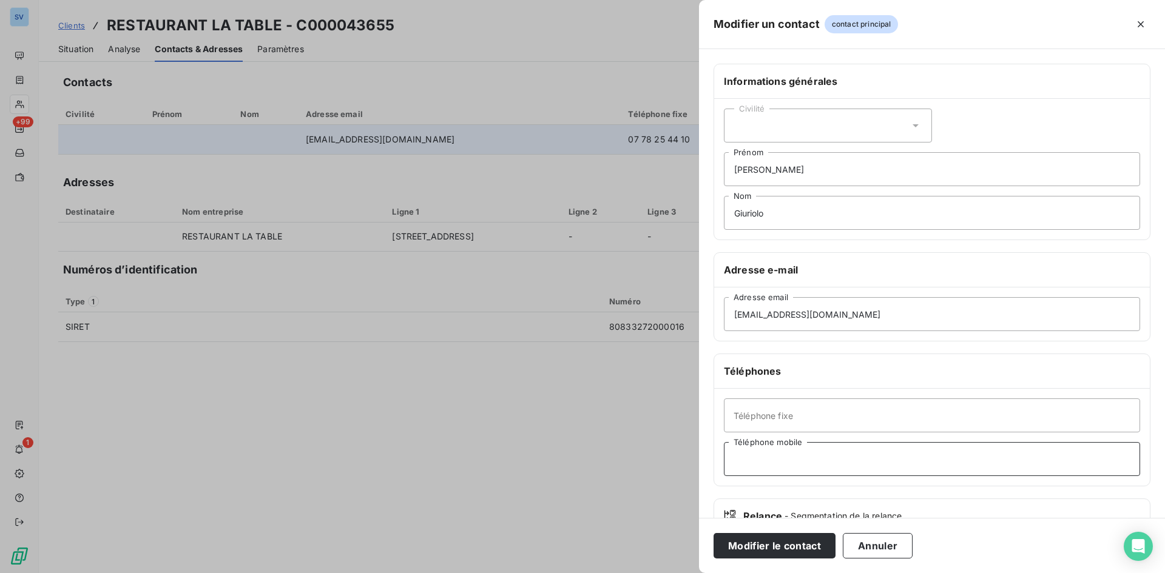
click at [775, 461] on input "Téléphone mobile" at bounding box center [932, 459] width 416 height 34
paste input "07 78 25 44 10"
type input "07 78 25 44 10"
click at [794, 416] on input "Téléphone fixe" at bounding box center [932, 416] width 416 height 34
paste input "04 94 53 93 35"
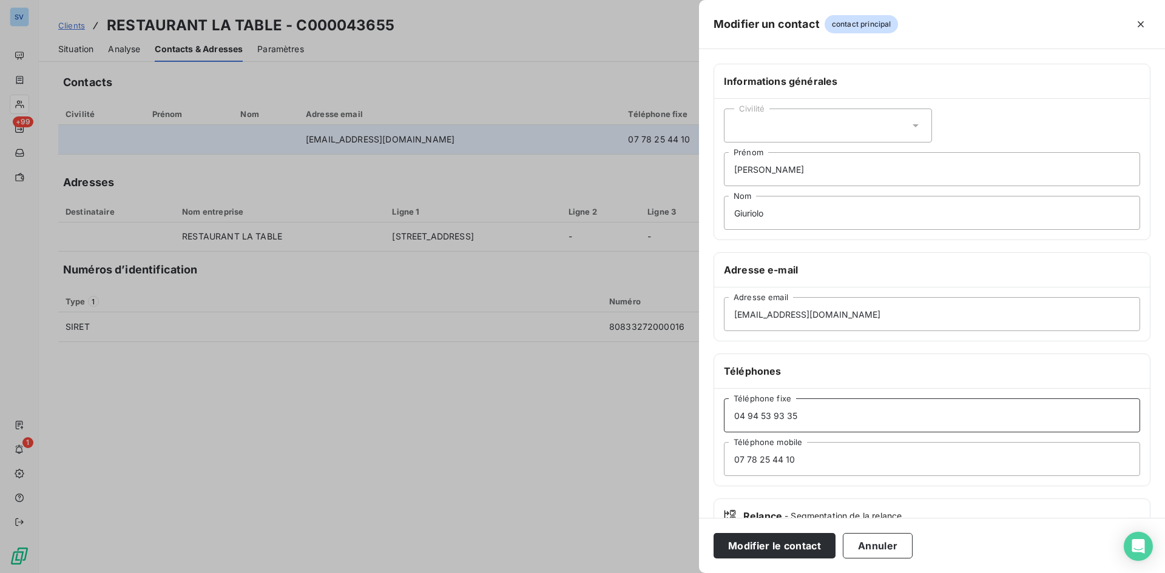
type input "04 94 53 93 35"
click at [770, 132] on div "Civilité" at bounding box center [828, 126] width 208 height 34
click at [776, 166] on li "Madame" at bounding box center [828, 156] width 208 height 22
click at [778, 136] on div "Civilité Madame" at bounding box center [828, 126] width 208 height 34
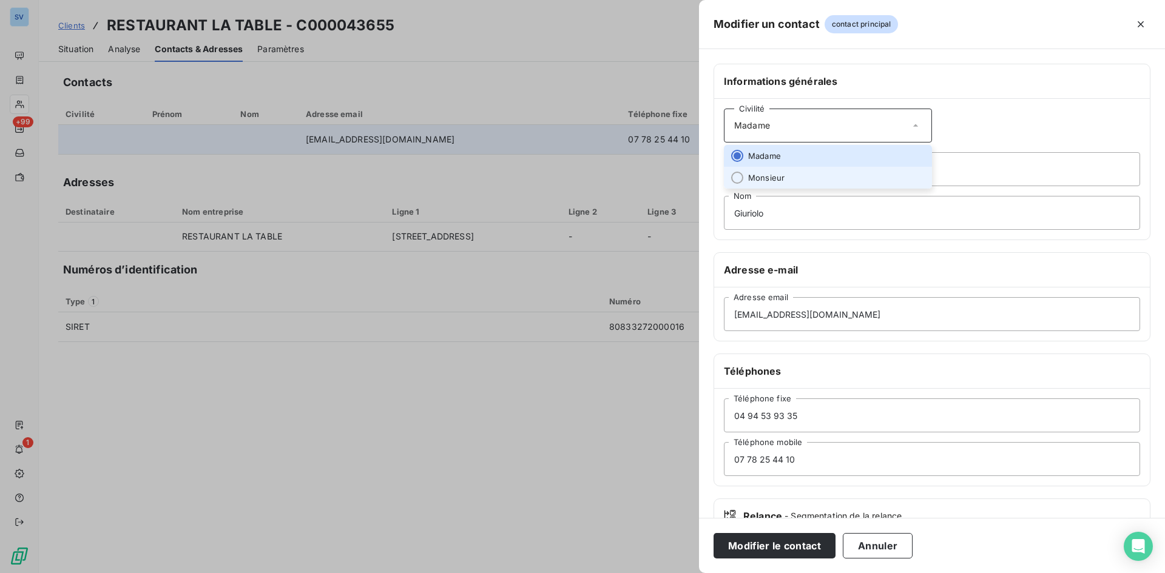
click at [782, 172] on span "Monsieur" at bounding box center [766, 178] width 36 height 12
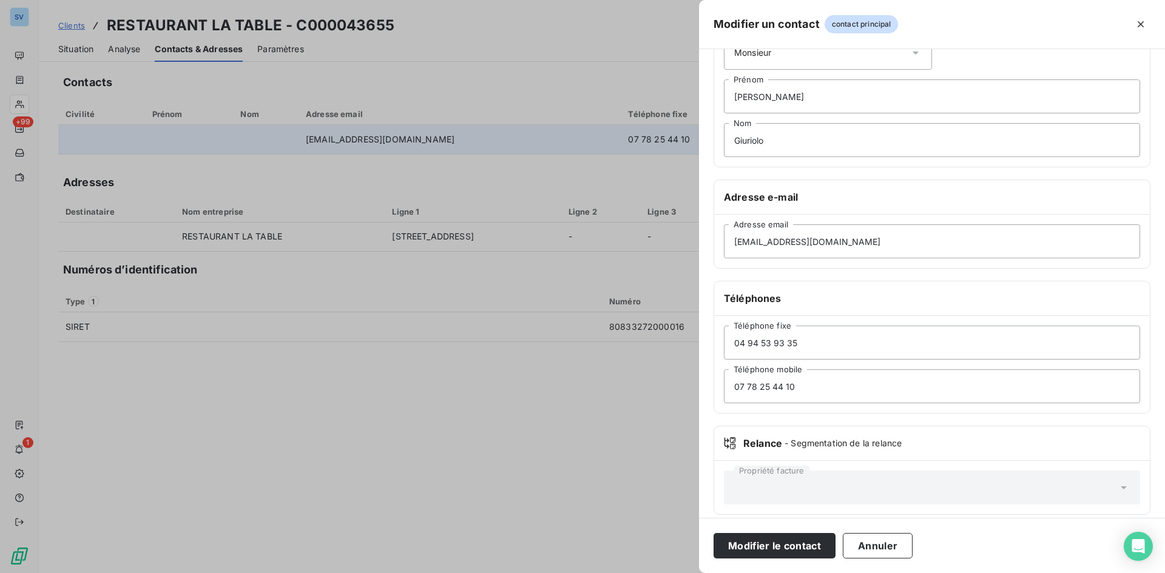
scroll to position [84, 0]
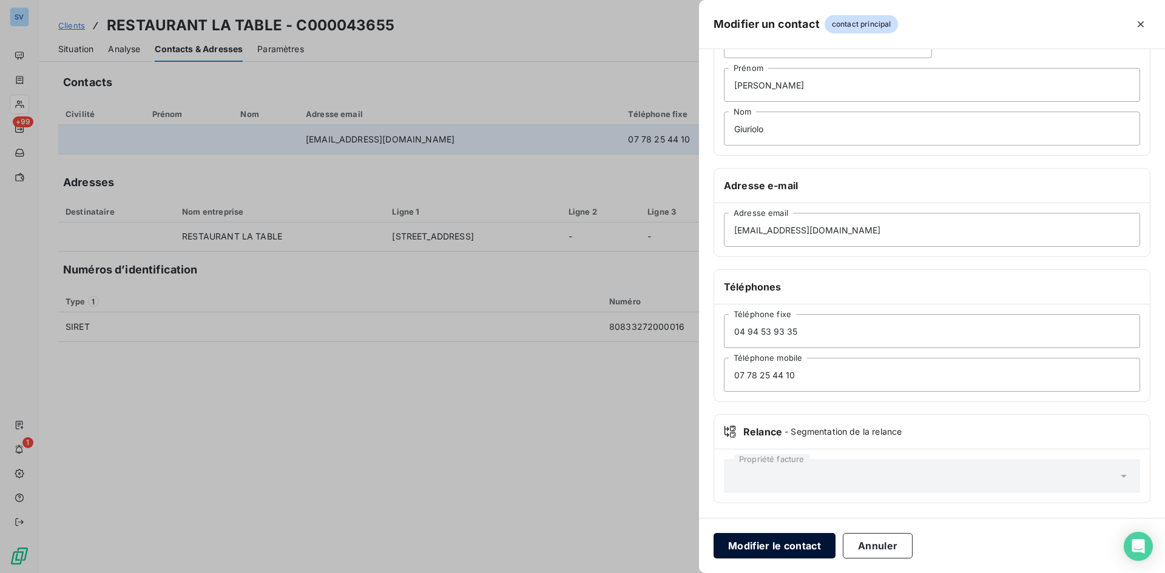
click at [781, 548] on button "Modifier le contact" at bounding box center [775, 545] width 122 height 25
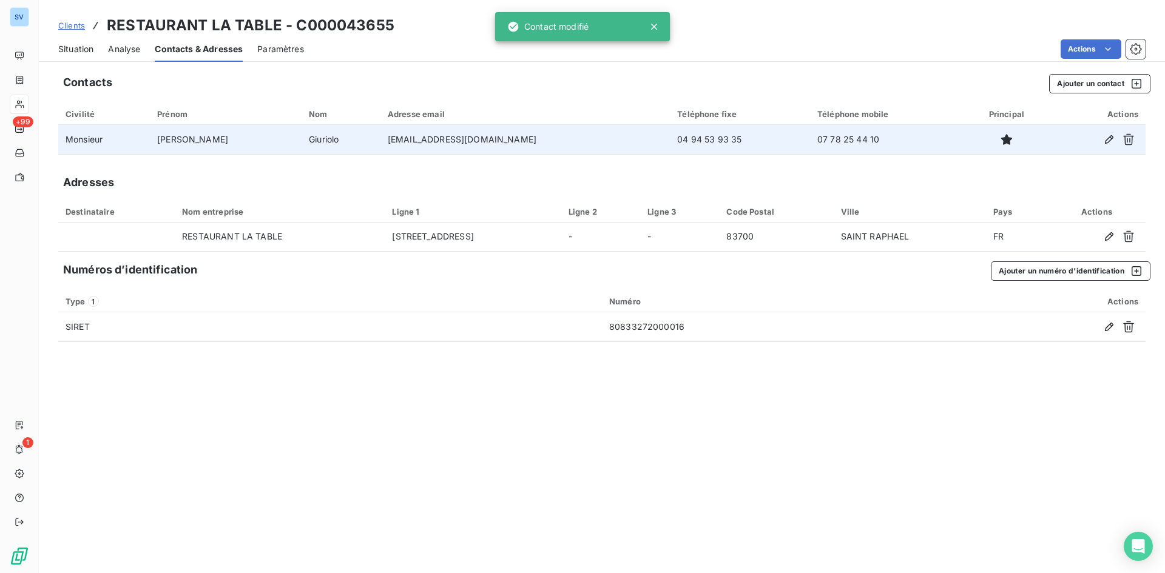
click at [76, 48] on span "Situation" at bounding box center [75, 49] width 35 height 12
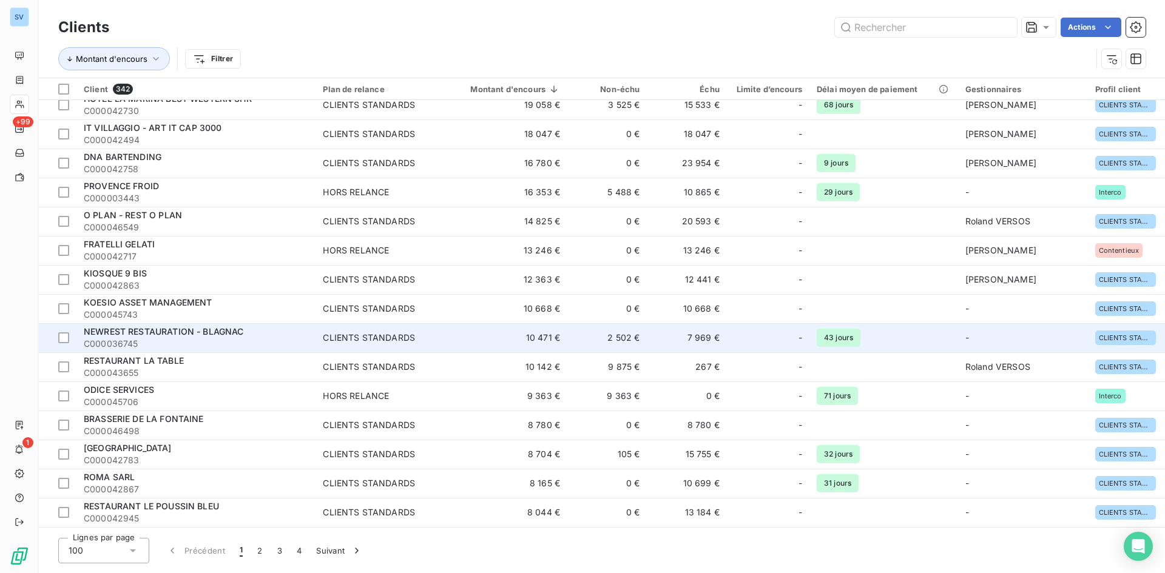
scroll to position [364, 0]
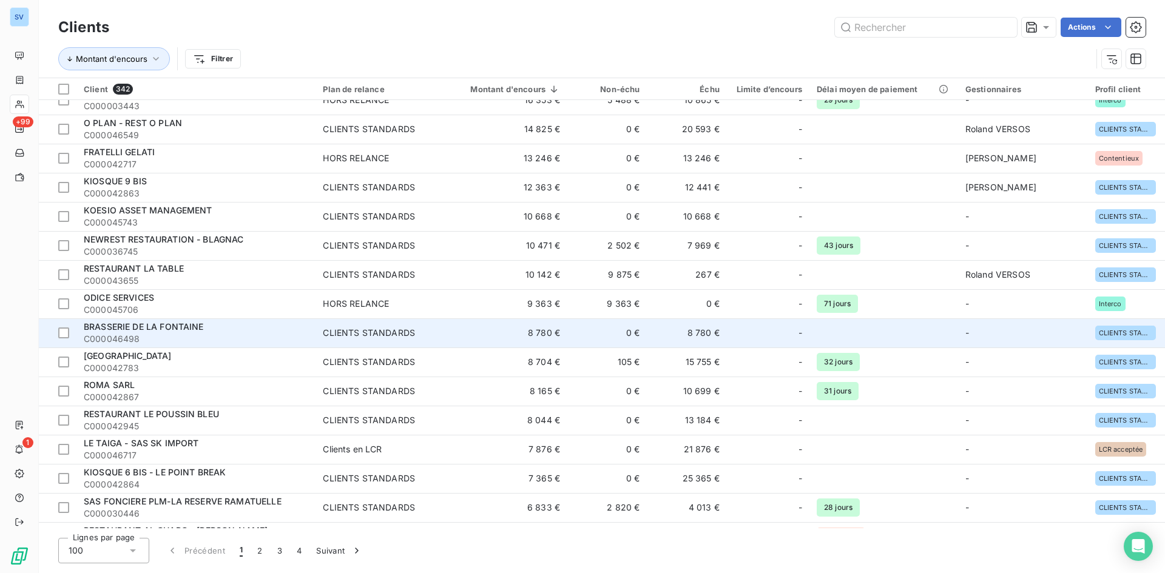
click at [148, 326] on span "BRASSERIE DE LA FONTAINE" at bounding box center [144, 327] width 120 height 10
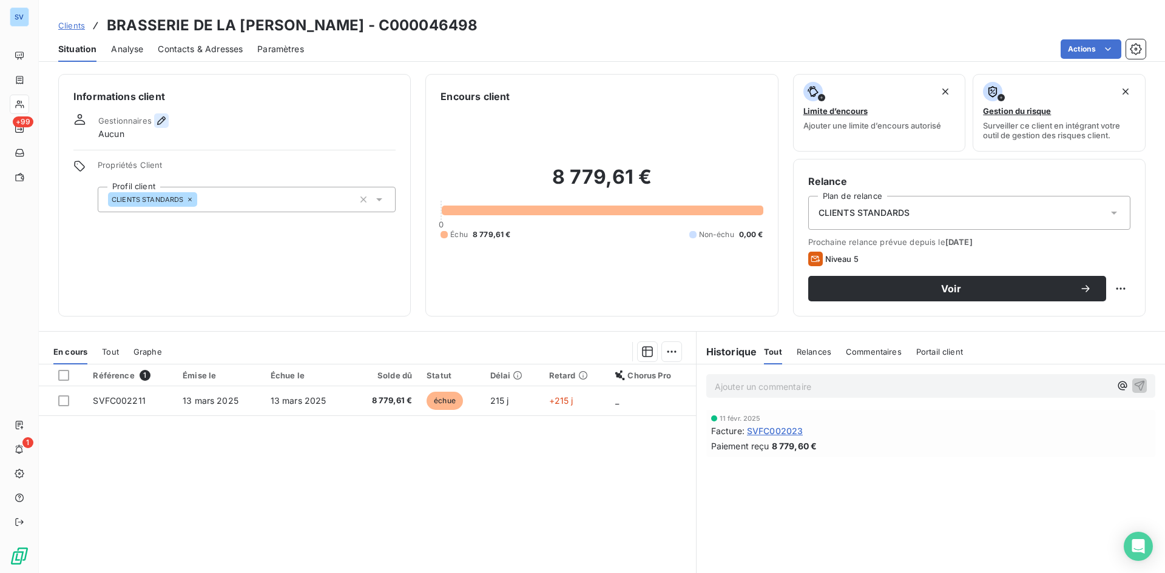
click at [159, 121] on icon "button" at bounding box center [161, 121] width 12 height 12
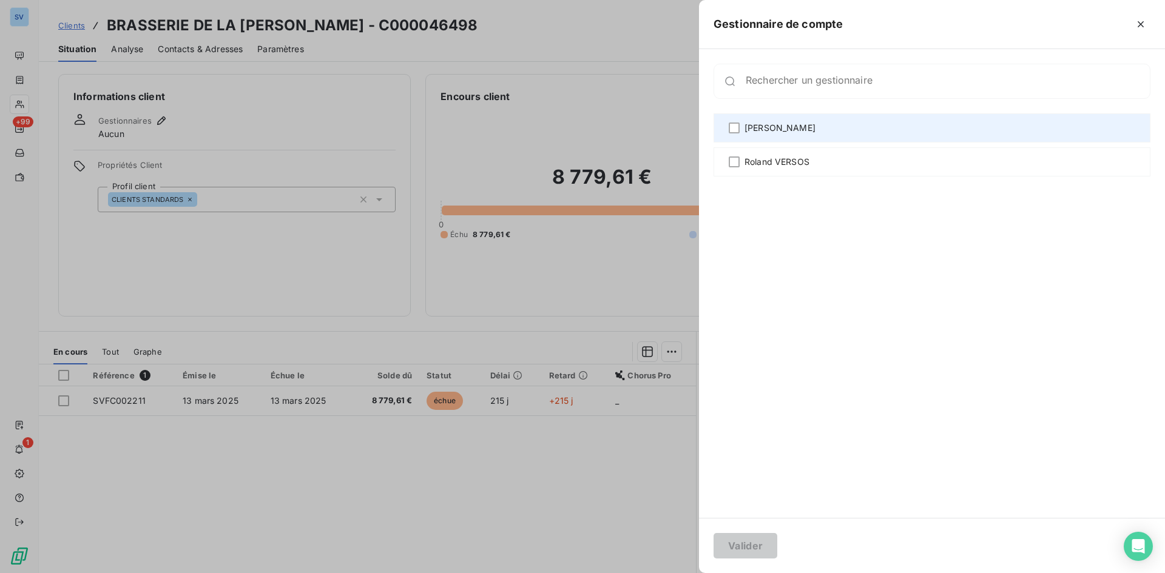
click at [777, 133] on span "[PERSON_NAME]" at bounding box center [780, 128] width 71 height 12
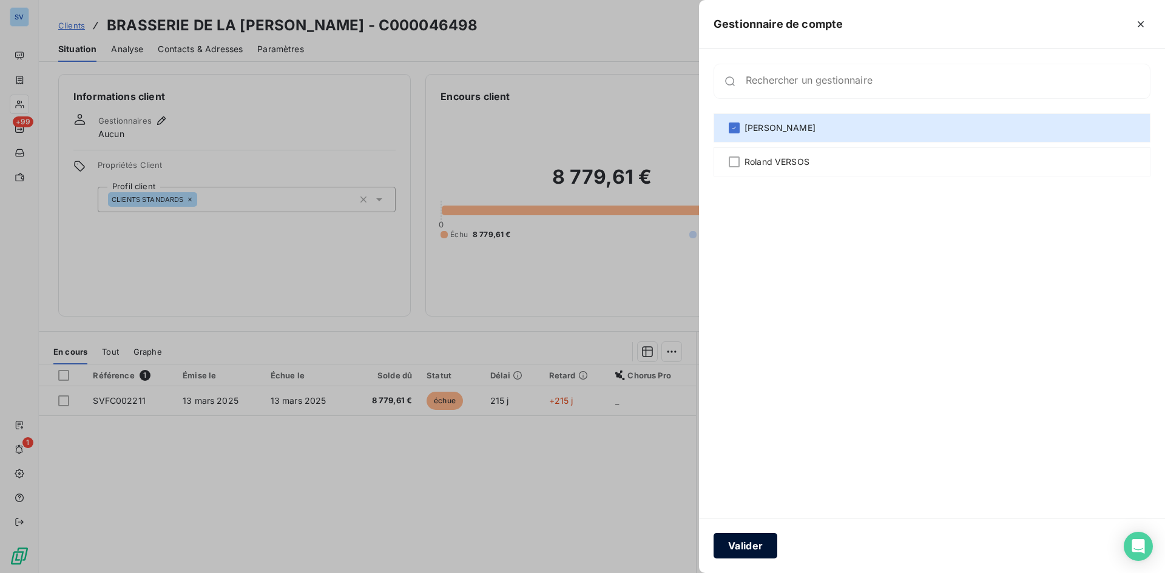
click at [761, 545] on button "Valider" at bounding box center [746, 545] width 64 height 25
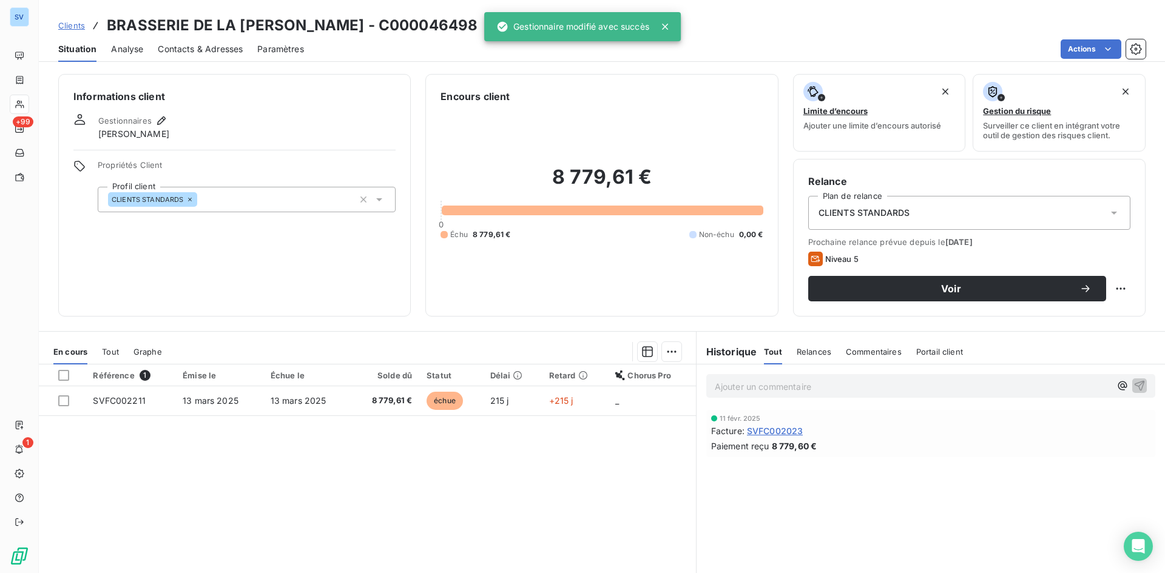
click at [373, 201] on icon at bounding box center [379, 200] width 12 height 12
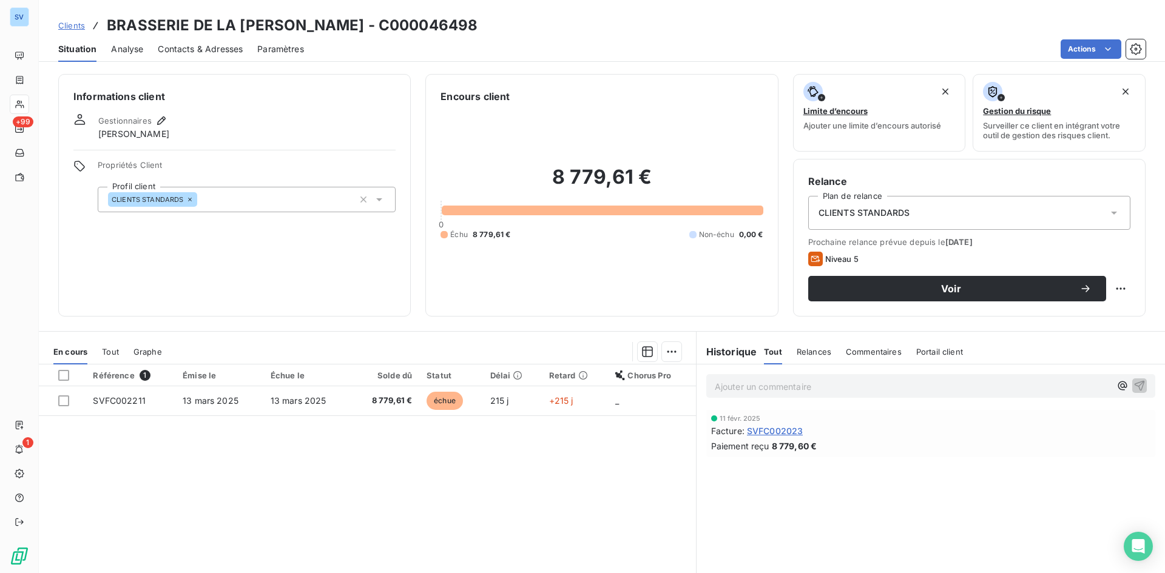
click at [311, 161] on span "Propriétés Client" at bounding box center [247, 168] width 298 height 17
click at [211, 50] on span "Contacts & Adresses" at bounding box center [200, 49] width 85 height 12
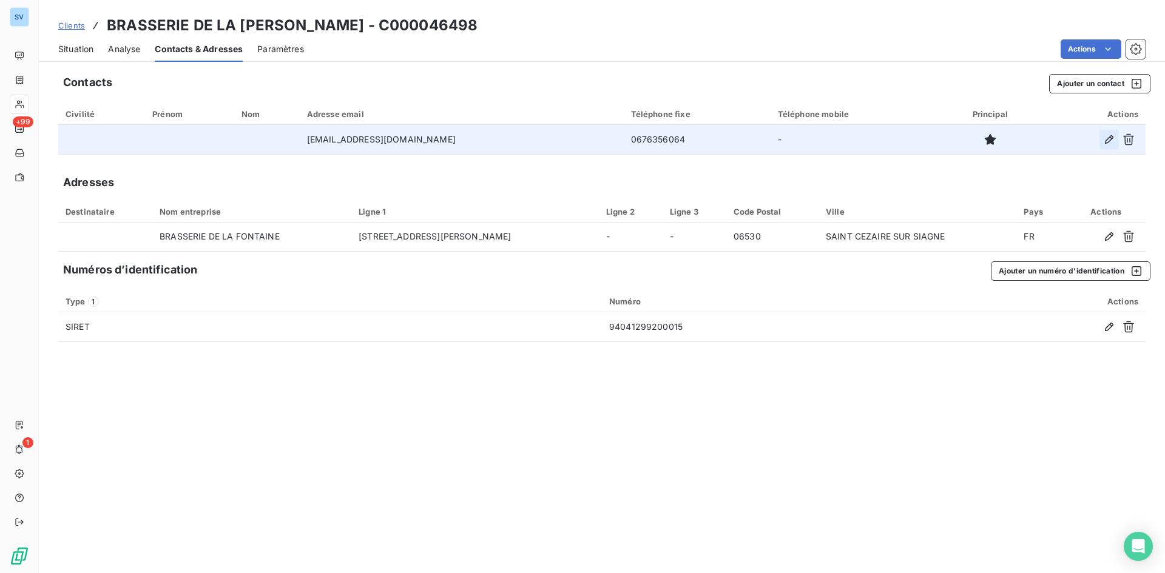
click at [1109, 142] on icon "button" at bounding box center [1109, 139] width 8 height 8
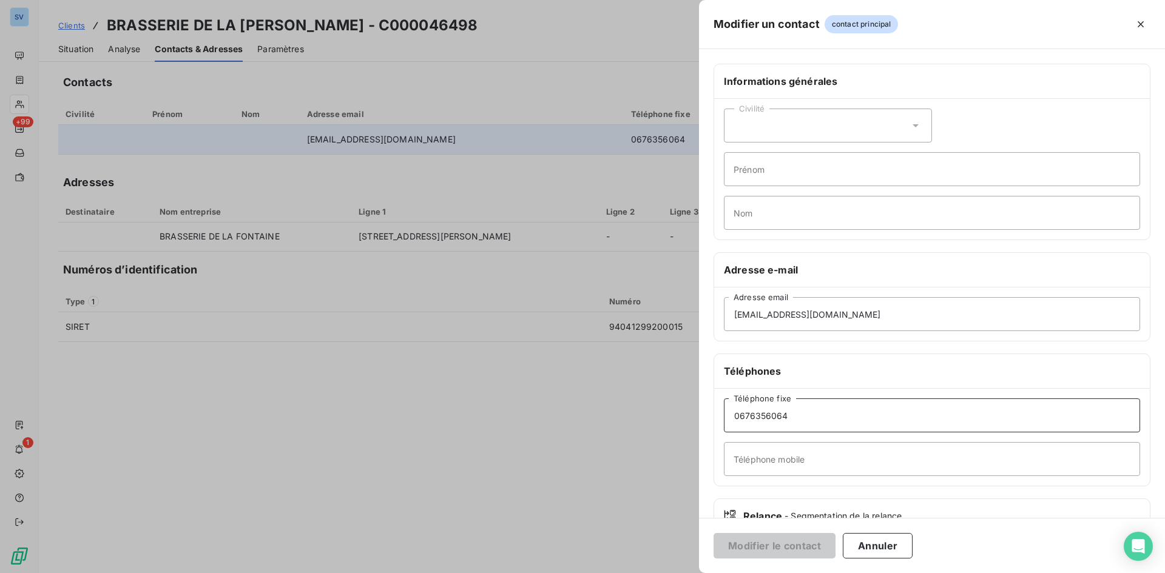
click at [787, 416] on input "0676356064" at bounding box center [932, 416] width 416 height 34
click at [779, 462] on input "Téléphone mobile" at bounding box center [932, 459] width 416 height 34
paste input "0676356064"
type input "0676356064"
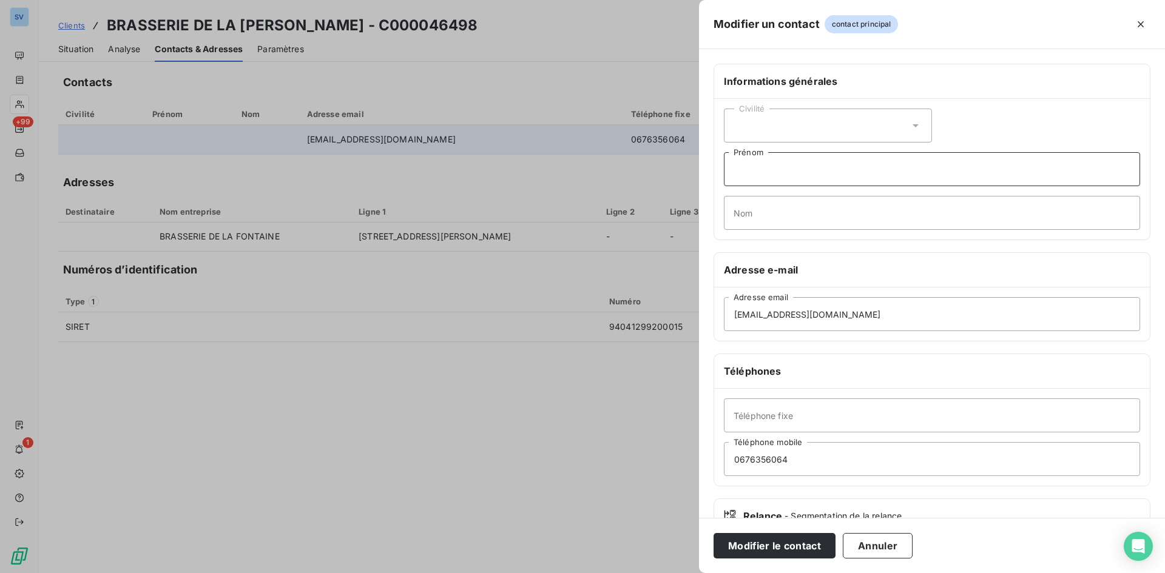
click at [793, 167] on input "Prénom" at bounding box center [932, 169] width 416 height 34
type input "[PERSON_NAME]"
click at [800, 210] on input "Nom" at bounding box center [932, 213] width 416 height 34
type input "[PERSON_NAME]"
click at [865, 121] on div "Civilité" at bounding box center [828, 126] width 208 height 34
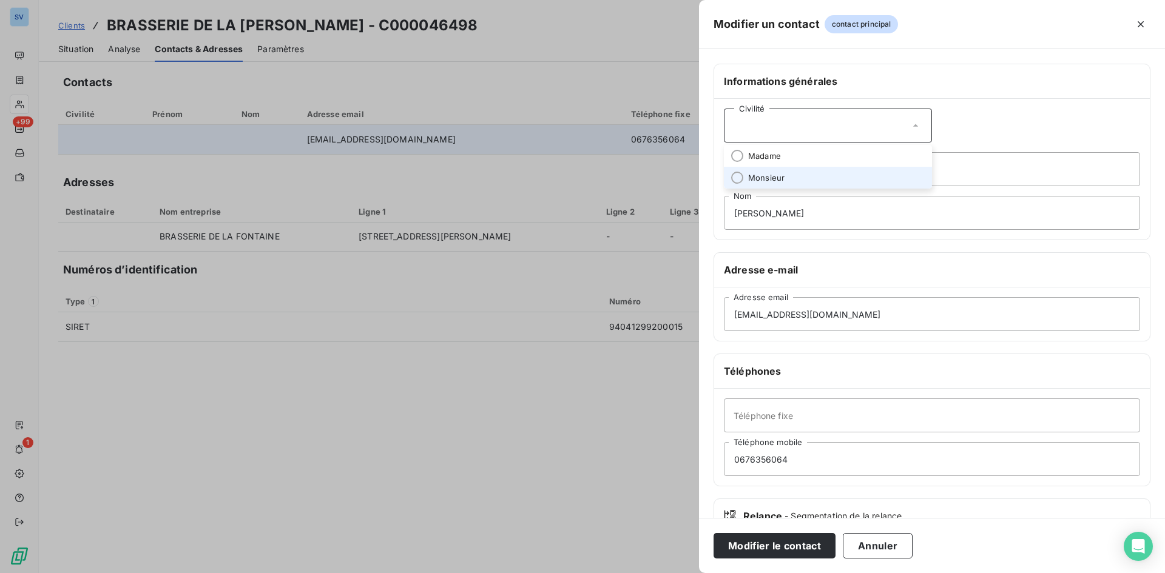
click at [809, 175] on li "Monsieur" at bounding box center [828, 178] width 208 height 22
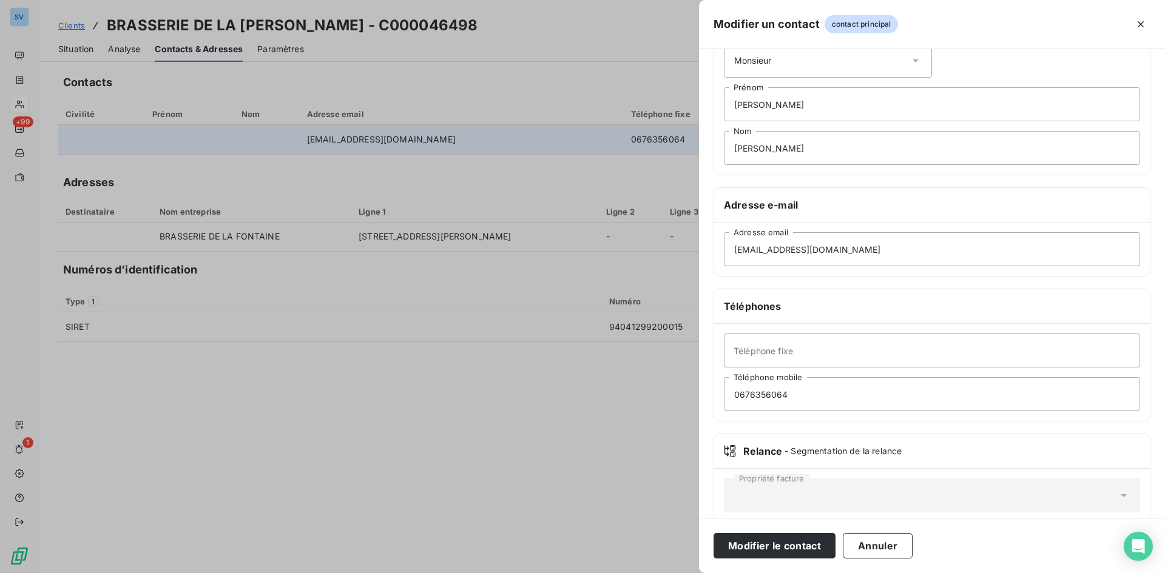
scroll to position [84, 0]
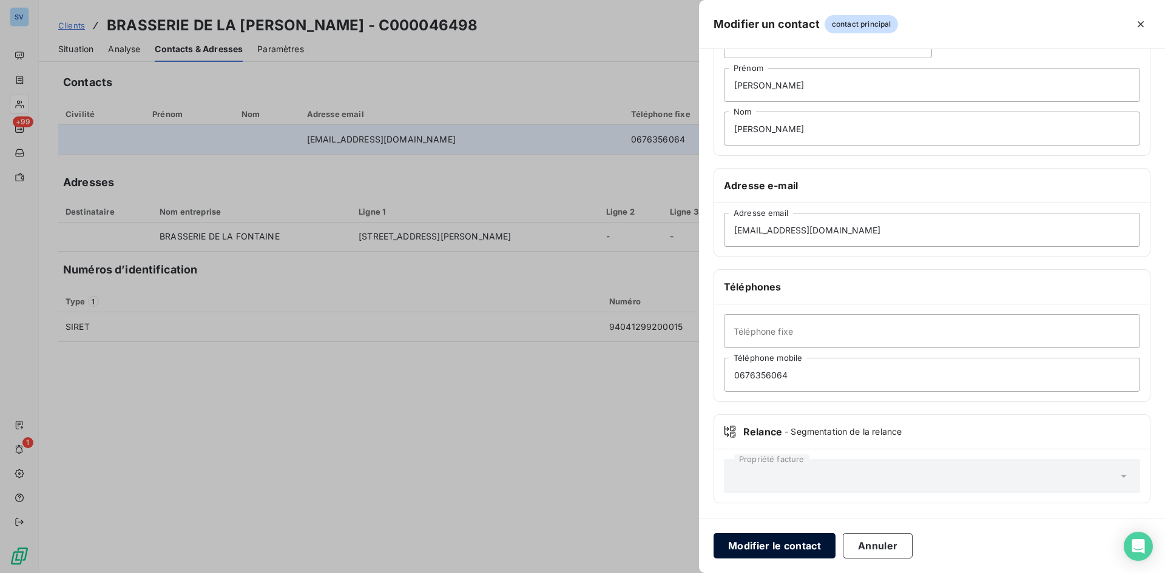
click at [795, 544] on button "Modifier le contact" at bounding box center [775, 545] width 122 height 25
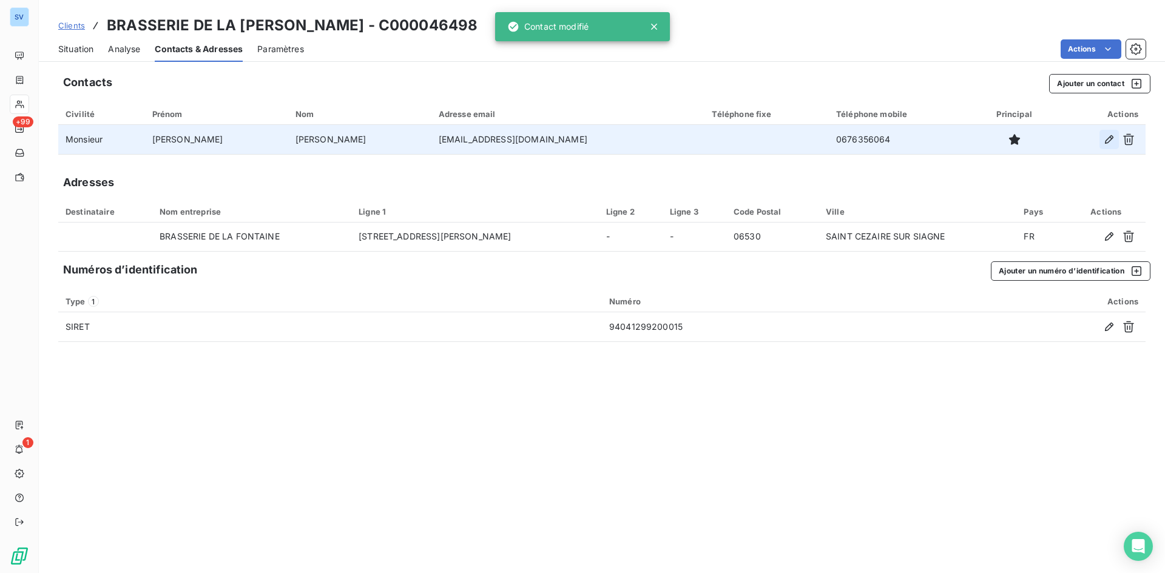
click at [1103, 148] on button "button" at bounding box center [1108, 139] width 19 height 19
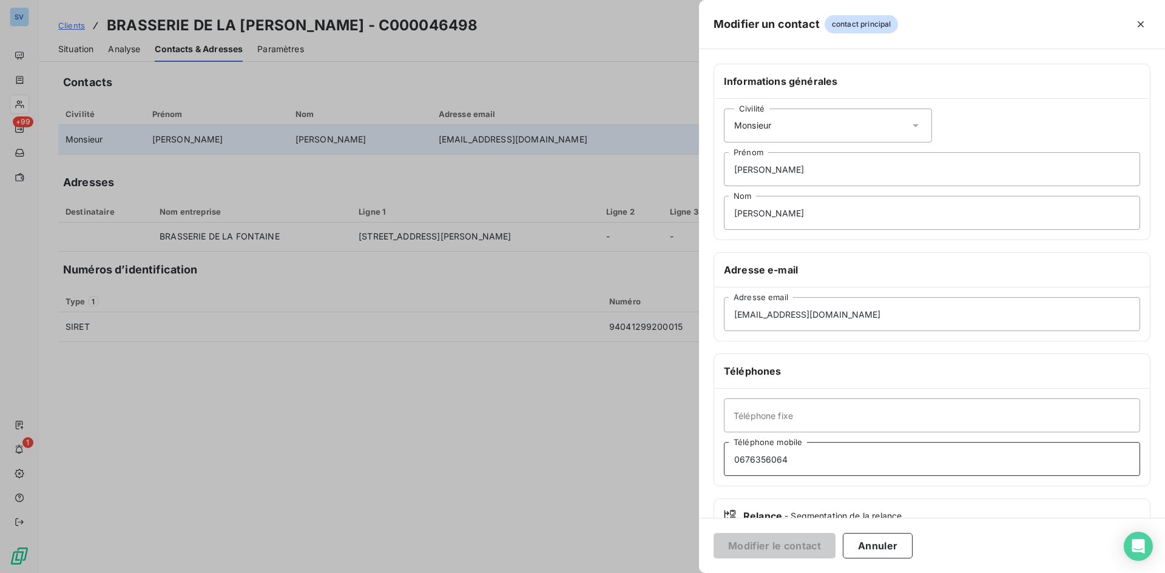
click at [746, 461] on input "0676356064" at bounding box center [932, 459] width 416 height 34
click at [756, 459] on input "06 76356064" at bounding box center [932, 459] width 416 height 34
click at [769, 461] on input "06 76 356064" at bounding box center [932, 459] width 416 height 34
click at [785, 459] on input "06 76 35 6064" at bounding box center [932, 459] width 416 height 34
type input "06 76 35 60 64"
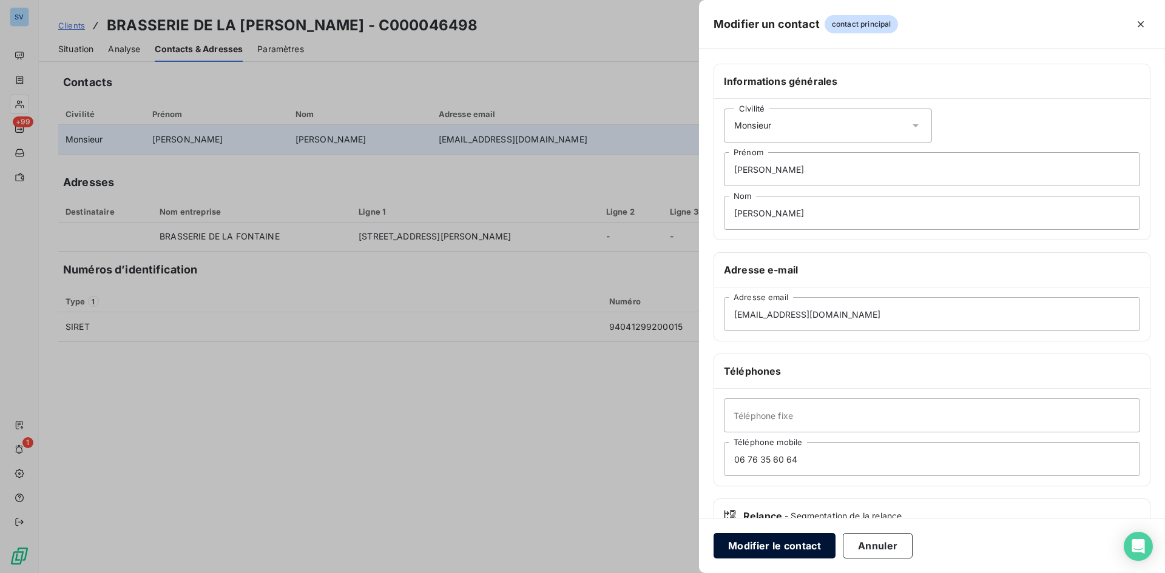
click at [774, 539] on button "Modifier le contact" at bounding box center [775, 545] width 122 height 25
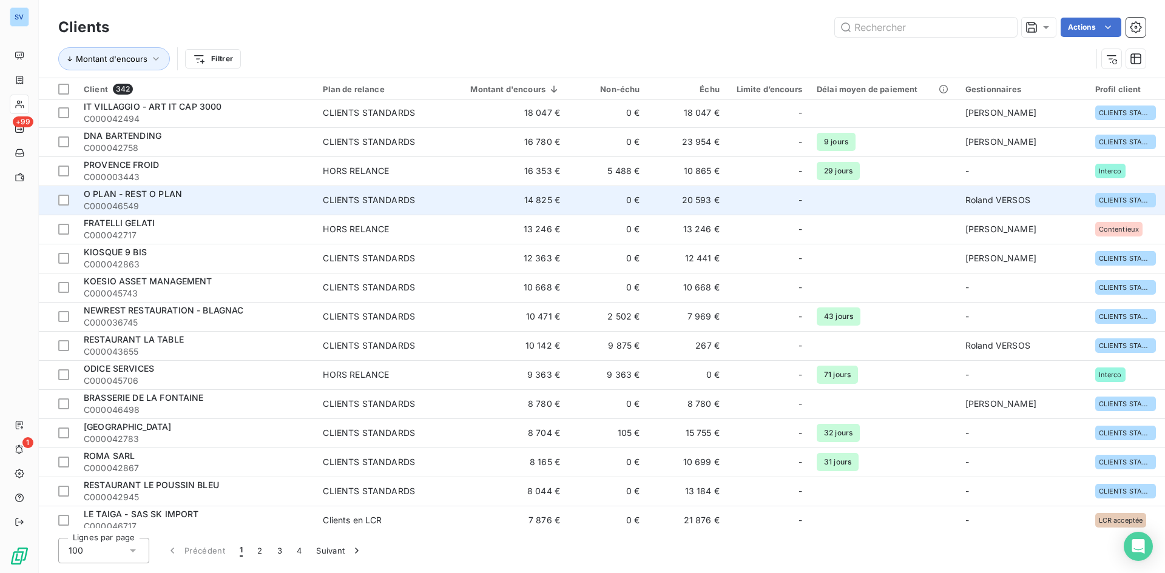
scroll to position [364, 0]
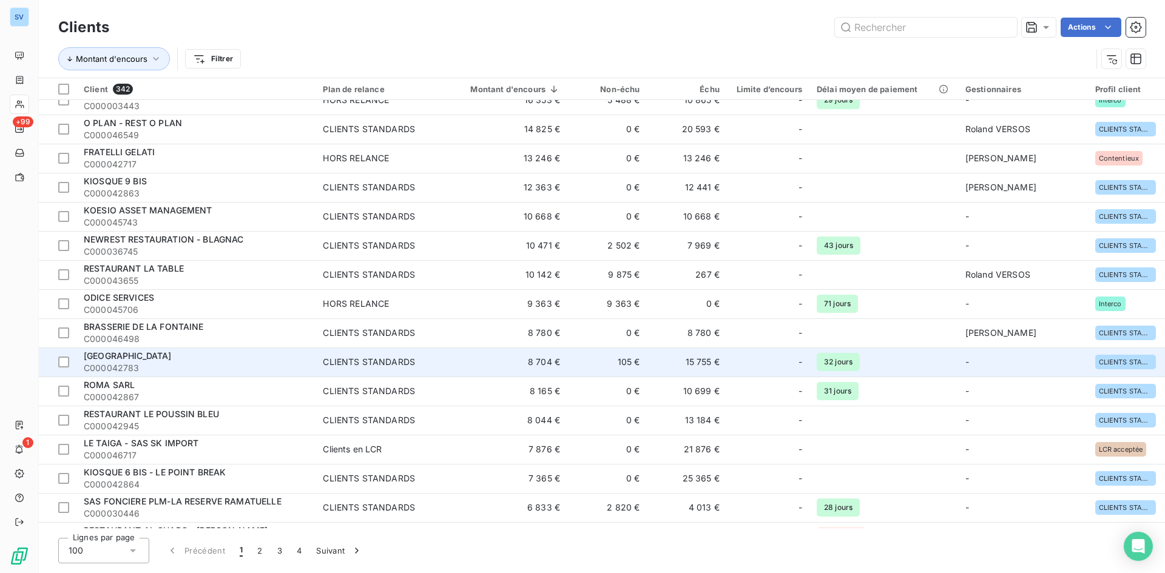
click at [153, 353] on span "[GEOGRAPHIC_DATA]" at bounding box center [128, 356] width 88 height 10
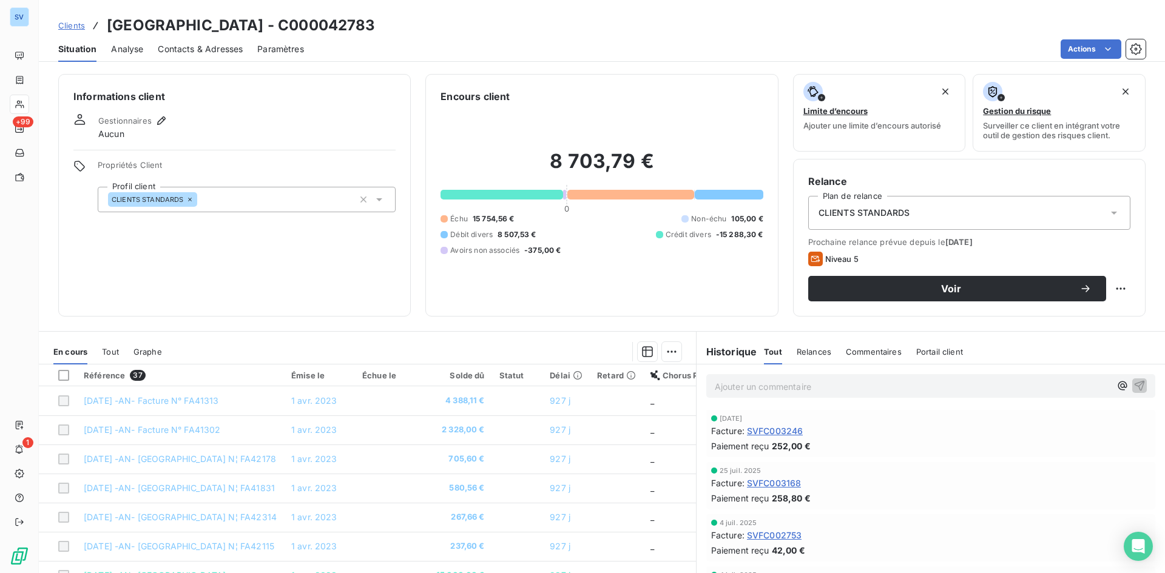
click at [152, 115] on div "Gestionnaires" at bounding box center [133, 120] width 70 height 15
click at [169, 124] on div "Gestionnaires Aucun" at bounding box center [234, 126] width 322 height 27
click at [161, 127] on button "button" at bounding box center [161, 120] width 15 height 15
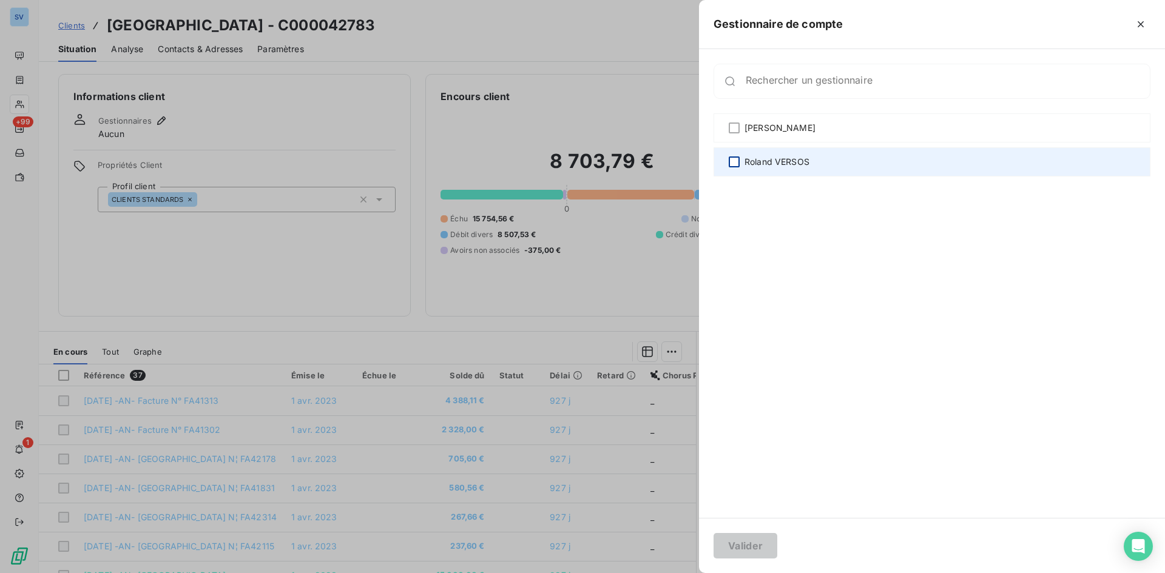
click at [734, 157] on div at bounding box center [734, 162] width 11 height 11
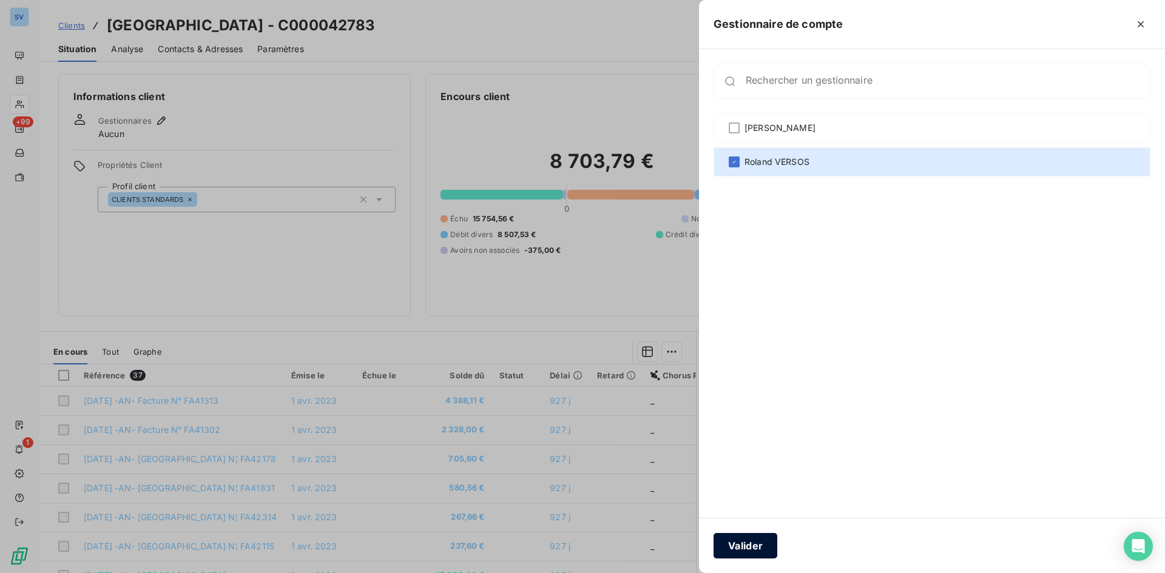
click at [758, 546] on button "Valider" at bounding box center [746, 545] width 64 height 25
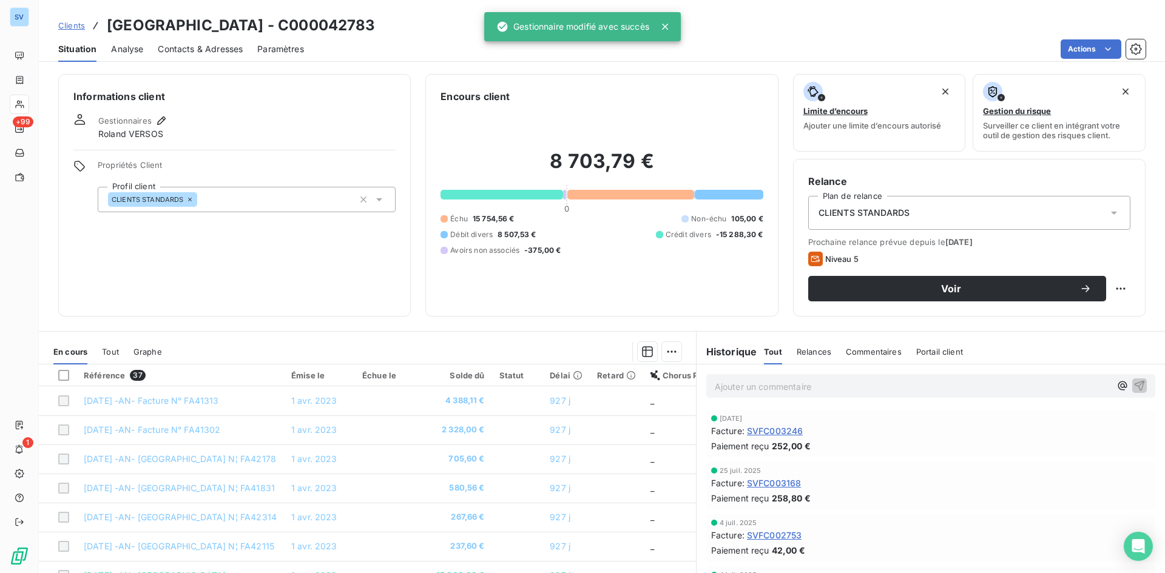
click at [210, 42] on div "Contacts & Adresses" at bounding box center [200, 48] width 85 height 25
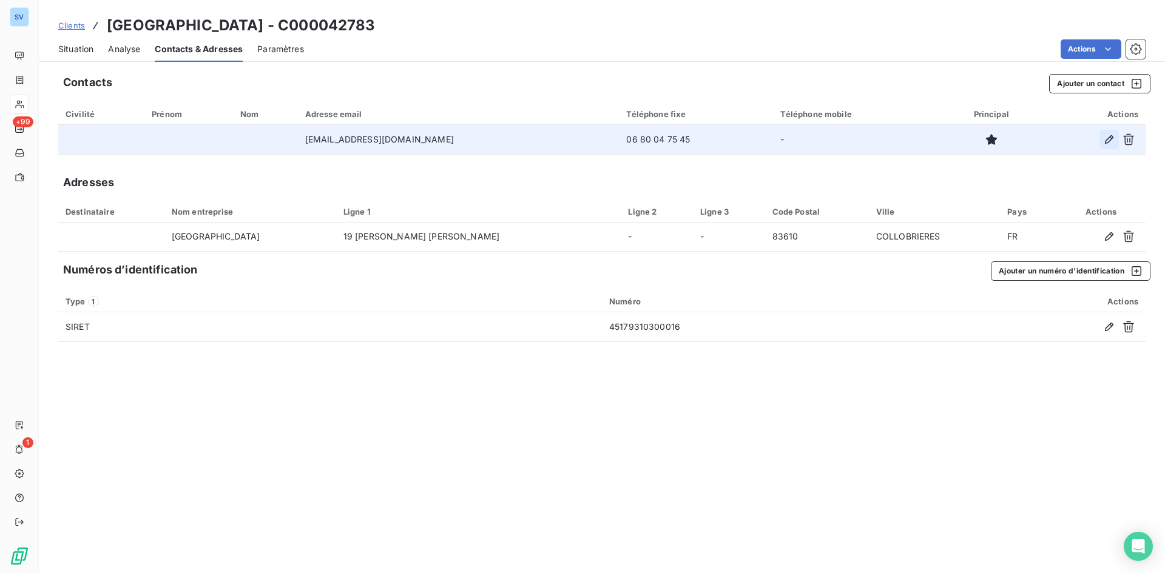
click at [1109, 146] on button "button" at bounding box center [1108, 139] width 19 height 19
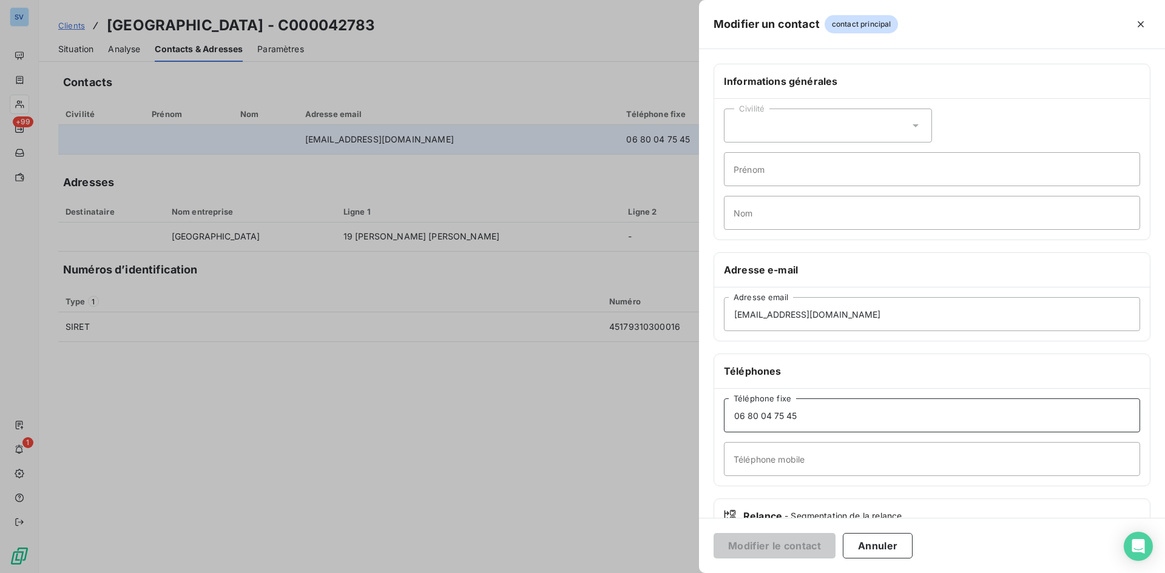
drag, startPoint x: 833, startPoint y: 421, endPoint x: 653, endPoint y: 424, distance: 179.6
click at [653, 573] on div "Modifier un contact contact principal Informations générales Civilité Prénom No…" at bounding box center [582, 573] width 1165 height 0
click at [765, 418] on input "Téléphone fixe" at bounding box center [932, 416] width 416 height 34
paste input "04 94 48 07 10"
type input "04 94 48 07 10"
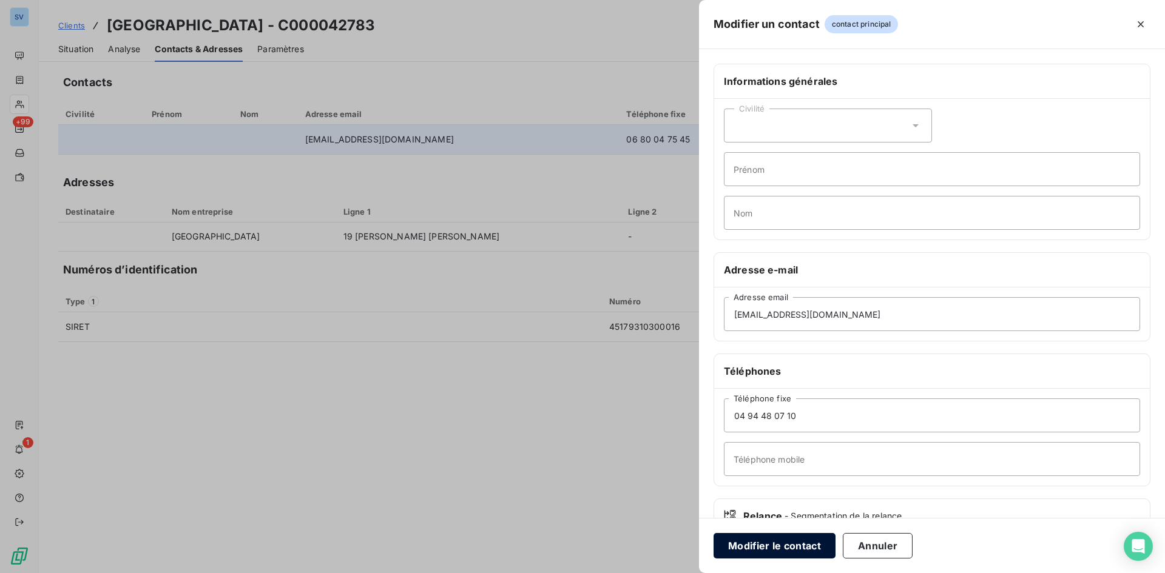
click at [806, 546] on button "Modifier le contact" at bounding box center [775, 545] width 122 height 25
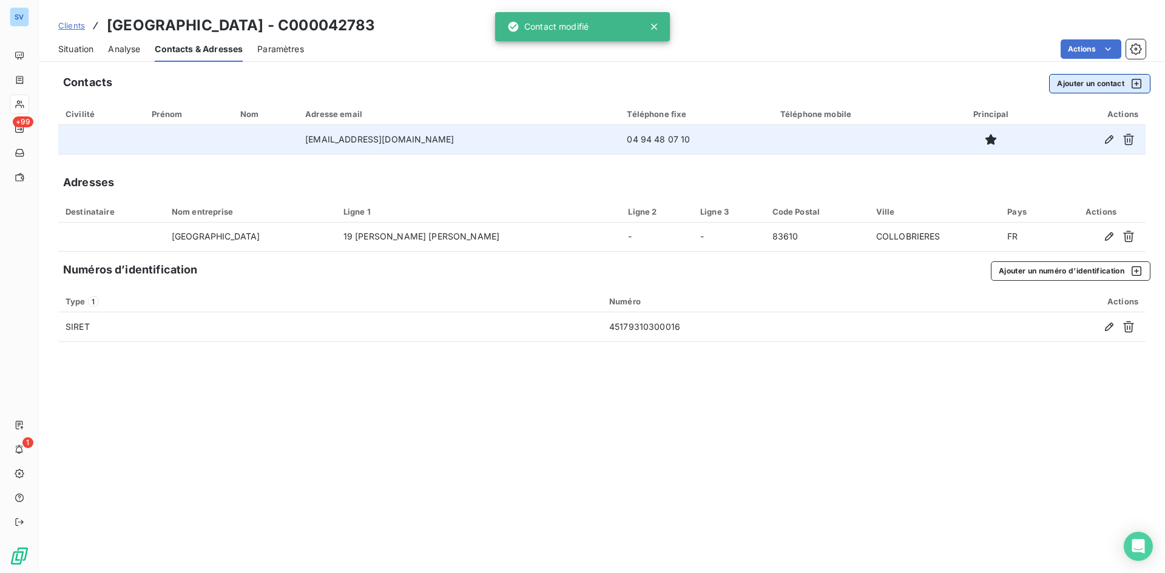
click at [1087, 80] on button "Ajouter un contact" at bounding box center [1099, 83] width 101 height 19
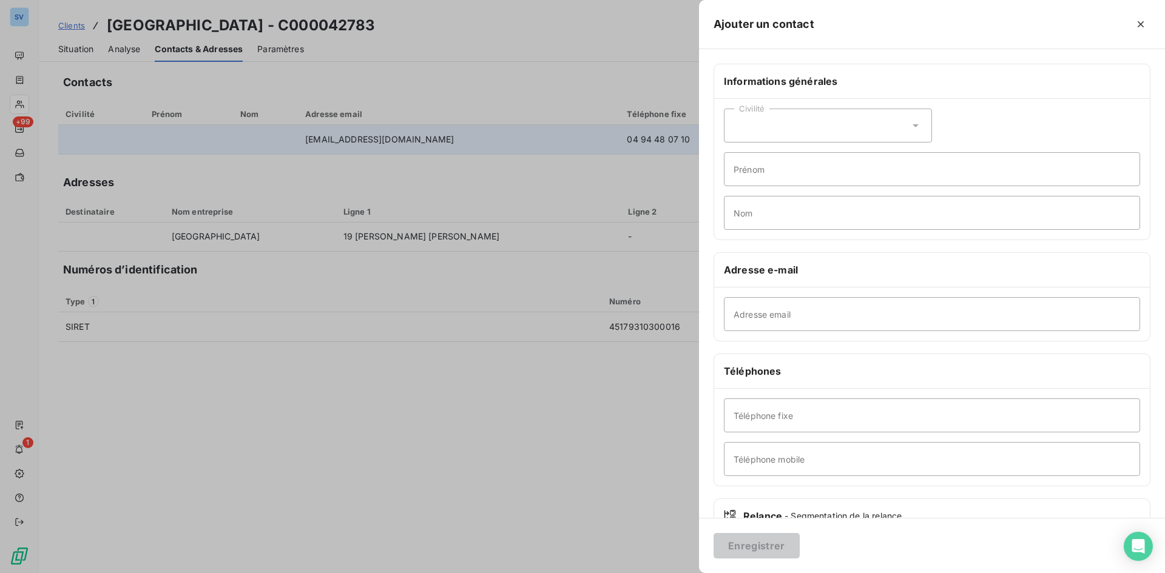
click at [734, 133] on div "Civilité" at bounding box center [828, 126] width 208 height 34
click at [773, 176] on span "Monsieur" at bounding box center [766, 178] width 36 height 12
click at [766, 174] on input "Prénom" at bounding box center [932, 169] width 416 height 34
click at [785, 178] on input "Prénom" at bounding box center [932, 169] width 416 height 34
paste input "[PERSON_NAME]"
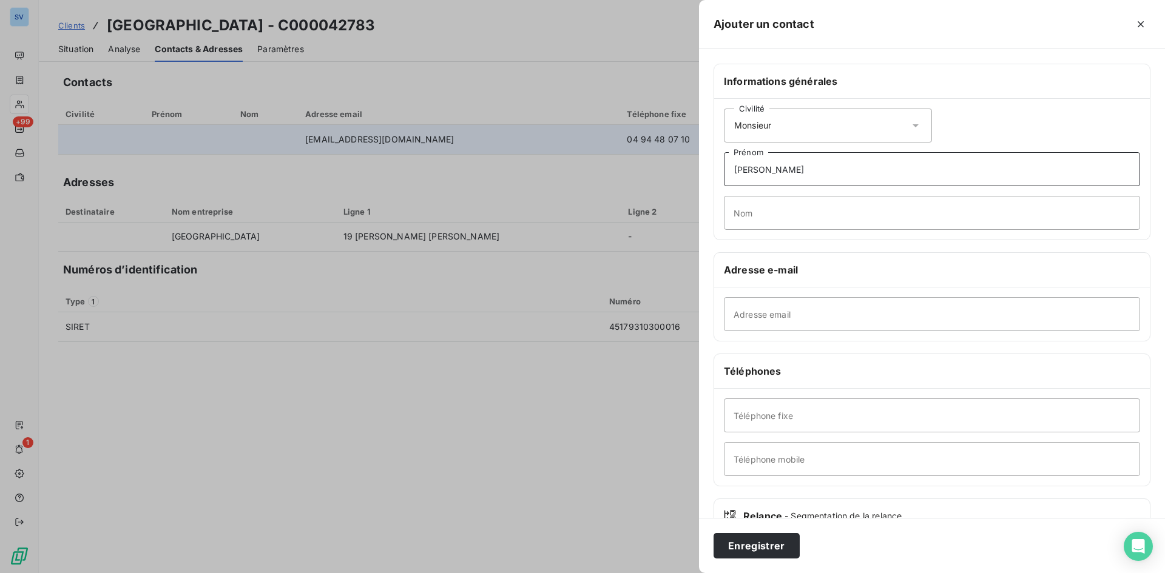
type input "[PERSON_NAME]"
click at [799, 205] on input "Nom" at bounding box center [932, 213] width 416 height 34
paste input "[PERSON_NAME]"
type input "[PERSON_NAME]"
click at [779, 321] on input "Adresse email" at bounding box center [932, 314] width 416 height 34
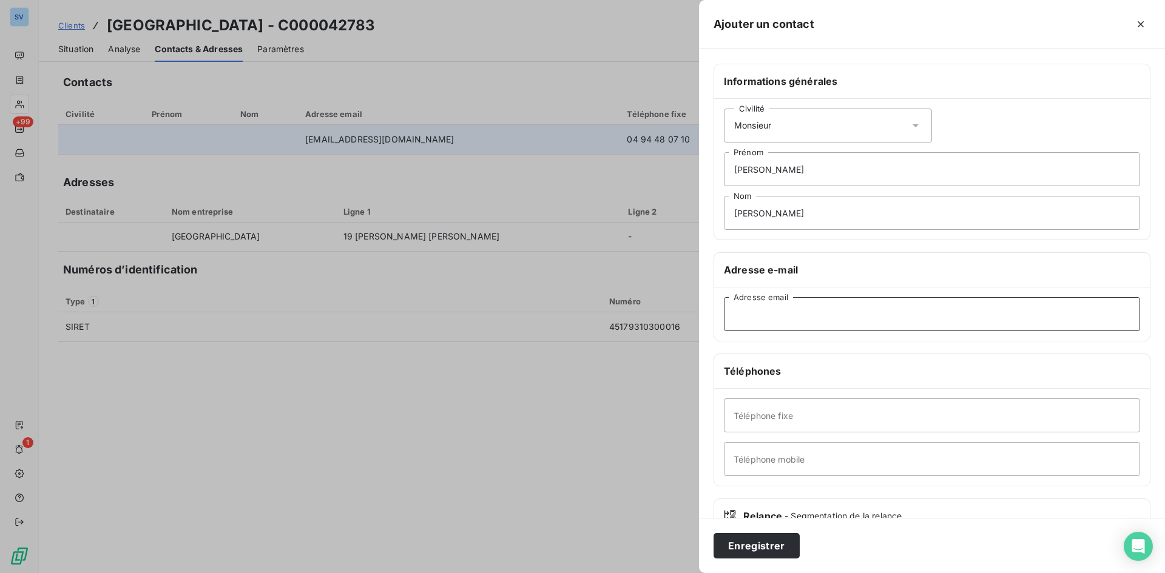
paste input "[EMAIL_ADDRESS][PERSON_NAME][DOMAIN_NAME]"
type input "[EMAIL_ADDRESS][PERSON_NAME][DOMAIN_NAME]"
click at [859, 456] on input "Téléphone mobile" at bounding box center [932, 459] width 416 height 34
paste input "06 80 04 75 45"
type input "06 80 04 75 45"
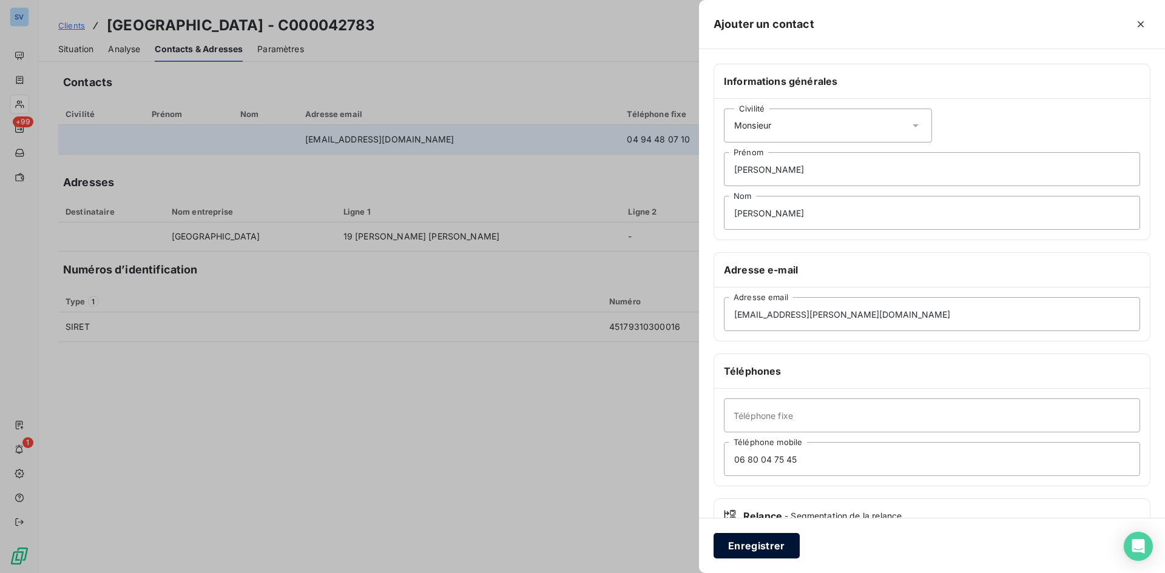
click at [775, 544] on button "Enregistrer" at bounding box center [757, 545] width 86 height 25
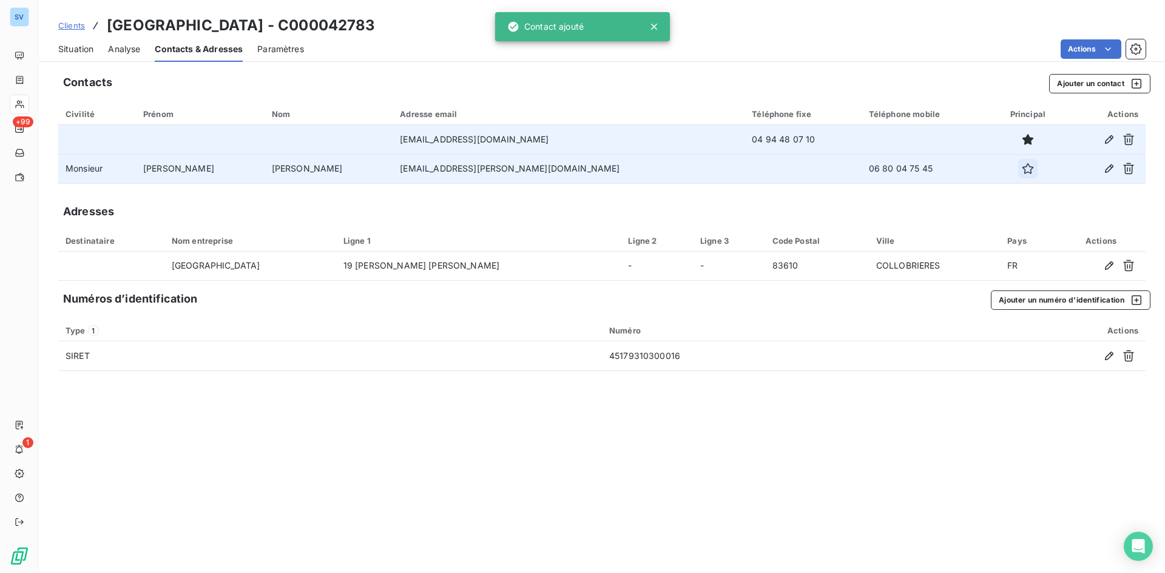
click at [1022, 169] on icon "button" at bounding box center [1028, 169] width 12 height 12
click at [75, 23] on span "Clients" at bounding box center [71, 26] width 27 height 10
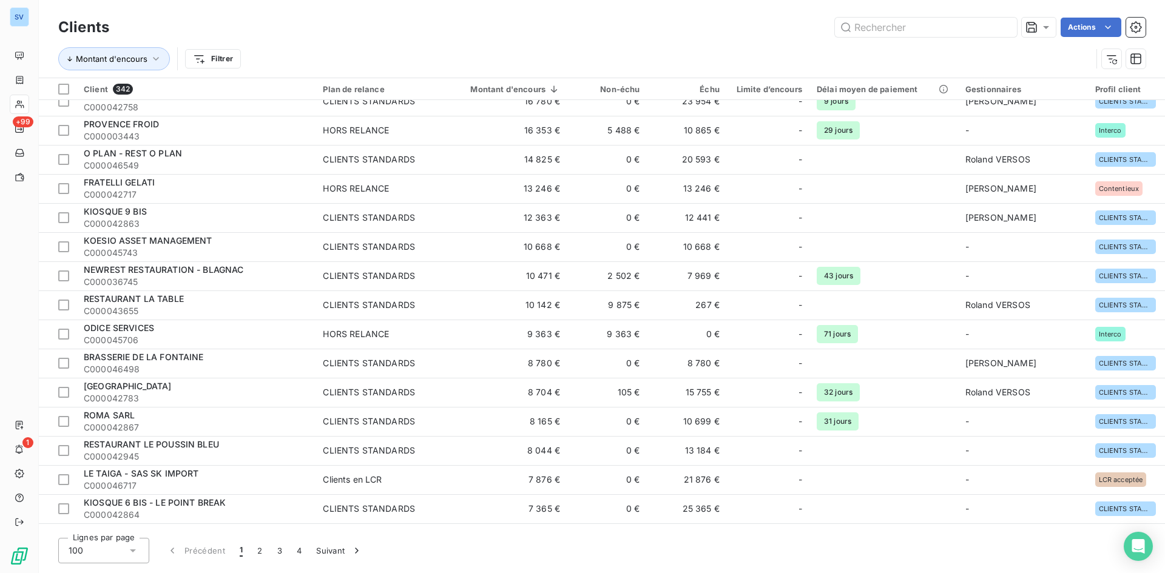
scroll to position [425, 0]
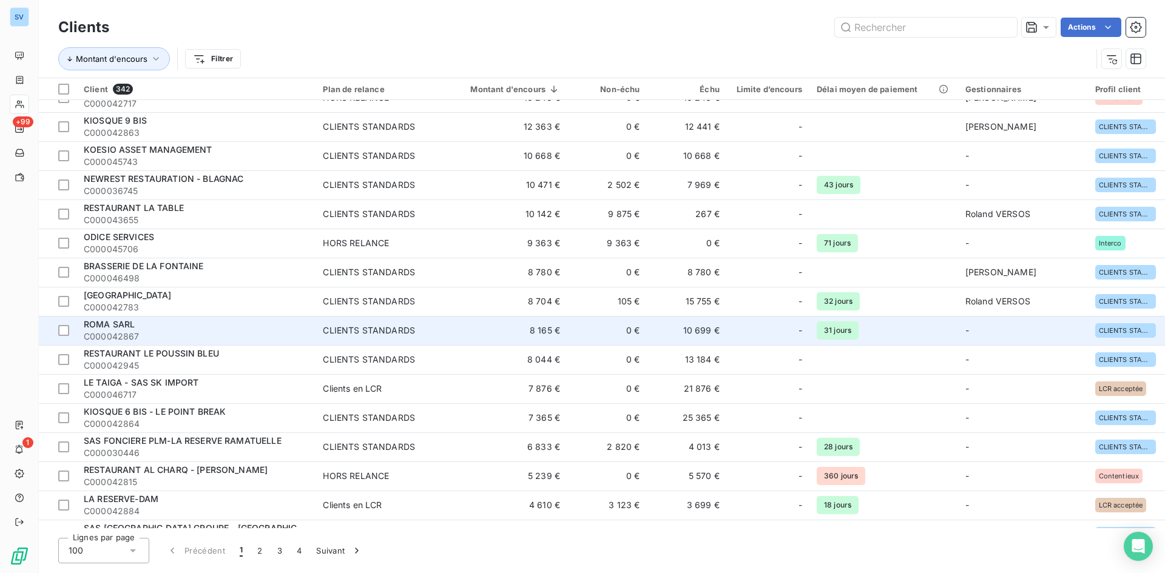
click at [202, 329] on div "ROMA SARL" at bounding box center [196, 325] width 225 height 12
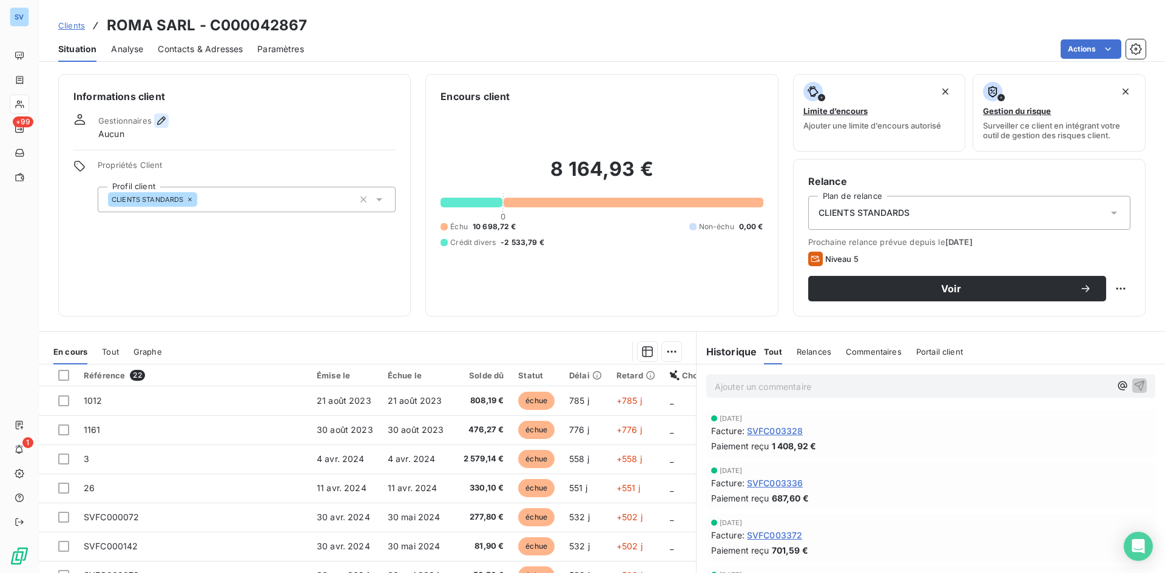
click at [166, 121] on icon "button" at bounding box center [161, 121] width 12 height 12
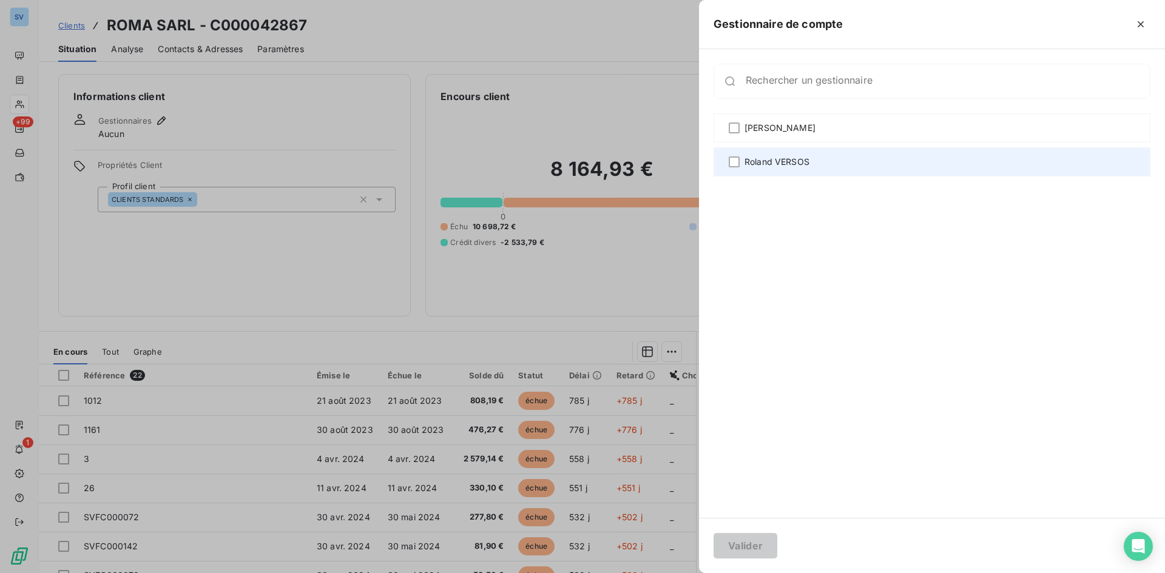
click at [782, 160] on span "Roland VERSOS" at bounding box center [777, 162] width 65 height 12
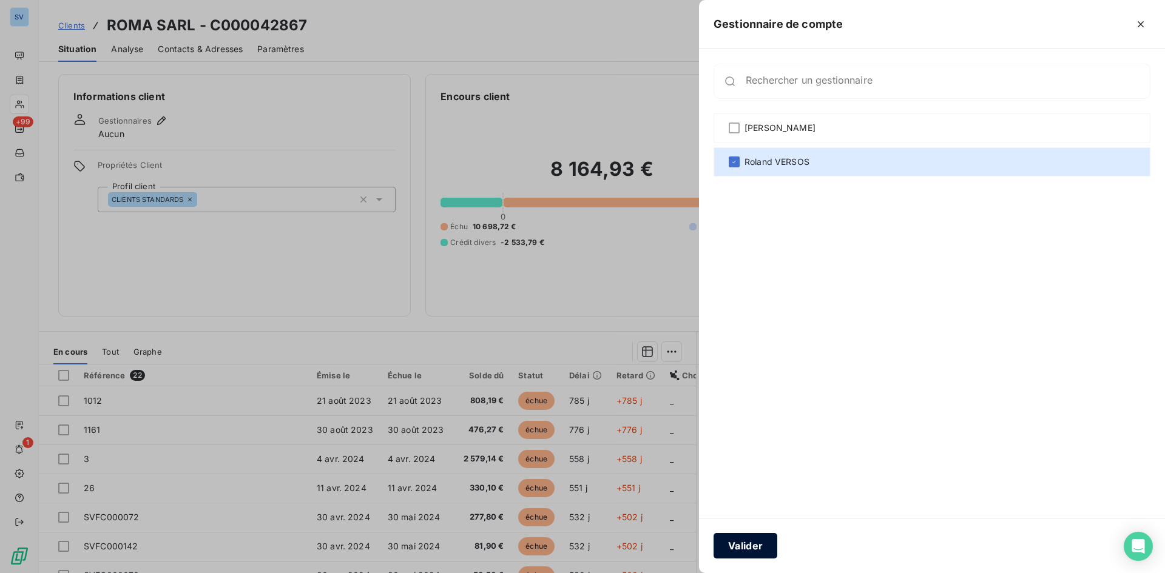
click at [749, 549] on button "Valider" at bounding box center [746, 545] width 64 height 25
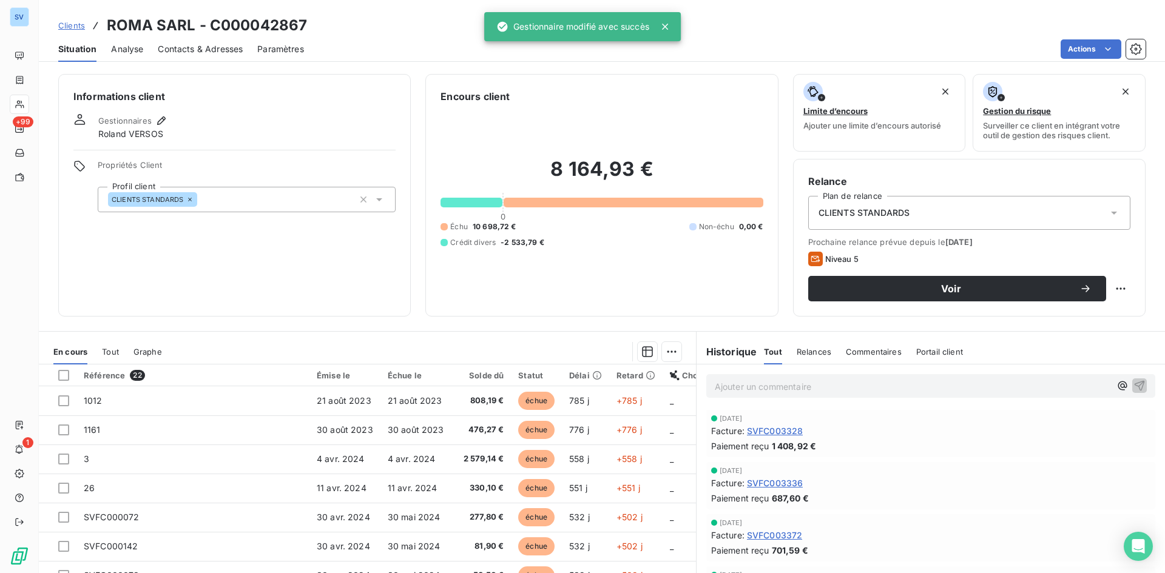
click at [208, 49] on span "Contacts & Adresses" at bounding box center [200, 49] width 85 height 12
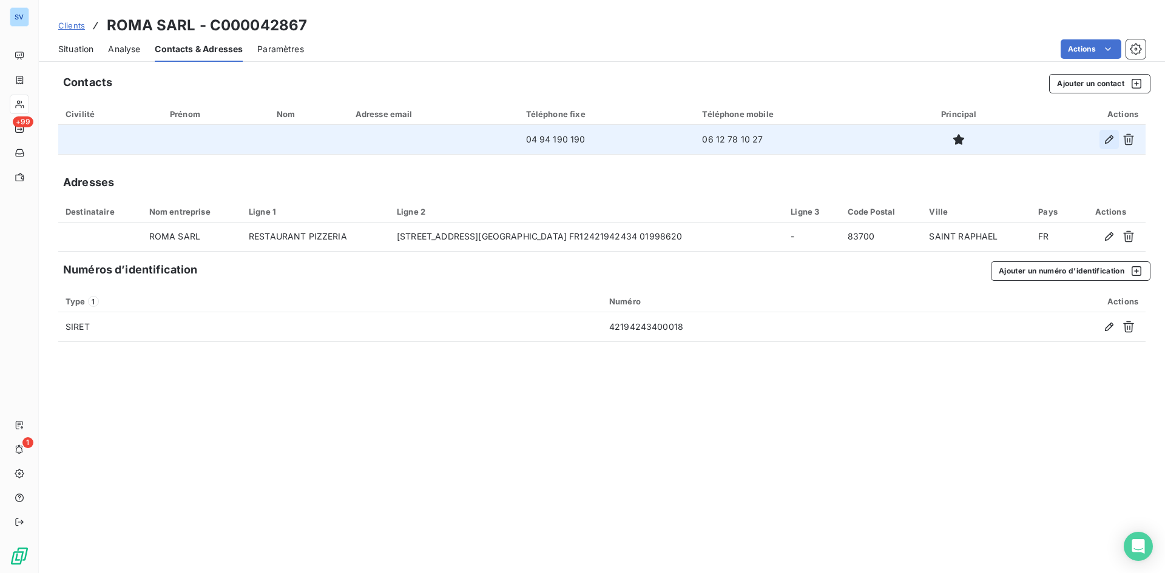
click at [1106, 141] on icon "button" at bounding box center [1109, 139] width 8 height 8
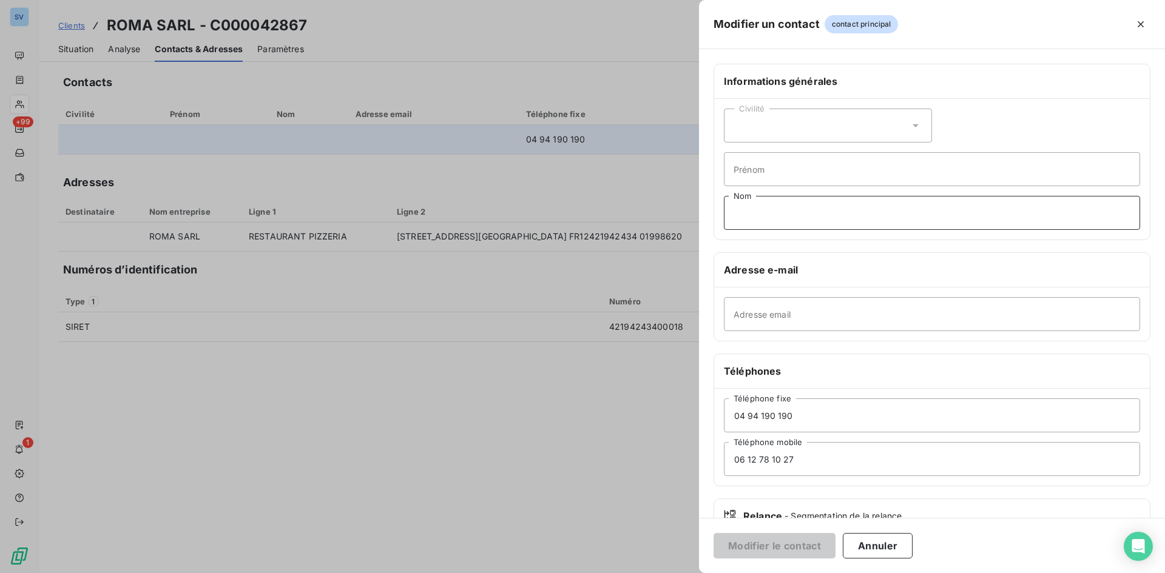
click at [788, 212] on input "Nom" at bounding box center [932, 213] width 416 height 34
paste input "PIEMONTESE"
type input "PIEMONTESE"
click at [762, 192] on div "Civilité Prénom PIEMONTESE Nom" at bounding box center [932, 169] width 436 height 141
click at [762, 172] on input "Prénom" at bounding box center [932, 169] width 416 height 34
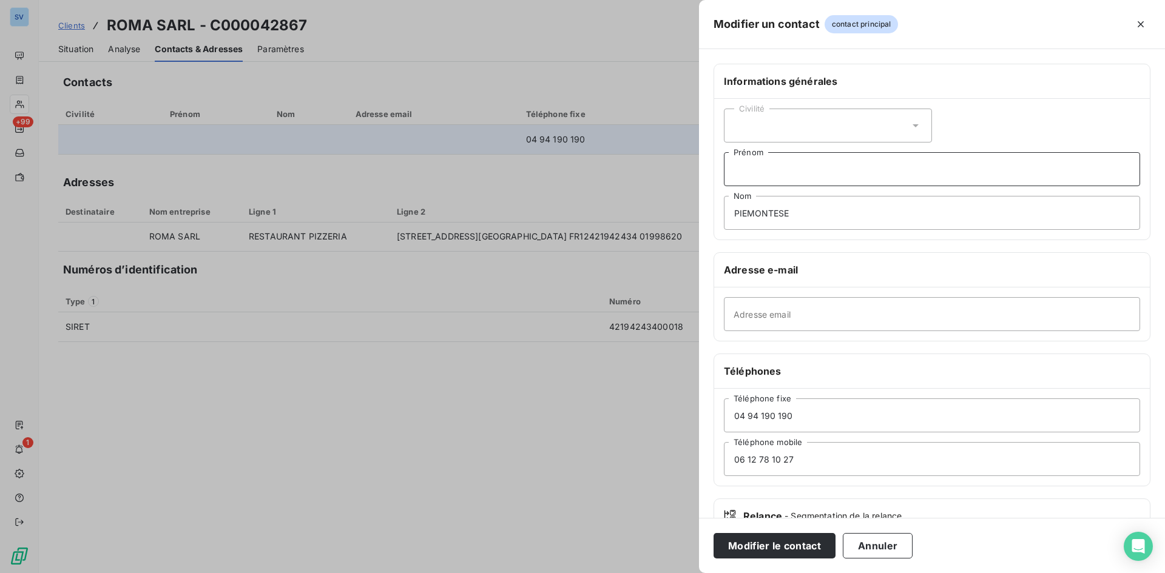
paste input "[PERSON_NAME]"
type input "[PERSON_NAME]"
click at [789, 110] on div "Civilité" at bounding box center [828, 126] width 208 height 34
click at [799, 172] on li "Monsieur" at bounding box center [828, 178] width 208 height 22
click at [794, 329] on input "Adresse email" at bounding box center [932, 314] width 416 height 34
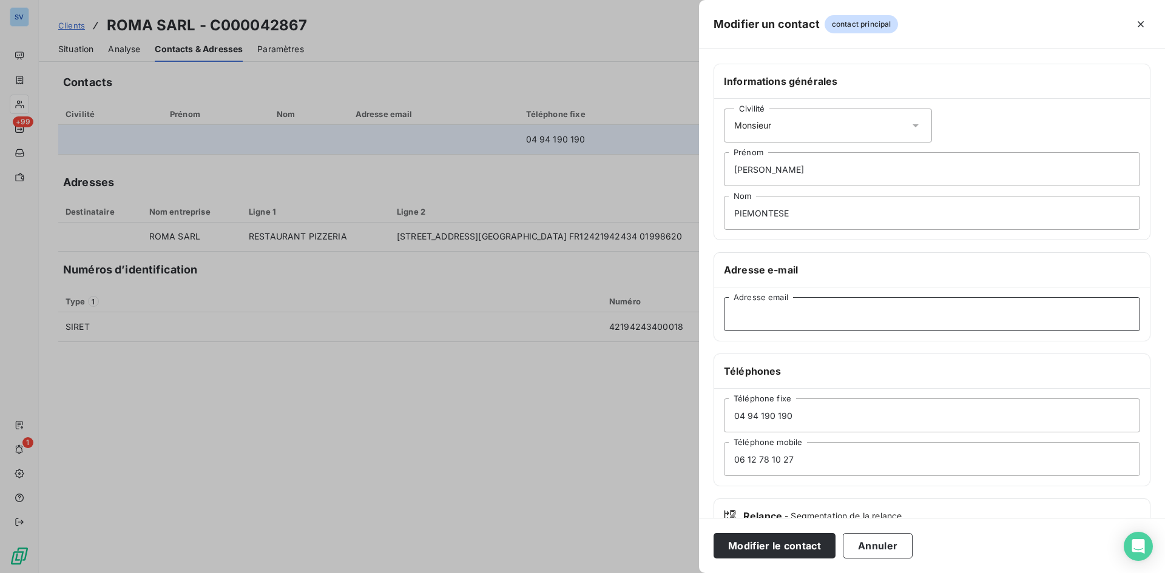
paste input "[EMAIL_ADDRESS][DOMAIN_NAME]"
type input "[EMAIL_ADDRESS][DOMAIN_NAME]"
click at [807, 544] on button "Modifier le contact" at bounding box center [775, 545] width 122 height 25
